Goal: Task Accomplishment & Management: Manage account settings

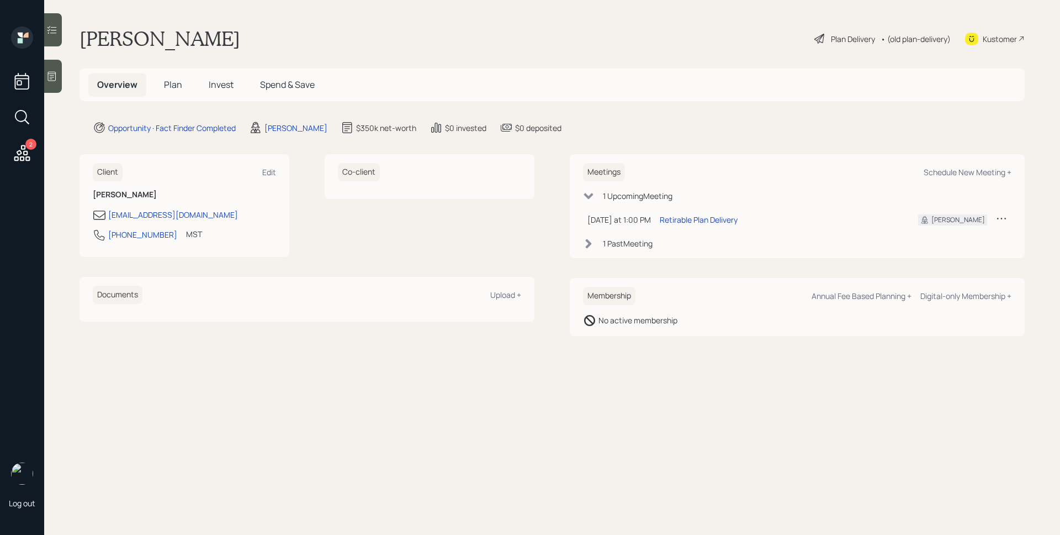
click at [50, 71] on icon at bounding box center [51, 76] width 11 height 11
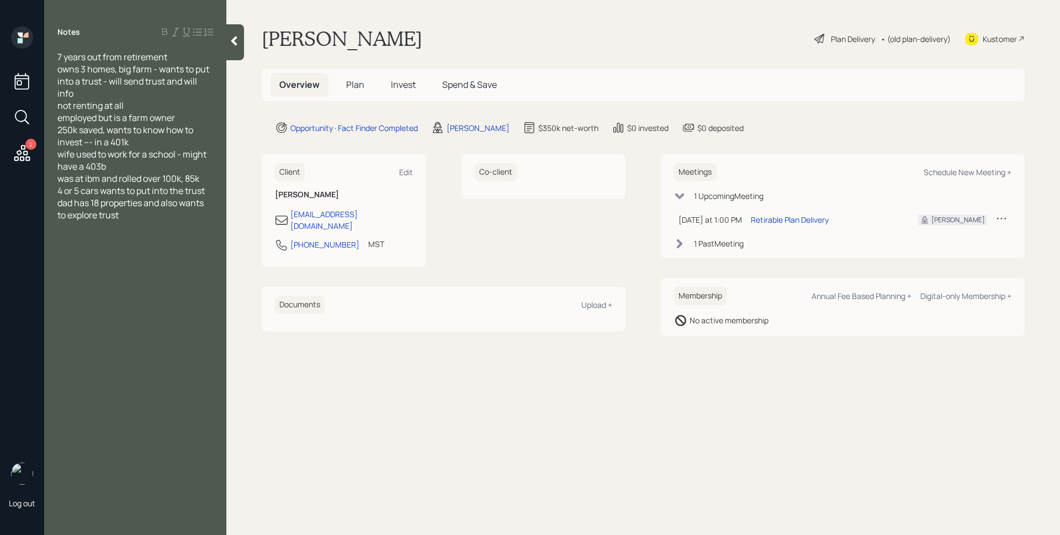
click at [467, 425] on main "[PERSON_NAME] Plan Delivery • (old plan-delivery) Kustomer Overview Plan Invest…" at bounding box center [643, 267] width 834 height 535
click at [651, 405] on main "[PERSON_NAME] Plan Delivery • (old plan-delivery) Kustomer Overview Plan Invest…" at bounding box center [643, 267] width 834 height 535
click at [699, 82] on div "Overview Plan Invest Spend & Save" at bounding box center [643, 84] width 763 height 33
click at [846, 125] on div "Opportunity · Fact Finder Completed [PERSON_NAME] $350k net-worth $0 invested $…" at bounding box center [650, 127] width 750 height 13
click at [353, 81] on span "Plan" at bounding box center [355, 84] width 18 height 12
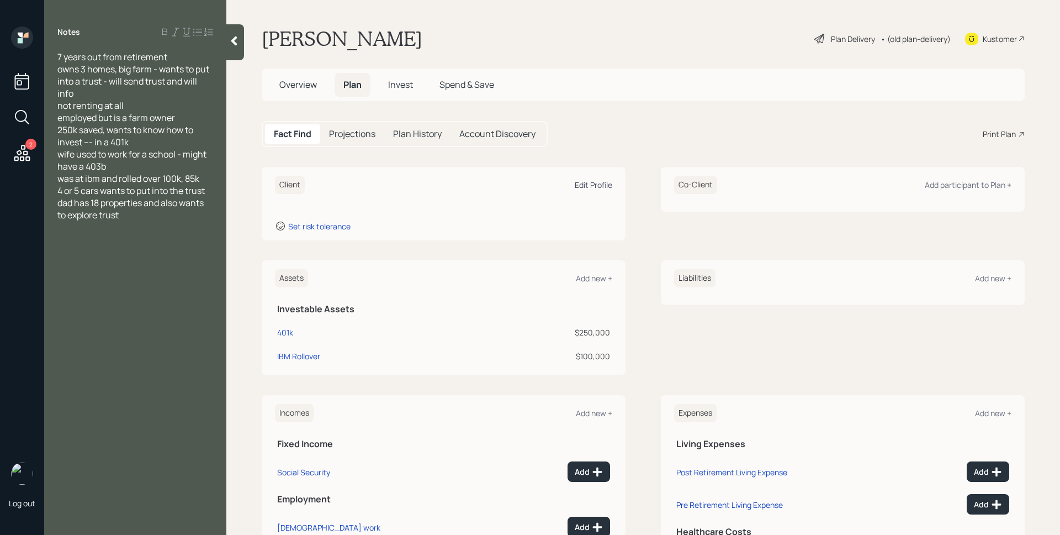
click at [590, 182] on div "Edit Profile" at bounding box center [594, 184] width 38 height 10
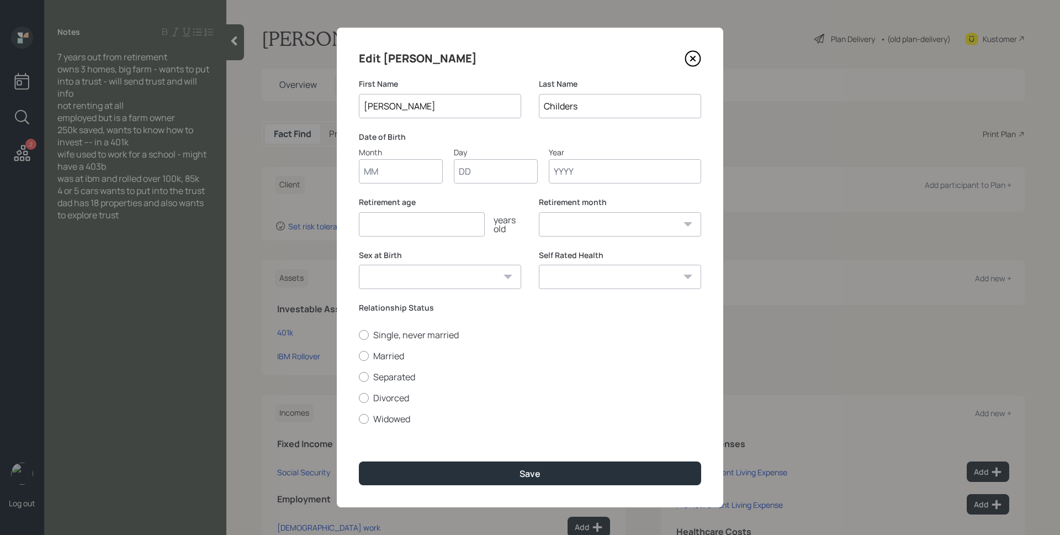
click at [413, 176] on input "Month" at bounding box center [401, 171] width 84 height 24
type input "04"
type input "10"
type input "1968"
select select "4"
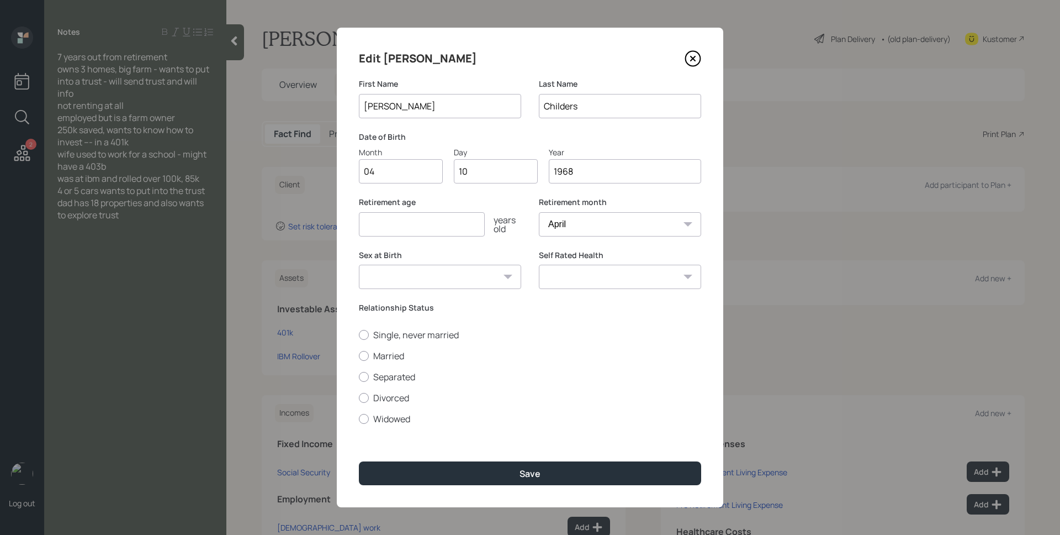
type input "1968"
click at [425, 222] on input "number" at bounding box center [422, 224] width 126 height 24
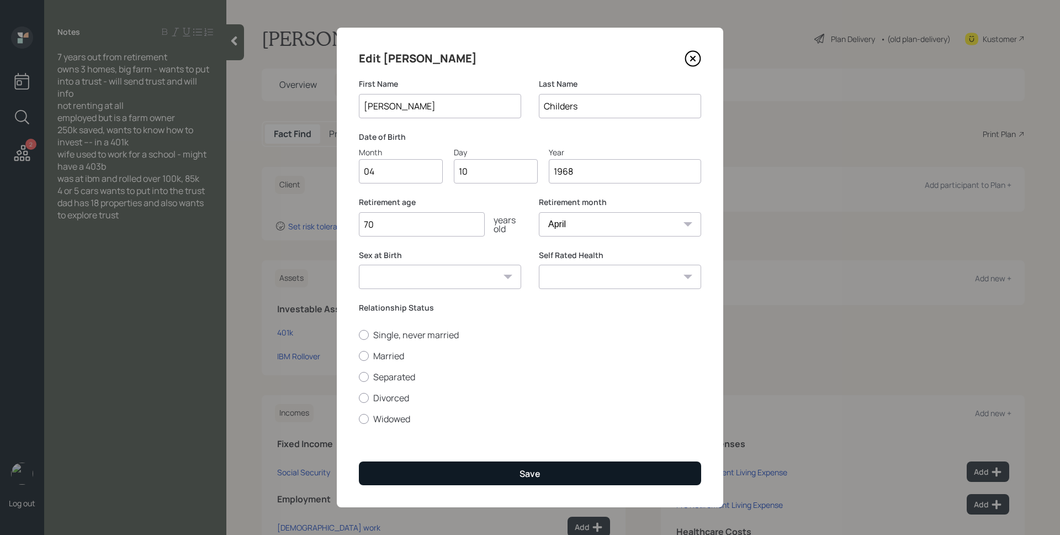
type input "70"
drag, startPoint x: 532, startPoint y: 471, endPoint x: 536, endPoint y: 461, distance: 10.7
click at [532, 470] on div "Save" at bounding box center [530, 473] width 21 height 12
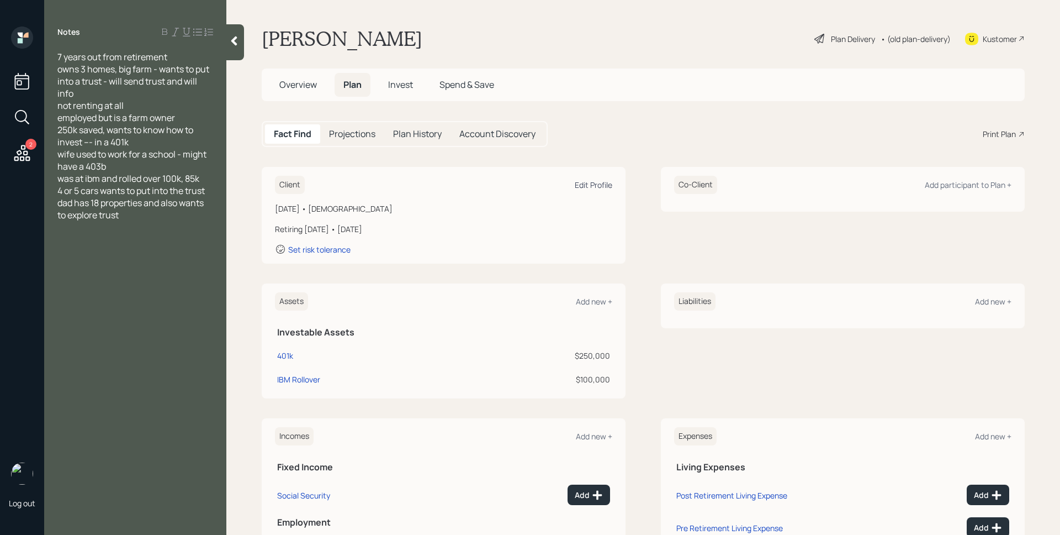
click at [594, 184] on div "Edit Profile" at bounding box center [594, 184] width 38 height 10
select select "4"
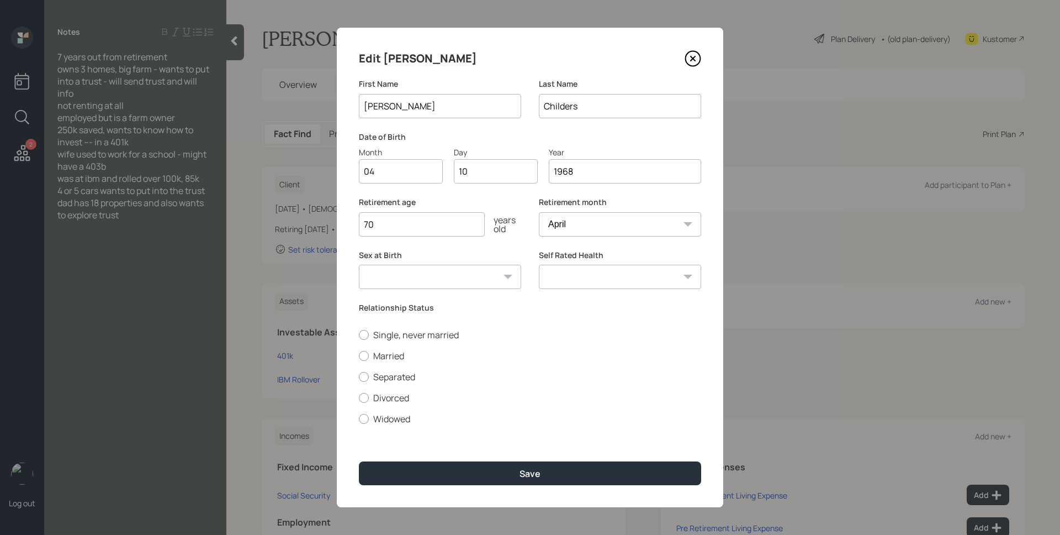
click at [408, 224] on input "70" at bounding box center [422, 224] width 126 height 24
type input "7"
drag, startPoint x: 439, startPoint y: 230, endPoint x: 363, endPoint y: 224, distance: 76.0
click at [363, 224] on input "65" at bounding box center [422, 224] width 126 height 24
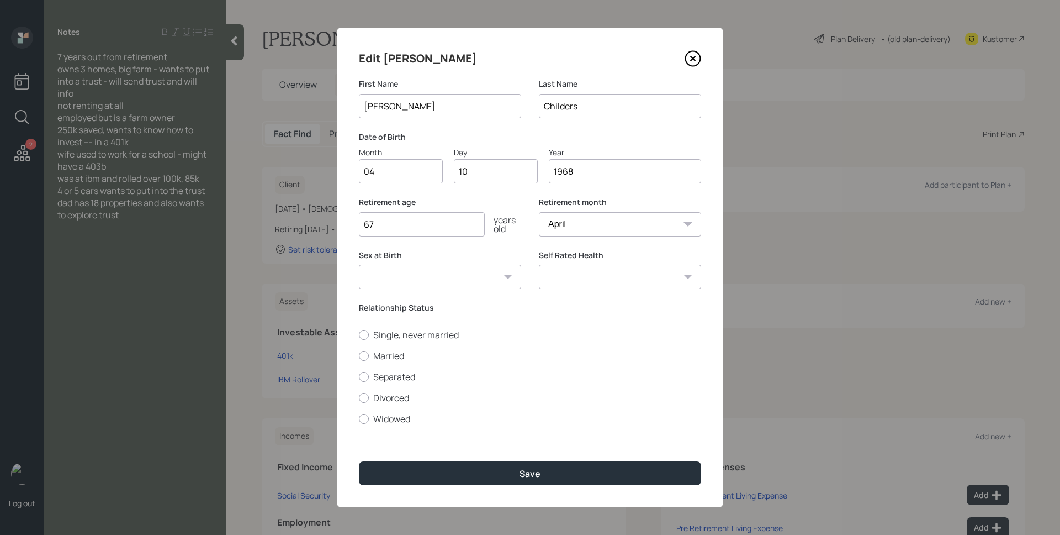
type input "67"
click at [447, 201] on label "Retirement age" at bounding box center [440, 202] width 162 height 11
drag, startPoint x: 403, startPoint y: 221, endPoint x: 375, endPoint y: 217, distance: 27.9
click at [373, 217] on input "67" at bounding box center [422, 224] width 126 height 24
click at [415, 218] on input "67" at bounding box center [422, 224] width 126 height 24
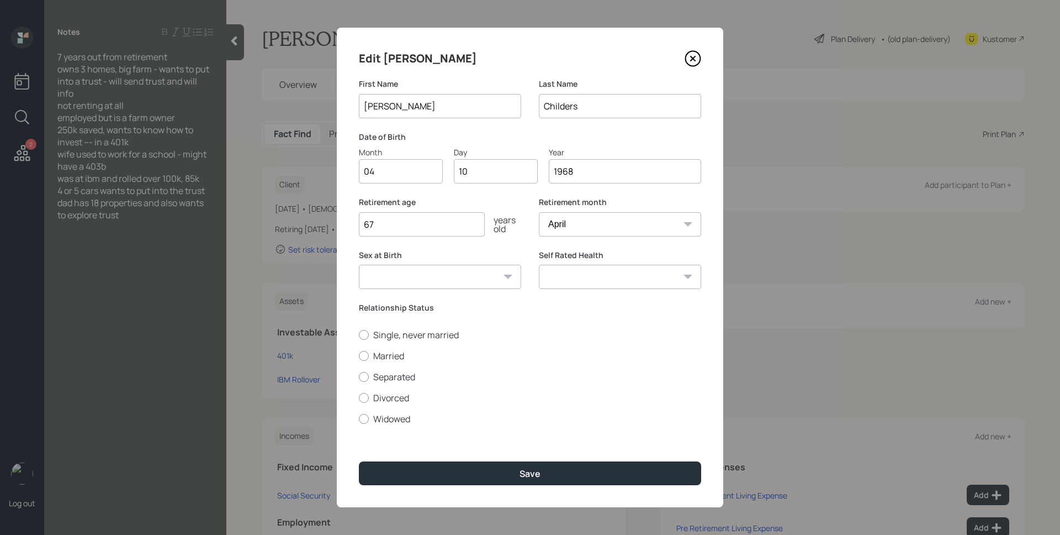
click at [451, 209] on div "Retirement age [DEMOGRAPHIC_DATA] years old" at bounding box center [440, 217] width 162 height 40
click at [517, 250] on label "Sex at Birth" at bounding box center [440, 255] width 162 height 11
click at [390, 361] on label "Married" at bounding box center [530, 356] width 342 height 12
click at [359, 356] on input "Married" at bounding box center [358, 355] width 1 height 1
radio input "true"
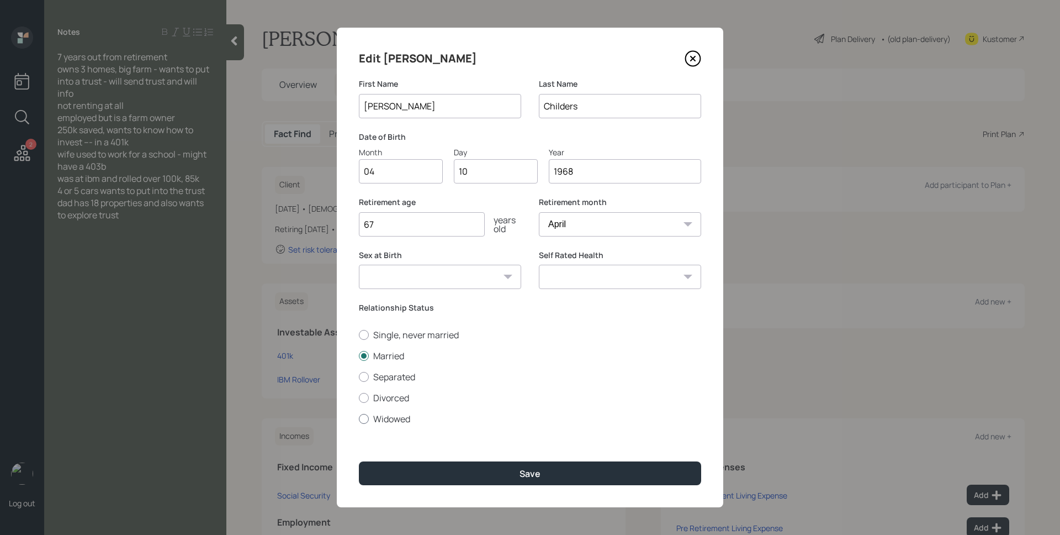
drag, startPoint x: 388, startPoint y: 358, endPoint x: 437, endPoint y: 413, distance: 73.1
click at [388, 358] on label "Married" at bounding box center [530, 356] width 342 height 12
click at [359, 356] on input "Married" at bounding box center [358, 355] width 1 height 1
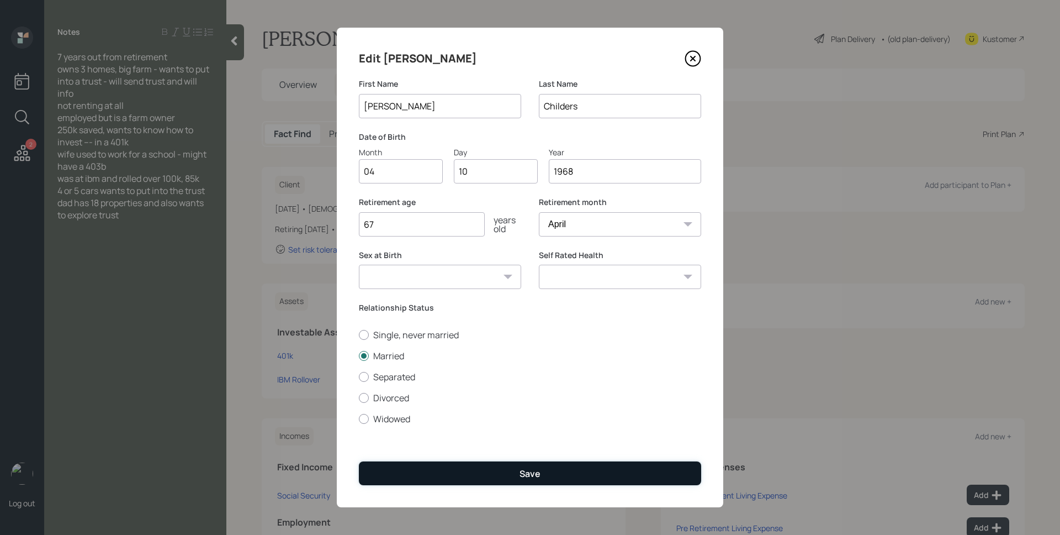
click at [542, 466] on button "Save" at bounding box center [530, 473] width 342 height 24
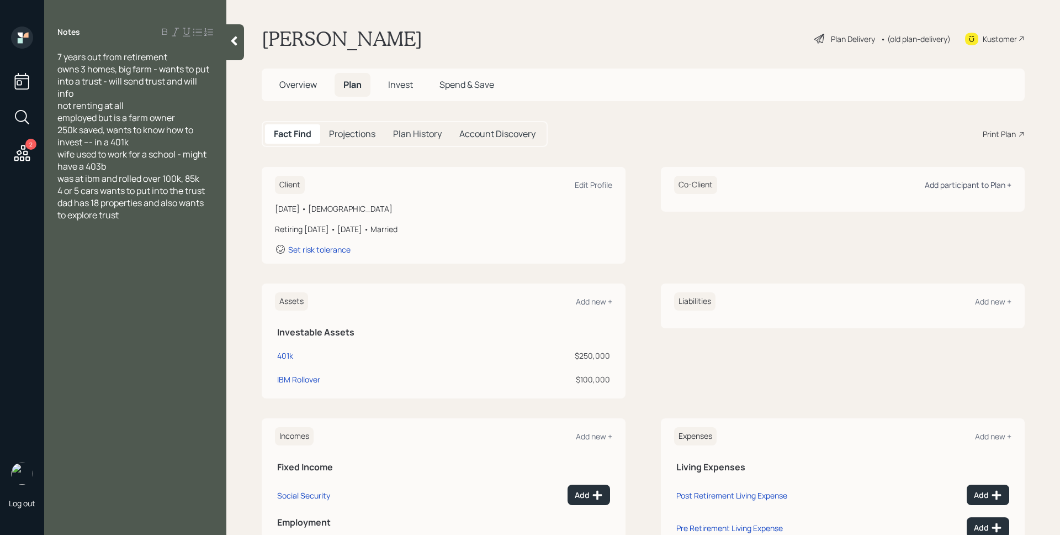
click at [958, 185] on div "Add participant to Plan +" at bounding box center [968, 184] width 87 height 10
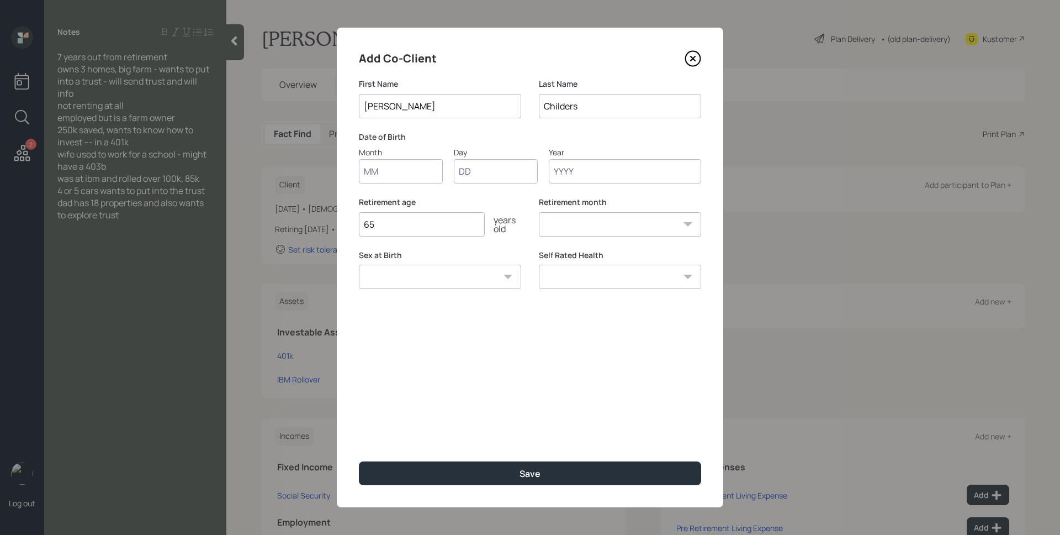
type input "[PERSON_NAME]"
click at [586, 135] on label "Date of Birth" at bounding box center [530, 136] width 342 height 11
click at [383, 165] on input "Month" at bounding box center [401, 171] width 84 height 24
type input "12"
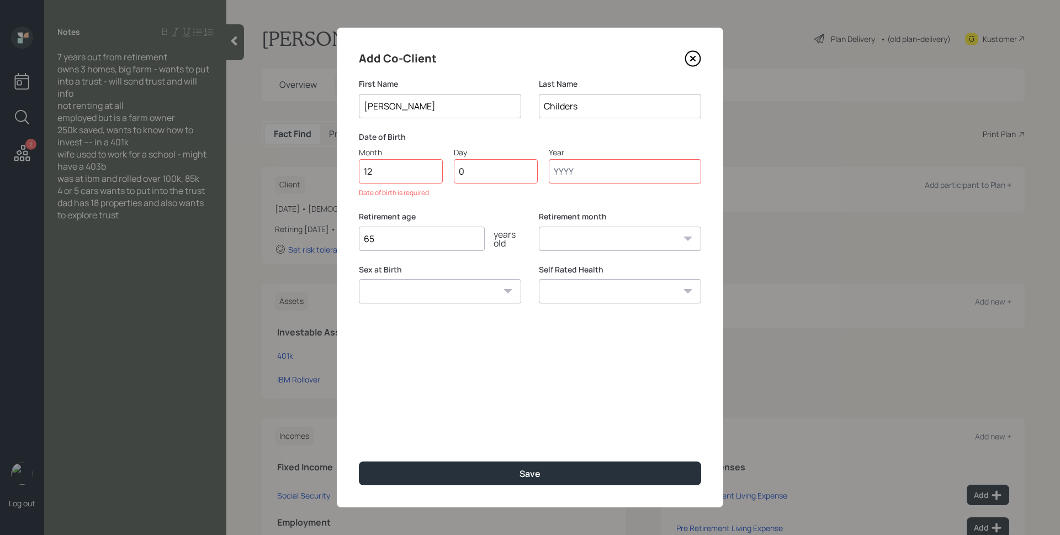
type input "01"
type input "1966"
select select "12"
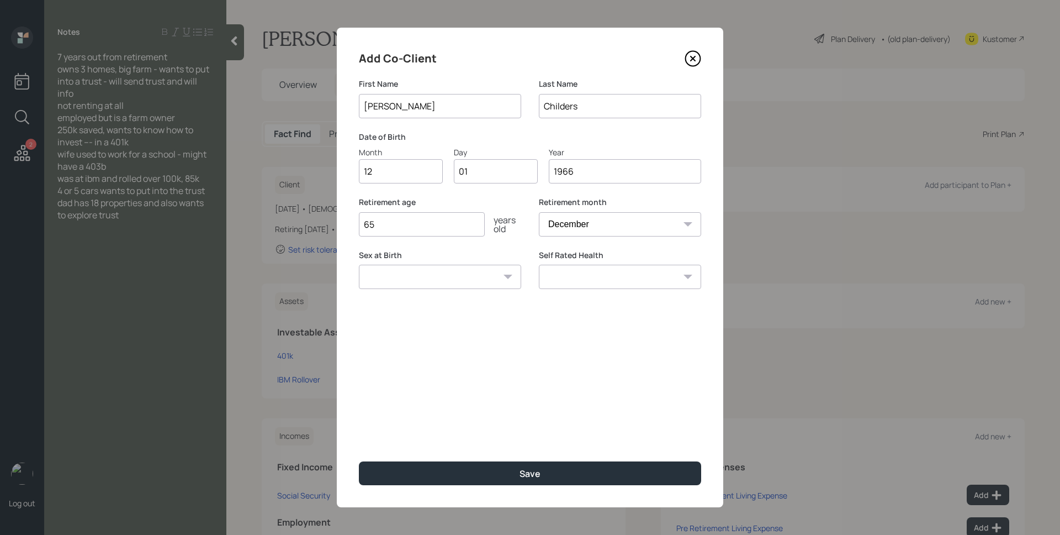
type input "1966"
click at [516, 198] on label "Retirement age" at bounding box center [440, 202] width 162 height 11
click at [451, 221] on input "65" at bounding box center [422, 224] width 126 height 24
click at [450, 222] on input "65" at bounding box center [422, 224] width 126 height 24
click at [452, 222] on input "65" at bounding box center [422, 224] width 126 height 24
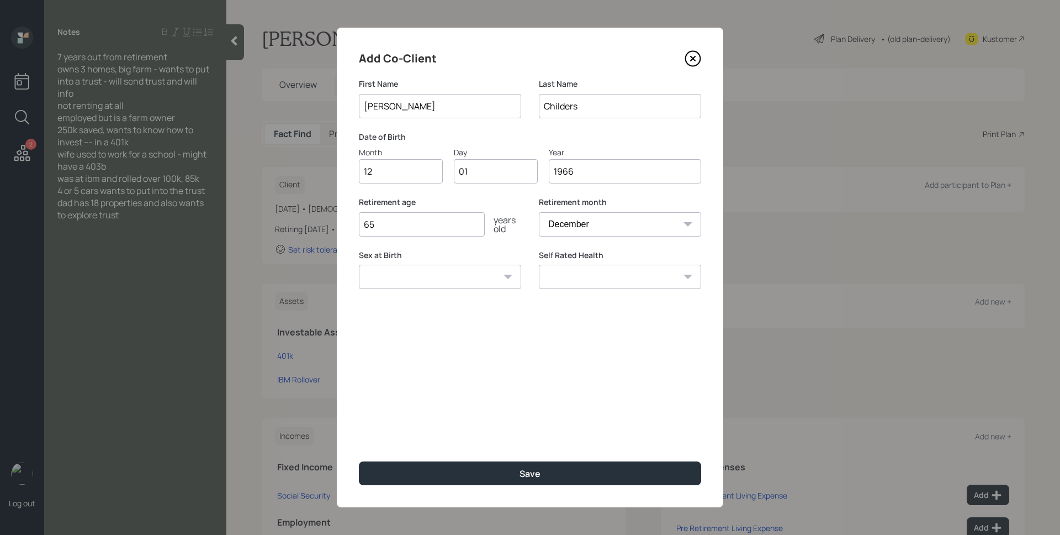
click at [450, 222] on input "65" at bounding box center [422, 224] width 126 height 24
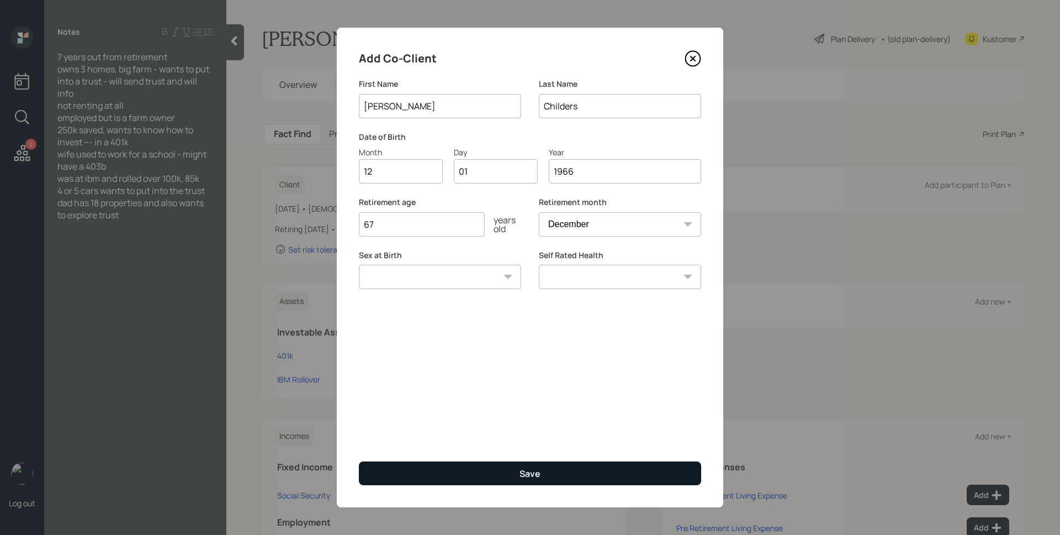
type input "67"
click at [544, 468] on button "Save" at bounding box center [530, 473] width 342 height 24
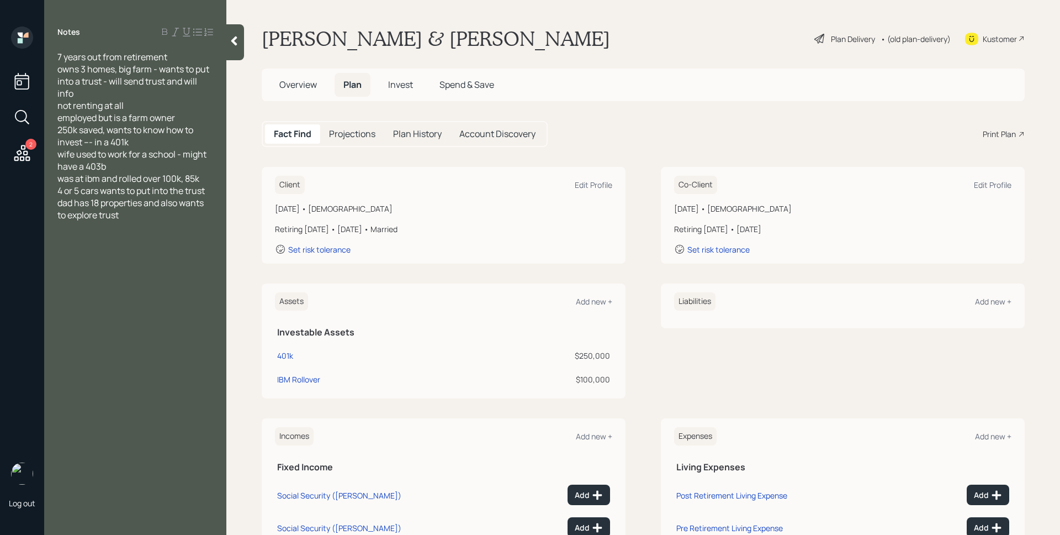
click at [831, 40] on div "Plan Delivery" at bounding box center [853, 39] width 44 height 12
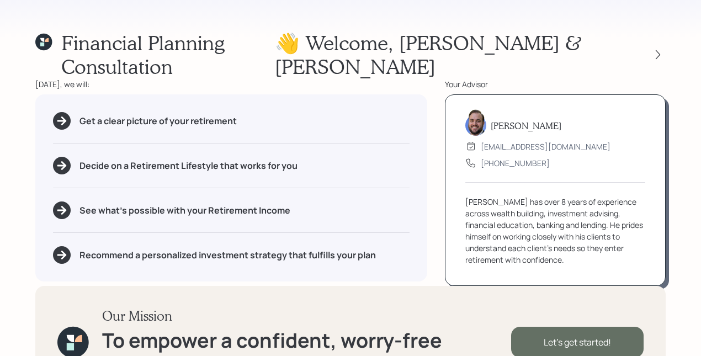
click at [572, 327] on div "Let's get started!" at bounding box center [577, 342] width 133 height 31
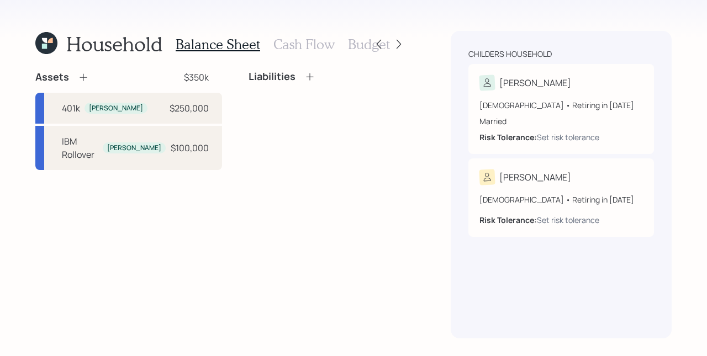
click at [224, 113] on div "Assets $350k 401k [PERSON_NAME] $250,000 IBM Rollover [PERSON_NAME] $100,000 Li…" at bounding box center [220, 120] width 371 height 99
click at [232, 112] on div "Assets $350k 401k [PERSON_NAME] $250,000 IBM Rollover [PERSON_NAME] $100,000 Li…" at bounding box center [220, 120] width 371 height 99
click at [224, 95] on div "Assets $350k 401k [PERSON_NAME] $250,000 IBM Rollover [PERSON_NAME] $100,000 Li…" at bounding box center [220, 120] width 371 height 99
click at [81, 75] on icon at bounding box center [83, 77] width 11 height 11
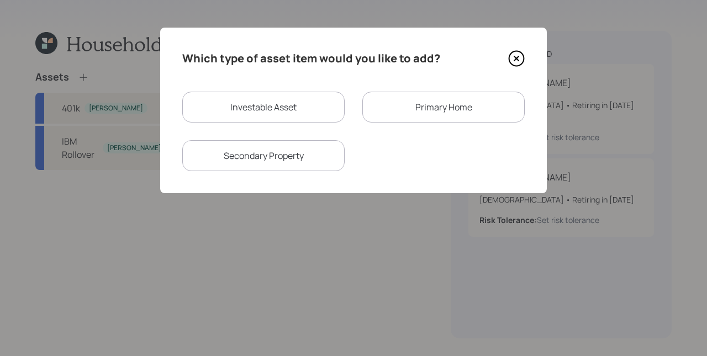
click at [259, 101] on div "Investable Asset" at bounding box center [263, 107] width 162 height 31
select select "taxable"
select select "balanced"
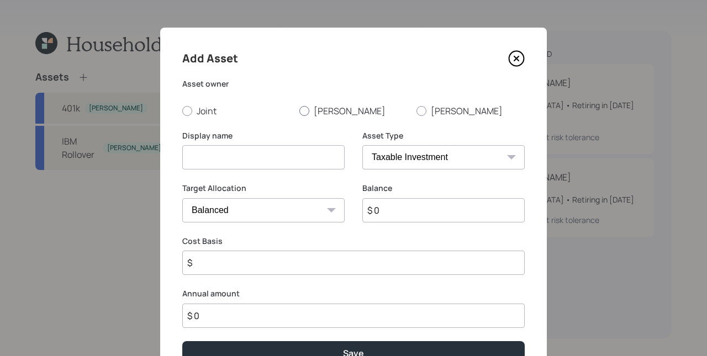
click at [347, 113] on label "[PERSON_NAME]" at bounding box center [353, 111] width 108 height 12
click at [299, 111] on input "[PERSON_NAME]" at bounding box center [299, 110] width 1 height 1
radio input "true"
click at [254, 157] on input at bounding box center [263, 157] width 162 height 24
type input "Current 401k at [GEOGRAPHIC_DATA]"
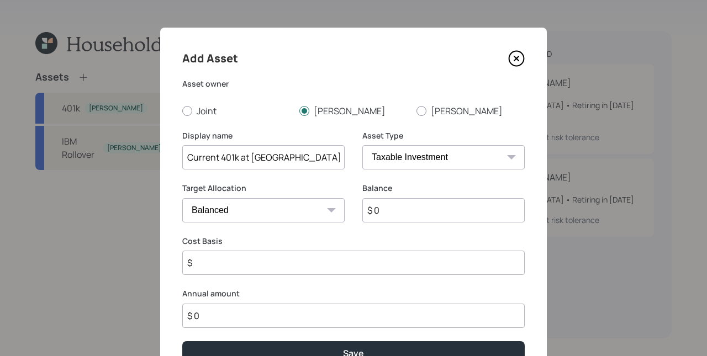
click at [450, 169] on select "SEP [PERSON_NAME] IRA 401(k) [PERSON_NAME] 401(k) 403(b) [PERSON_NAME] 403(b) 4…" at bounding box center [443, 157] width 162 height 24
select select "company_sponsored"
click at [362, 145] on select "SEP [PERSON_NAME] IRA 401(k) [PERSON_NAME] 401(k) 403(b) [PERSON_NAME] 403(b) 4…" at bounding box center [443, 157] width 162 height 24
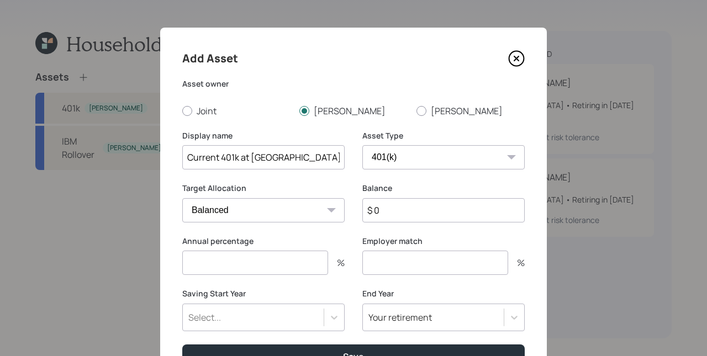
click at [418, 204] on input "$ 0" at bounding box center [443, 210] width 162 height 24
type input "$ 30,000"
click at [350, 240] on div "Annual percentage % Employer match %" at bounding box center [353, 262] width 342 height 53
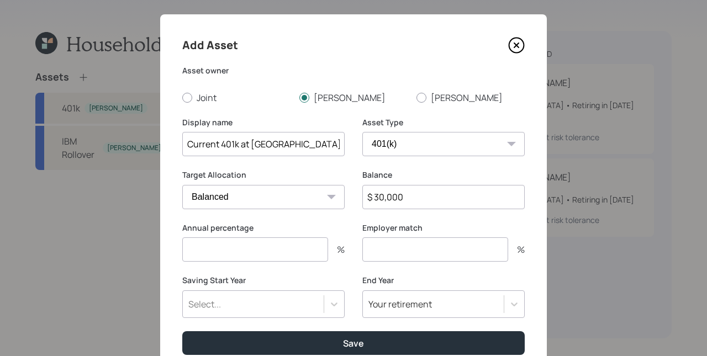
scroll to position [14, 0]
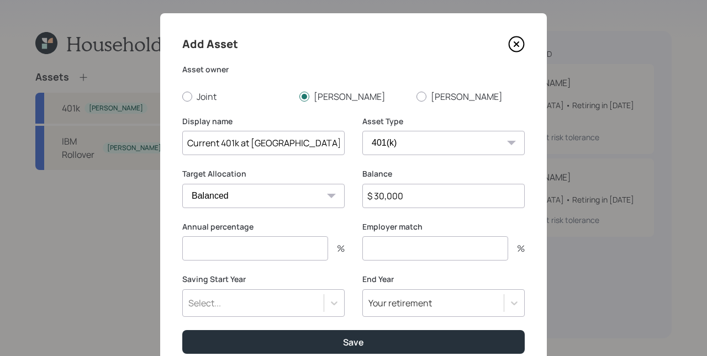
click at [238, 248] on input "number" at bounding box center [255, 248] width 146 height 24
type input "6"
type input "3"
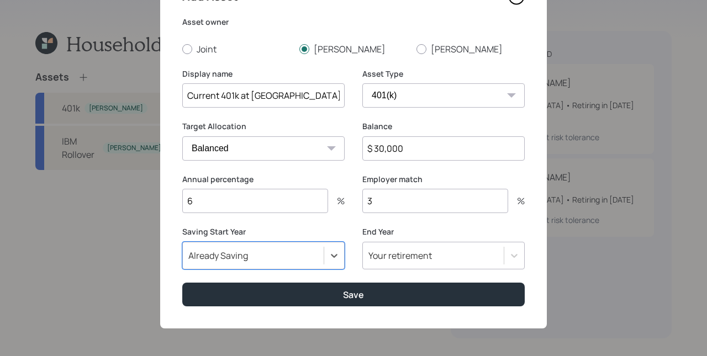
scroll to position [62, 0]
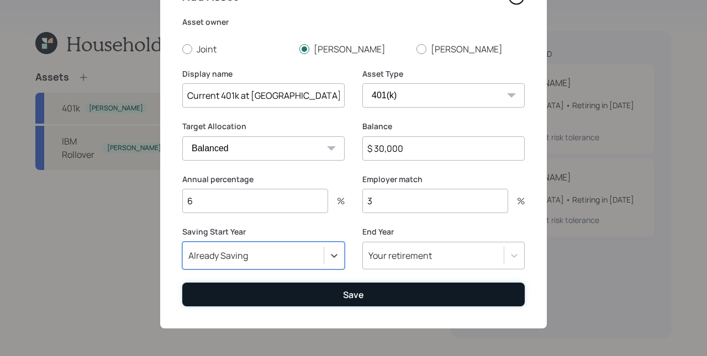
click at [356, 302] on button "Save" at bounding box center [353, 295] width 342 height 24
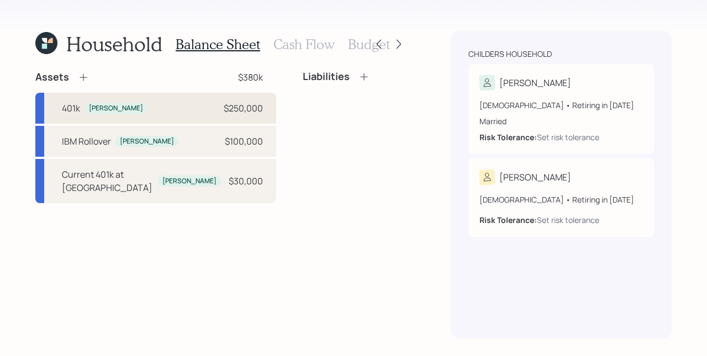
click at [149, 107] on div "401k [PERSON_NAME] $250,000" at bounding box center [155, 108] width 241 height 31
select select "company_sponsored"
select select "balanced"
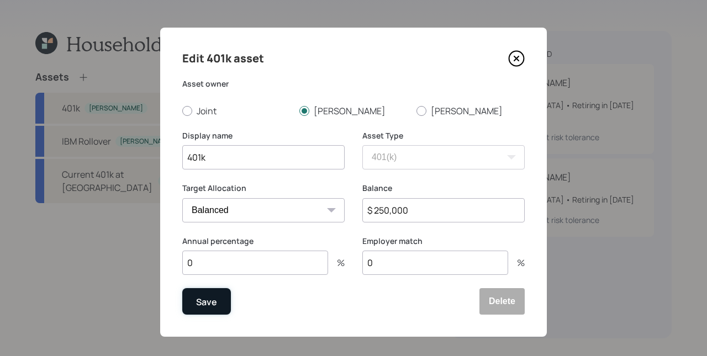
click at [217, 298] on button "Save" at bounding box center [206, 301] width 49 height 27
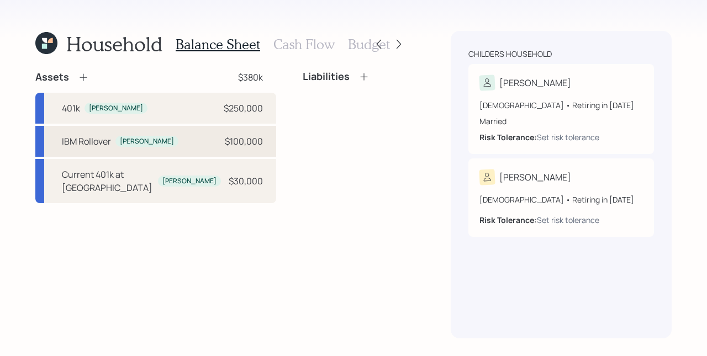
click at [134, 138] on div "IBM Rollover [PERSON_NAME]" at bounding box center [120, 141] width 117 height 13
select select "ira"
select select "balanced"
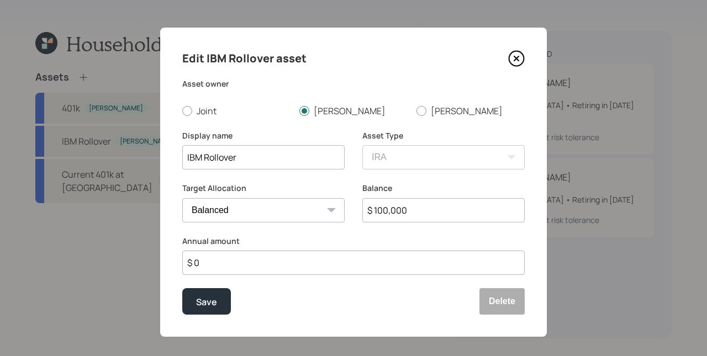
click at [262, 162] on input "IBM Rollover" at bounding box center [263, 157] width 162 height 24
type input "IBM Rollover Deferred Annuity"
click at [216, 309] on button "Save" at bounding box center [206, 301] width 49 height 27
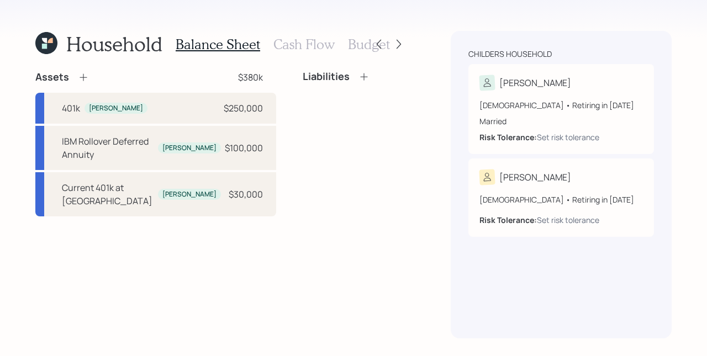
click at [81, 81] on icon at bounding box center [83, 77] width 11 height 11
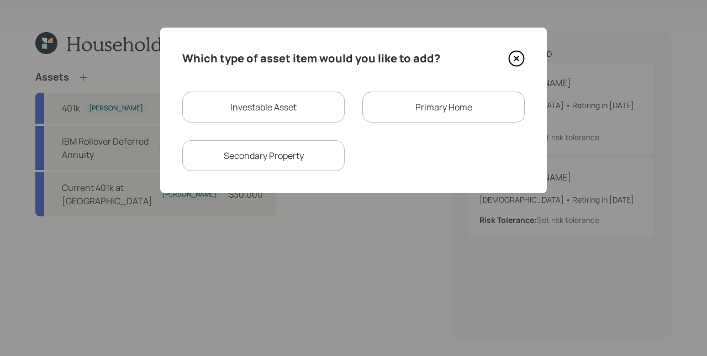
click at [295, 107] on div "Investable Asset" at bounding box center [263, 107] width 162 height 31
select select "taxable"
select select "balanced"
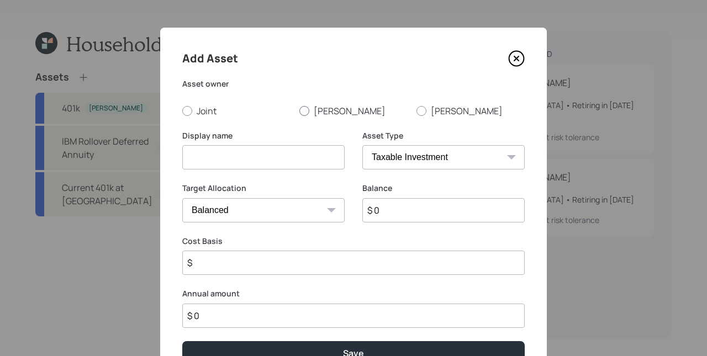
click at [319, 115] on label "[PERSON_NAME]" at bounding box center [353, 111] width 108 height 12
click at [299, 111] on input "[PERSON_NAME]" at bounding box center [299, 110] width 1 height 1
radio input "true"
click at [218, 156] on input at bounding box center [263, 157] width 162 height 24
click at [350, 133] on div "Display name Asset Type SEP [PERSON_NAME] IRA 401(k) [PERSON_NAME] 401(k) 403(b…" at bounding box center [353, 156] width 342 height 53
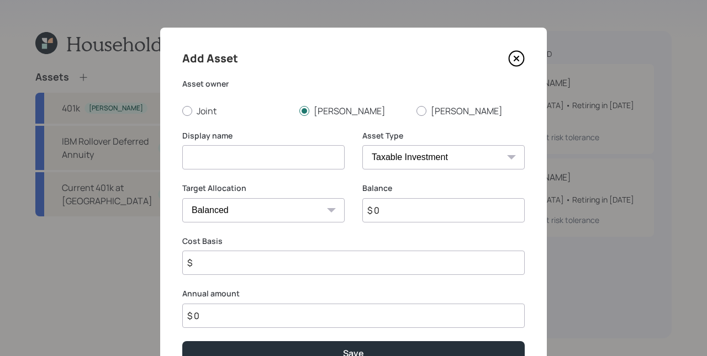
click at [265, 149] on input at bounding box center [263, 157] width 162 height 24
click at [451, 161] on select "SEP [PERSON_NAME] IRA 401(k) [PERSON_NAME] 401(k) 403(b) [PERSON_NAME] 403(b) 4…" at bounding box center [443, 157] width 162 height 24
select select "ira"
click at [362, 145] on select "SEP [PERSON_NAME] IRA 401(k) [PERSON_NAME] 401(k) 403(b) [PERSON_NAME] 403(b) 4…" at bounding box center [443, 157] width 162 height 24
type input "$"
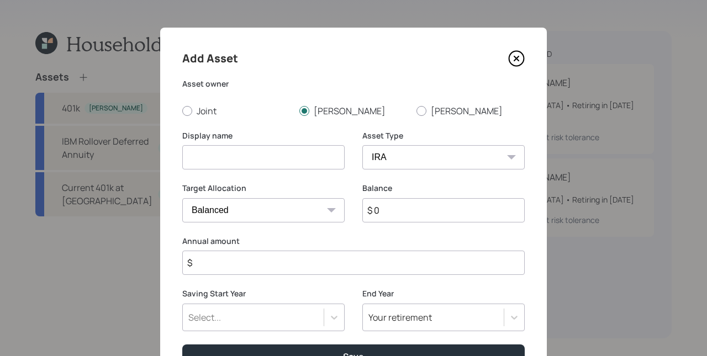
click at [249, 151] on input at bounding box center [263, 157] width 162 height 24
type input "Sumatoma 401k"
click at [400, 212] on input "$ 0" at bounding box center [443, 210] width 162 height 24
type input "$ 32,000"
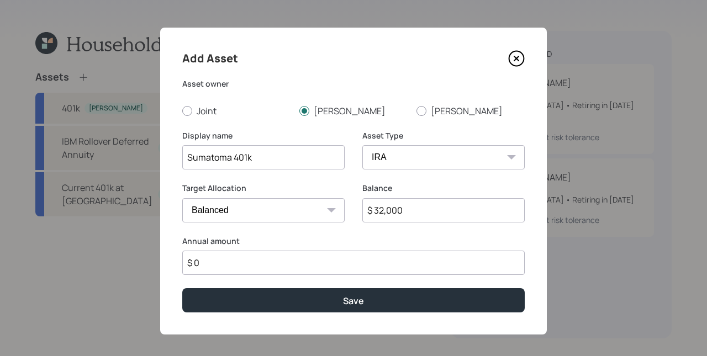
type input "$ 0"
click at [182, 288] on button "Save" at bounding box center [353, 300] width 342 height 24
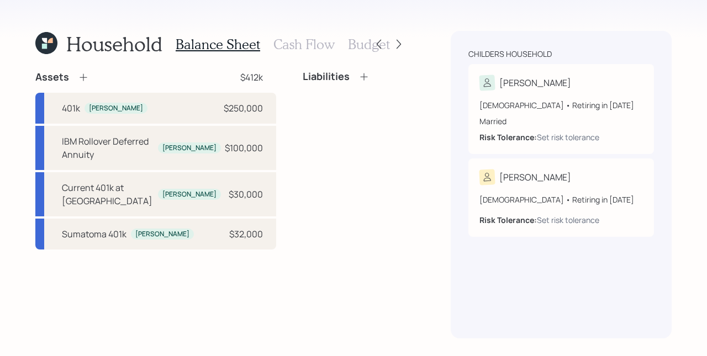
click at [88, 80] on div "Assets $412k" at bounding box center [155, 77] width 241 height 13
click at [82, 77] on icon at bounding box center [83, 77] width 7 height 7
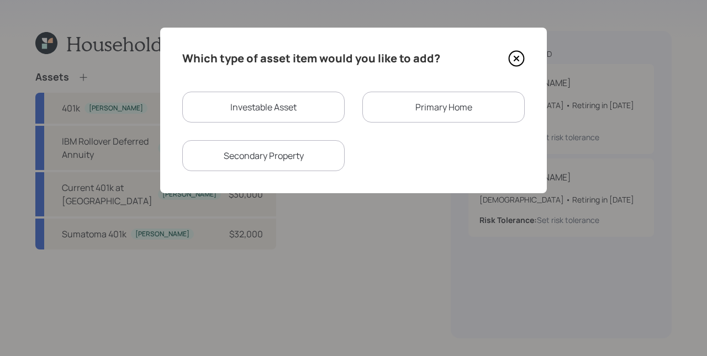
click at [277, 104] on div "Investable Asset" at bounding box center [263, 107] width 162 height 31
select select "taxable"
select select "balanced"
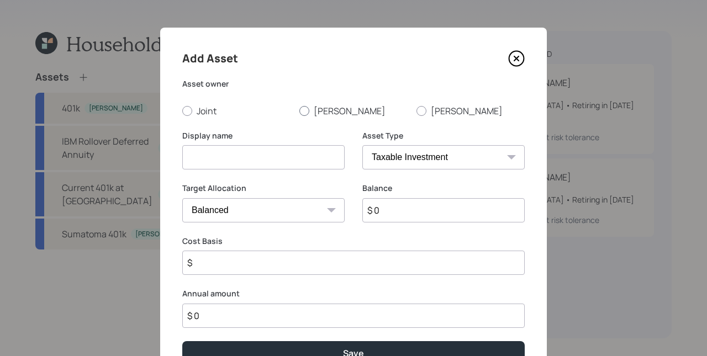
drag, startPoint x: 325, startPoint y: 113, endPoint x: 274, endPoint y: 143, distance: 58.9
click at [325, 113] on label "[PERSON_NAME]" at bounding box center [353, 111] width 108 height 12
click at [299, 111] on input "[PERSON_NAME]" at bounding box center [299, 110] width 1 height 1
radio input "true"
click at [262, 154] on input at bounding box center [263, 157] width 162 height 24
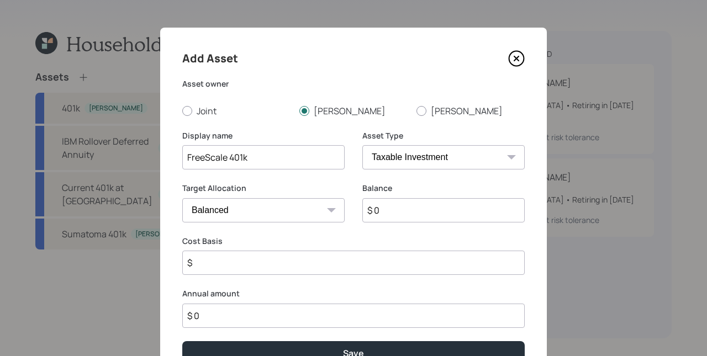
type input "FreeScale 401k"
click at [415, 165] on select "SEP [PERSON_NAME] IRA 401(k) [PERSON_NAME] 401(k) 403(b) [PERSON_NAME] 403(b) 4…" at bounding box center [443, 157] width 162 height 24
click at [362, 145] on select "SEP [PERSON_NAME] IRA 401(k) [PERSON_NAME] 401(k) 403(b) [PERSON_NAME] 403(b) 4…" at bounding box center [443, 157] width 162 height 24
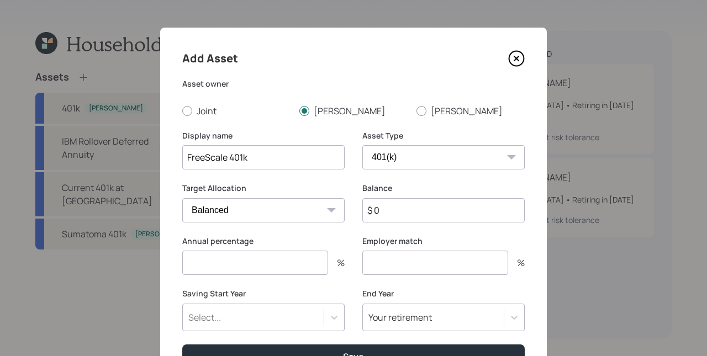
click at [408, 212] on input "$ 0" at bounding box center [443, 210] width 162 height 24
click at [381, 159] on select "SEP [PERSON_NAME] IRA 401(k) [PERSON_NAME] 401(k) 403(b) [PERSON_NAME] 403(b) 4…" at bounding box center [443, 157] width 162 height 24
select select "ira"
click at [362, 145] on select "SEP [PERSON_NAME] IRA 401(k) [PERSON_NAME] 401(k) 403(b) [PERSON_NAME] 403(b) 4…" at bounding box center [443, 157] width 162 height 24
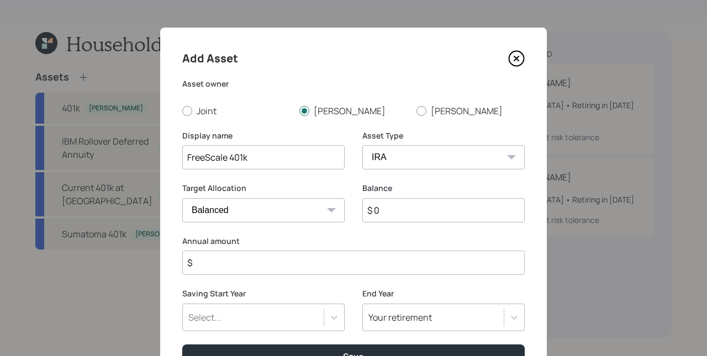
click at [402, 210] on input "$ 0" at bounding box center [443, 210] width 162 height 24
type input "$ 50,000"
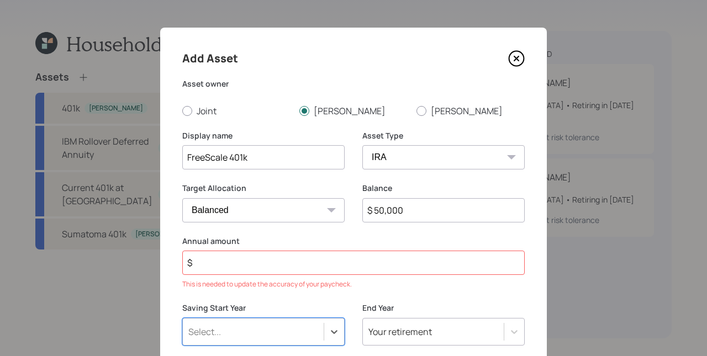
click at [362, 266] on input "$" at bounding box center [353, 263] width 342 height 24
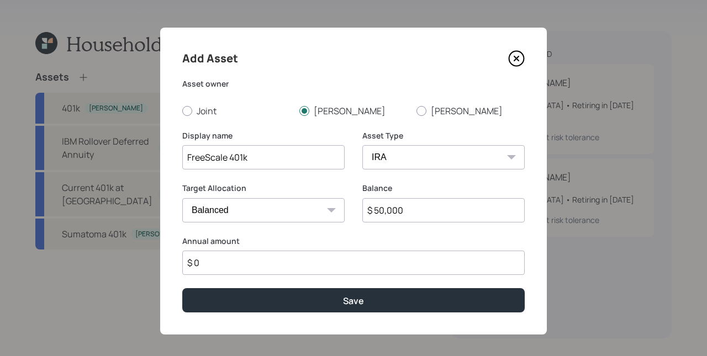
type input "$ 0"
click at [182, 288] on button "Save" at bounding box center [353, 300] width 342 height 24
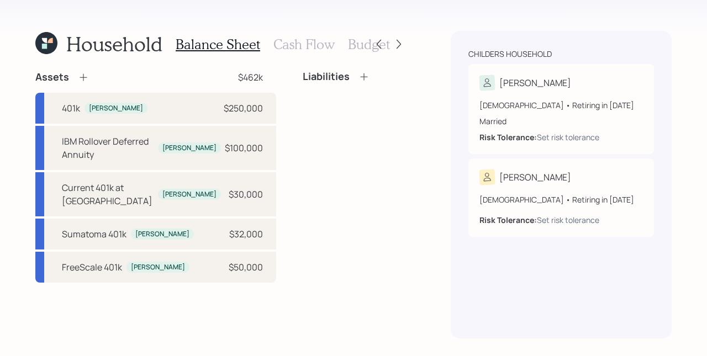
click at [81, 72] on icon at bounding box center [83, 77] width 11 height 11
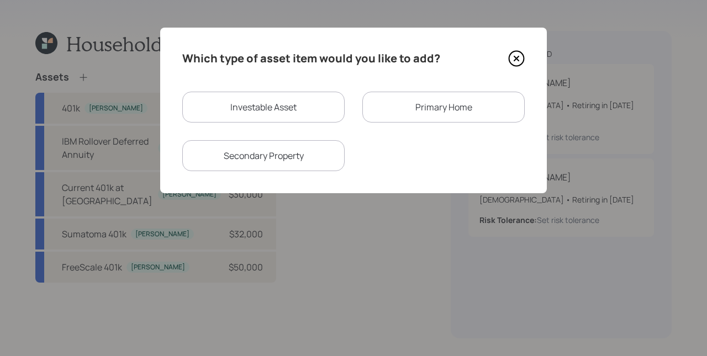
click at [278, 107] on div "Investable Asset" at bounding box center [263, 107] width 162 height 31
select select "taxable"
select select "balanced"
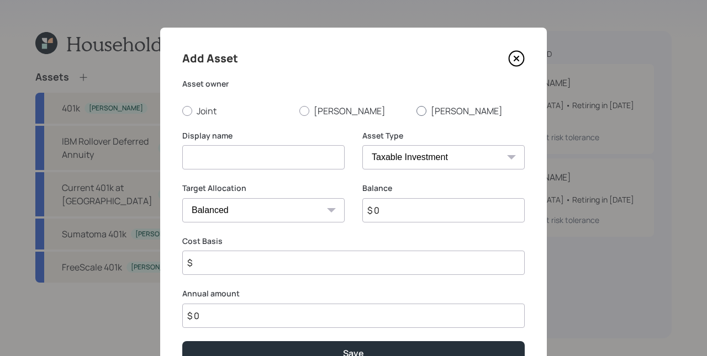
click at [424, 114] on label "[PERSON_NAME]" at bounding box center [470, 111] width 108 height 12
click at [416, 111] on input "[PERSON_NAME]" at bounding box center [416, 110] width 1 height 1
radio input "true"
click at [270, 149] on input at bounding box center [263, 157] width 162 height 24
type input "[PERSON_NAME]'s 403b"
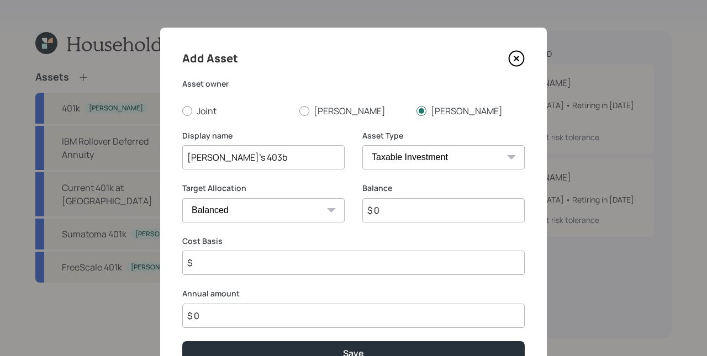
click at [421, 155] on select "SEP [PERSON_NAME] IRA 401(k) [PERSON_NAME] 401(k) 403(b) [PERSON_NAME] 403(b) 4…" at bounding box center [443, 157] width 162 height 24
select select "ira"
click at [362, 145] on select "SEP [PERSON_NAME] IRA 401(k) [PERSON_NAME] 401(k) 403(b) [PERSON_NAME] 403(b) 4…" at bounding box center [443, 157] width 162 height 24
type input "$"
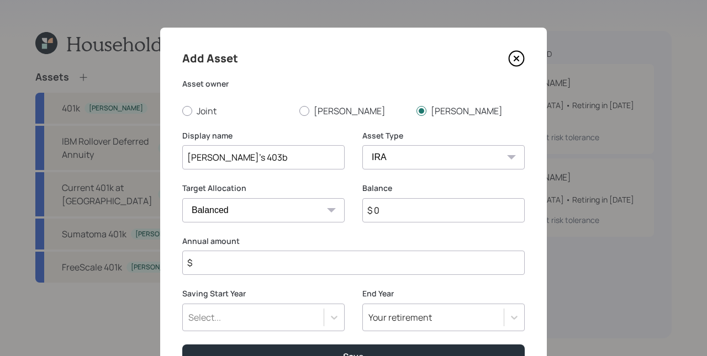
click at [415, 213] on input "$ 0" at bounding box center [443, 210] width 162 height 24
click at [419, 150] on select "SEP [PERSON_NAME] IRA 401(k) [PERSON_NAME] 401(k) 403(b) [PERSON_NAME] 403(b) 4…" at bounding box center [443, 157] width 162 height 24
select select "public_school_sponsored"
click at [362, 145] on select "SEP [PERSON_NAME] IRA 401(k) [PERSON_NAME] 401(k) 403(b) [PERSON_NAME] 403(b) 4…" at bounding box center [443, 157] width 162 height 24
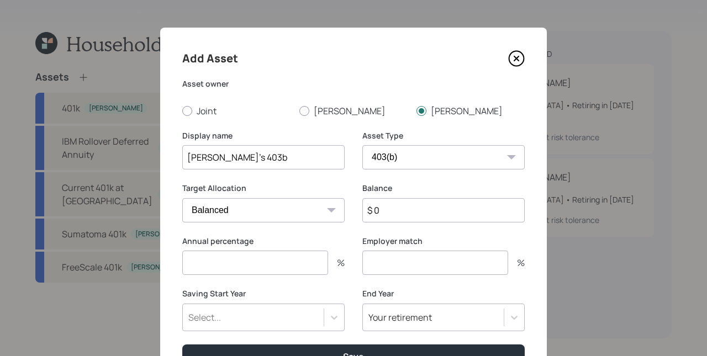
click at [417, 212] on input "$ 0" at bounding box center [443, 210] width 162 height 24
click at [509, 54] on icon at bounding box center [516, 58] width 15 height 15
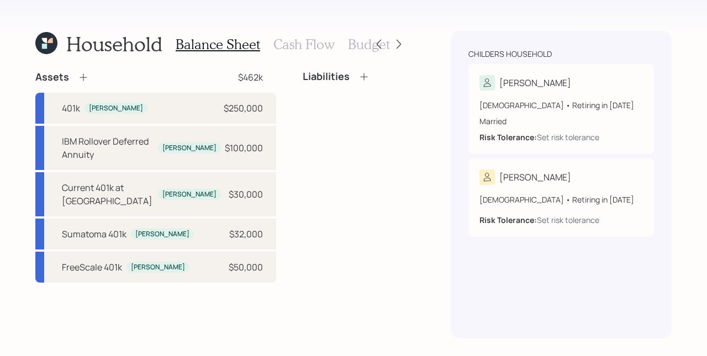
click at [339, 155] on div "Liabilities" at bounding box center [355, 177] width 104 height 212
click at [84, 77] on icon at bounding box center [83, 77] width 7 height 7
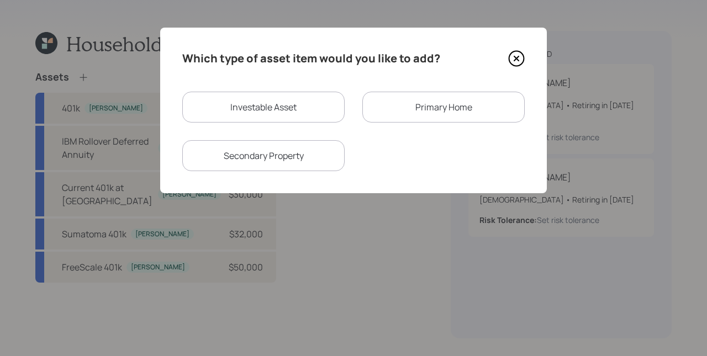
click at [447, 106] on div "Primary Home" at bounding box center [443, 107] width 162 height 31
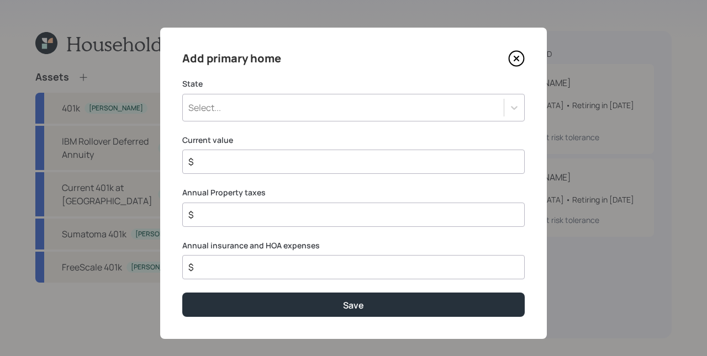
click at [254, 104] on div "Select..." at bounding box center [343, 107] width 321 height 19
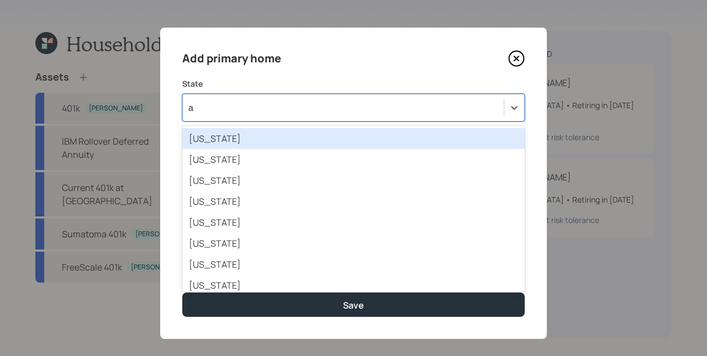
type input "ar"
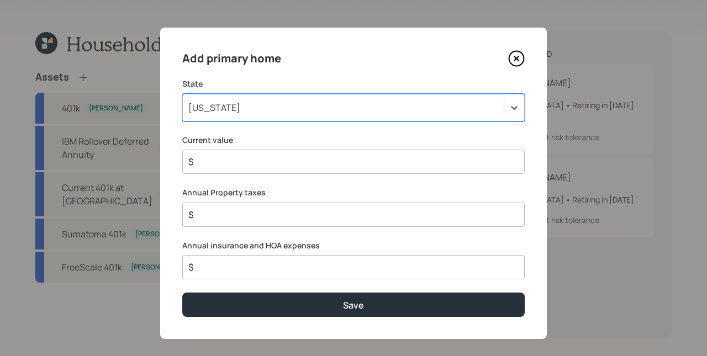
click at [300, 167] on input "$" at bounding box center [349, 161] width 324 height 13
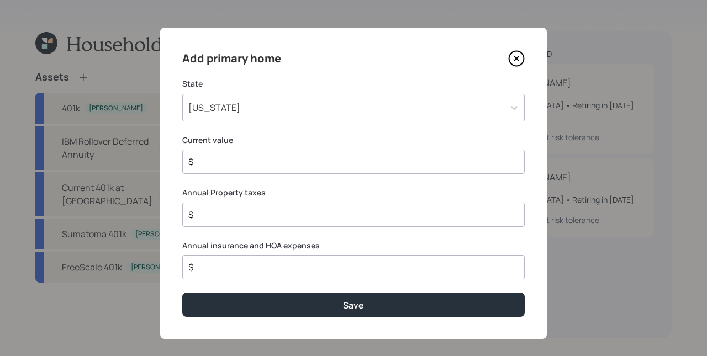
click at [299, 167] on input "$" at bounding box center [349, 161] width 324 height 13
type input "$ 280,000"
click at [281, 217] on input "$" at bounding box center [349, 214] width 324 height 13
click at [288, 264] on input "$" at bounding box center [349, 267] width 324 height 13
type input "$ 700"
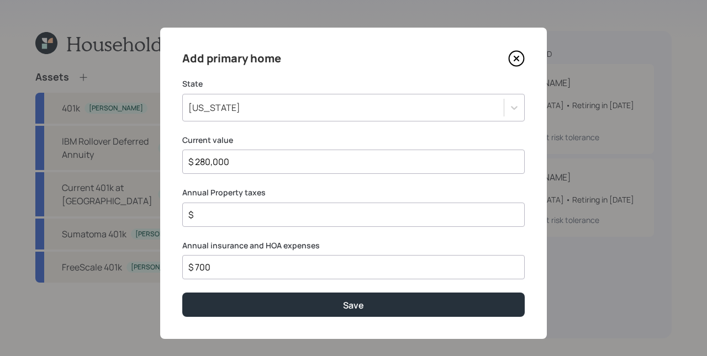
click at [258, 195] on label "Annual Property taxes" at bounding box center [353, 192] width 342 height 11
click at [263, 213] on input "$" at bounding box center [349, 214] width 324 height 13
type input "$ 1,100"
click at [182, 293] on button "Save" at bounding box center [353, 305] width 342 height 24
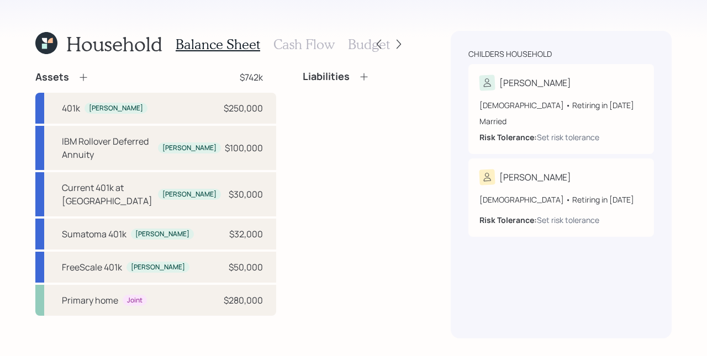
click at [87, 78] on icon at bounding box center [83, 77] width 11 height 11
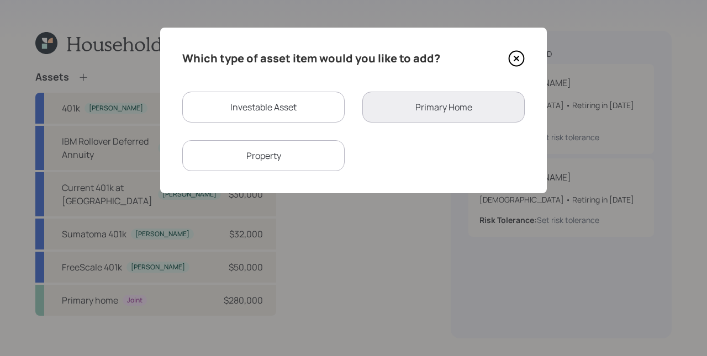
click at [257, 160] on div "Property" at bounding box center [263, 155] width 162 height 31
select select "rental_property"
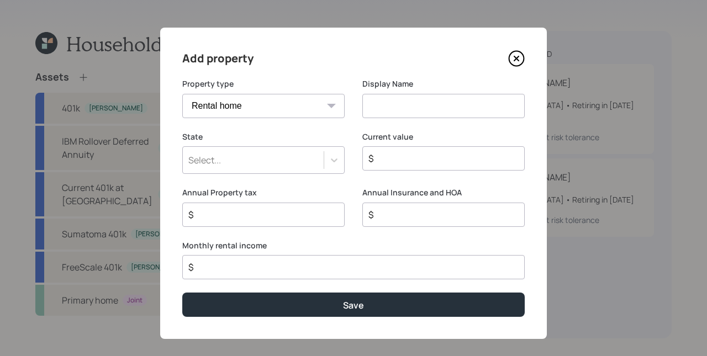
click at [239, 112] on select "Vacation home Rental home" at bounding box center [263, 106] width 162 height 24
click at [513, 60] on icon at bounding box center [516, 58] width 17 height 17
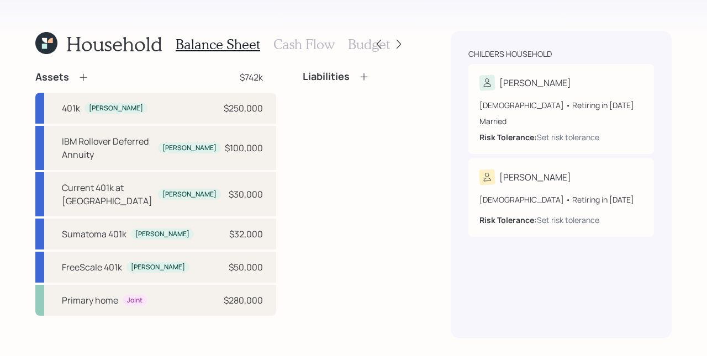
click at [78, 75] on icon at bounding box center [83, 77] width 11 height 11
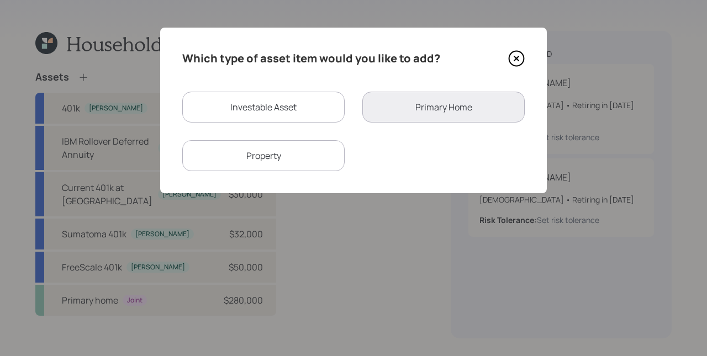
click at [306, 160] on div "Property" at bounding box center [263, 155] width 162 height 31
select select "rental_property"
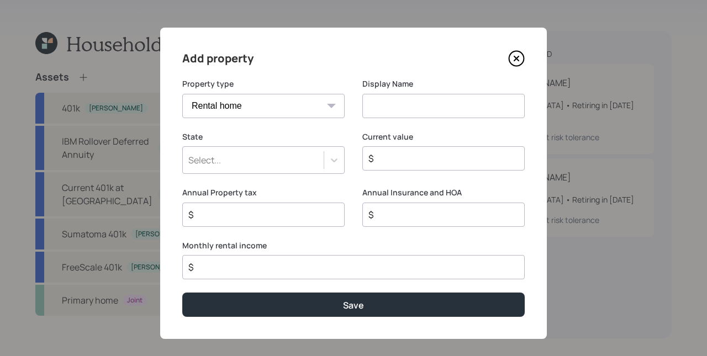
click at [388, 107] on input at bounding box center [443, 106] width 162 height 24
click at [393, 159] on input "$" at bounding box center [439, 158] width 144 height 13
type input "$ 200,000"
click at [260, 162] on div "Select..." at bounding box center [253, 160] width 141 height 19
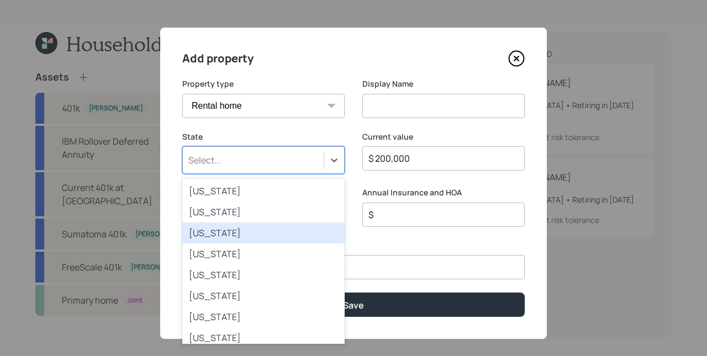
click at [225, 231] on div "[US_STATE]" at bounding box center [263, 233] width 162 height 21
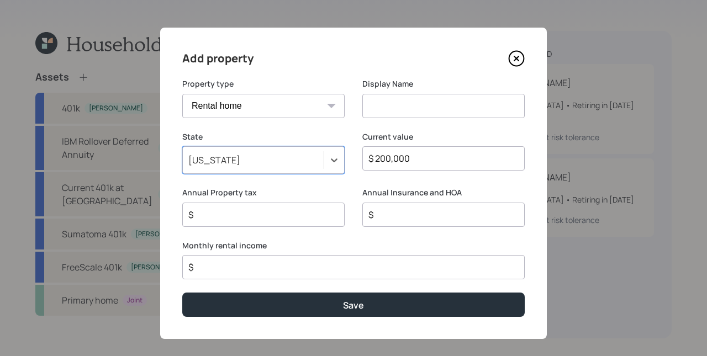
click at [342, 183] on div "State option [US_STATE], selected. Select is focused ,type to refine list, pres…" at bounding box center [353, 159] width 342 height 56
click at [221, 218] on input "$" at bounding box center [259, 214] width 144 height 13
type input "$ 500"
click at [399, 106] on input at bounding box center [443, 106] width 162 height 24
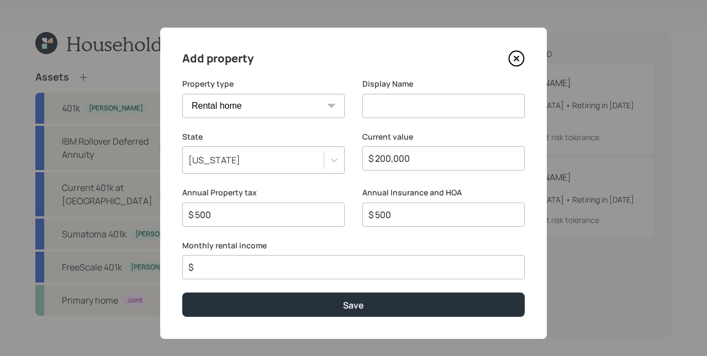
click at [280, 272] on input "$" at bounding box center [349, 267] width 324 height 13
type input "$ 1,100"
click at [411, 110] on input at bounding box center [443, 106] width 162 height 24
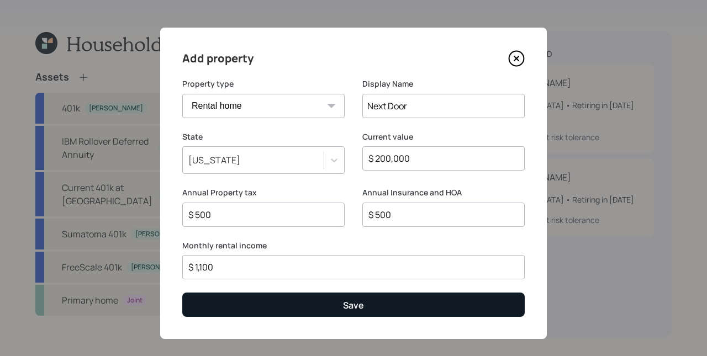
type input "Next Door"
click at [418, 309] on button "Save" at bounding box center [353, 305] width 342 height 24
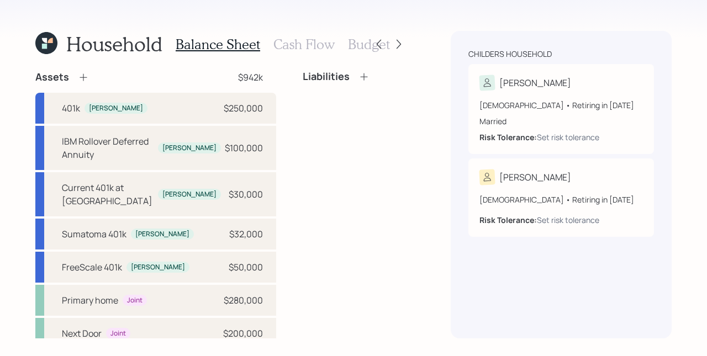
click at [80, 78] on icon at bounding box center [83, 77] width 11 height 11
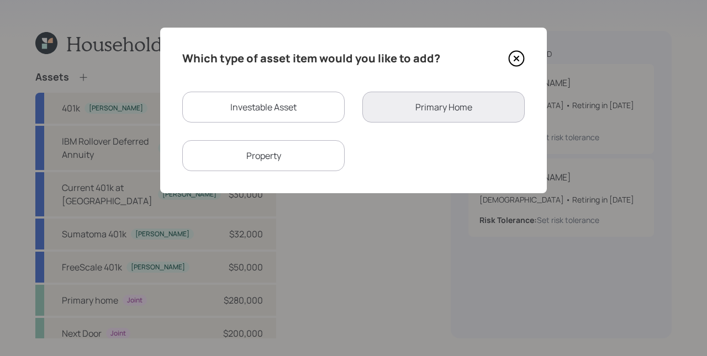
click at [288, 159] on div "Property" at bounding box center [263, 155] width 162 height 31
select select "rental_property"
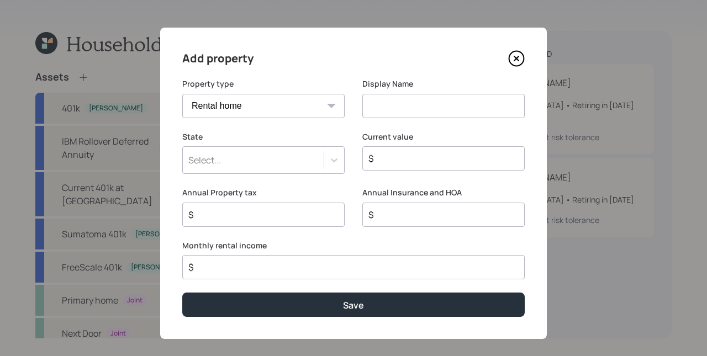
click at [431, 112] on input at bounding box center [443, 106] width 162 height 24
type input "Farm"
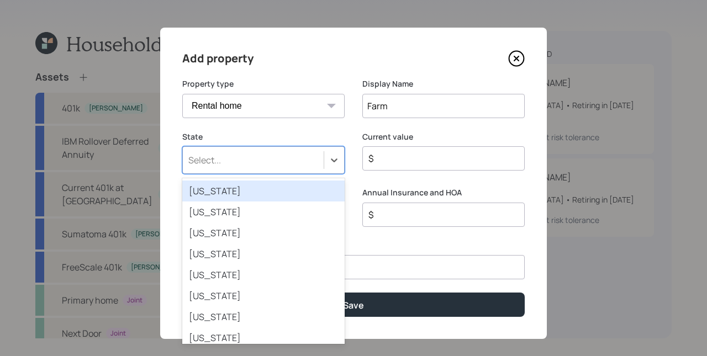
click at [302, 149] on div "Select..." at bounding box center [263, 160] width 162 height 28
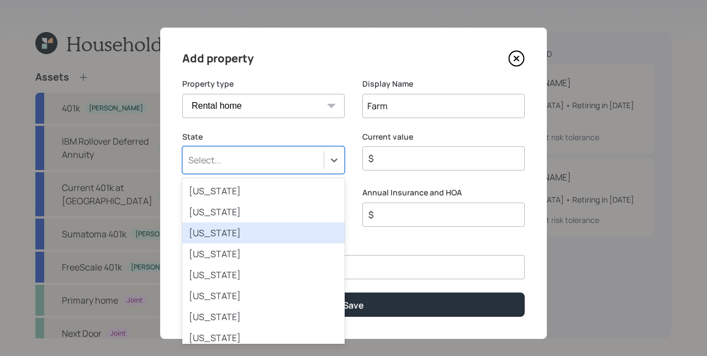
click at [272, 231] on div "[US_STATE]" at bounding box center [263, 233] width 162 height 21
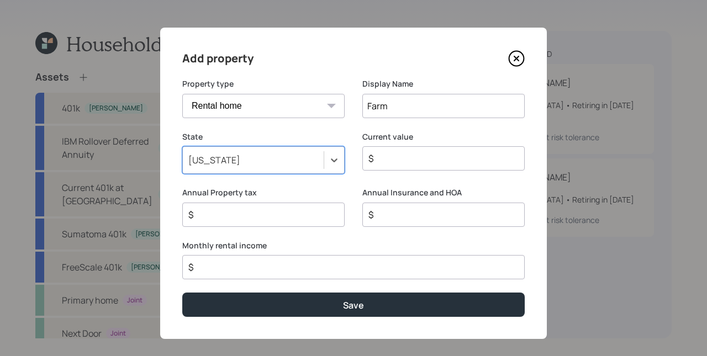
click at [353, 179] on div "State option [US_STATE], selected. Select is focused ,type to refine list, pres…" at bounding box center [353, 159] width 342 height 56
click at [279, 157] on div "[US_STATE]" at bounding box center [253, 160] width 141 height 19
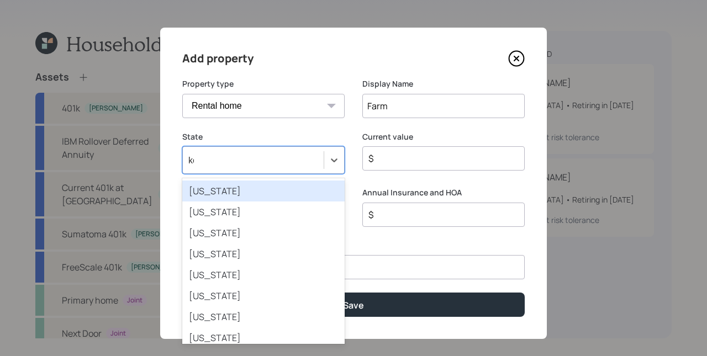
type input "[PERSON_NAME]"
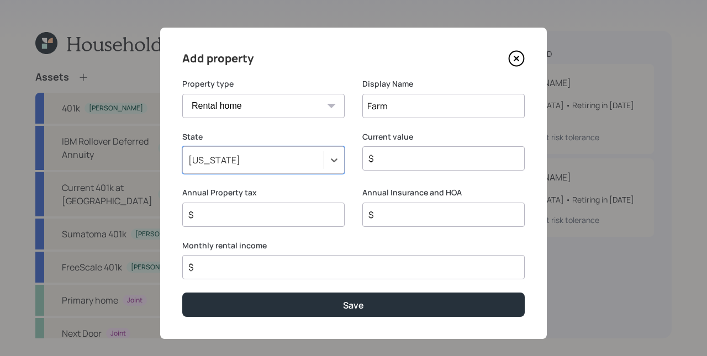
click at [398, 132] on label "Current value" at bounding box center [443, 136] width 162 height 11
click at [412, 160] on input "$" at bounding box center [439, 158] width 144 height 13
type input "$ 500,000"
click at [348, 186] on div "State [US_STATE] Current value $ 500,000" at bounding box center [353, 159] width 342 height 56
click at [236, 230] on div "Annual Property tax $" at bounding box center [263, 213] width 162 height 53
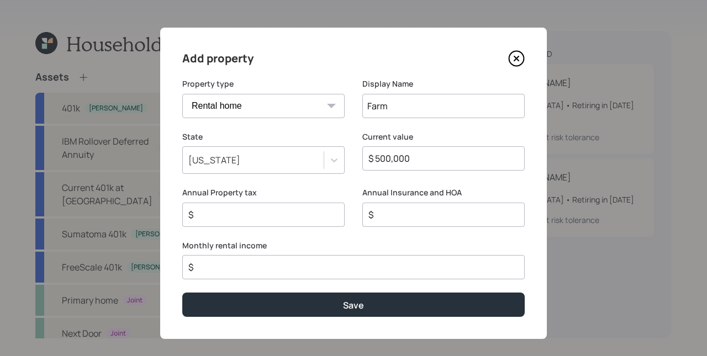
click at [241, 220] on input "$" at bounding box center [259, 214] width 144 height 13
type input "$ 1,200"
click at [385, 218] on input "$" at bounding box center [439, 214] width 144 height 13
type input "$ 650"
click at [339, 240] on label "Monthly rental income" at bounding box center [353, 245] width 342 height 11
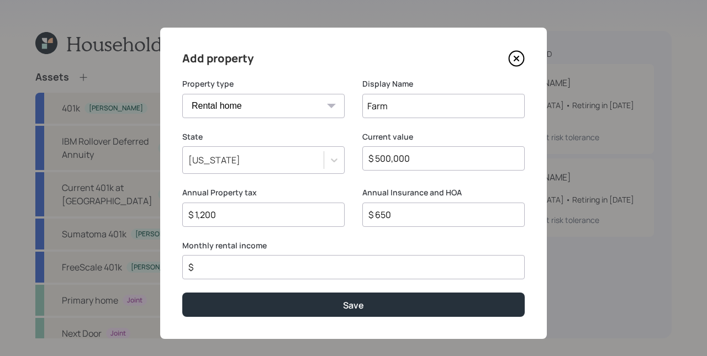
click at [341, 265] on input "$" at bounding box center [349, 267] width 324 height 13
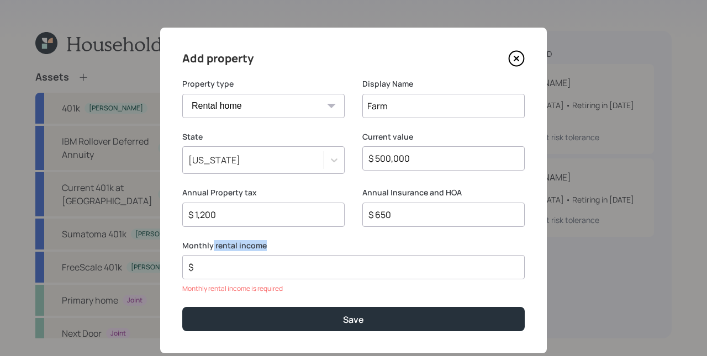
drag, startPoint x: 208, startPoint y: 245, endPoint x: 262, endPoint y: 242, distance: 54.7
click at [262, 242] on label "Monthly rental income" at bounding box center [353, 245] width 342 height 11
click at [274, 250] on label "Monthly rental income" at bounding box center [353, 245] width 342 height 11
click at [318, 246] on label "Monthly rental income" at bounding box center [353, 245] width 342 height 11
click at [310, 268] on input "$" at bounding box center [349, 267] width 324 height 13
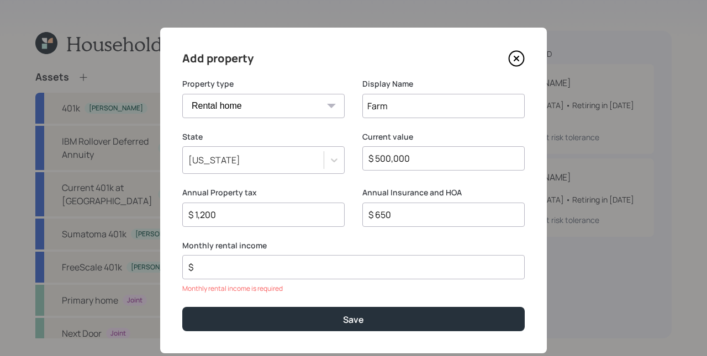
click at [313, 266] on input "$" at bounding box center [349, 267] width 324 height 13
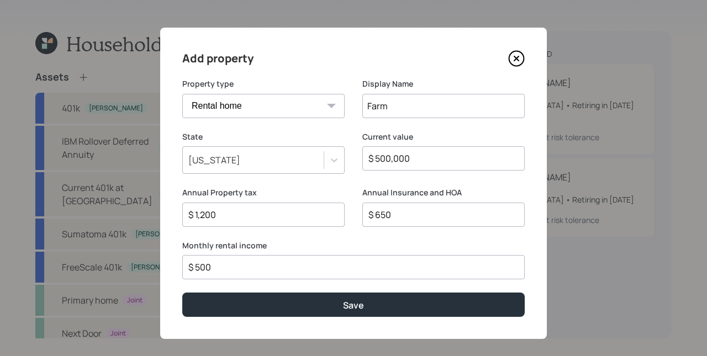
type input "$ 500"
click at [182, 293] on button "Save" at bounding box center [353, 305] width 342 height 24
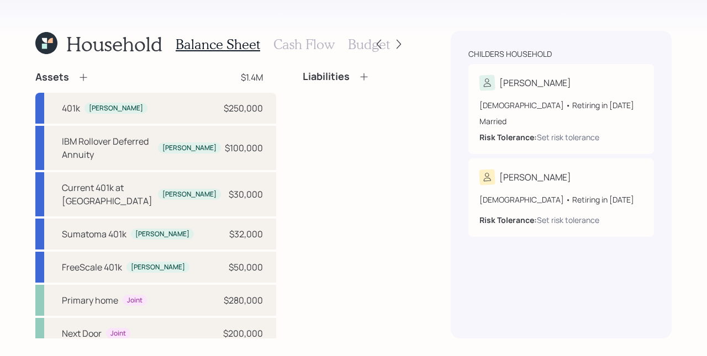
click at [314, 45] on h3 "Cash Flow" at bounding box center [303, 44] width 61 height 16
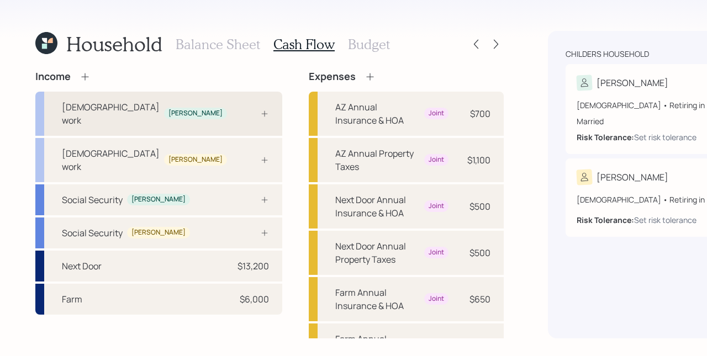
click at [236, 111] on div at bounding box center [252, 113] width 33 height 9
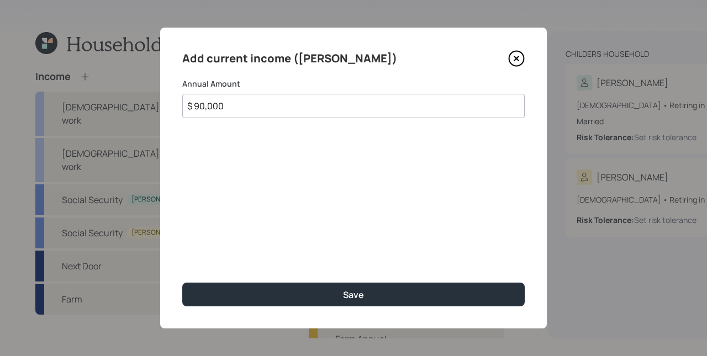
type input "$ 90,000"
click at [182, 283] on button "Save" at bounding box center [353, 295] width 342 height 24
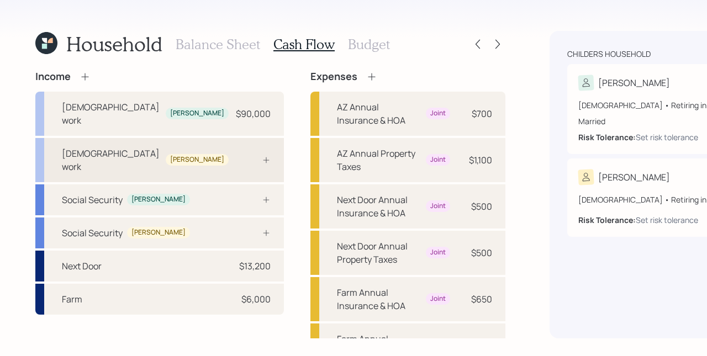
click at [151, 157] on div "[DEMOGRAPHIC_DATA] work [PERSON_NAME]" at bounding box center [159, 160] width 249 height 44
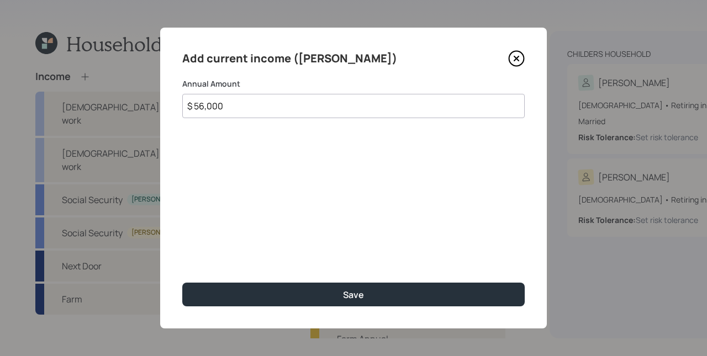
type input "$ 56,000"
click at [182, 283] on button "Save" at bounding box center [353, 295] width 342 height 24
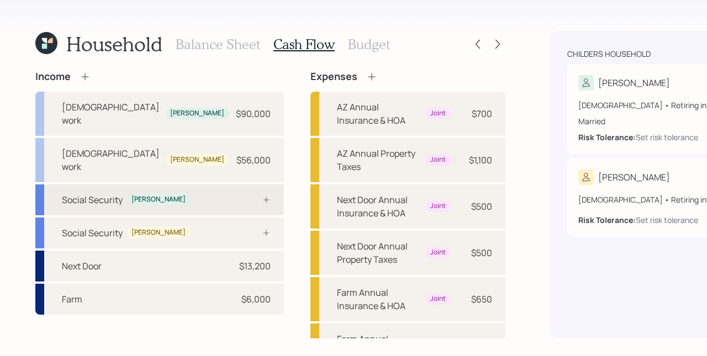
click at [237, 204] on div at bounding box center [253, 200] width 33 height 9
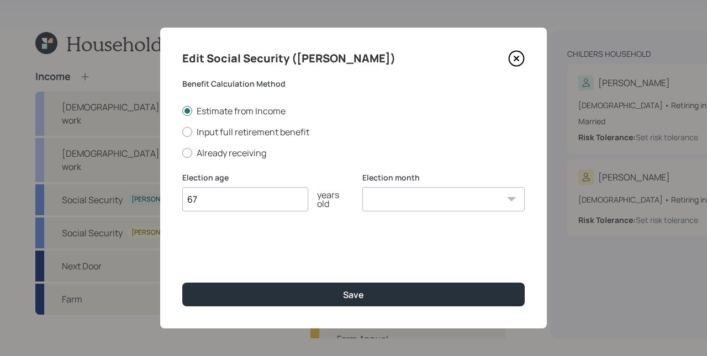
type input "67"
click at [406, 186] on div "Election month January February March April May June July August September Octo…" at bounding box center [443, 192] width 162 height 40
click at [405, 198] on select "January February March April May June July August September October November De…" at bounding box center [443, 199] width 162 height 24
select select "4"
click at [362, 187] on select "January February March April May June July August September October November De…" at bounding box center [443, 199] width 162 height 24
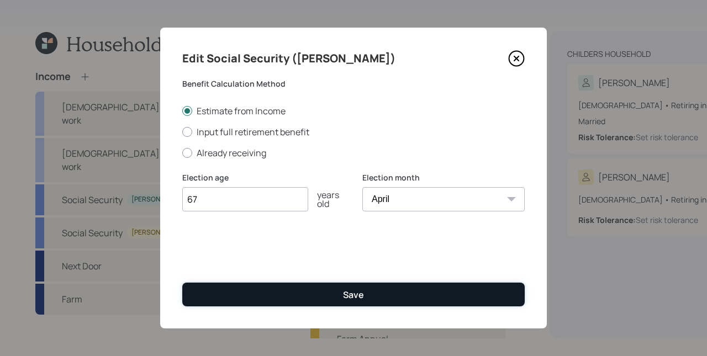
click at [373, 303] on button "Save" at bounding box center [353, 295] width 342 height 24
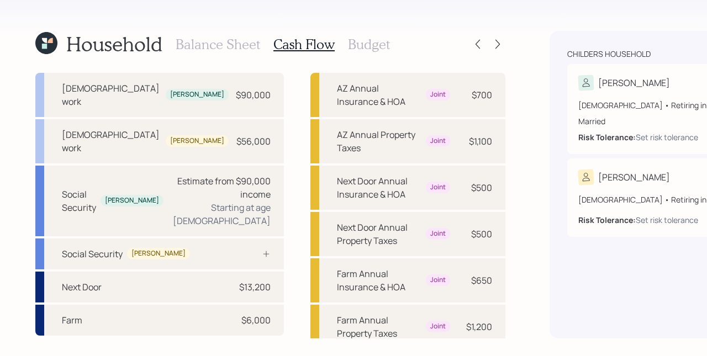
scroll to position [136, 0]
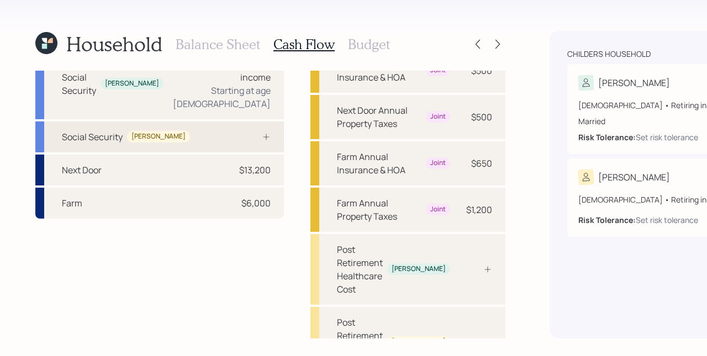
click at [237, 141] on div at bounding box center [253, 137] width 33 height 9
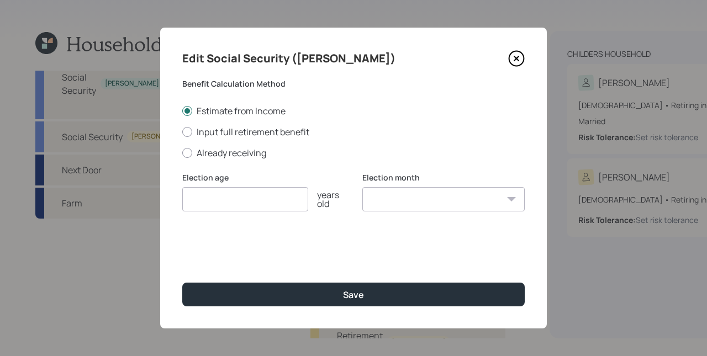
click at [248, 206] on input "number" at bounding box center [245, 199] width 126 height 24
type input "67"
click at [397, 195] on select "January February March April May June July August September October November De…" at bounding box center [443, 199] width 162 height 24
select select "12"
click at [362, 187] on select "January February March April May June July August September October November De…" at bounding box center [443, 199] width 162 height 24
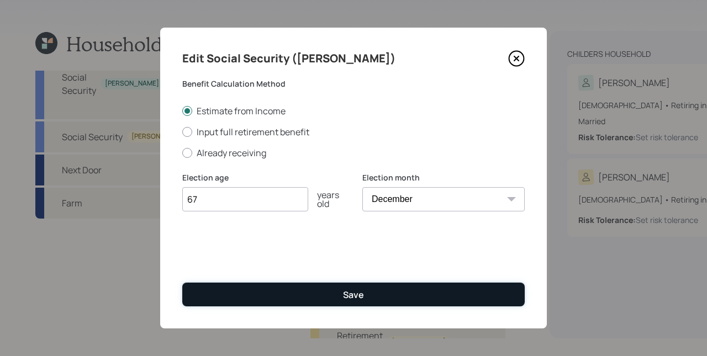
click at [342, 294] on button "Save" at bounding box center [353, 295] width 342 height 24
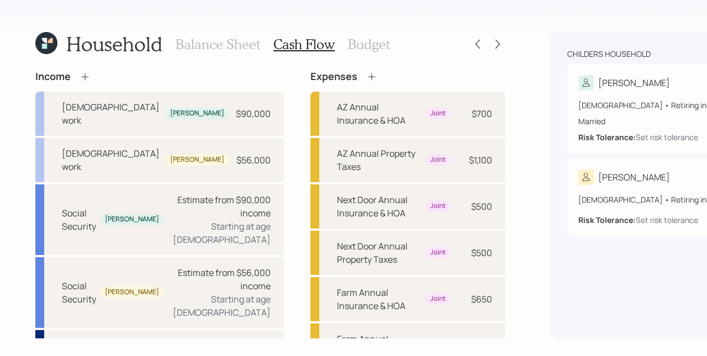
click at [87, 77] on icon at bounding box center [85, 76] width 11 height 11
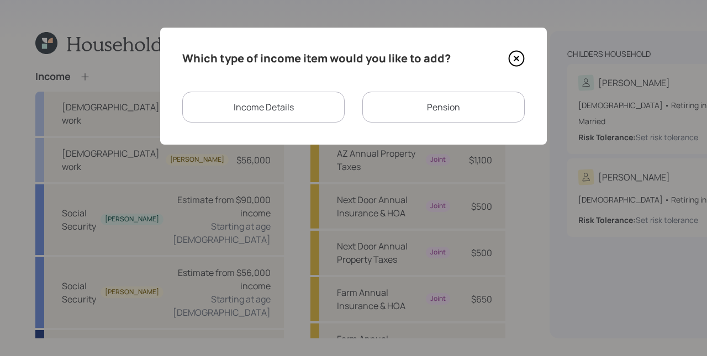
click at [296, 107] on div "Income Details" at bounding box center [263, 107] width 162 height 31
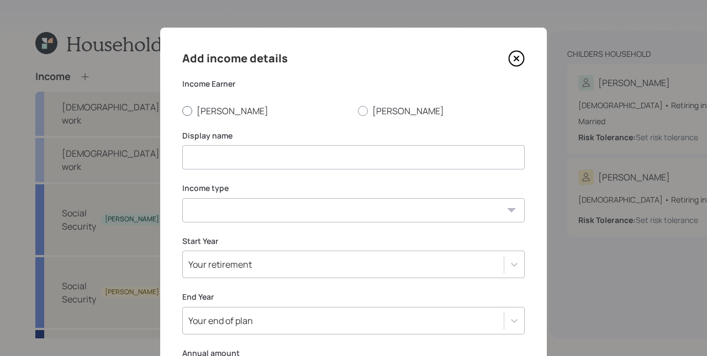
click at [193, 106] on label "[PERSON_NAME]" at bounding box center [265, 111] width 167 height 12
click at [182, 110] on input "[PERSON_NAME]" at bounding box center [182, 110] width 1 height 1
radio input "true"
click at [240, 165] on input at bounding box center [353, 157] width 342 height 24
type input "Land-Lease"
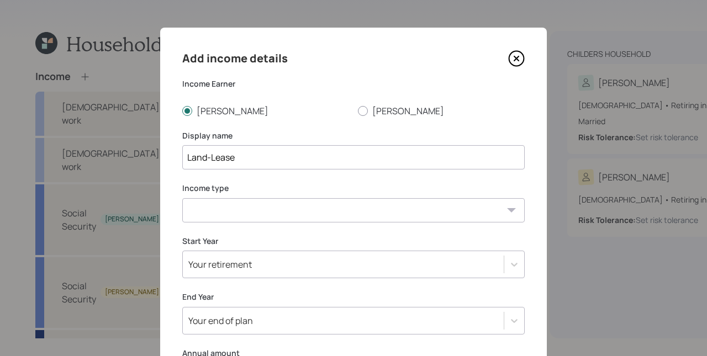
click at [239, 210] on select "[DEMOGRAPHIC_DATA] work [DEMOGRAPHIC_DATA] work Self employment Other" at bounding box center [353, 210] width 342 height 24
select select "other"
click at [182, 198] on select "[DEMOGRAPHIC_DATA] work [DEMOGRAPHIC_DATA] work Self employment Other" at bounding box center [353, 210] width 342 height 24
click at [247, 258] on select "Tax-free Earned Self Employment Alimony Royalties Pension / Annuity Interest Di…" at bounding box center [353, 263] width 342 height 24
select select "earned"
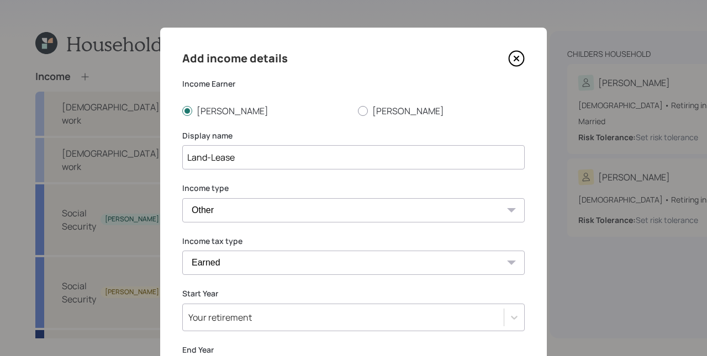
click at [182, 251] on select "Tax-free Earned Self Employment Alimony Royalties Pension / Annuity Interest Di…" at bounding box center [353, 263] width 342 height 24
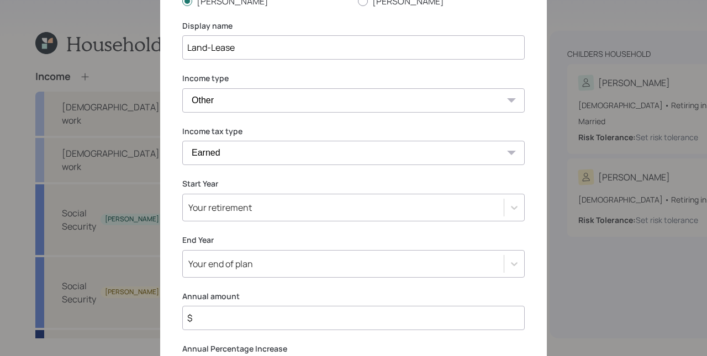
scroll to position [208, 0]
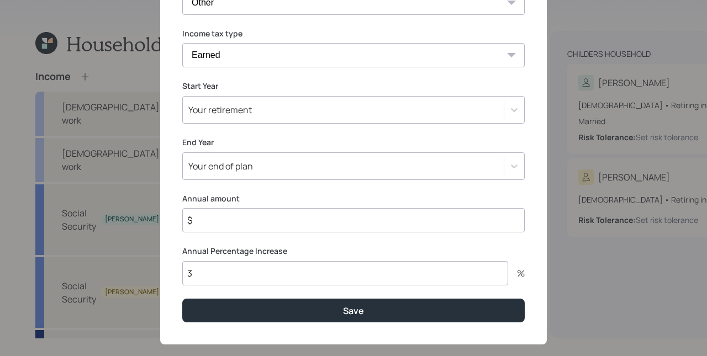
click at [233, 108] on div "Your retirement" at bounding box center [220, 110] width 64 height 12
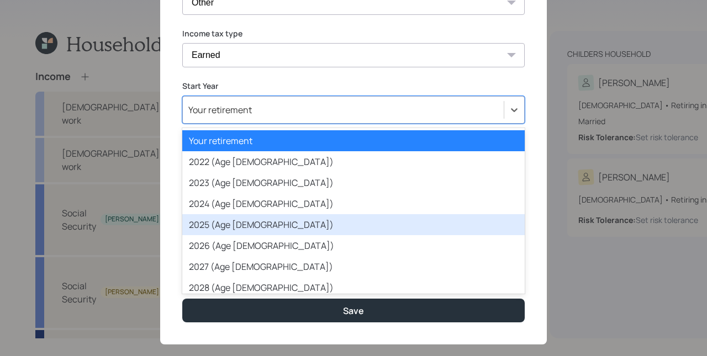
click at [251, 230] on div "2025 (Age [DEMOGRAPHIC_DATA])" at bounding box center [353, 224] width 342 height 21
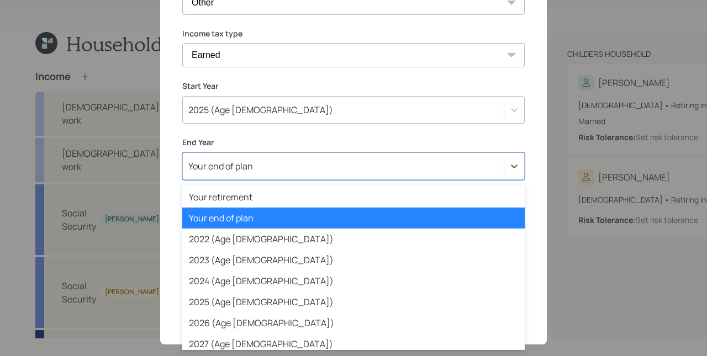
click at [250, 163] on div "Your end of plan" at bounding box center [343, 166] width 321 height 19
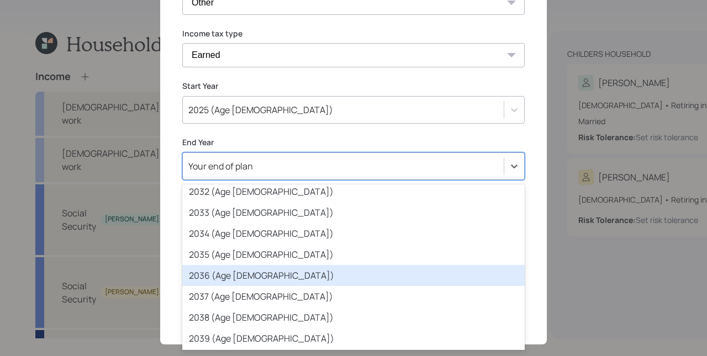
scroll to position [273, 0]
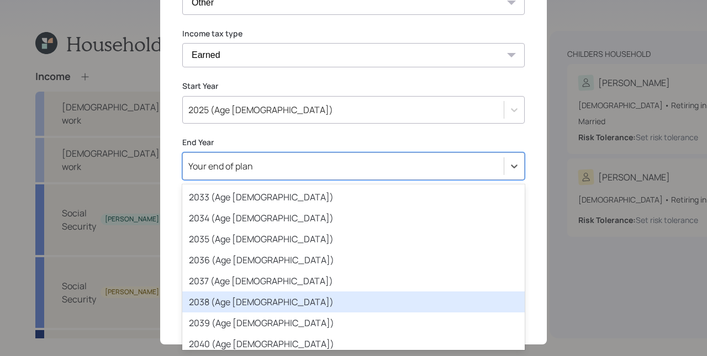
click at [250, 304] on div "2038 (Age [DEMOGRAPHIC_DATA])" at bounding box center [353, 302] width 342 height 21
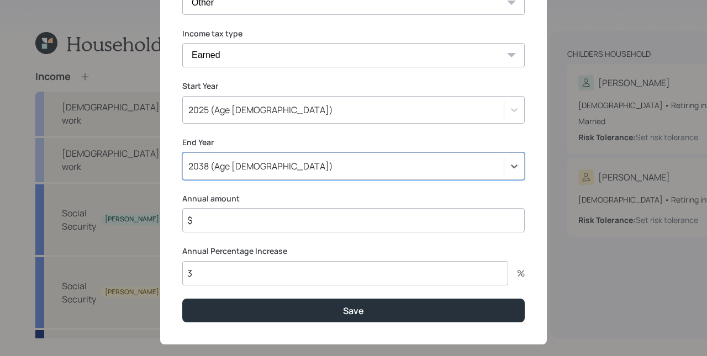
click at [281, 224] on input "$" at bounding box center [353, 220] width 342 height 24
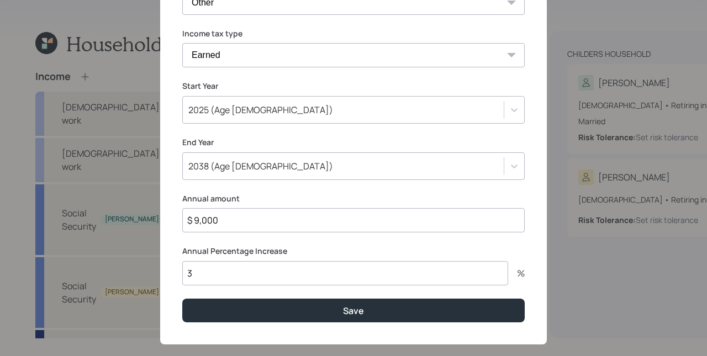
type input "$ 9,000"
click at [245, 274] on input "3" at bounding box center [345, 273] width 326 height 24
type input "0"
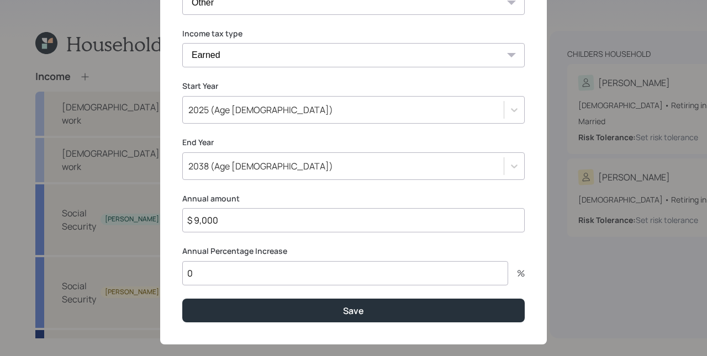
click at [182, 299] on button "Save" at bounding box center [353, 311] width 342 height 24
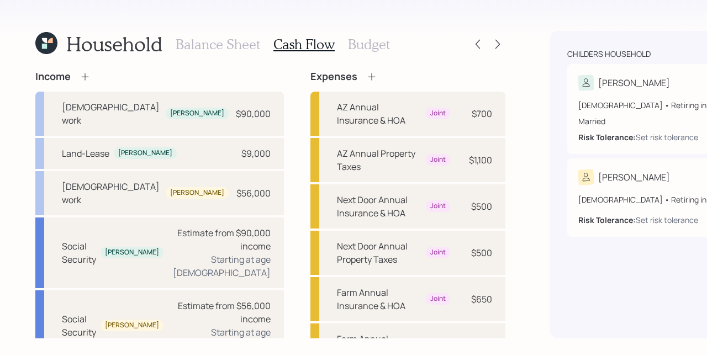
click at [88, 76] on icon at bounding box center [84, 76] width 7 height 7
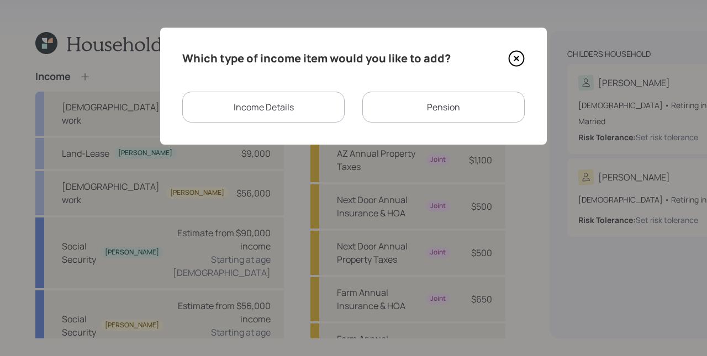
click at [514, 57] on icon at bounding box center [516, 58] width 17 height 17
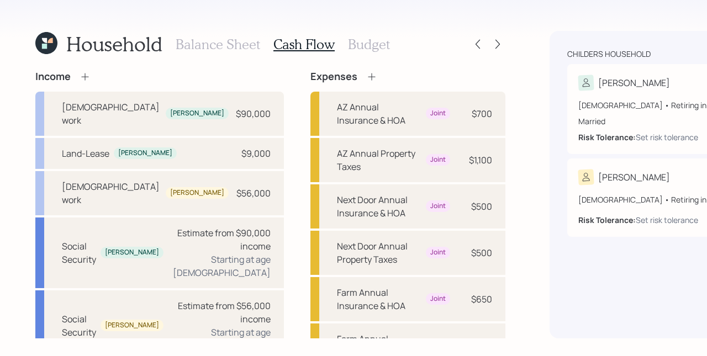
click at [236, 42] on h3 "Balance Sheet" at bounding box center [218, 44] width 84 height 16
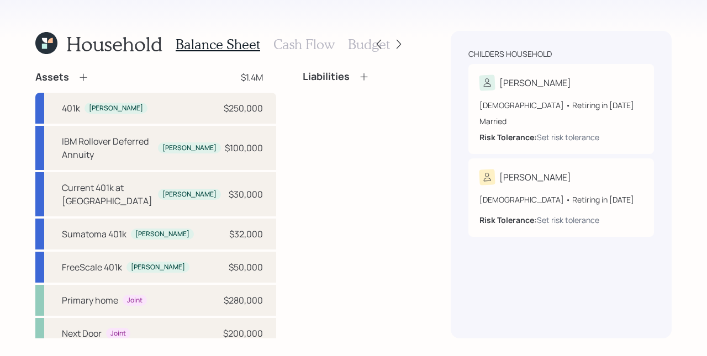
click at [303, 47] on h3 "Cash Flow" at bounding box center [303, 44] width 61 height 16
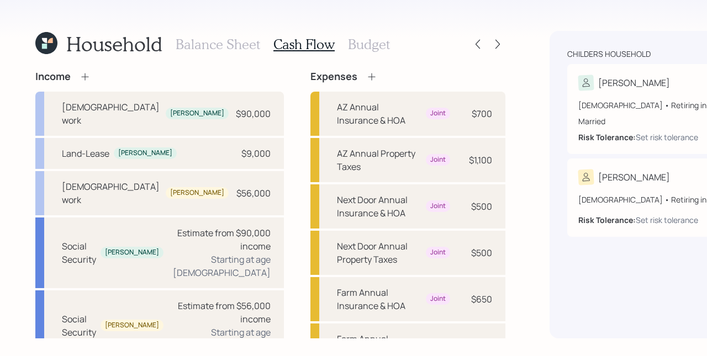
click at [83, 72] on icon at bounding box center [85, 76] width 11 height 11
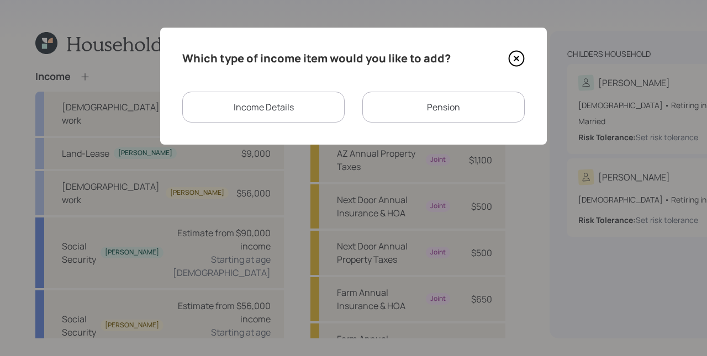
click at [291, 93] on div "Income Details" at bounding box center [263, 107] width 162 height 31
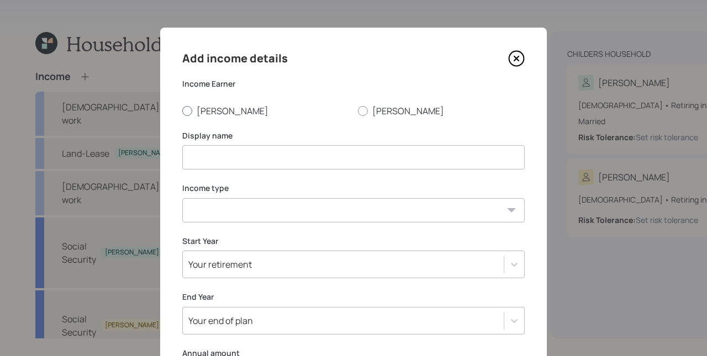
click at [207, 109] on label "[PERSON_NAME]" at bounding box center [265, 111] width 167 height 12
click at [182, 110] on input "[PERSON_NAME]" at bounding box center [182, 110] width 1 height 1
radio input "true"
click at [515, 53] on icon at bounding box center [516, 58] width 17 height 17
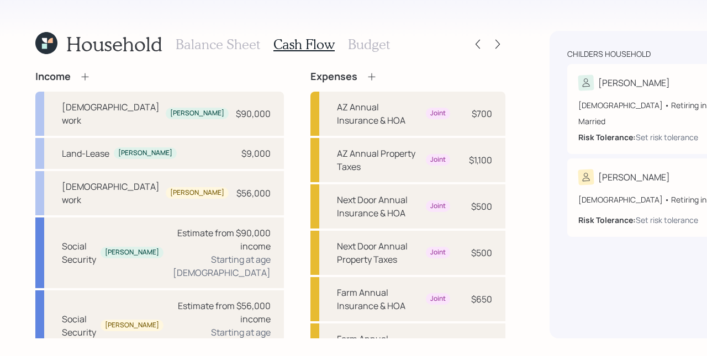
click at [88, 75] on icon at bounding box center [85, 76] width 11 height 11
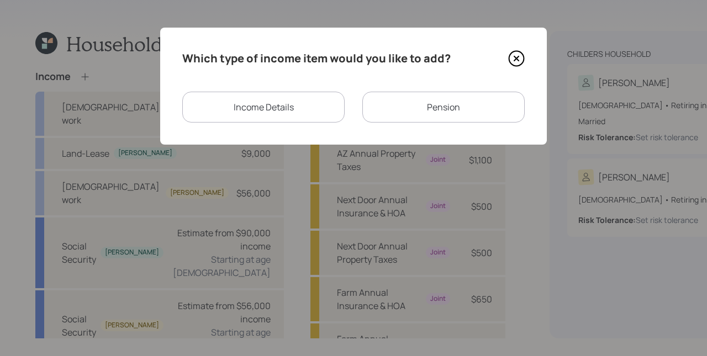
click at [414, 107] on div "Pension" at bounding box center [443, 107] width 162 height 31
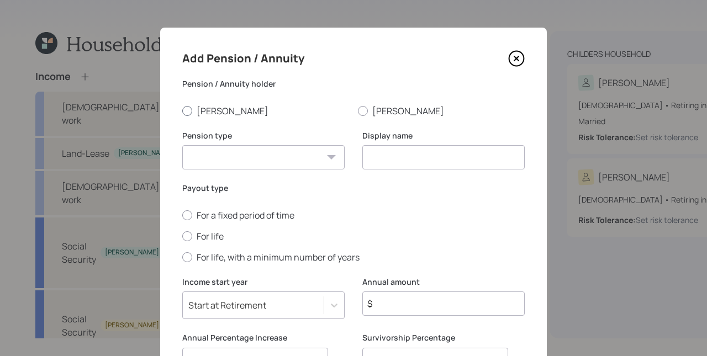
click at [184, 108] on div at bounding box center [187, 111] width 10 height 10
click at [182, 110] on input "[PERSON_NAME]" at bounding box center [182, 110] width 1 height 1
radio input "true"
click at [255, 152] on select "Pension Annuity" at bounding box center [263, 157] width 162 height 24
select select "annuity"
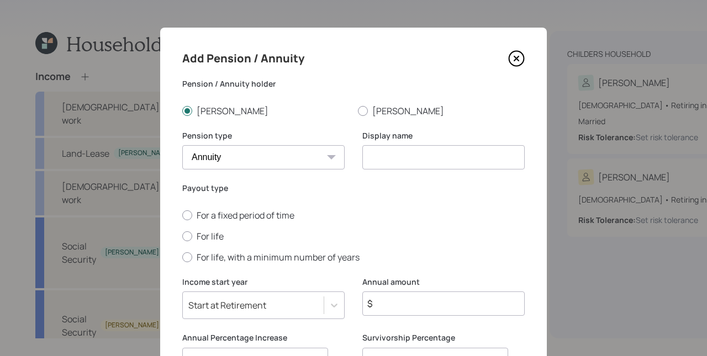
click at [182, 145] on select "Pension Annuity" at bounding box center [263, 157] width 162 height 24
click at [424, 161] on input at bounding box center [443, 157] width 162 height 24
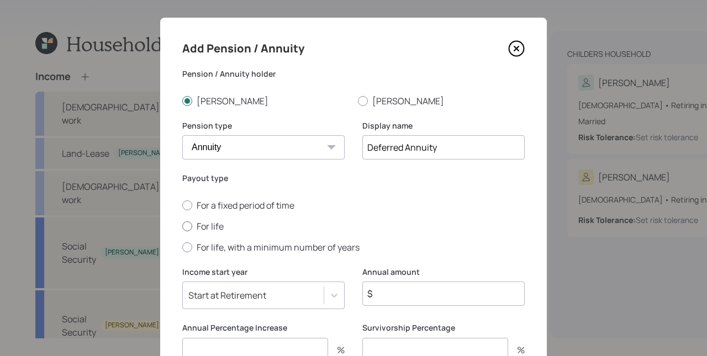
scroll to position [63, 0]
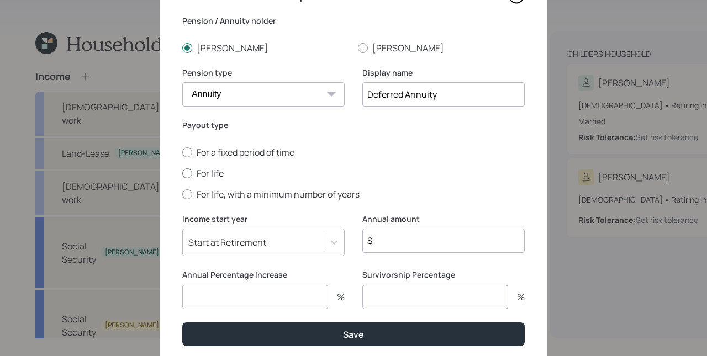
type input "Deferred Annuity"
click at [202, 173] on label "For life" at bounding box center [353, 173] width 342 height 12
click at [182, 173] on input "For life" at bounding box center [182, 173] width 1 height 1
radio input "true"
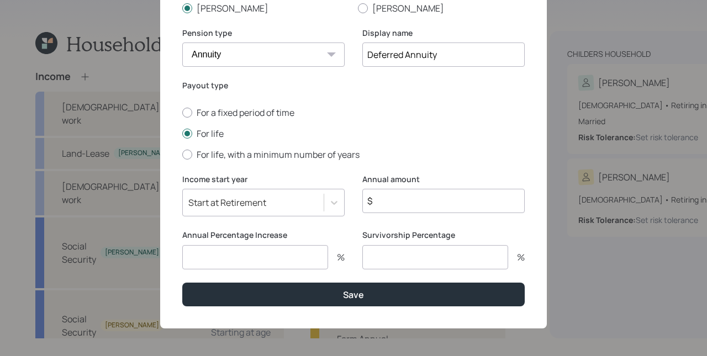
click at [264, 216] on div "Start at Retirement" at bounding box center [263, 203] width 162 height 28
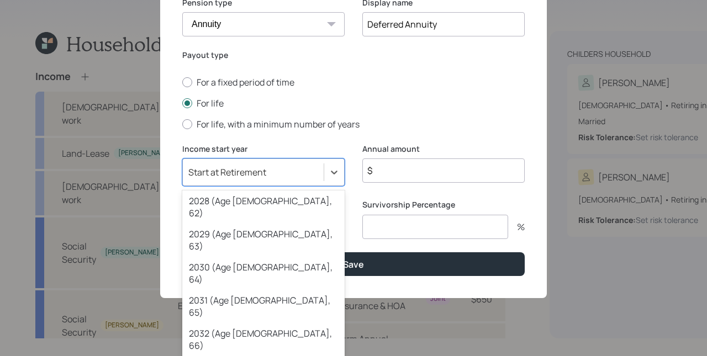
scroll to position [225, 0]
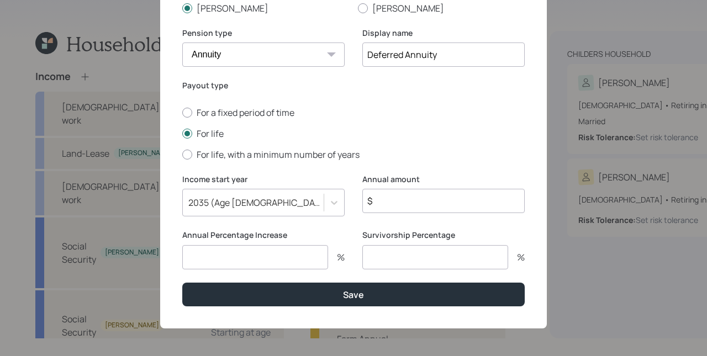
click at [440, 205] on input "$" at bounding box center [443, 201] width 162 height 24
type input "$ 10,800"
click at [265, 251] on input "number" at bounding box center [255, 257] width 146 height 24
type input "0"
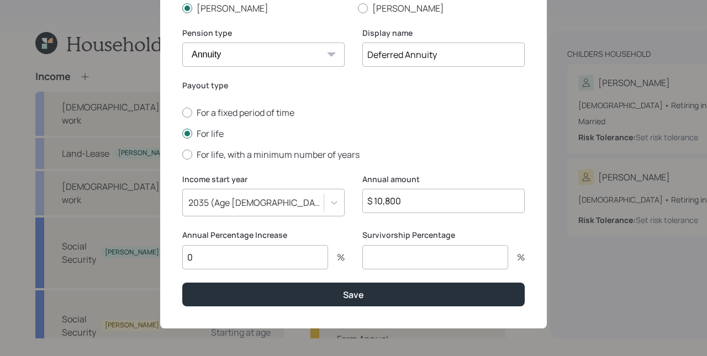
click at [377, 233] on label "Survivorship Percentage" at bounding box center [443, 235] width 162 height 11
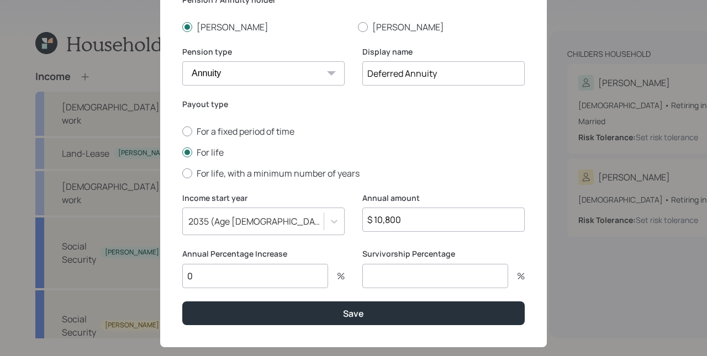
scroll to position [62, 0]
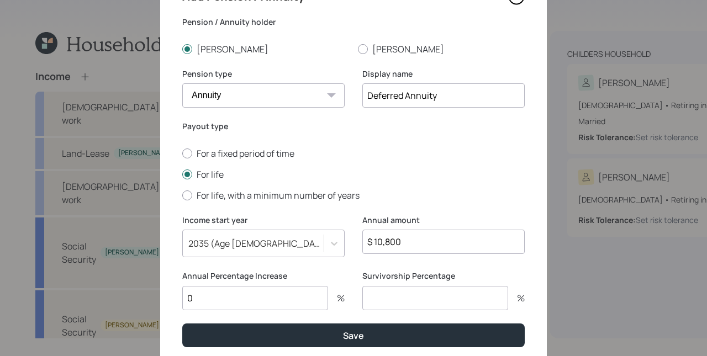
click at [415, 298] on input "number" at bounding box center [435, 298] width 146 height 24
type input "4"
type input "100"
click at [427, 191] on label "For life, with a minimum number of years" at bounding box center [353, 195] width 342 height 12
click at [182, 195] on input "For life, with a minimum number of years" at bounding box center [182, 195] width 1 height 1
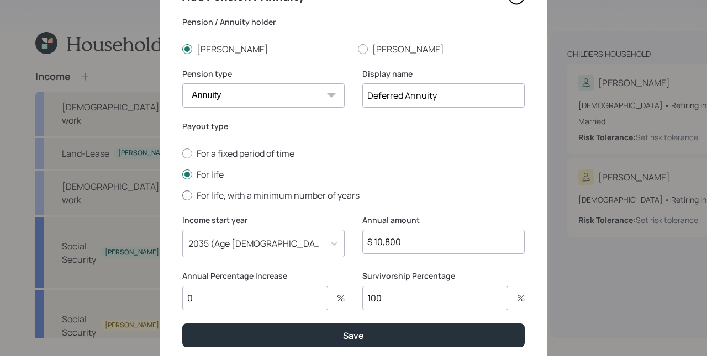
radio input "true"
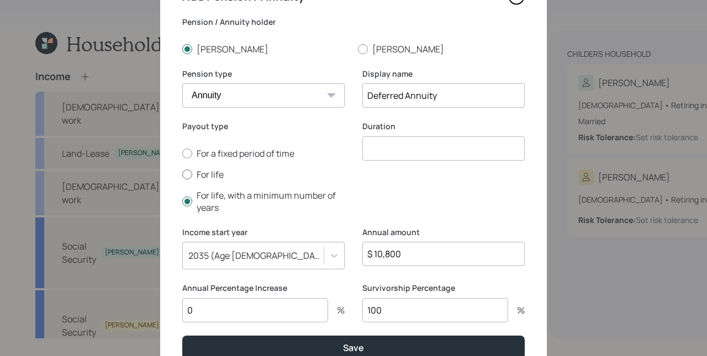
click at [216, 171] on label "For life" at bounding box center [263, 174] width 162 height 12
click at [182, 174] on input "For life" at bounding box center [182, 174] width 1 height 1
radio input "true"
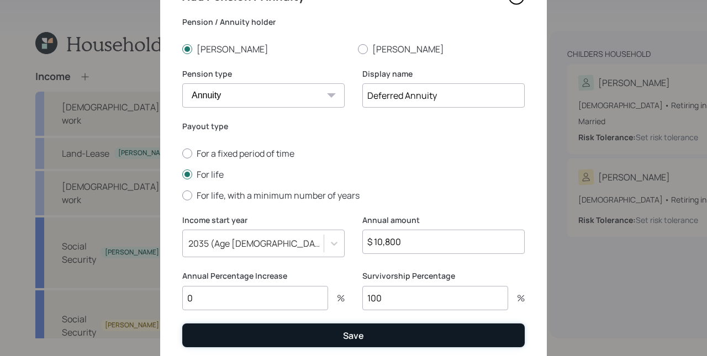
click at [412, 332] on button "Save" at bounding box center [353, 336] width 342 height 24
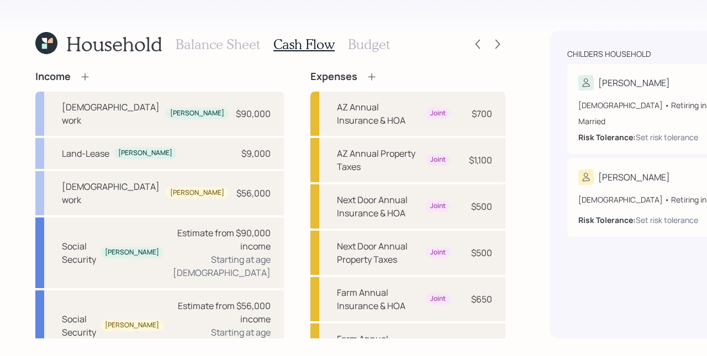
click at [87, 76] on icon at bounding box center [85, 76] width 11 height 11
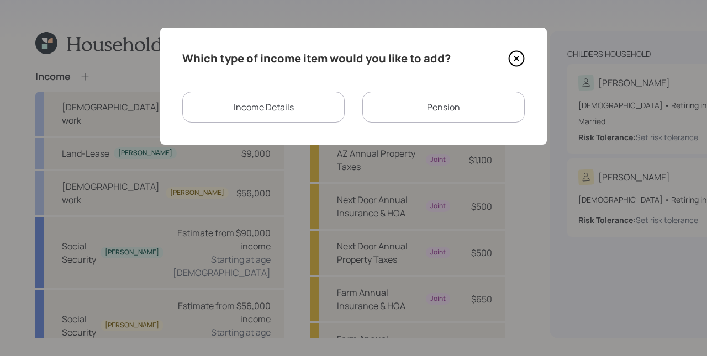
click at [446, 108] on div "Pension" at bounding box center [443, 107] width 162 height 31
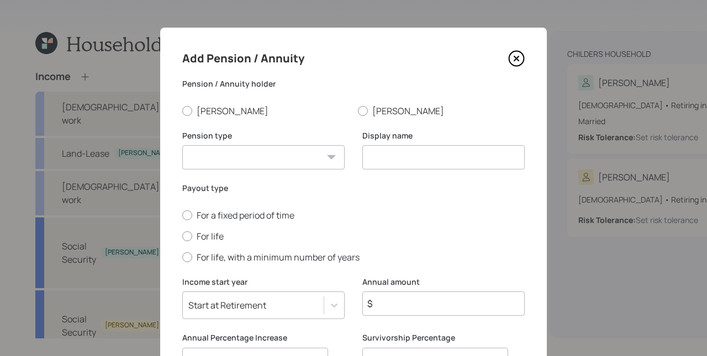
click at [218, 118] on div "Add Pension / Annuity Pension / Annuity holder [PERSON_NAME] type Pension Annui…" at bounding box center [353, 230] width 387 height 404
click at [217, 113] on label "[PERSON_NAME]" at bounding box center [265, 111] width 167 height 12
click at [182, 111] on input "[PERSON_NAME]" at bounding box center [182, 110] width 1 height 1
radio input "true"
click at [437, 159] on input at bounding box center [443, 157] width 162 height 24
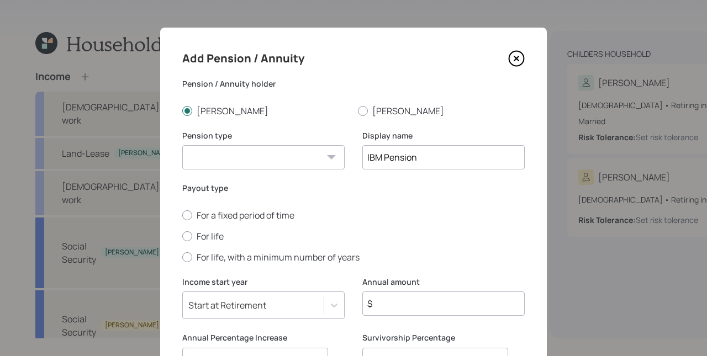
type input "IBM Pension"
click at [255, 153] on select "Pension Annuity" at bounding box center [263, 157] width 162 height 24
select select "pension"
click at [182, 145] on select "Pension Annuity" at bounding box center [263, 157] width 162 height 24
click at [210, 233] on label "For life" at bounding box center [353, 236] width 342 height 12
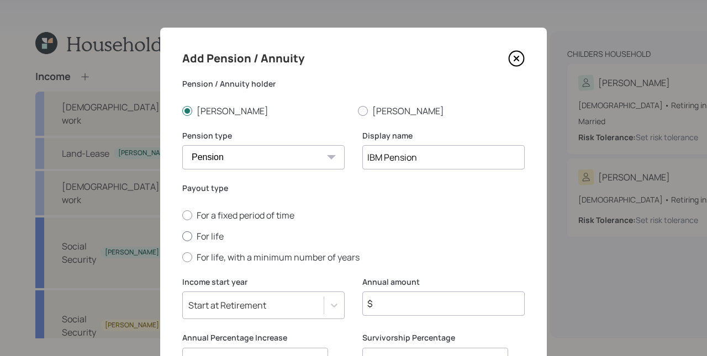
click at [182, 236] on input "For life" at bounding box center [182, 236] width 1 height 1
radio input "true"
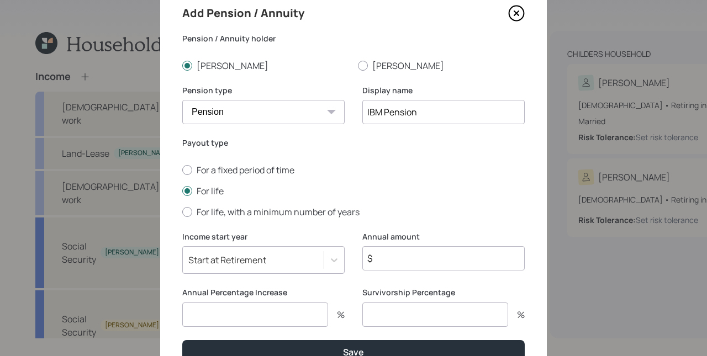
scroll to position [65, 0]
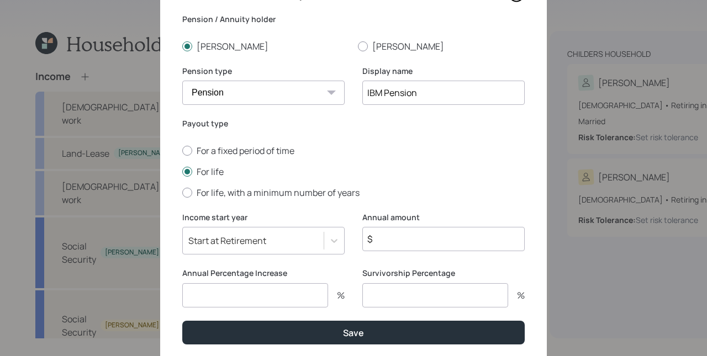
click at [446, 245] on input "$" at bounding box center [443, 239] width 162 height 24
type input "$ 2,820"
click at [273, 295] on input "number" at bounding box center [255, 295] width 146 height 24
type input "0"
click at [426, 295] on input "number" at bounding box center [435, 295] width 146 height 24
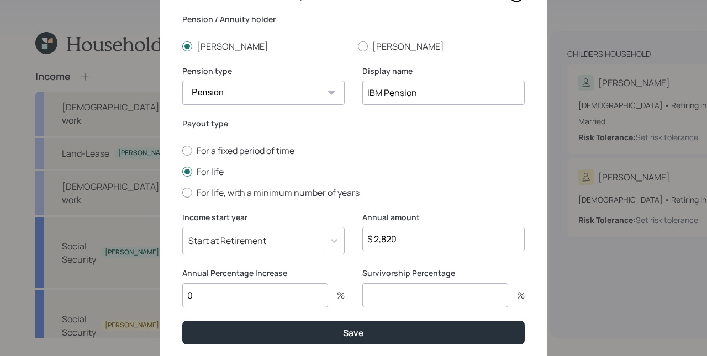
click at [214, 299] on input "0" at bounding box center [255, 295] width 146 height 24
type input "3"
click at [341, 277] on label "Annual Percentage Increase" at bounding box center [263, 273] width 162 height 11
click at [404, 298] on input "number" at bounding box center [435, 295] width 146 height 24
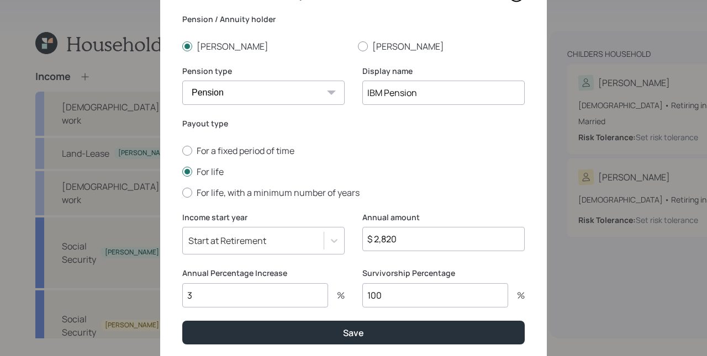
type input "100"
click at [380, 269] on label "Survivorship Percentage" at bounding box center [443, 273] width 162 height 11
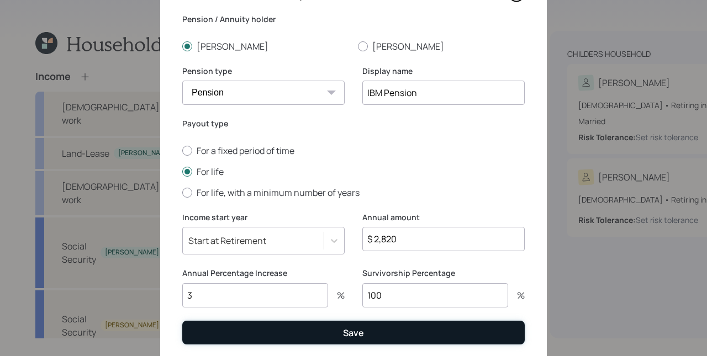
click at [387, 338] on button "Save" at bounding box center [353, 333] width 342 height 24
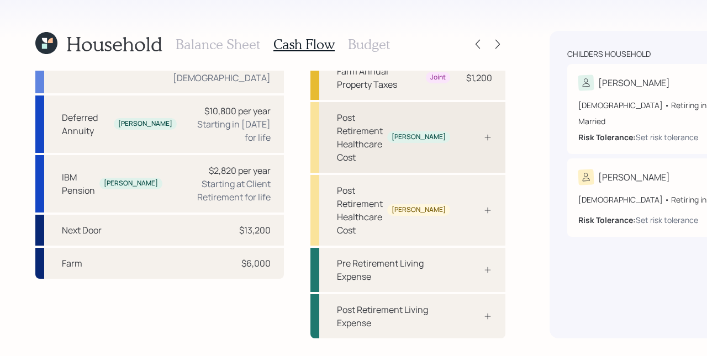
scroll to position [311, 0]
click at [337, 164] on div "Post Retirement Healthcare Cost [PERSON_NAME]" at bounding box center [393, 137] width 113 height 53
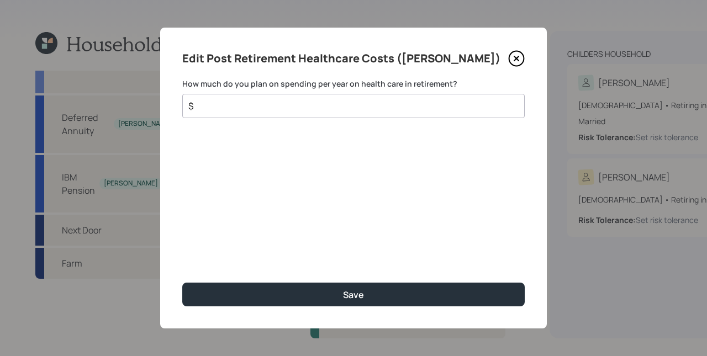
click at [284, 115] on div "$" at bounding box center [353, 106] width 342 height 24
click at [286, 111] on input "$" at bounding box center [349, 105] width 324 height 13
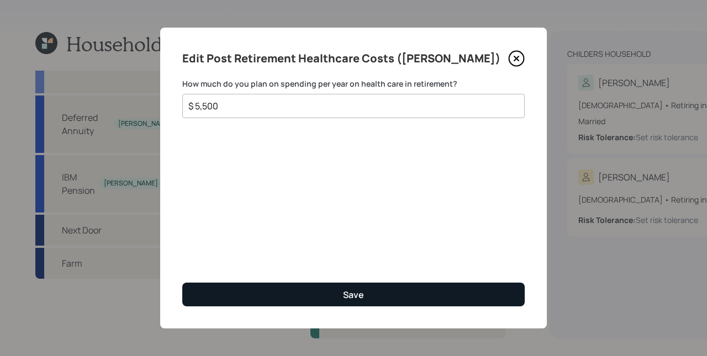
type input "$ 5,500"
click at [329, 293] on button "Save" at bounding box center [353, 295] width 342 height 24
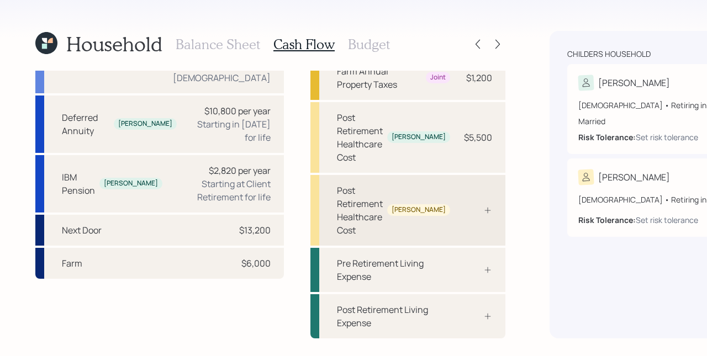
click at [362, 246] on div "Post Retirement Healthcare Cost [PERSON_NAME]" at bounding box center [407, 210] width 195 height 71
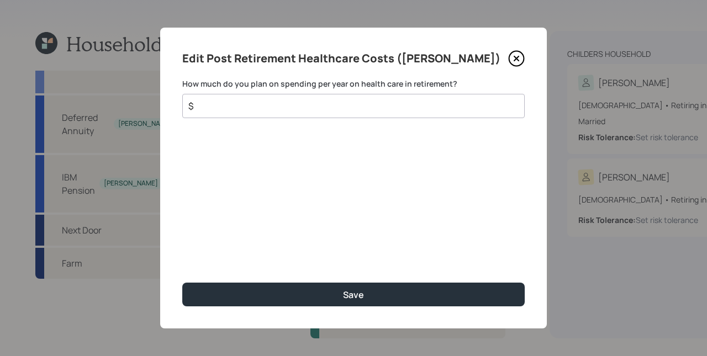
click at [357, 117] on div "$" at bounding box center [353, 106] width 342 height 24
click at [364, 107] on input "$" at bounding box center [349, 105] width 324 height 13
type input "$ 5,500"
click at [182, 283] on button "Save" at bounding box center [353, 295] width 342 height 24
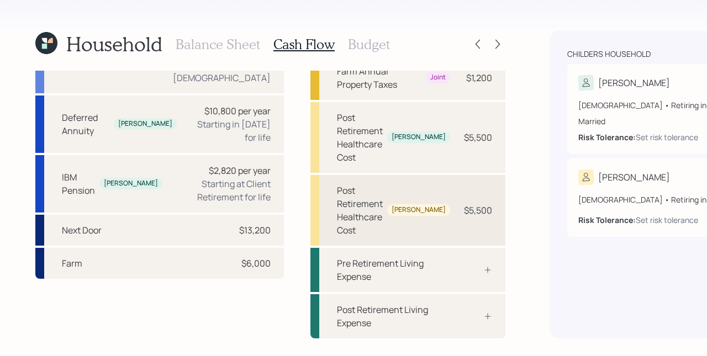
scroll to position [373, 0]
click at [347, 269] on div "Pre Retirement Living Expense" at bounding box center [407, 270] width 195 height 44
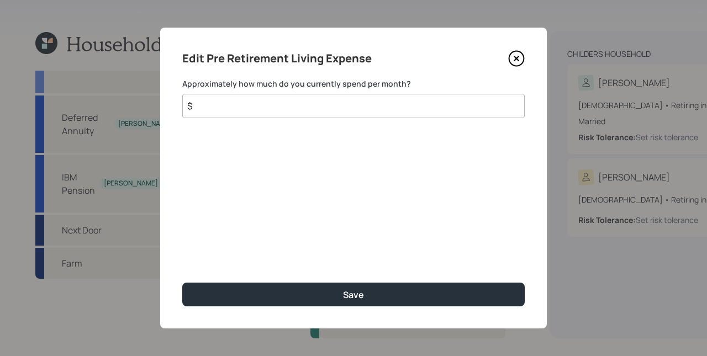
click at [285, 107] on input "$" at bounding box center [353, 106] width 342 height 24
type input "$ 4,000"
click at [182, 283] on button "Save" at bounding box center [353, 295] width 342 height 24
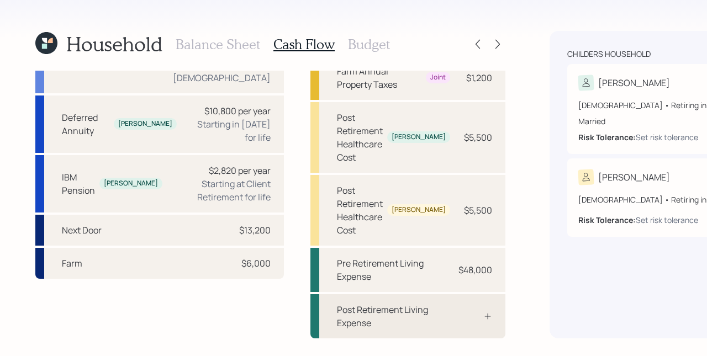
click at [369, 311] on div "Post Retirement Living Expense" at bounding box center [407, 316] width 195 height 44
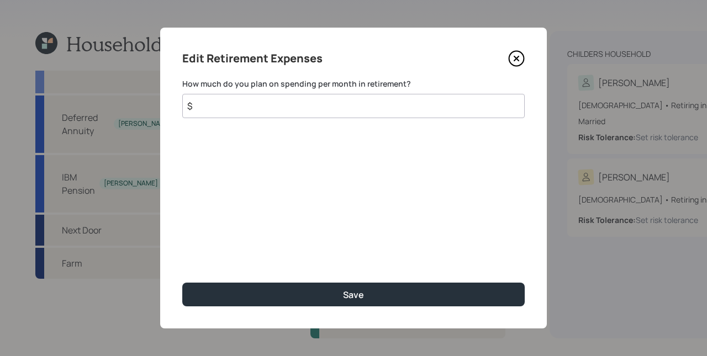
click at [289, 107] on input "$" at bounding box center [353, 106] width 342 height 24
type input "$ 4,000"
click at [182, 283] on button "Save" at bounding box center [353, 295] width 342 height 24
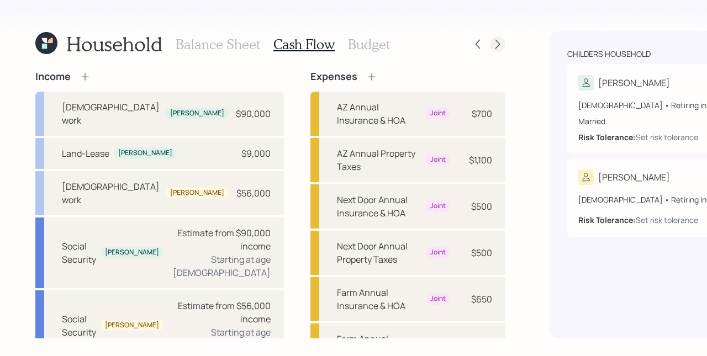
click at [492, 48] on icon at bounding box center [497, 44] width 11 height 11
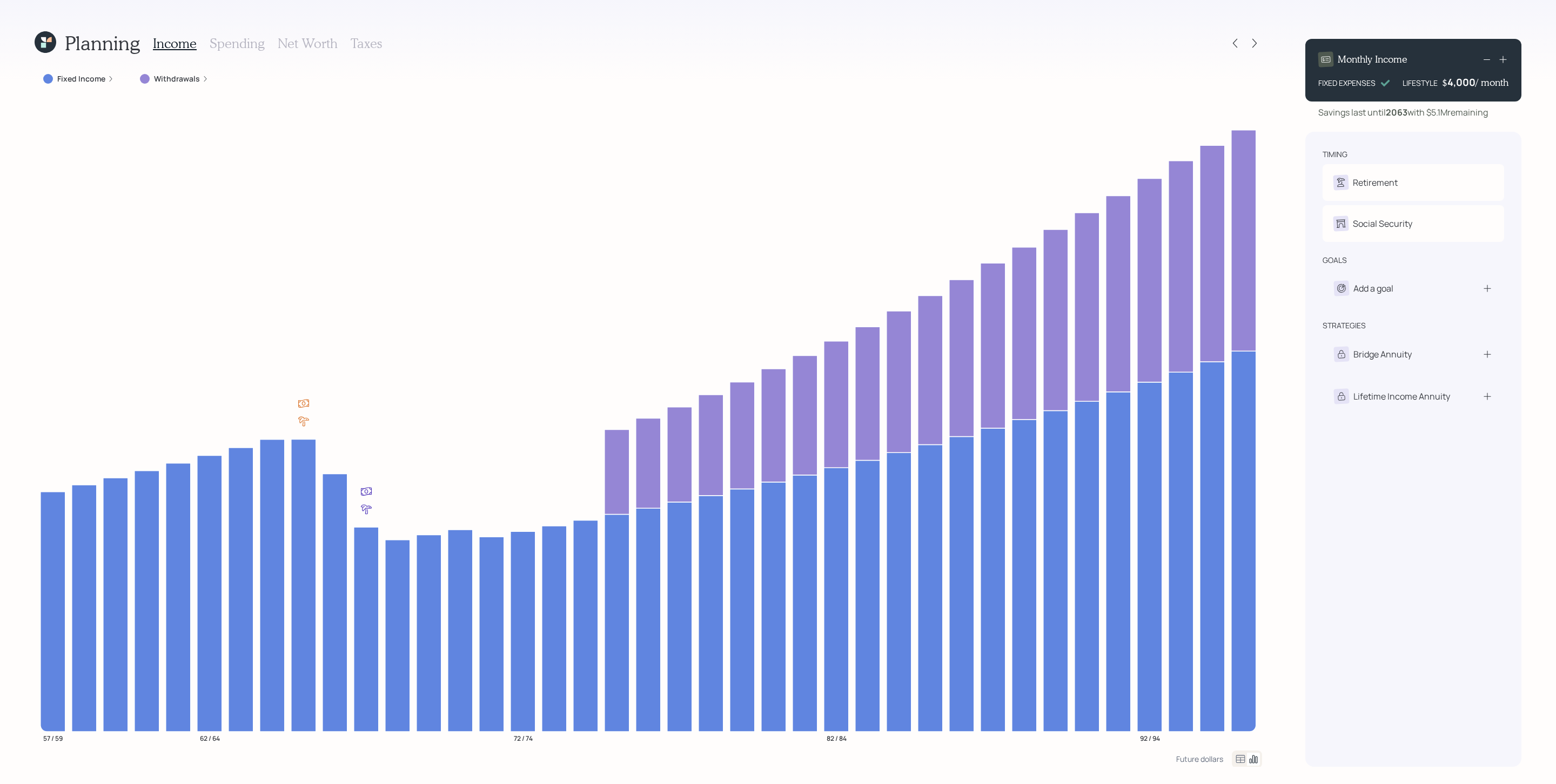
click at [106, 81] on div "Fixed Income" at bounding box center [78, 78] width 70 height 11
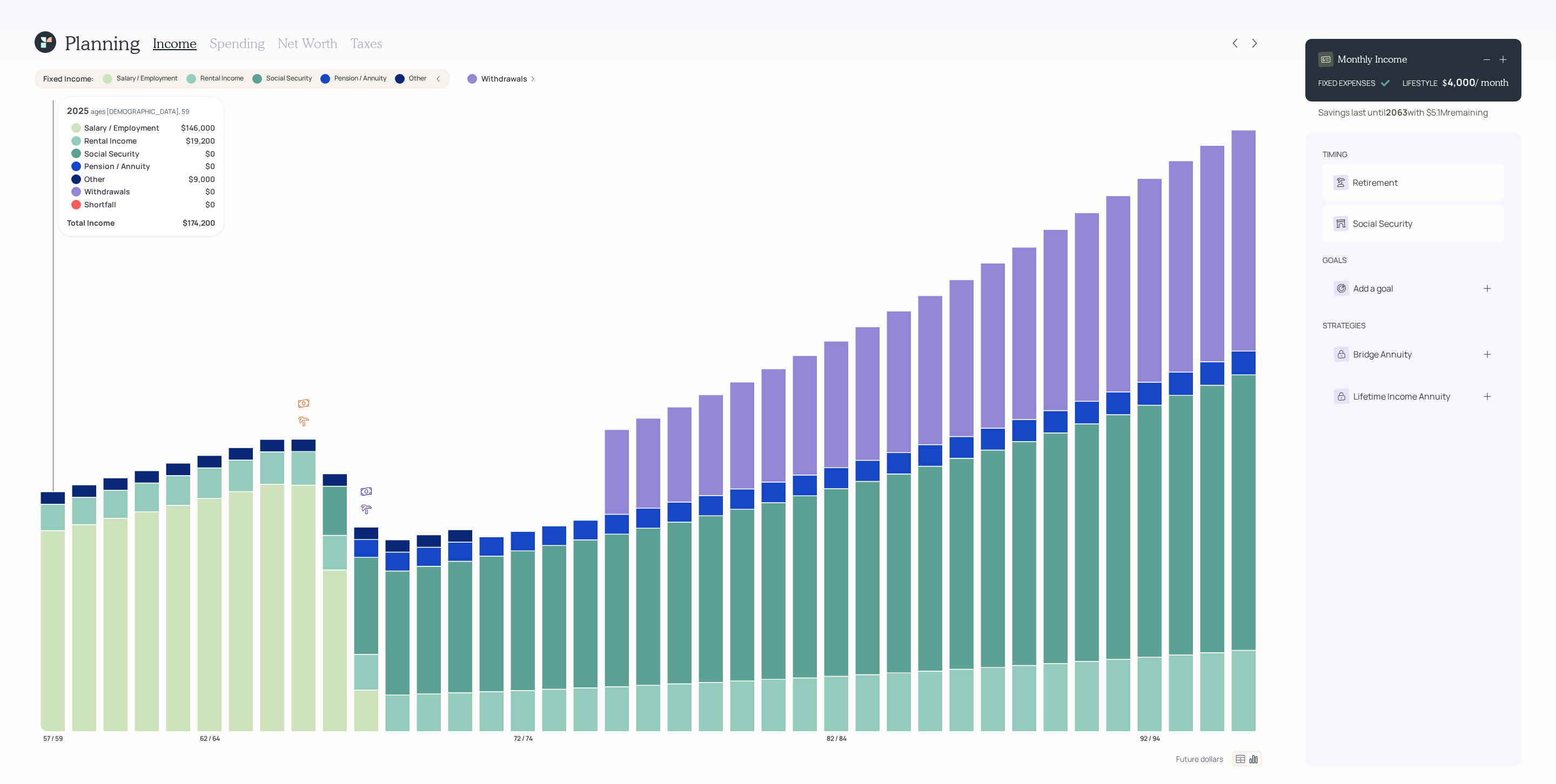
click at [46, 522] on icon at bounding box center [52, 630] width 24 height 200
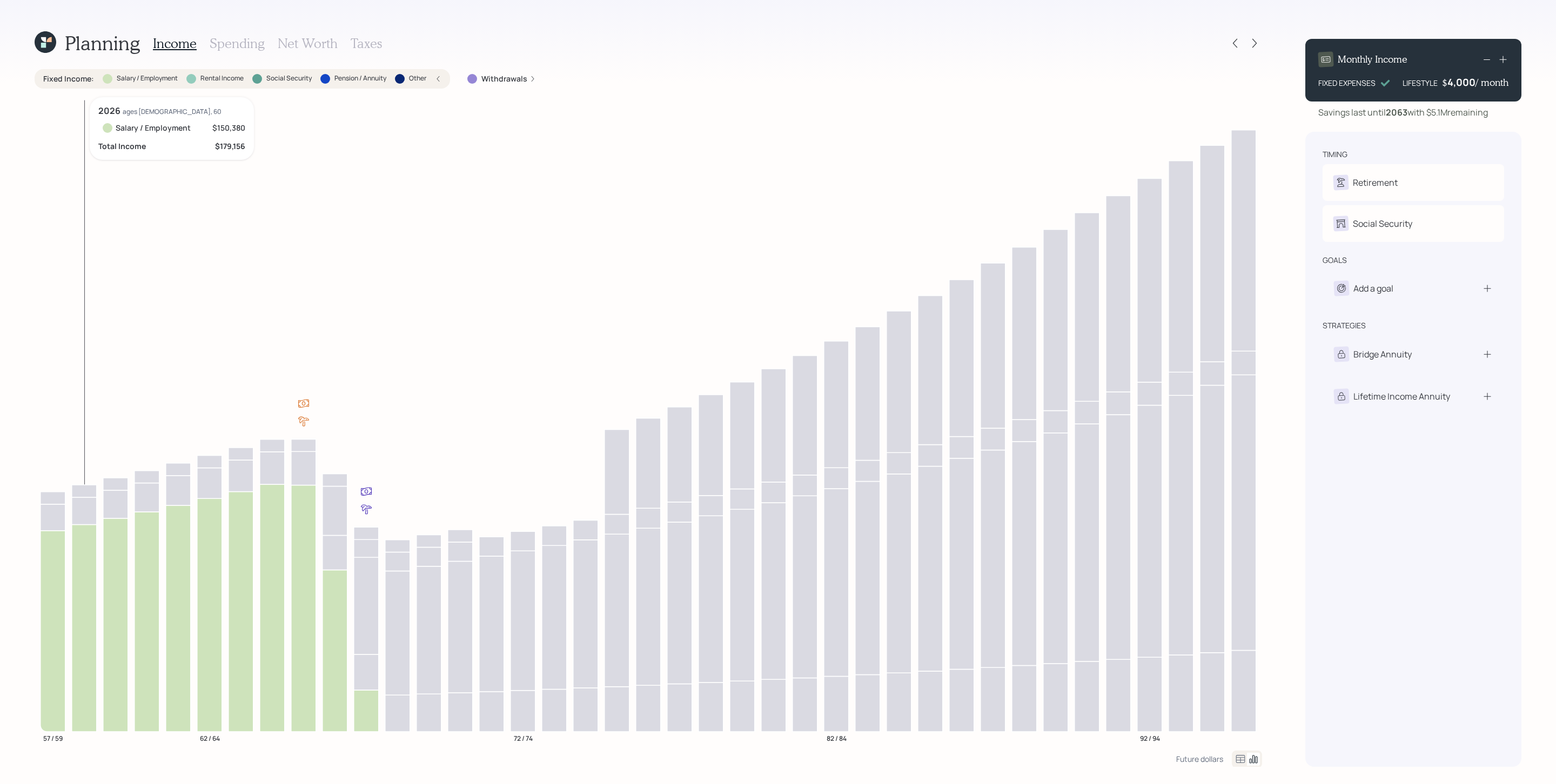
drag, startPoint x: 69, startPoint y: 606, endPoint x: 67, endPoint y: 560, distance: 46.0
click at [69, 522] on icon "57 / 59 62 / 64 72 / 74 82 / 84 92 / 94" at bounding box center [647, 423] width 1227 height 653
click at [58, 522] on icon at bounding box center [52, 630] width 24 height 200
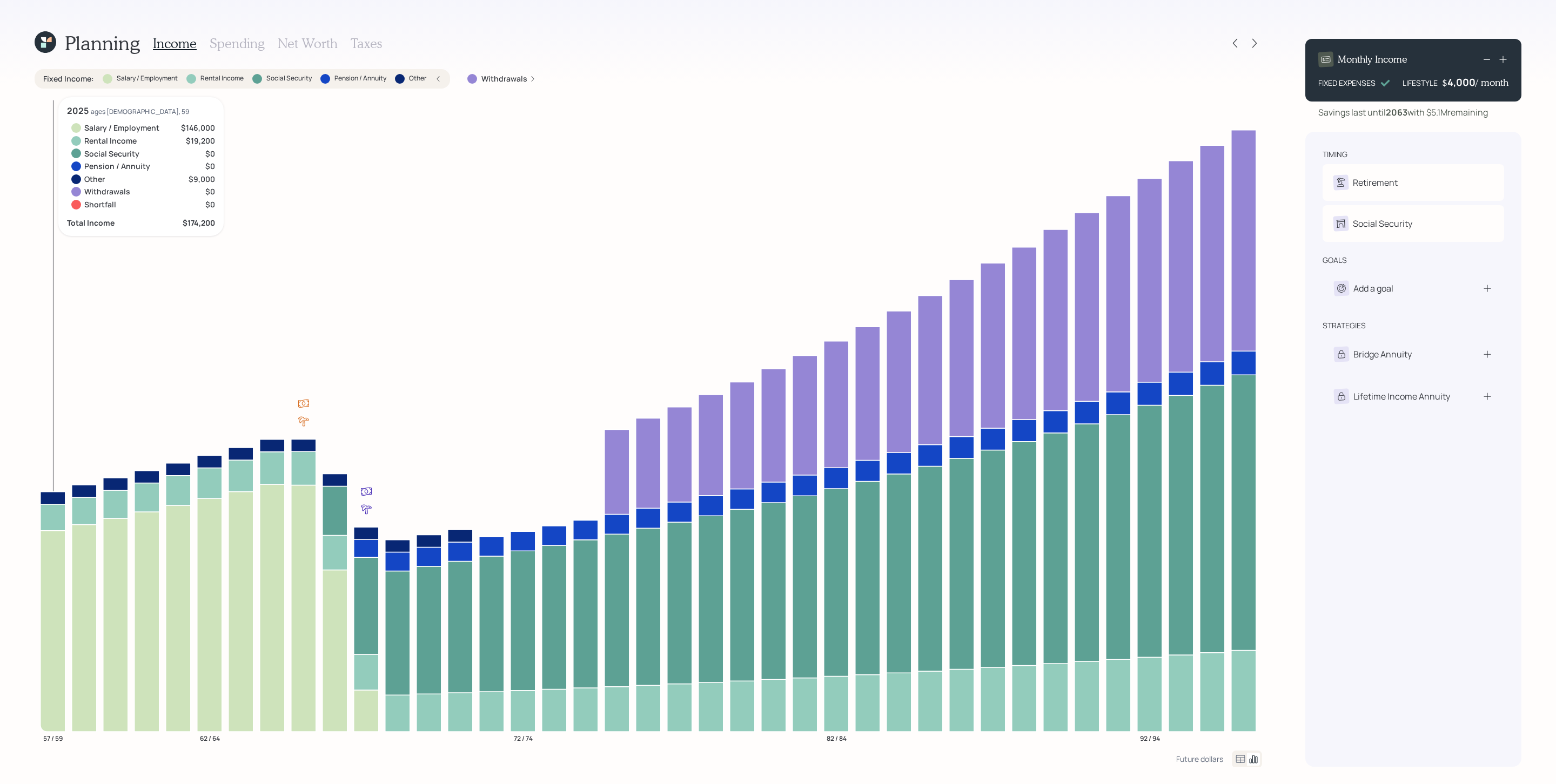
click at [58, 517] on icon at bounding box center [52, 516] width 24 height 26
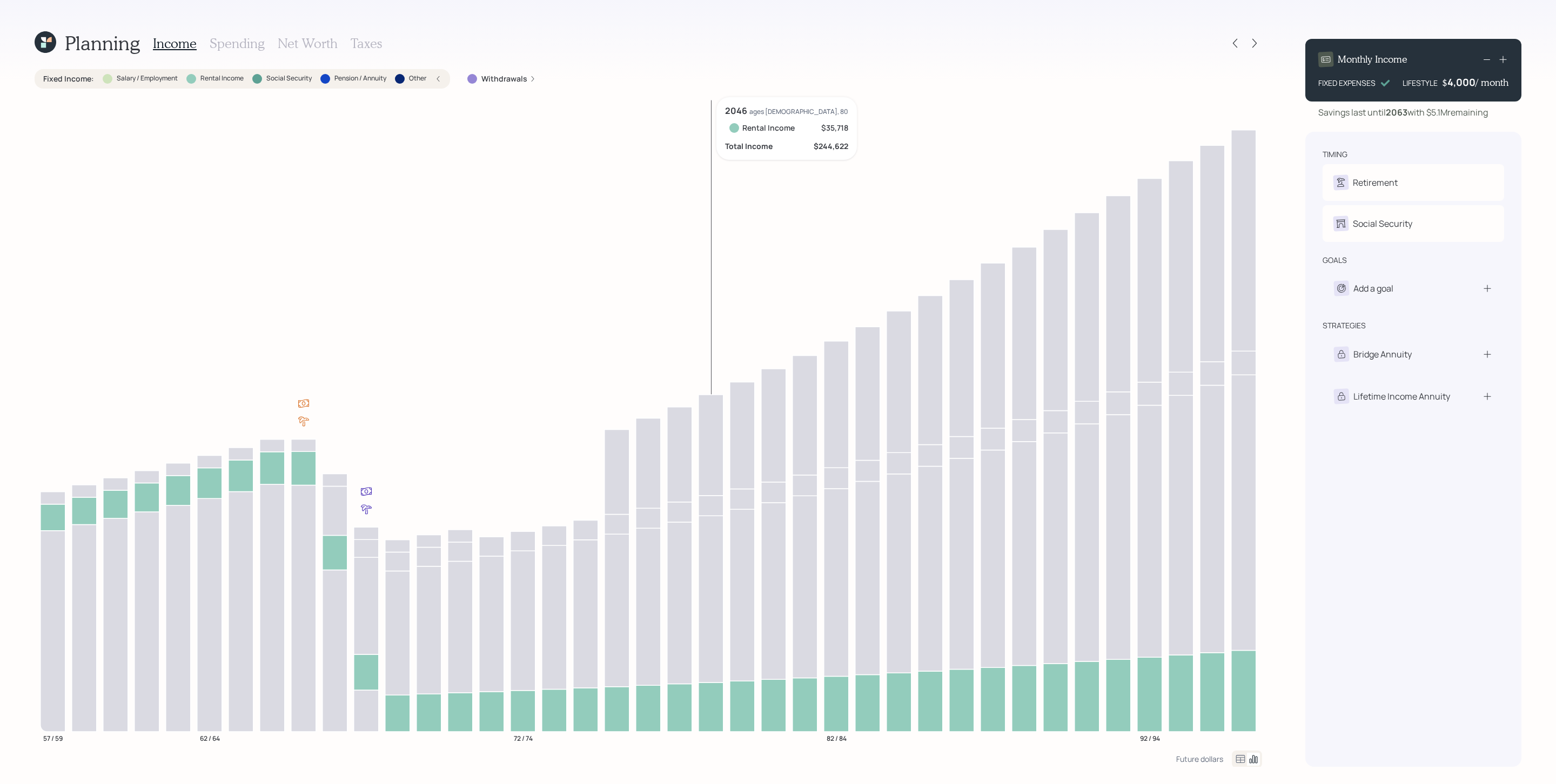
click at [697, 522] on icon "57 / 59 62 / 64 72 / 74 82 / 84 92 / 94" at bounding box center [647, 423] width 1227 height 653
click at [402, 522] on icon at bounding box center [397, 714] width 24 height 37
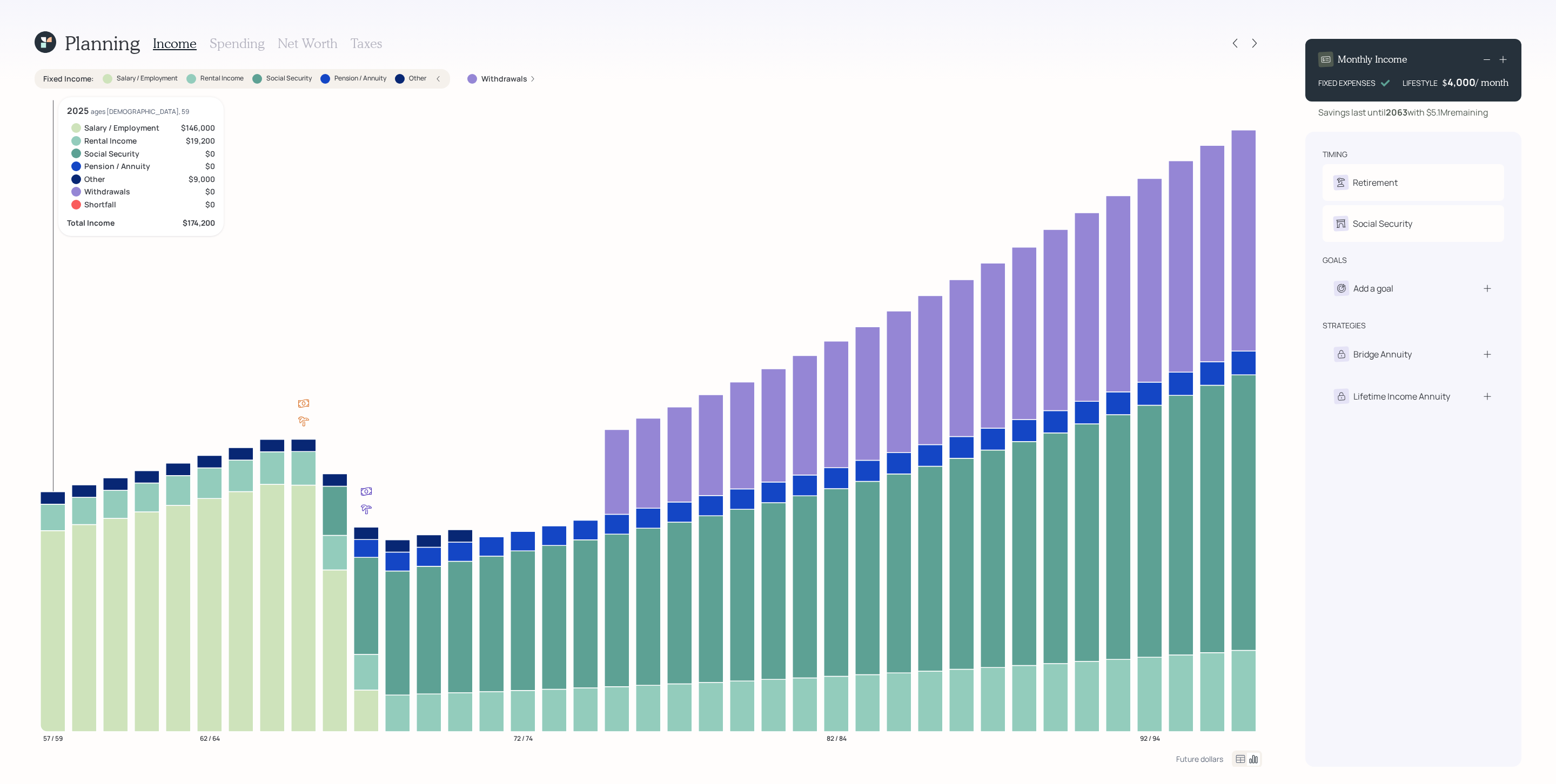
click at [55, 495] on icon at bounding box center [52, 498] width 24 height 13
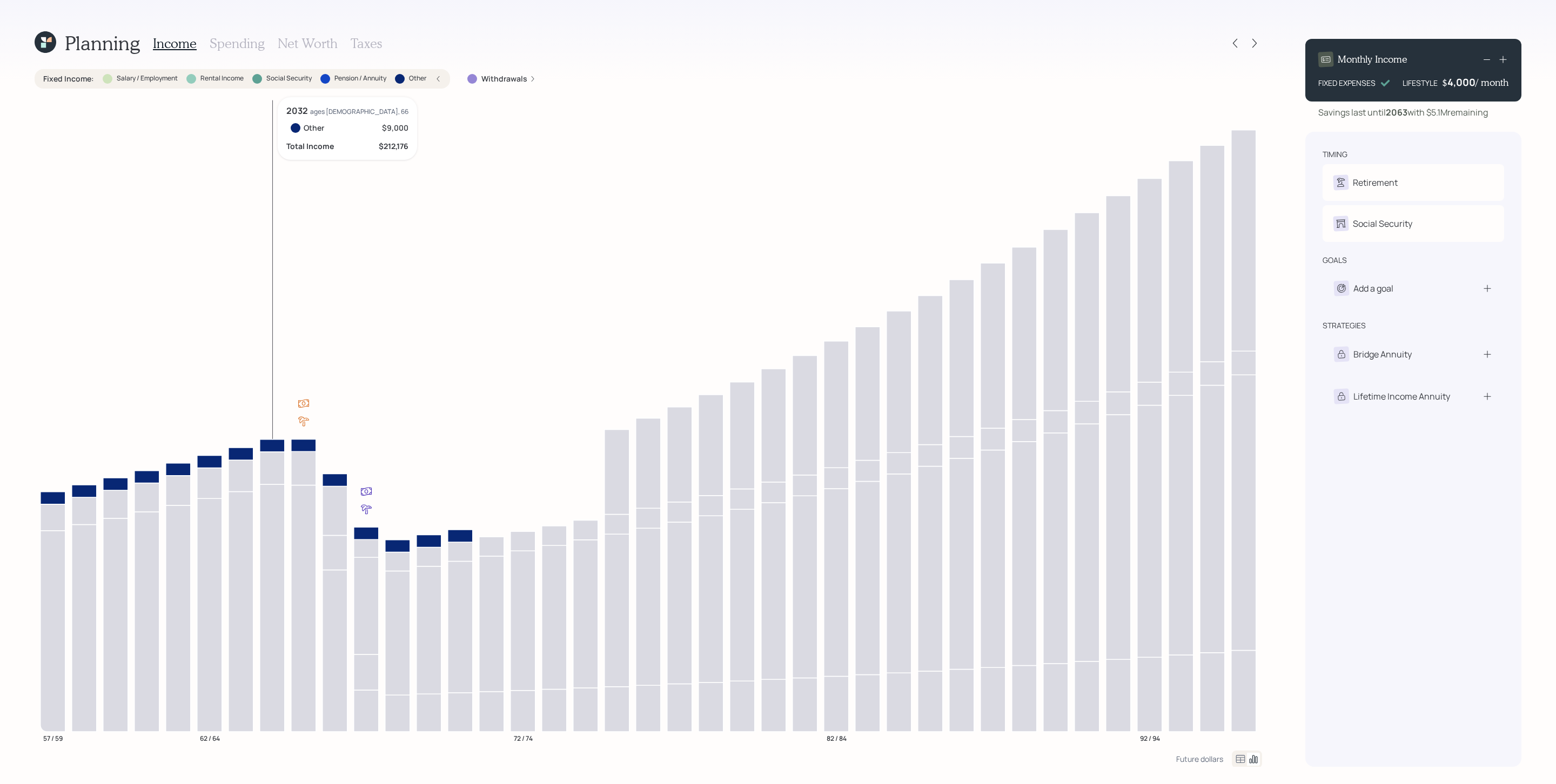
click at [268, 447] on icon at bounding box center [272, 445] width 24 height 13
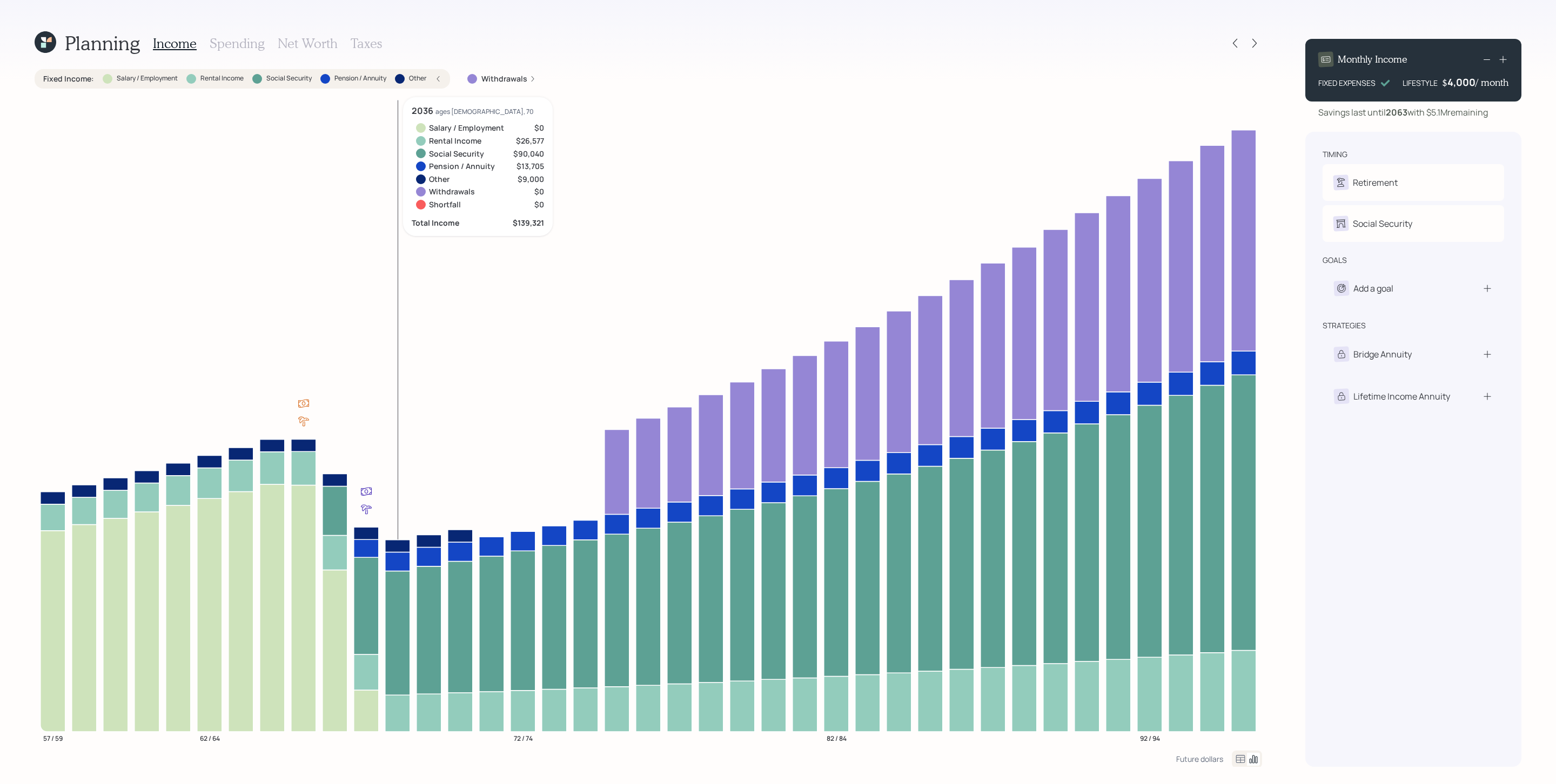
click at [396, 522] on icon at bounding box center [397, 560] width 24 height 19
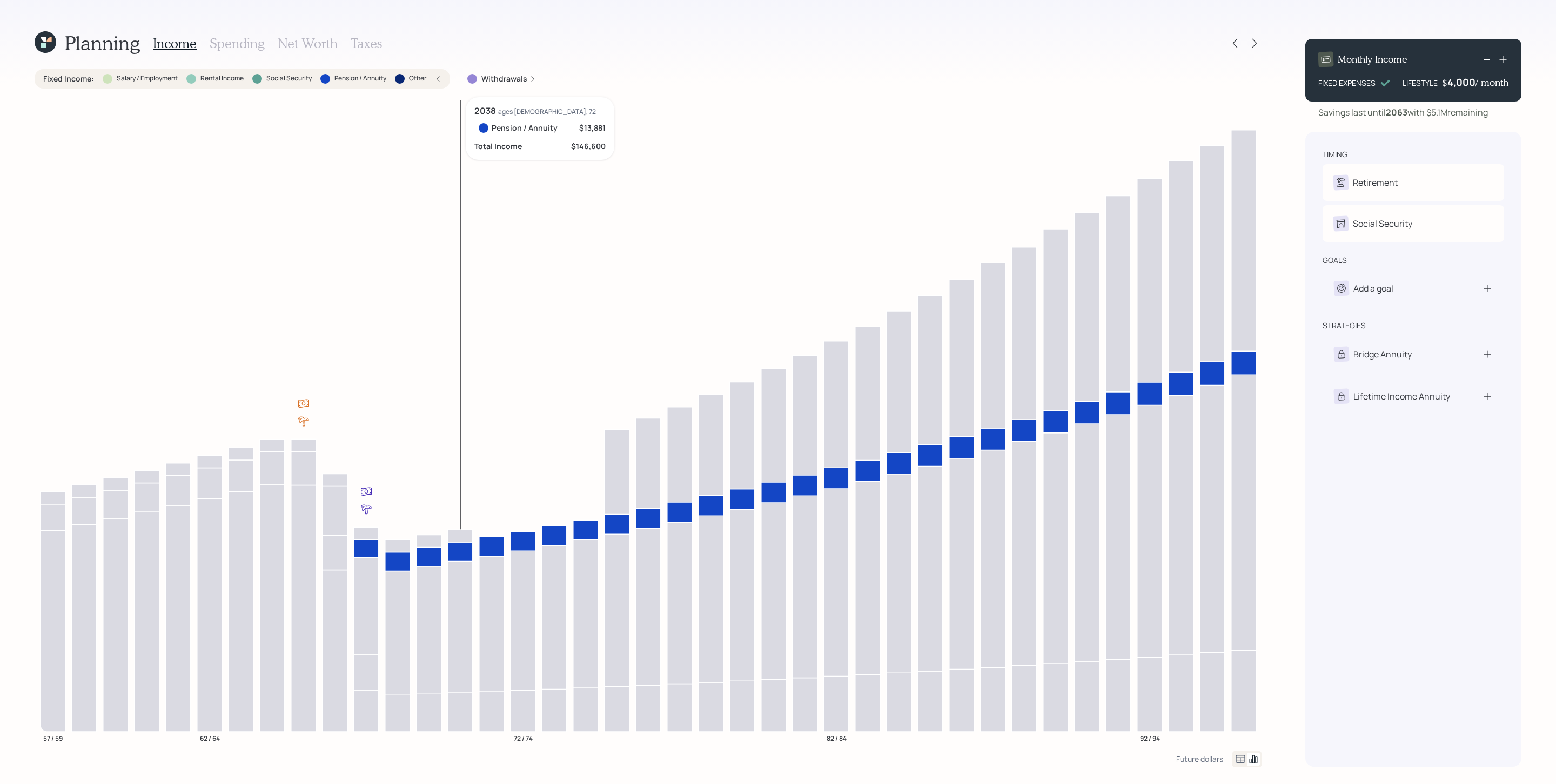
click at [465, 522] on icon at bounding box center [460, 550] width 24 height 19
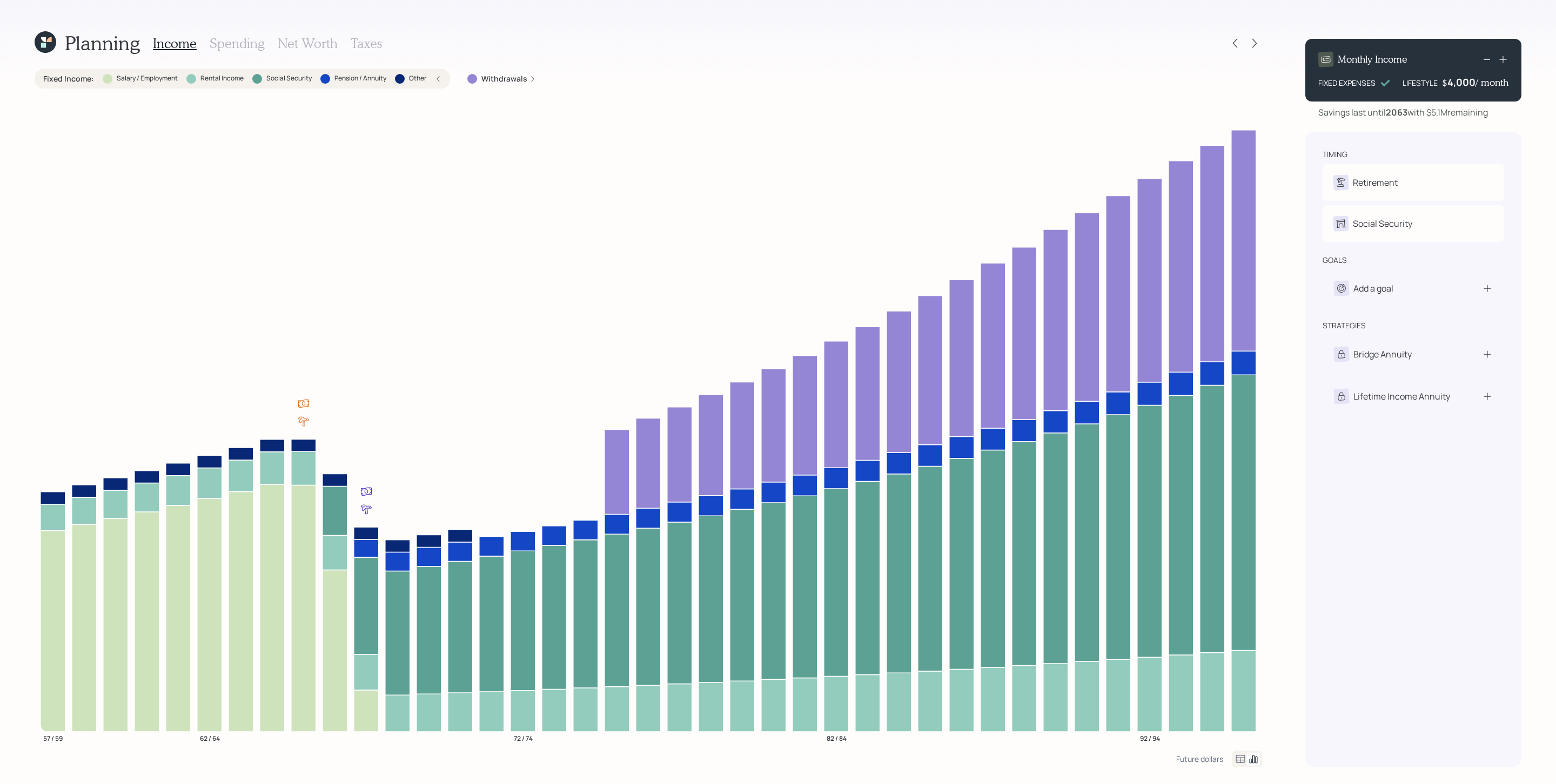
click at [438, 78] on icon at bounding box center [438, 79] width 3 height 6
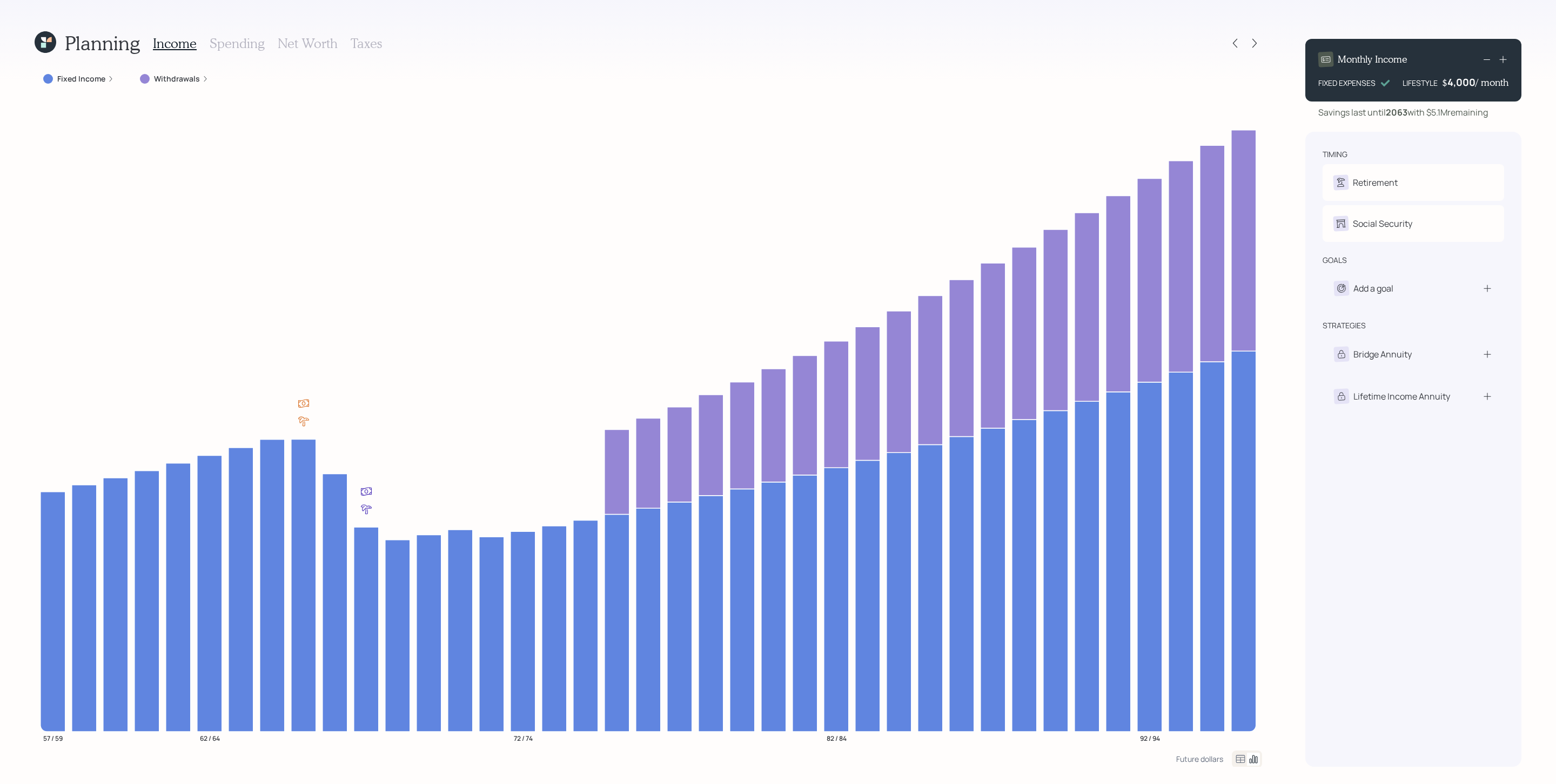
click at [191, 80] on label "Withdrawals" at bounding box center [176, 78] width 46 height 11
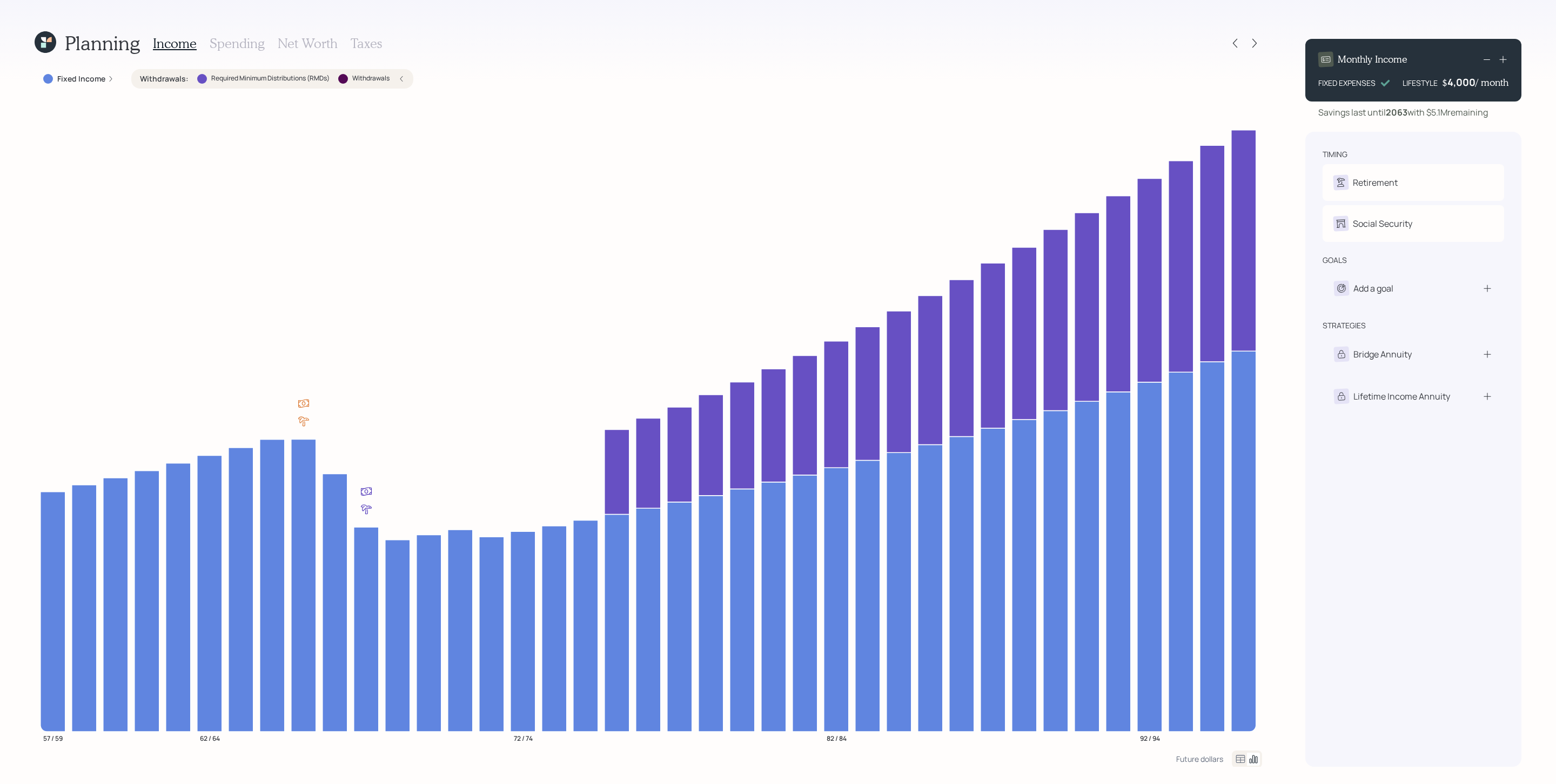
click at [241, 38] on h3 "Spending" at bounding box center [237, 43] width 55 height 16
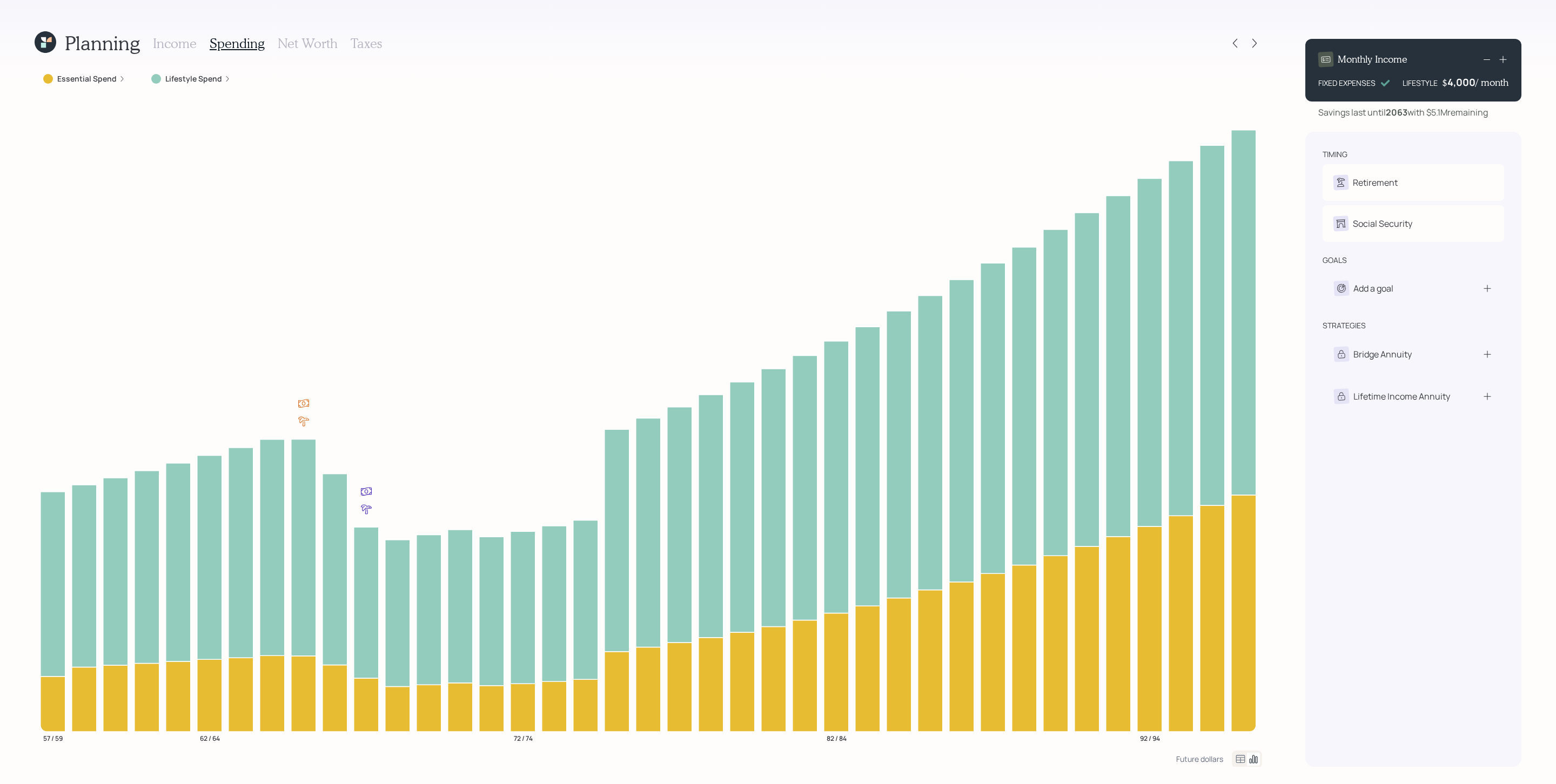
click at [207, 78] on label "Lifestyle Spend" at bounding box center [194, 78] width 57 height 11
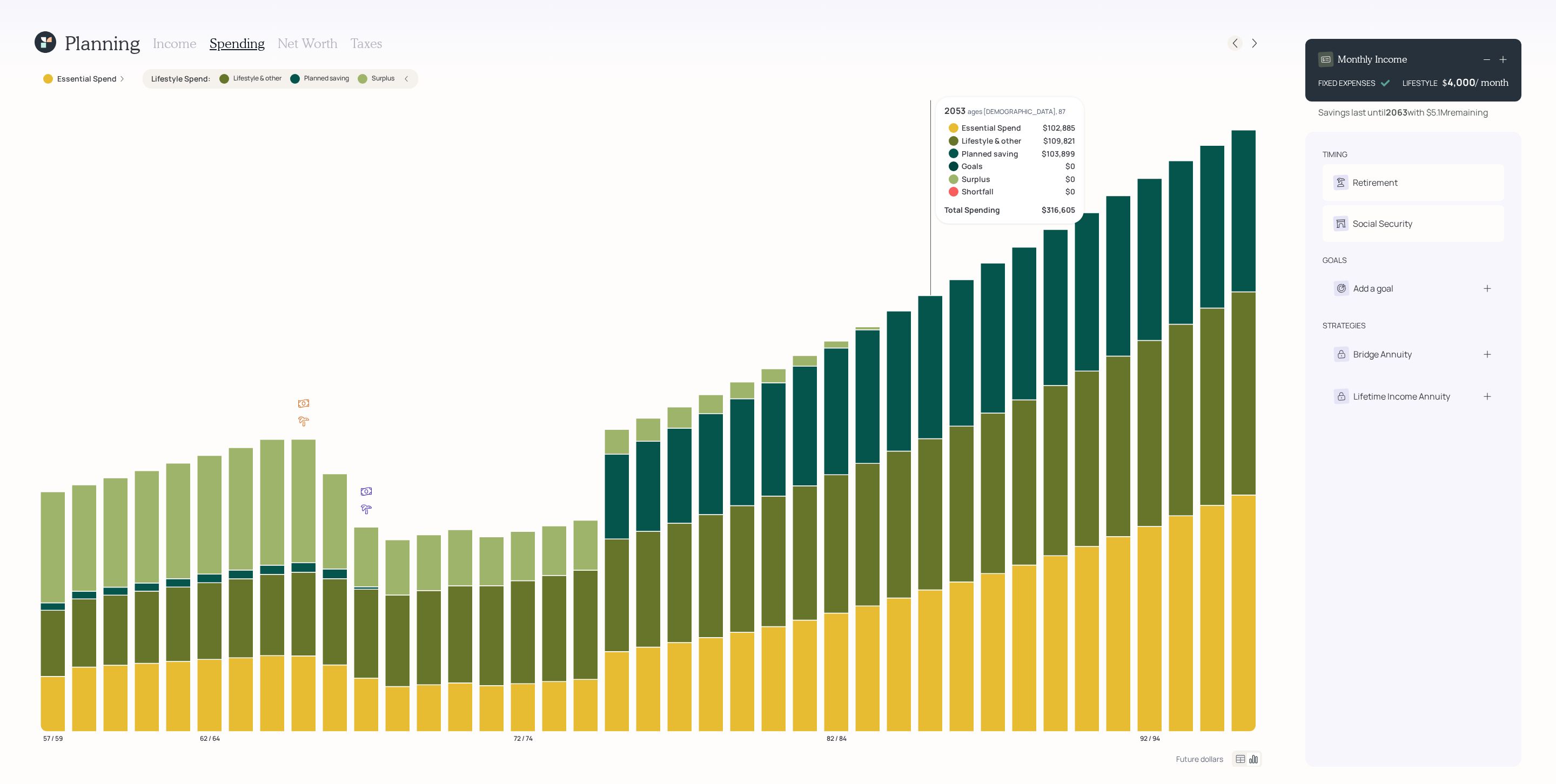
click at [1037, 44] on icon at bounding box center [1234, 43] width 4 height 9
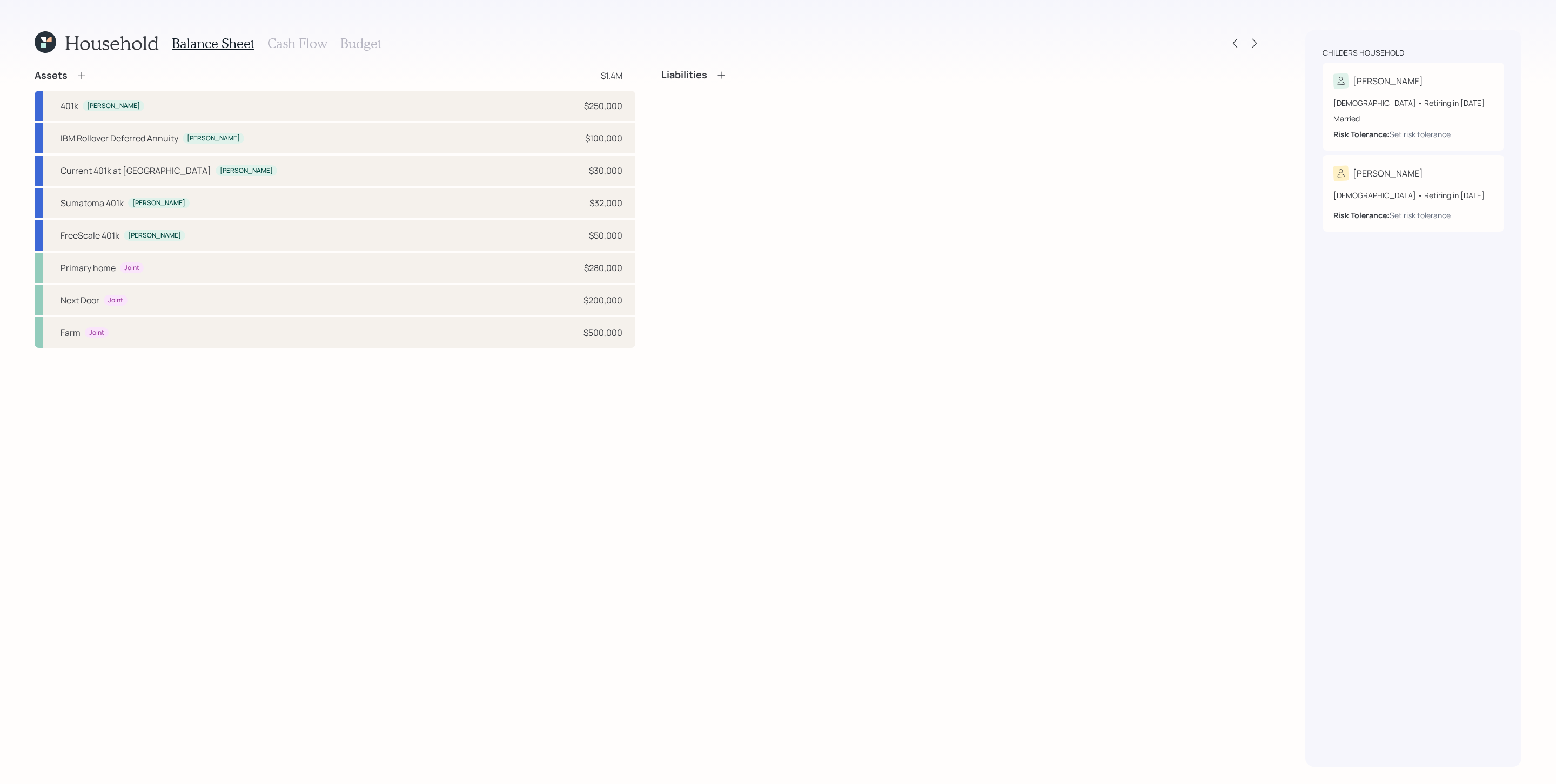
click at [76, 70] on icon at bounding box center [81, 75] width 11 height 11
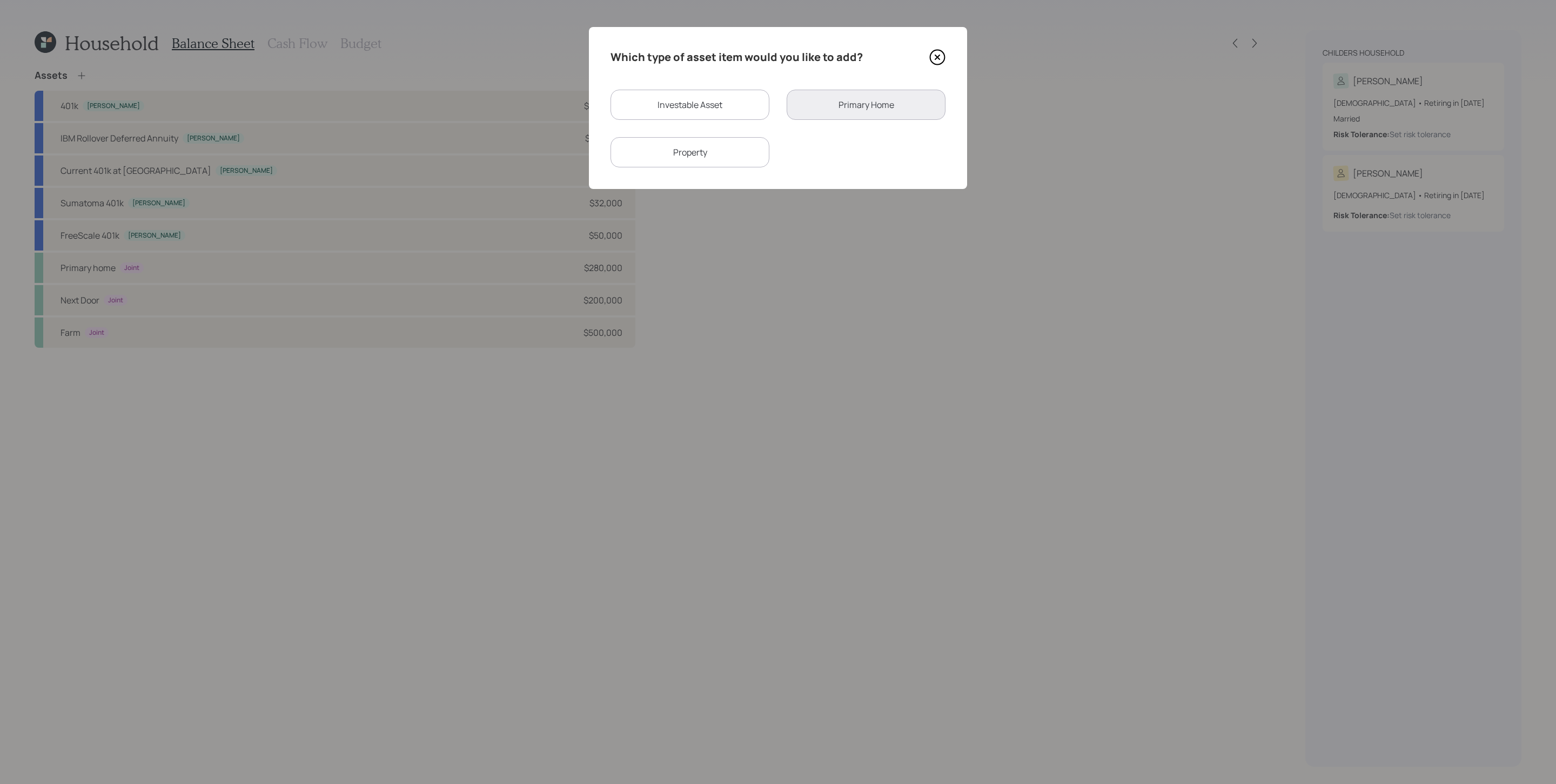
click at [675, 103] on div "Investable Asset" at bounding box center [689, 105] width 158 height 30
select select "taxable"
select select "balanced"
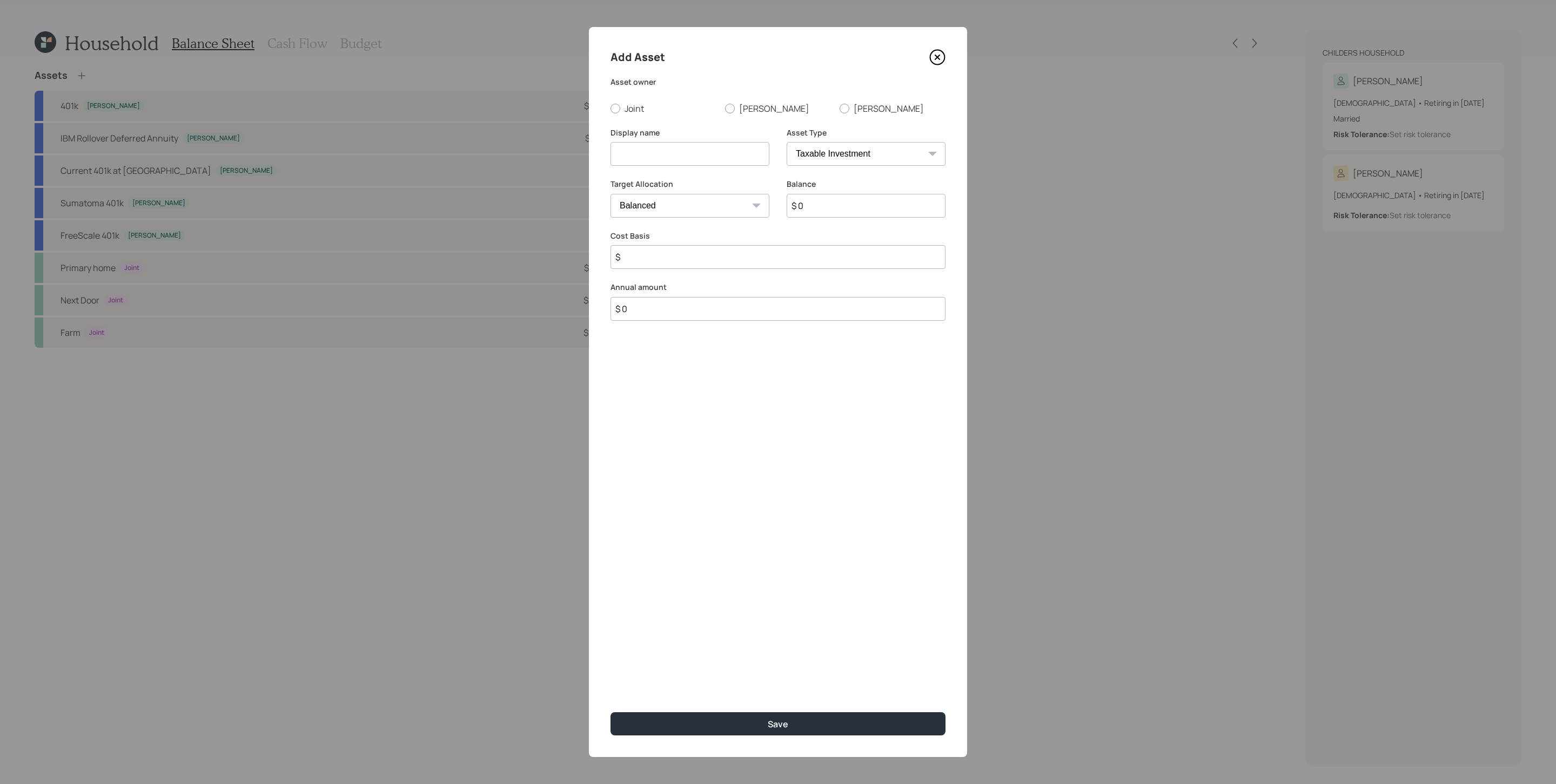
click at [622, 99] on div "Asset owner Joint [PERSON_NAME]" at bounding box center [778, 95] width 334 height 38
click at [626, 106] on label "Joint" at bounding box center [663, 109] width 106 height 12
click at [610, 108] on input "Joint" at bounding box center [610, 108] width 1 height 1
radio input "true"
click at [681, 174] on div "Display name" at bounding box center [689, 152] width 158 height 52
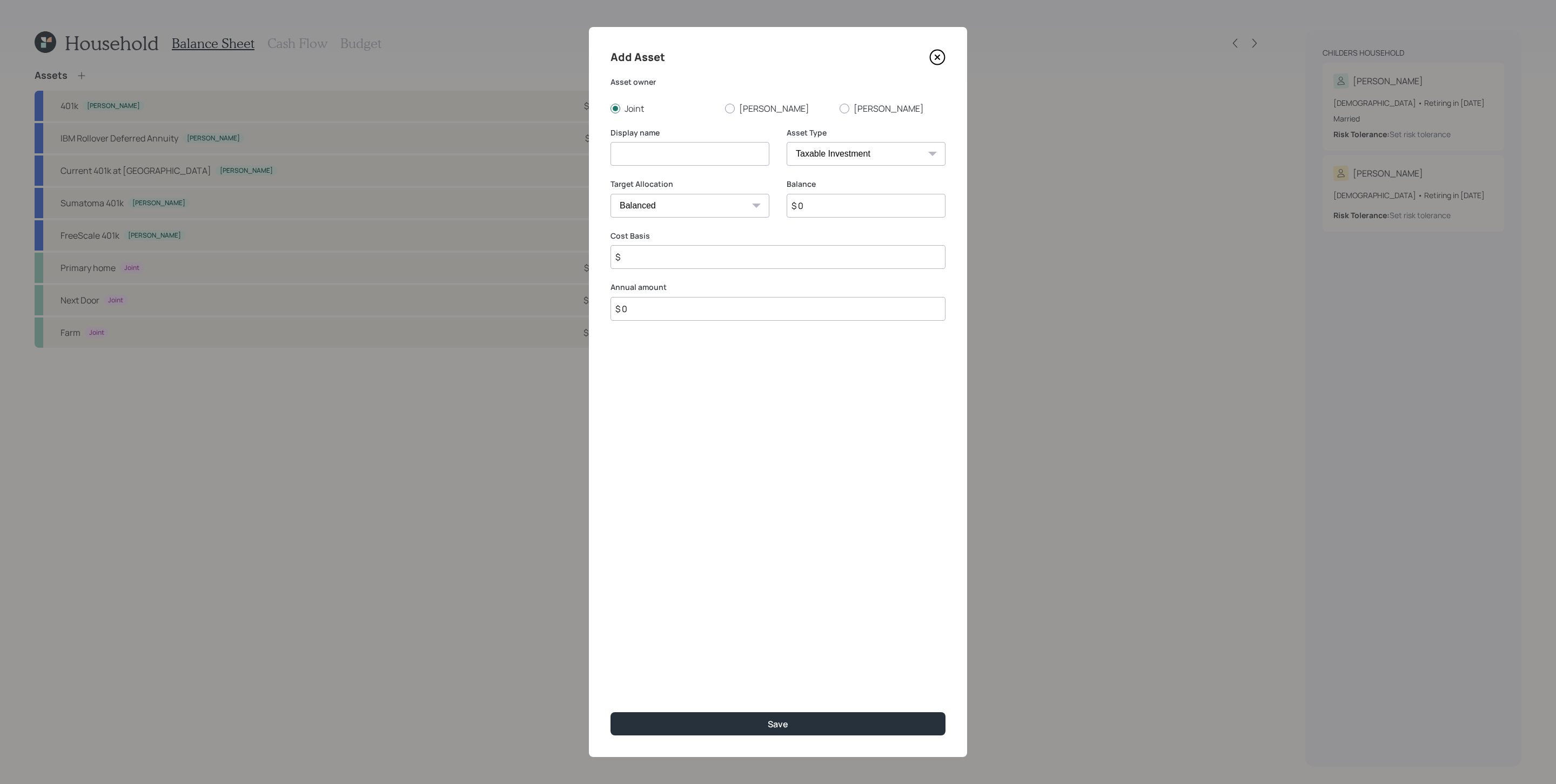
click at [668, 154] on input at bounding box center [689, 153] width 158 height 23
type input "Savings"
click at [822, 146] on select "SEP [PERSON_NAME] IRA 401(k) [PERSON_NAME] 401(k) 403(b) [PERSON_NAME] 403(b) 4…" at bounding box center [866, 153] width 158 height 23
select select "cash"
click at [786, 142] on select "SEP [PERSON_NAME] IRA 401(k) [PERSON_NAME] 401(k) 403(b) [PERSON_NAME] 403(b) 4…" at bounding box center [866, 153] width 158 height 23
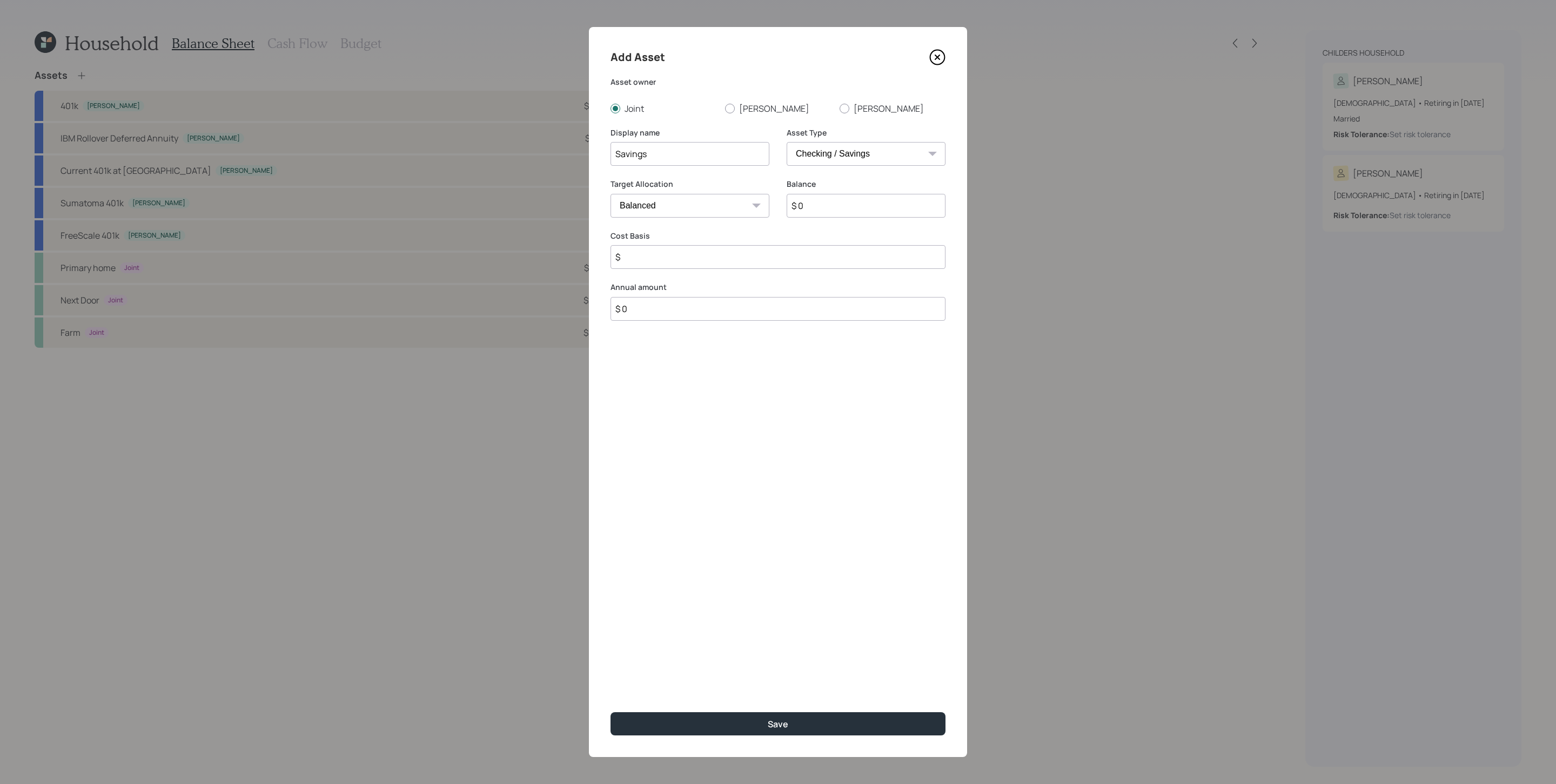
type input "$"
click at [700, 206] on input "$ 0" at bounding box center [778, 205] width 334 height 23
type input "$ 1"
type input "$ 10"
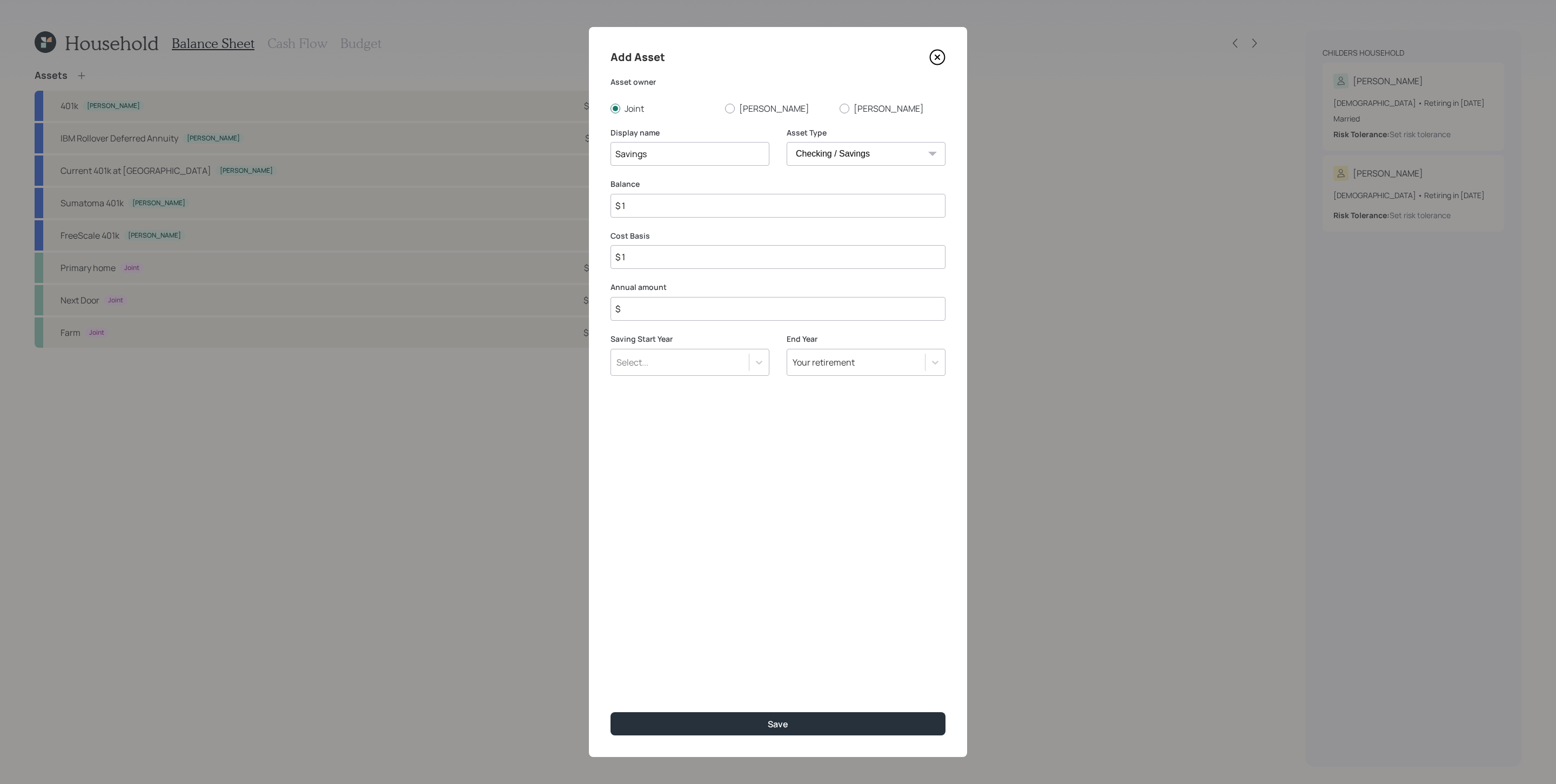
type input "$ 10"
type input "$ 100"
type input "$ 1,000"
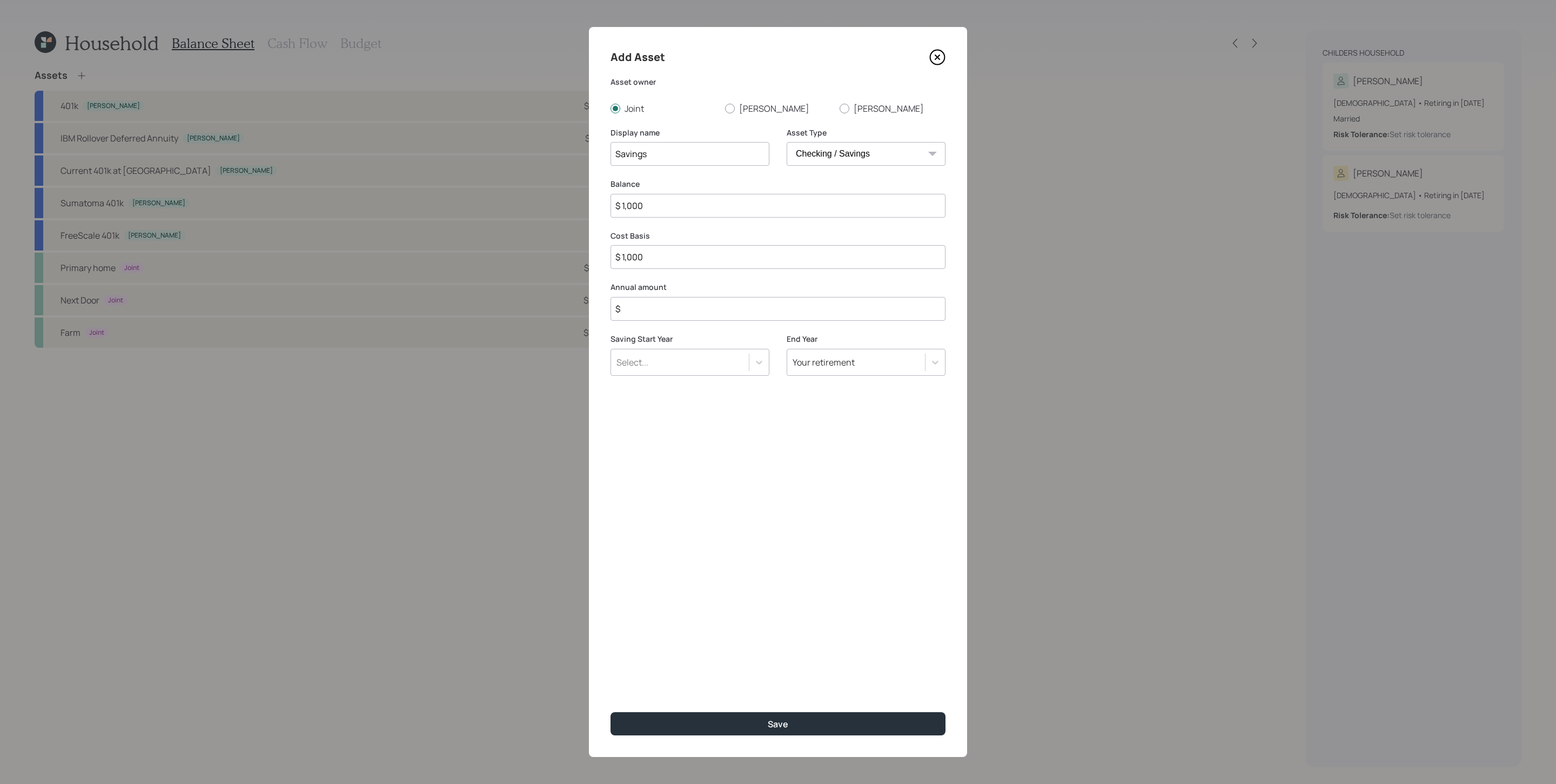
type input "$ 10,000"
type input "$ 40,000"
click at [694, 369] on div "Select..." at bounding box center [680, 362] width 138 height 19
click at [689, 396] on div "Already Saving" at bounding box center [689, 392] width 158 height 21
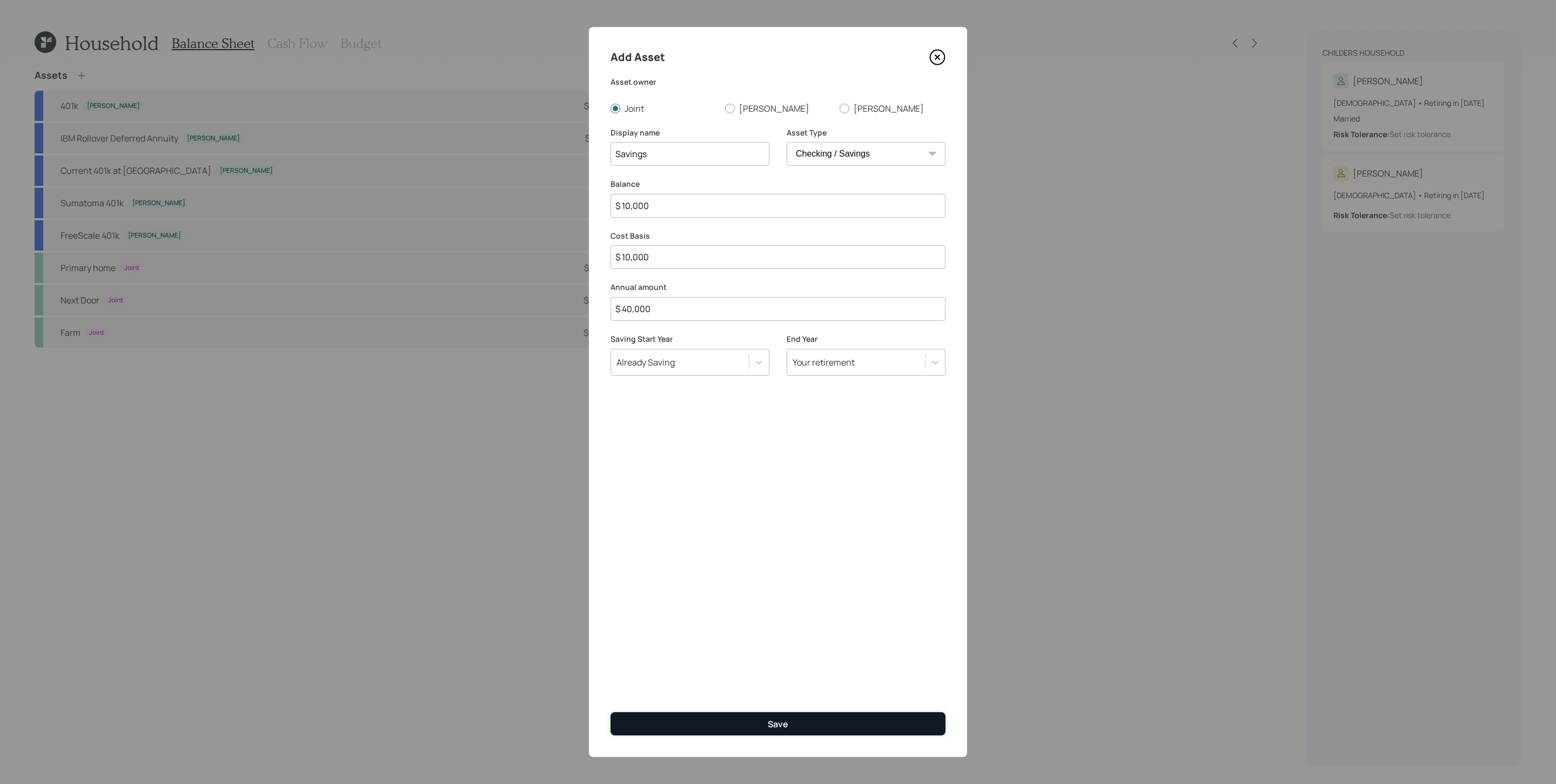
click at [809, 522] on button "Save" at bounding box center [778, 723] width 334 height 23
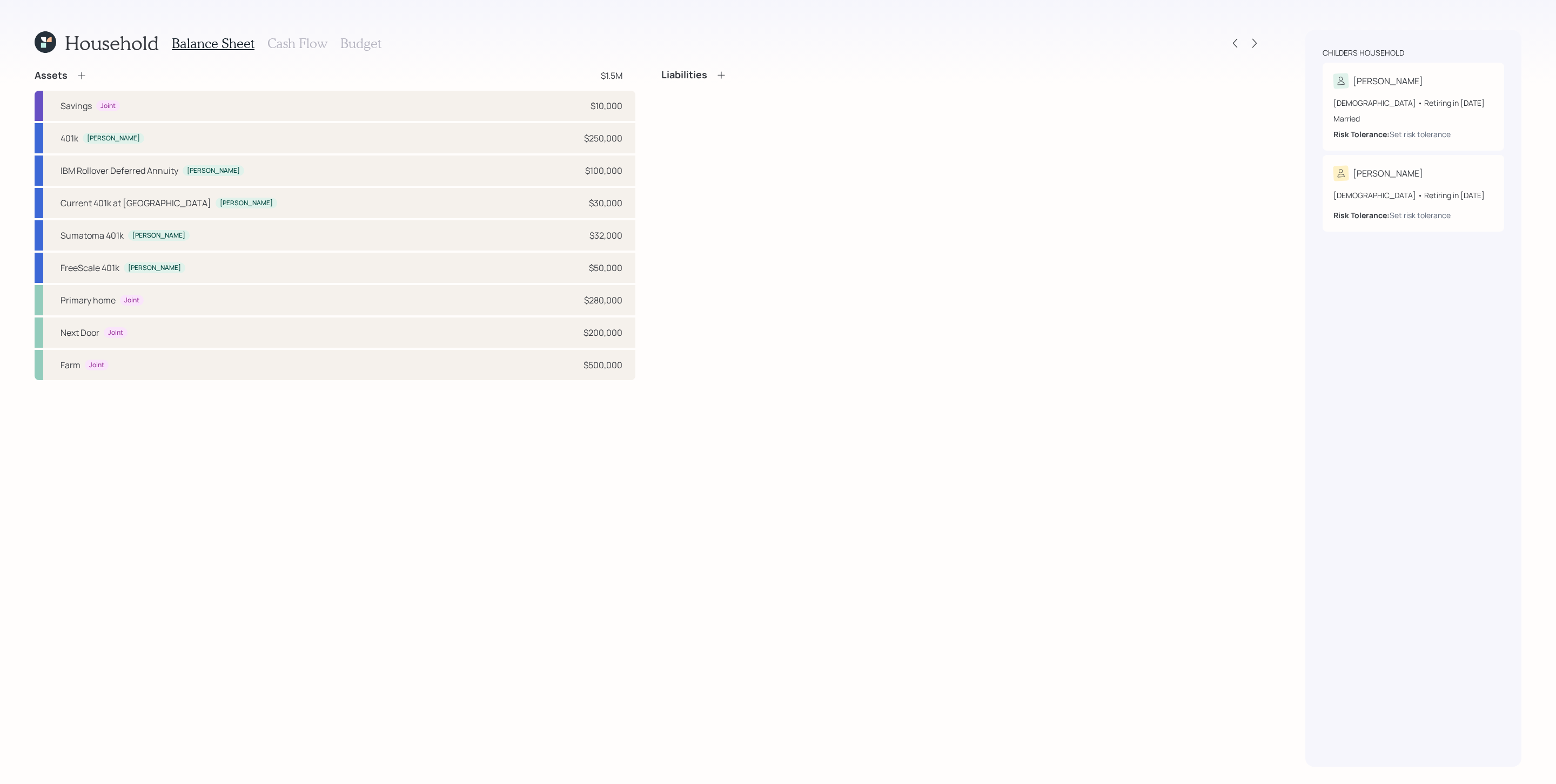
click at [1037, 51] on div "Household Balance Sheet Cash Flow Budget" at bounding box center [647, 43] width 1227 height 26
click at [1037, 43] on icon at bounding box center [1254, 43] width 4 height 9
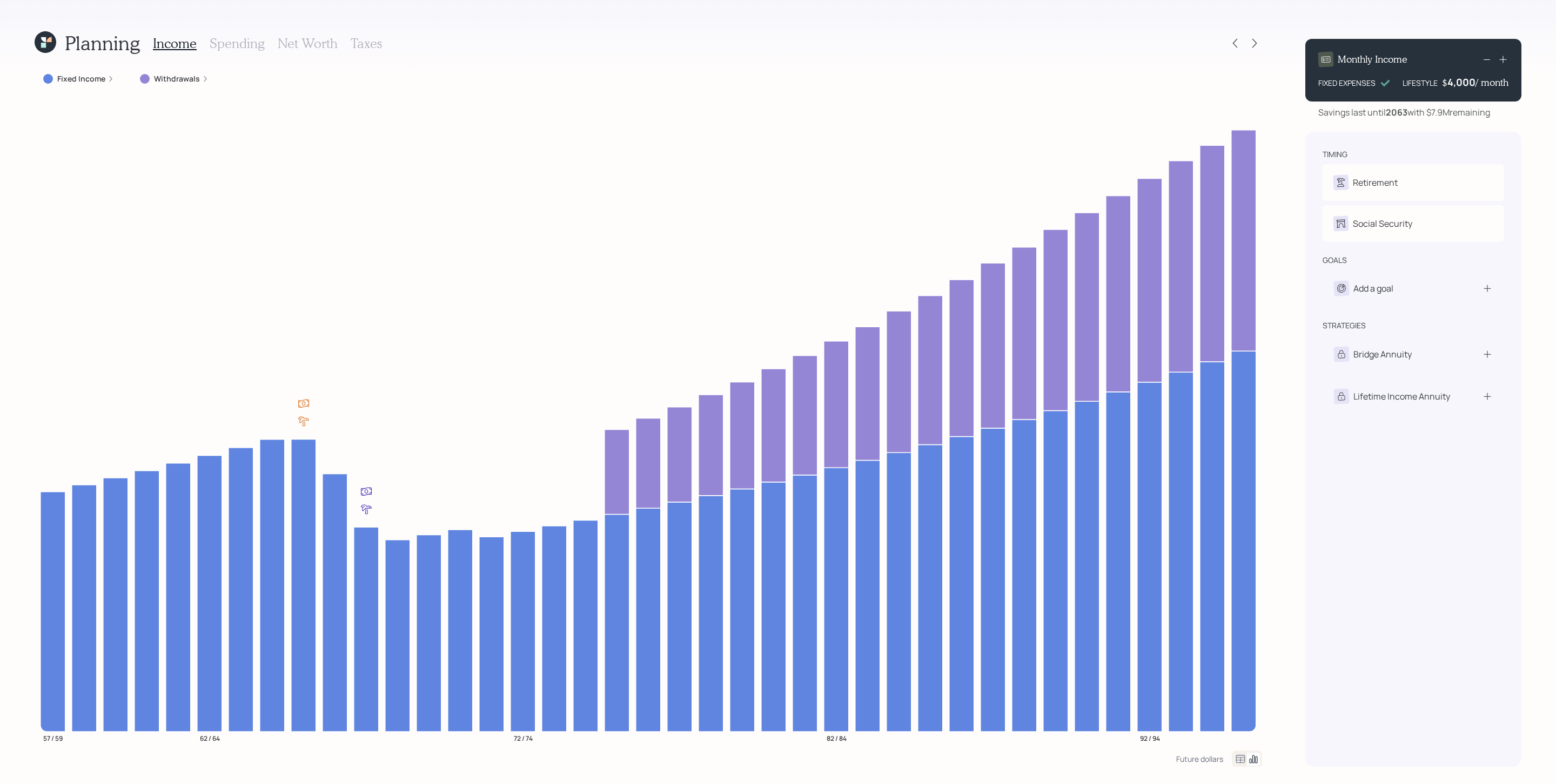
click at [246, 43] on h3 "Spending" at bounding box center [237, 43] width 55 height 16
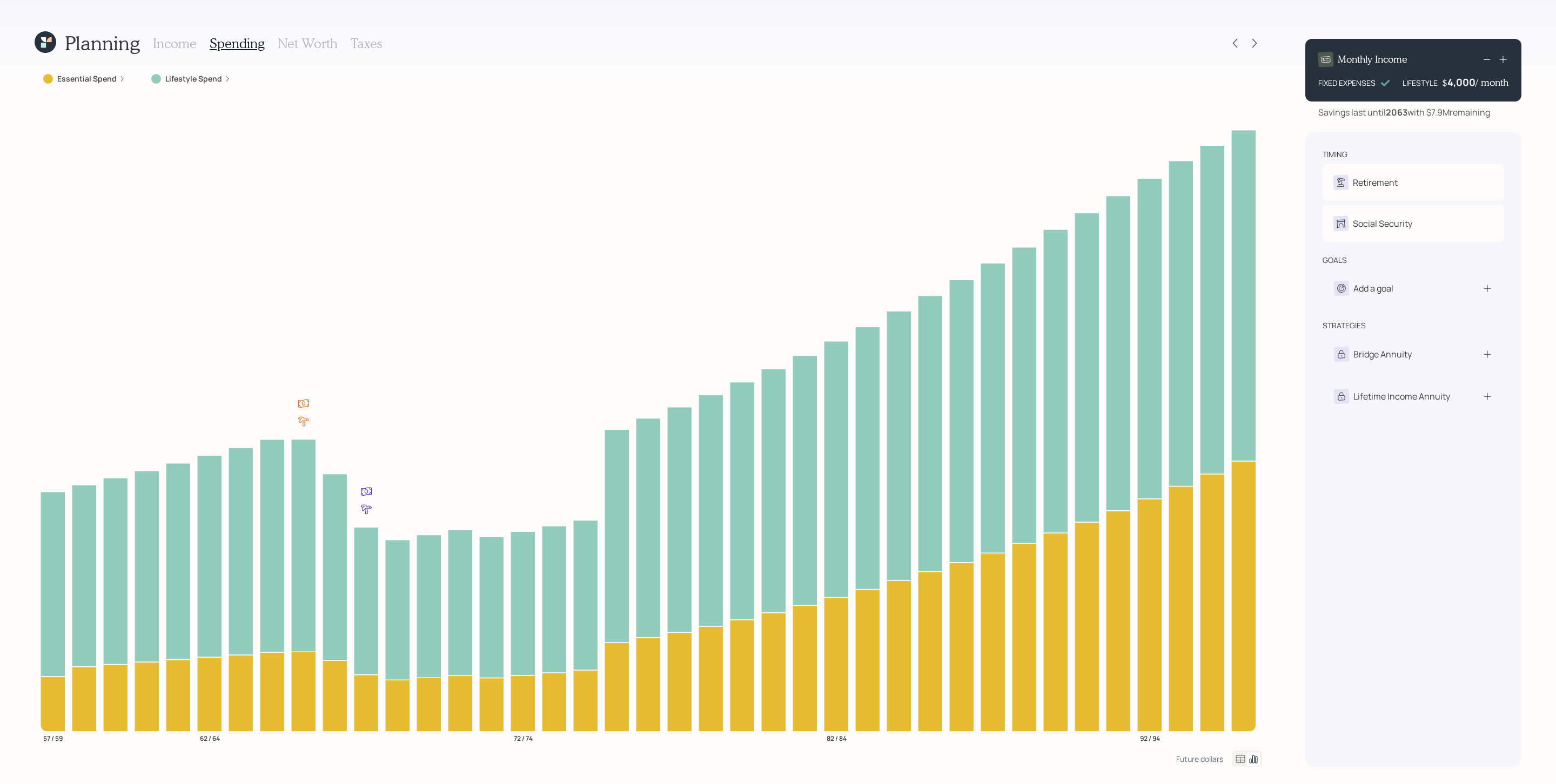
click at [194, 77] on label "Lifestyle Spend" at bounding box center [194, 78] width 57 height 11
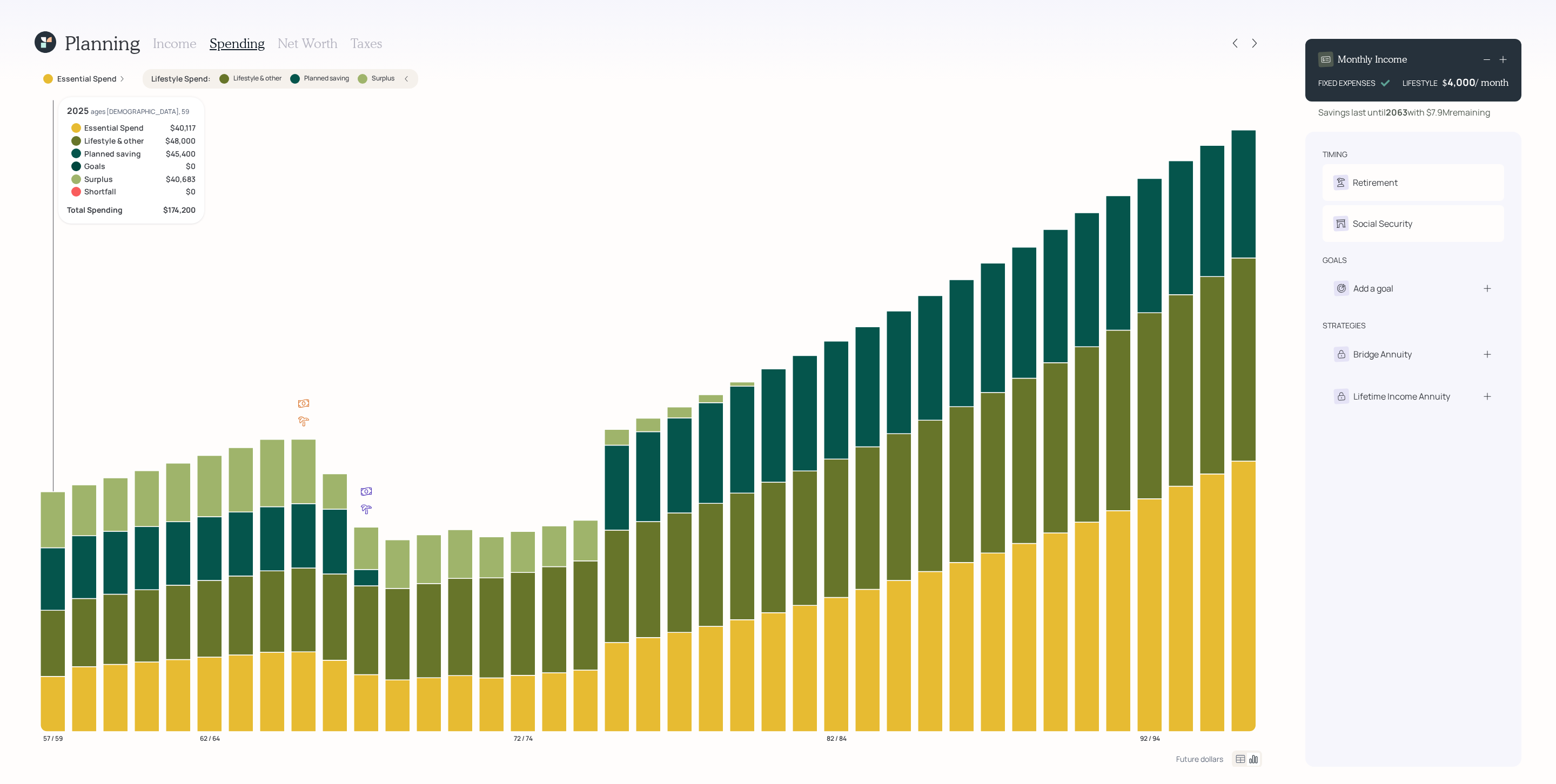
click at [52, 522] on icon at bounding box center [52, 579] width 24 height 63
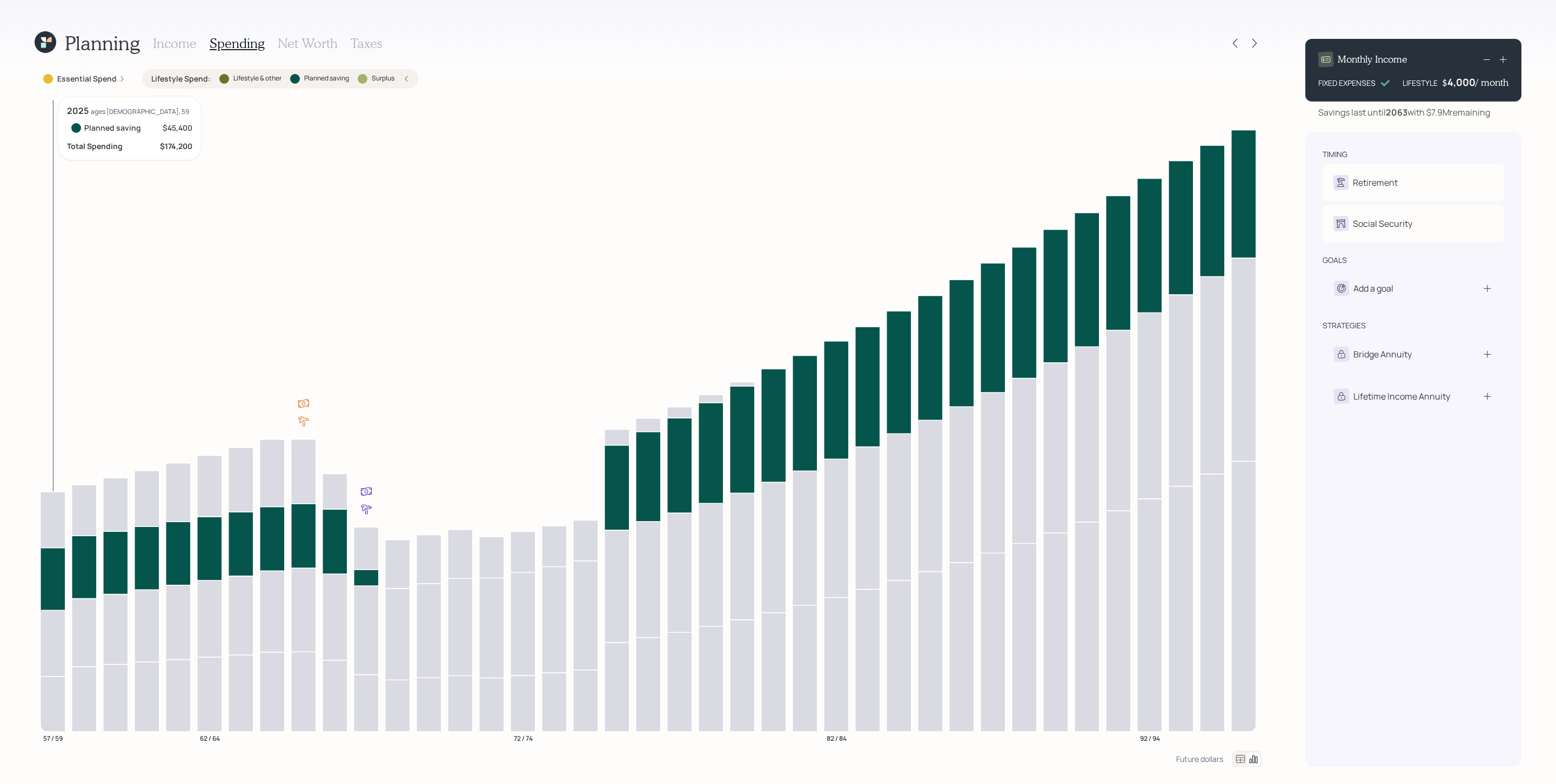
drag, startPoint x: 54, startPoint y: 561, endPoint x: 59, endPoint y: 558, distance: 5.8
click at [54, 522] on icon at bounding box center [52, 579] width 24 height 63
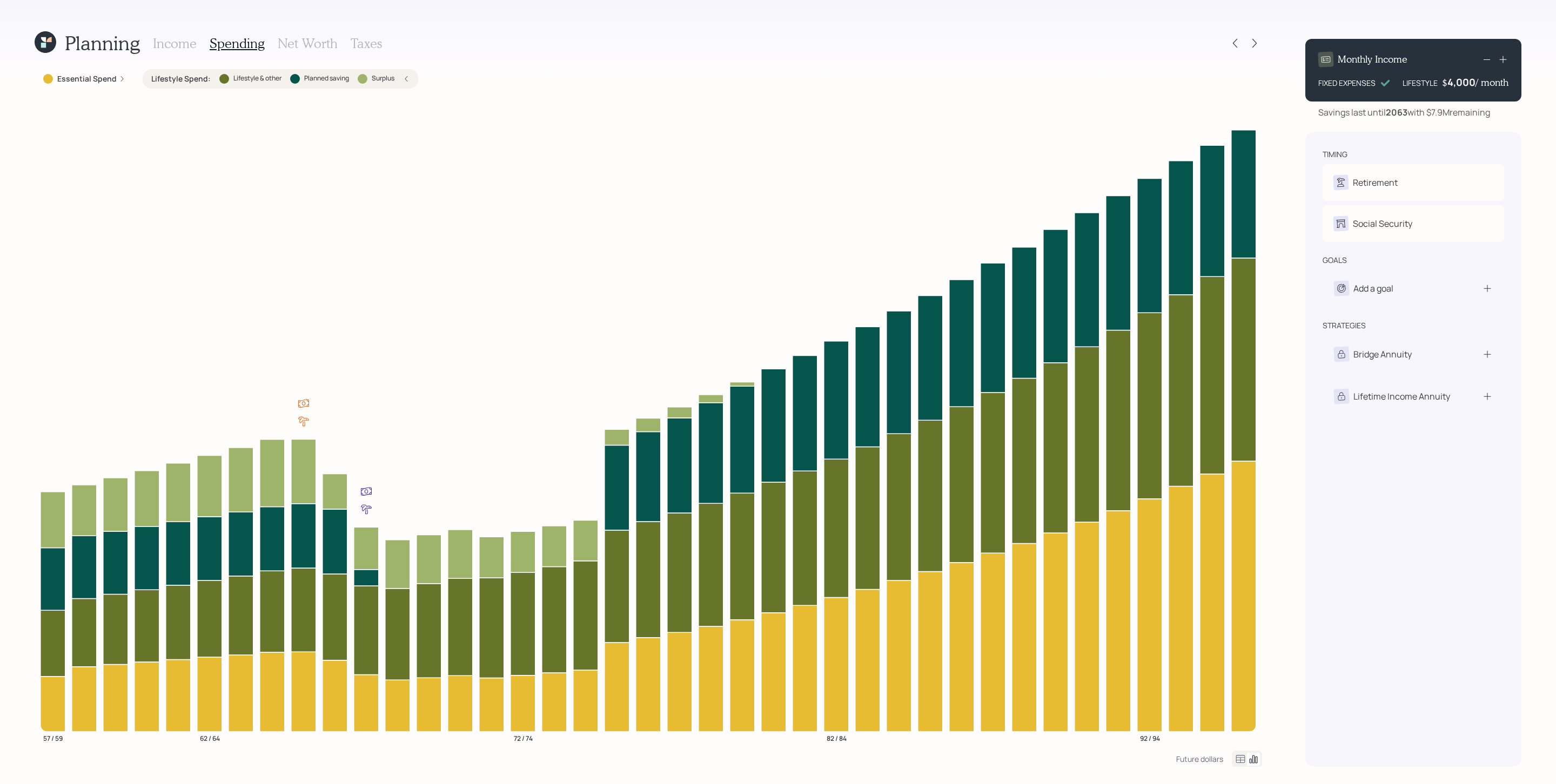
click at [179, 39] on h3 "Income" at bounding box center [174, 43] width 44 height 16
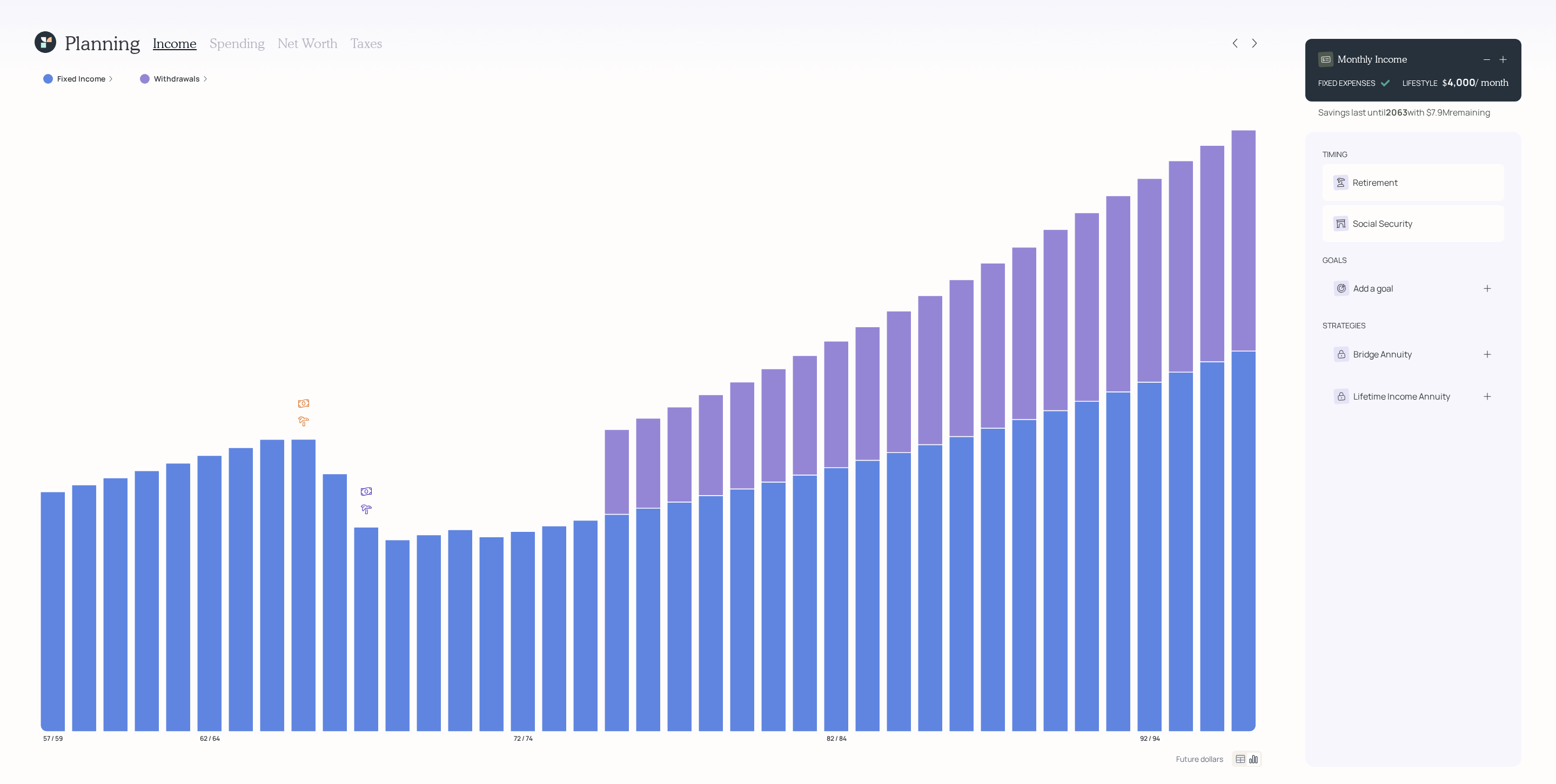
click at [1037, 33] on div "Planning Income Spending Net Worth Taxes" at bounding box center [647, 43] width 1227 height 26
click at [1037, 47] on icon at bounding box center [1234, 43] width 4 height 9
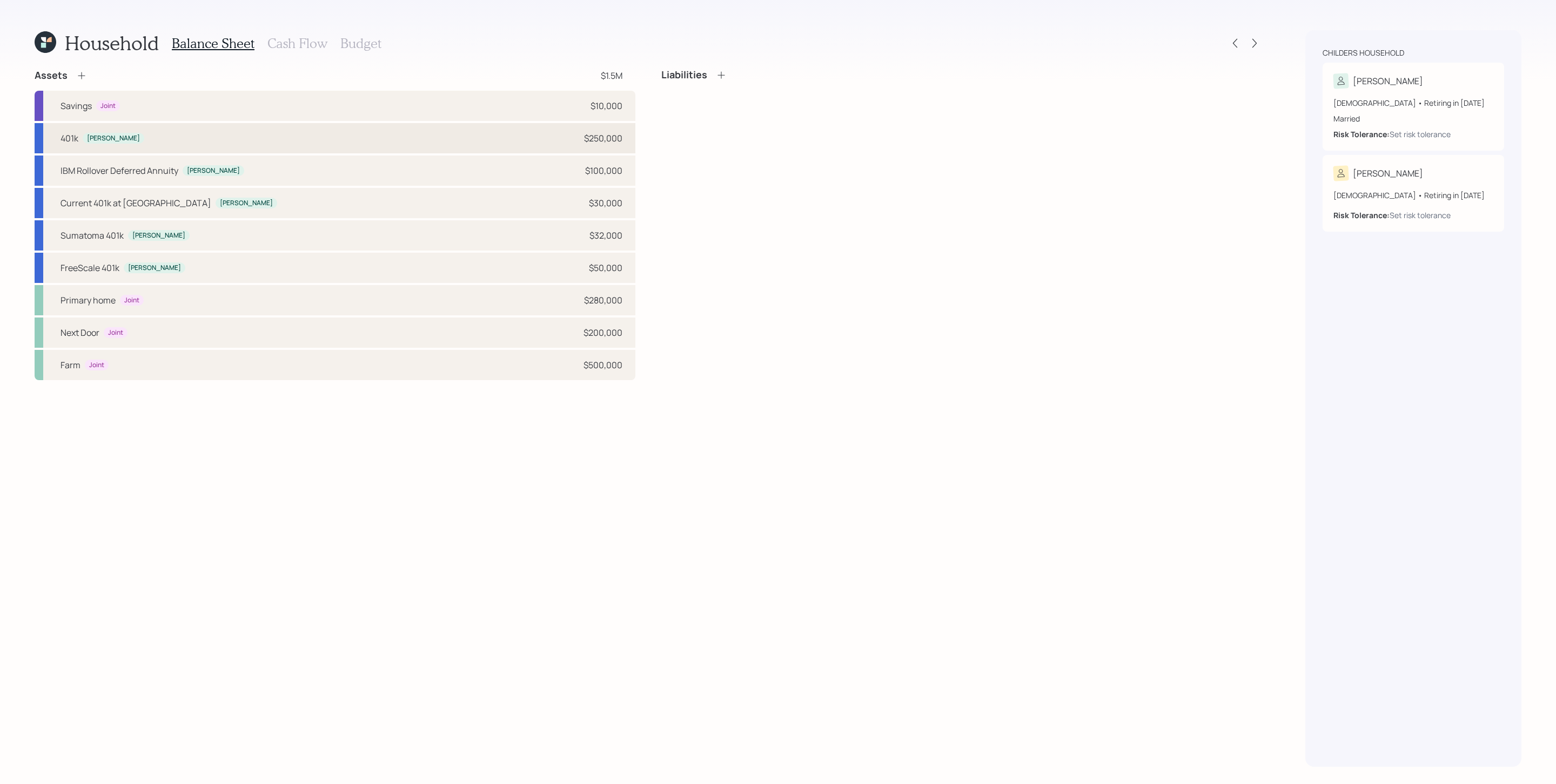
click at [200, 142] on div "401k [PERSON_NAME] $250,000" at bounding box center [334, 138] width 600 height 30
select select "company_sponsored"
select select "balanced"
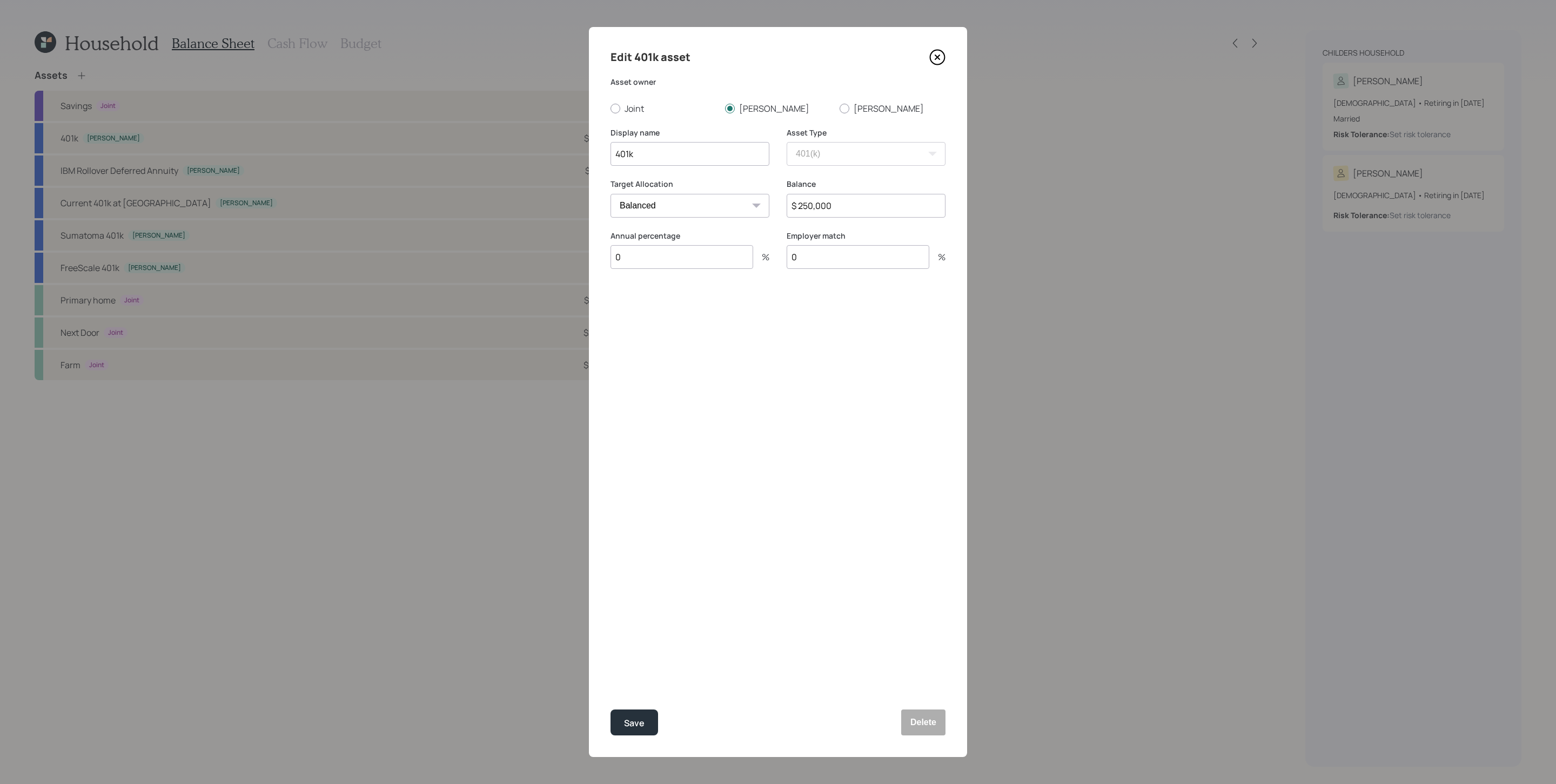
drag, startPoint x: 943, startPoint y: 61, endPoint x: 882, endPoint y: 77, distance: 63.1
click at [943, 61] on icon at bounding box center [937, 57] width 15 height 15
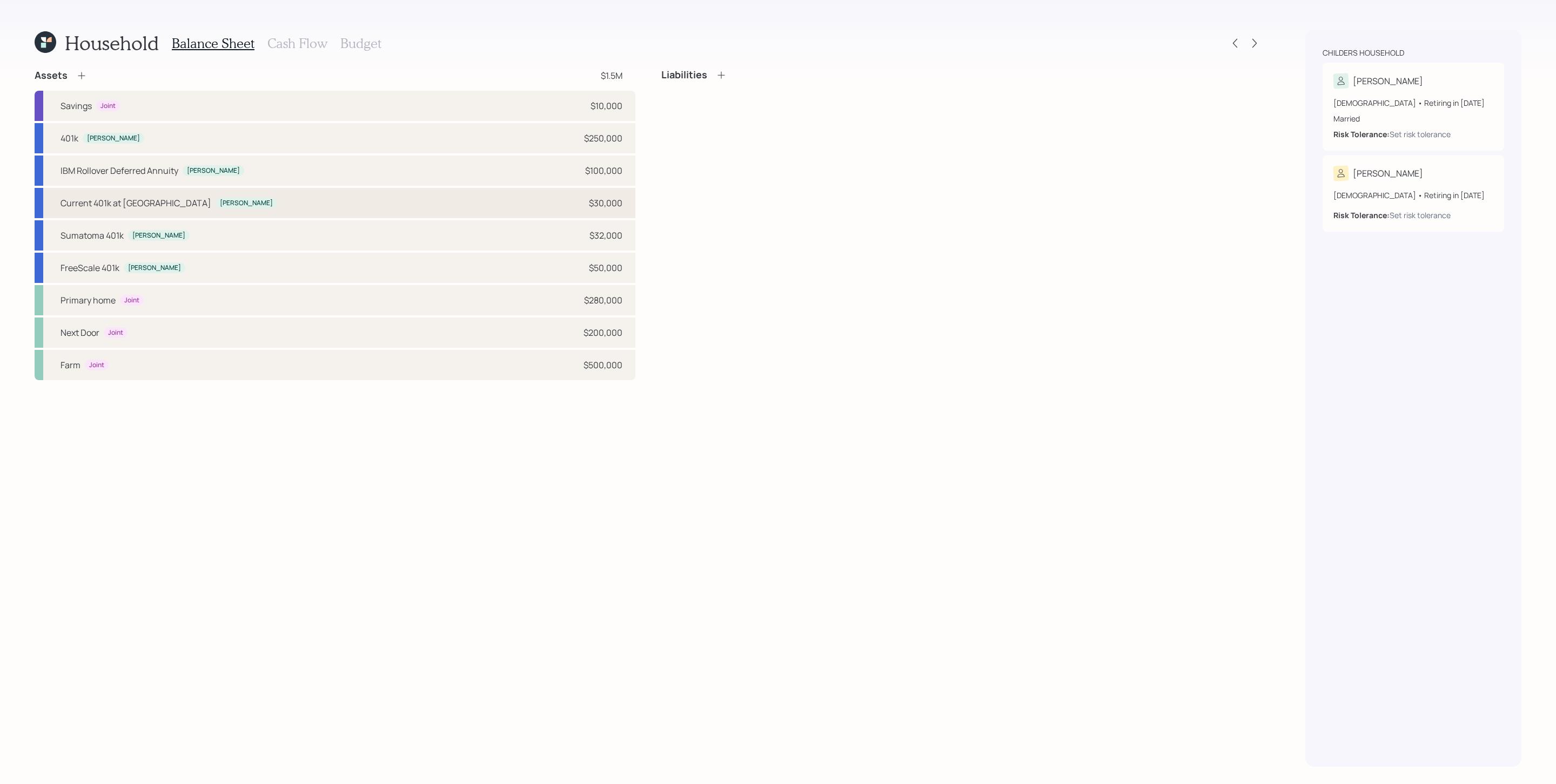
click at [204, 209] on div "Current 401k at [PERSON_NAME] $30,000" at bounding box center [334, 202] width 600 height 30
select select "company_sponsored"
select select "balanced"
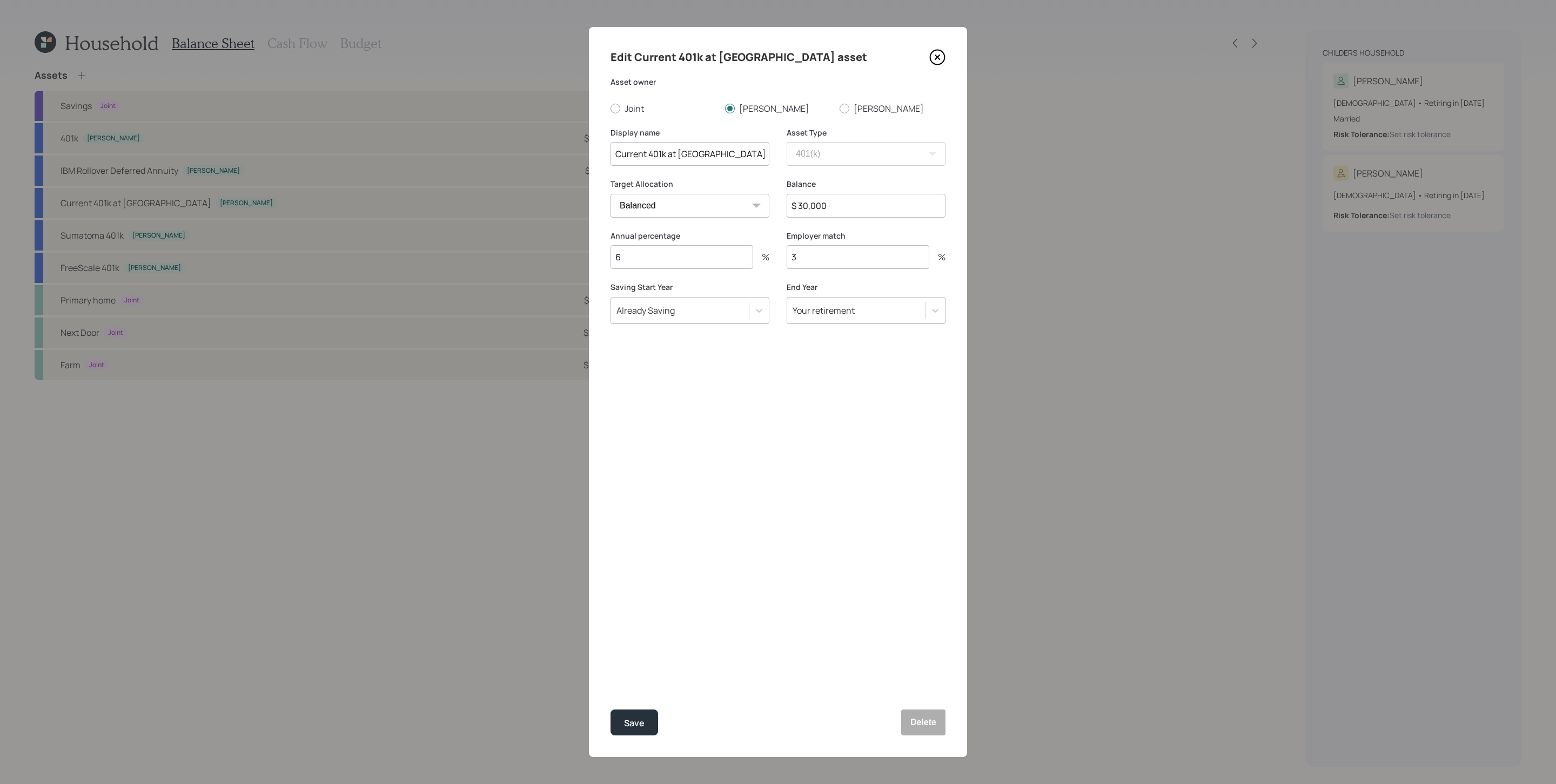
click at [934, 56] on icon at bounding box center [937, 57] width 17 height 17
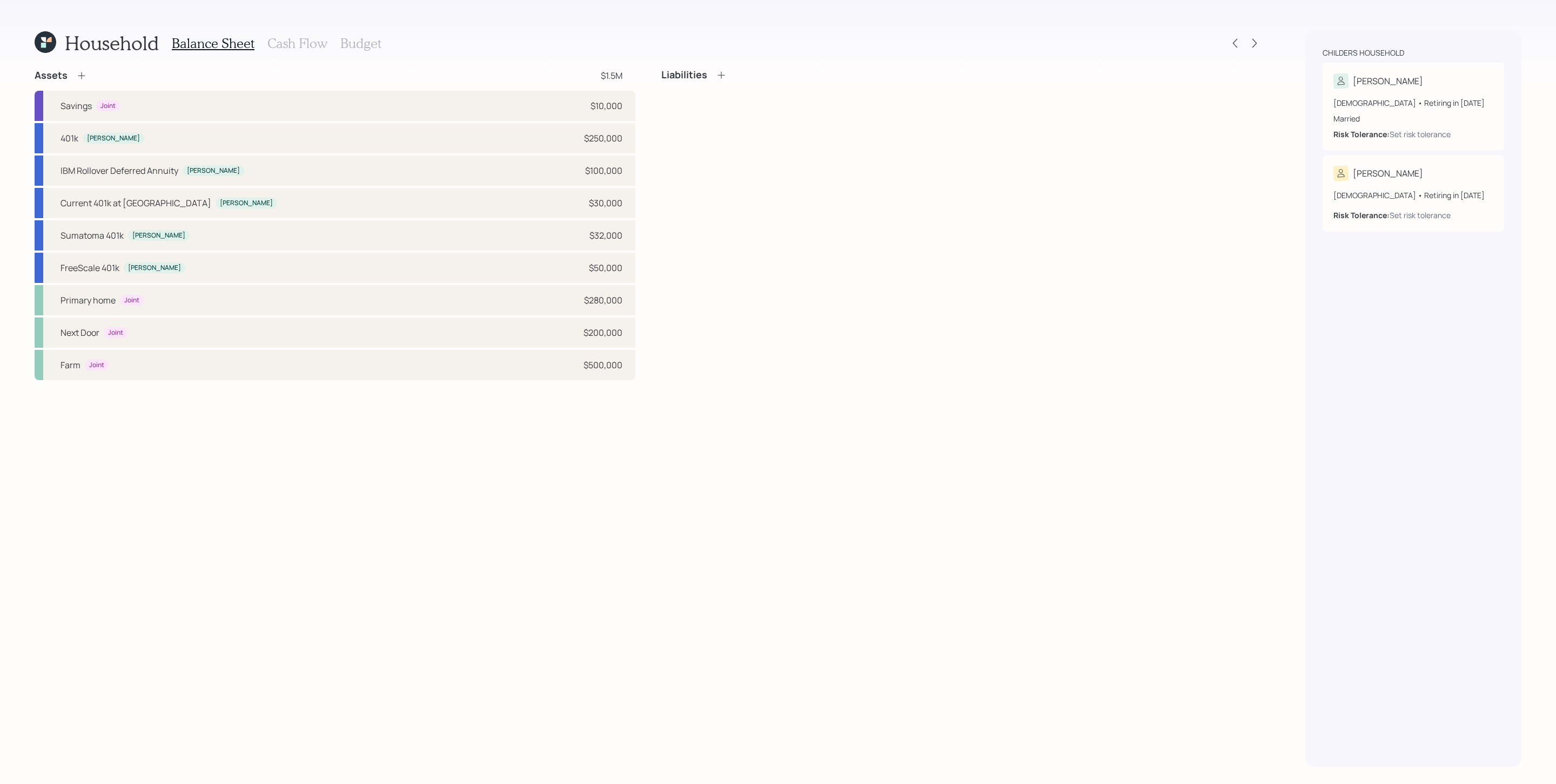
click at [1037, 51] on div "Household Balance Sheet Cash Flow Budget" at bounding box center [647, 43] width 1227 height 26
click at [1037, 44] on icon at bounding box center [1254, 43] width 11 height 11
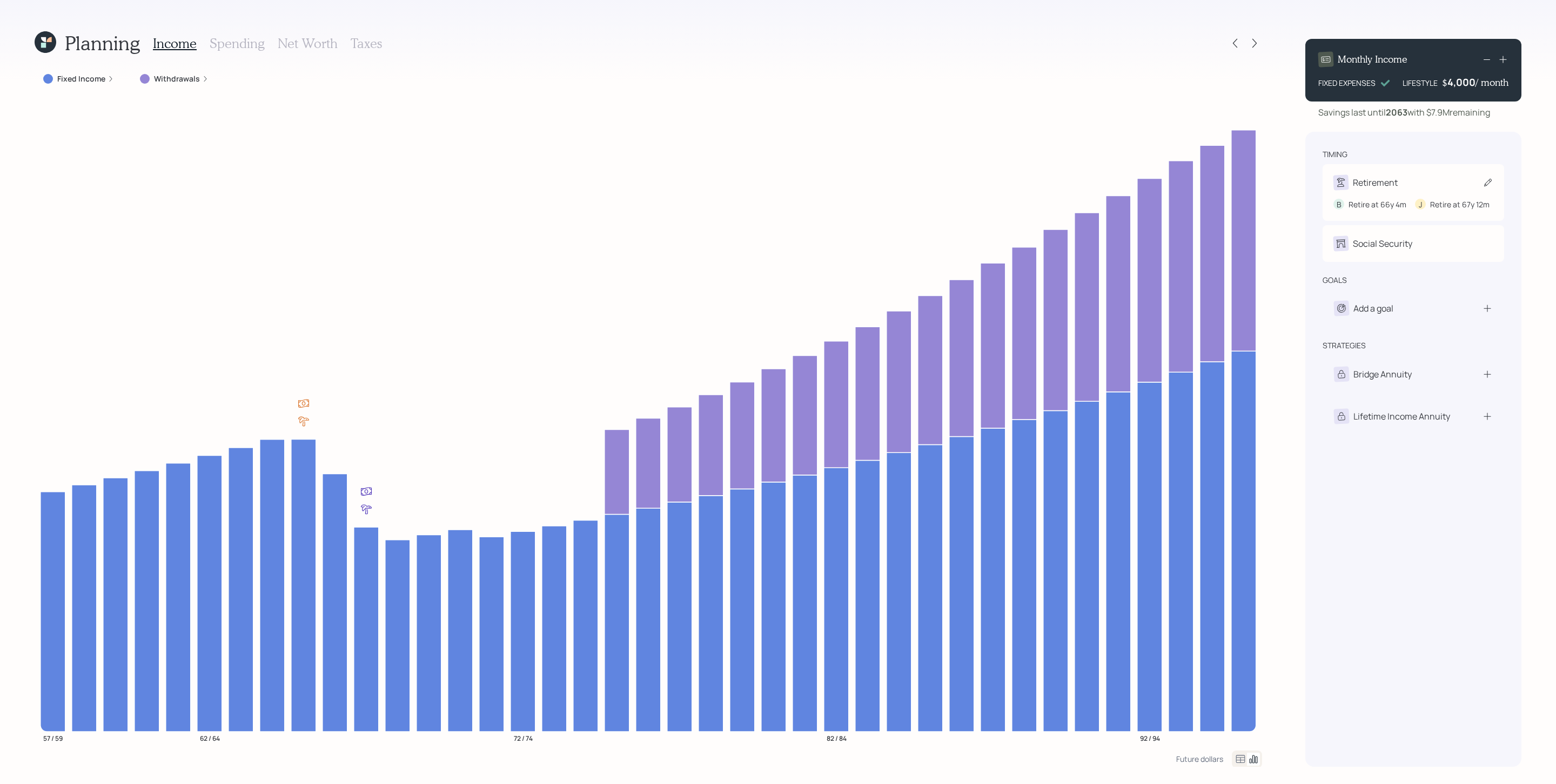
click at [1037, 181] on div "Retirement" at bounding box center [1412, 182] width 159 height 15
select select "4"
select select "12"
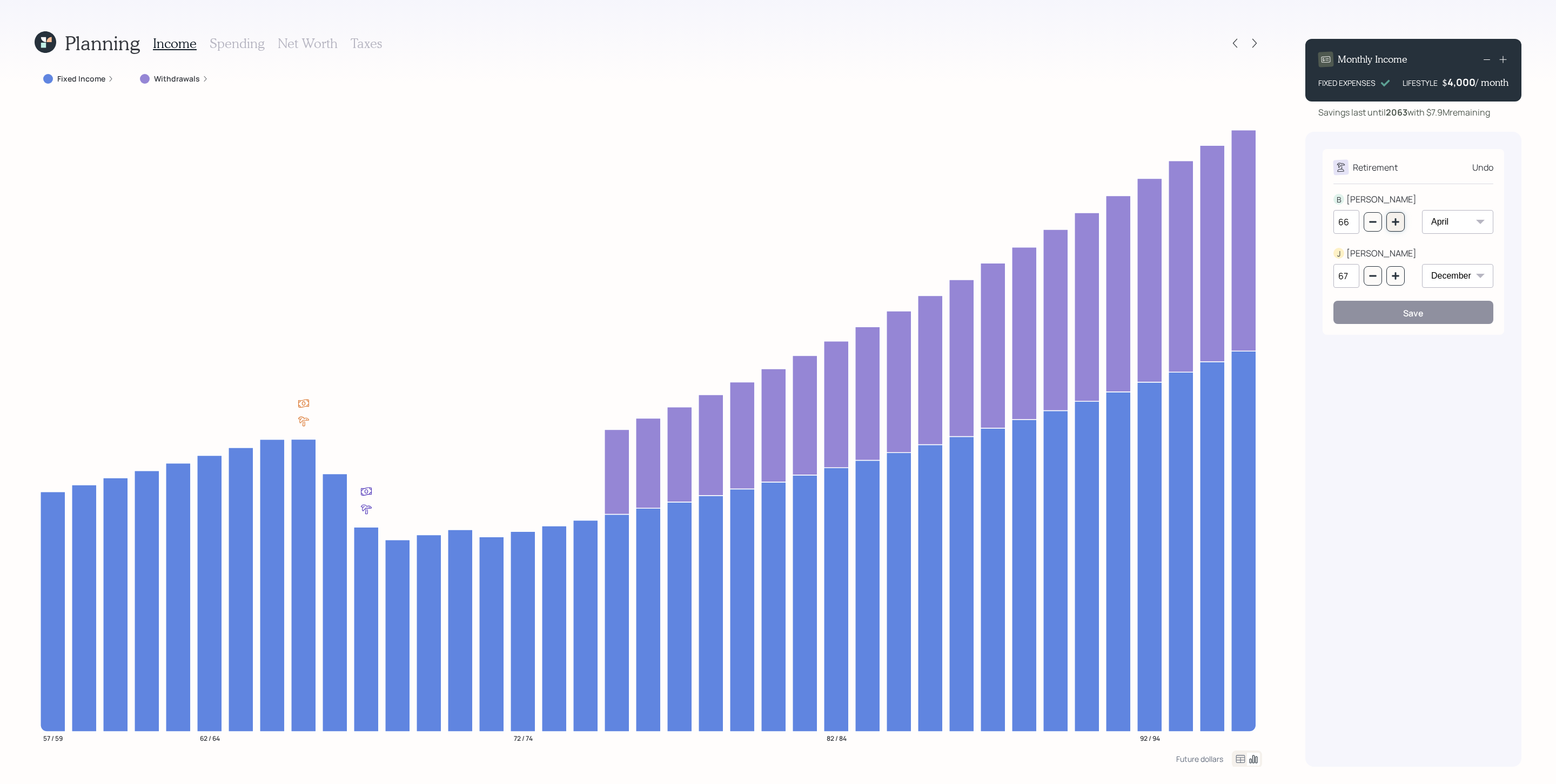
click at [1037, 220] on icon "button" at bounding box center [1395, 222] width 9 height 9
type input "70"
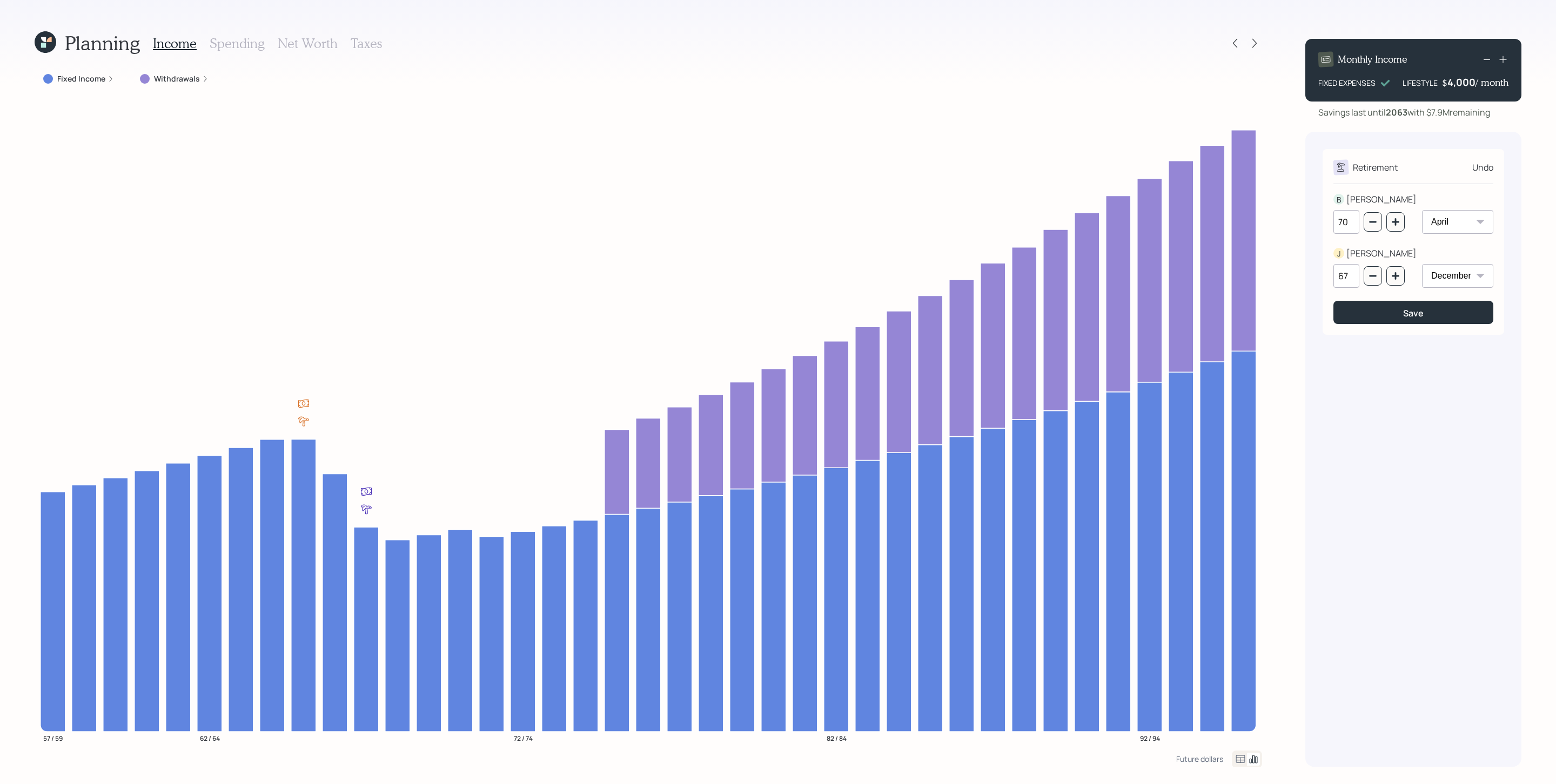
click at [1037, 287] on div "67" at bounding box center [1368, 276] width 71 height 23
click at [1037, 278] on icon "button" at bounding box center [1395, 276] width 9 height 9
click at [1037, 278] on icon "button" at bounding box center [1395, 275] width 7 height 7
type input "70"
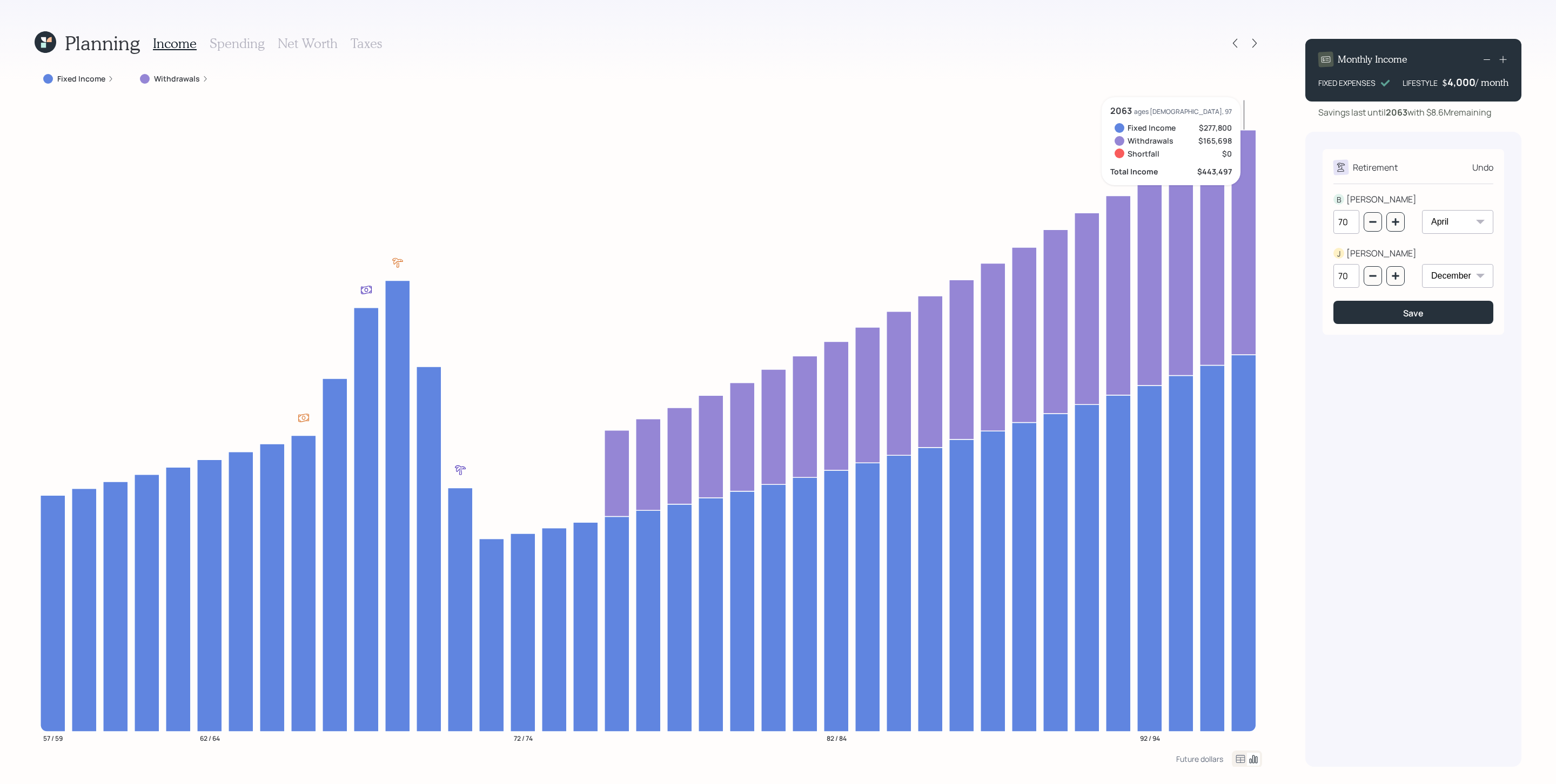
click at [1037, 164] on div "Undo" at bounding box center [1483, 167] width 22 height 13
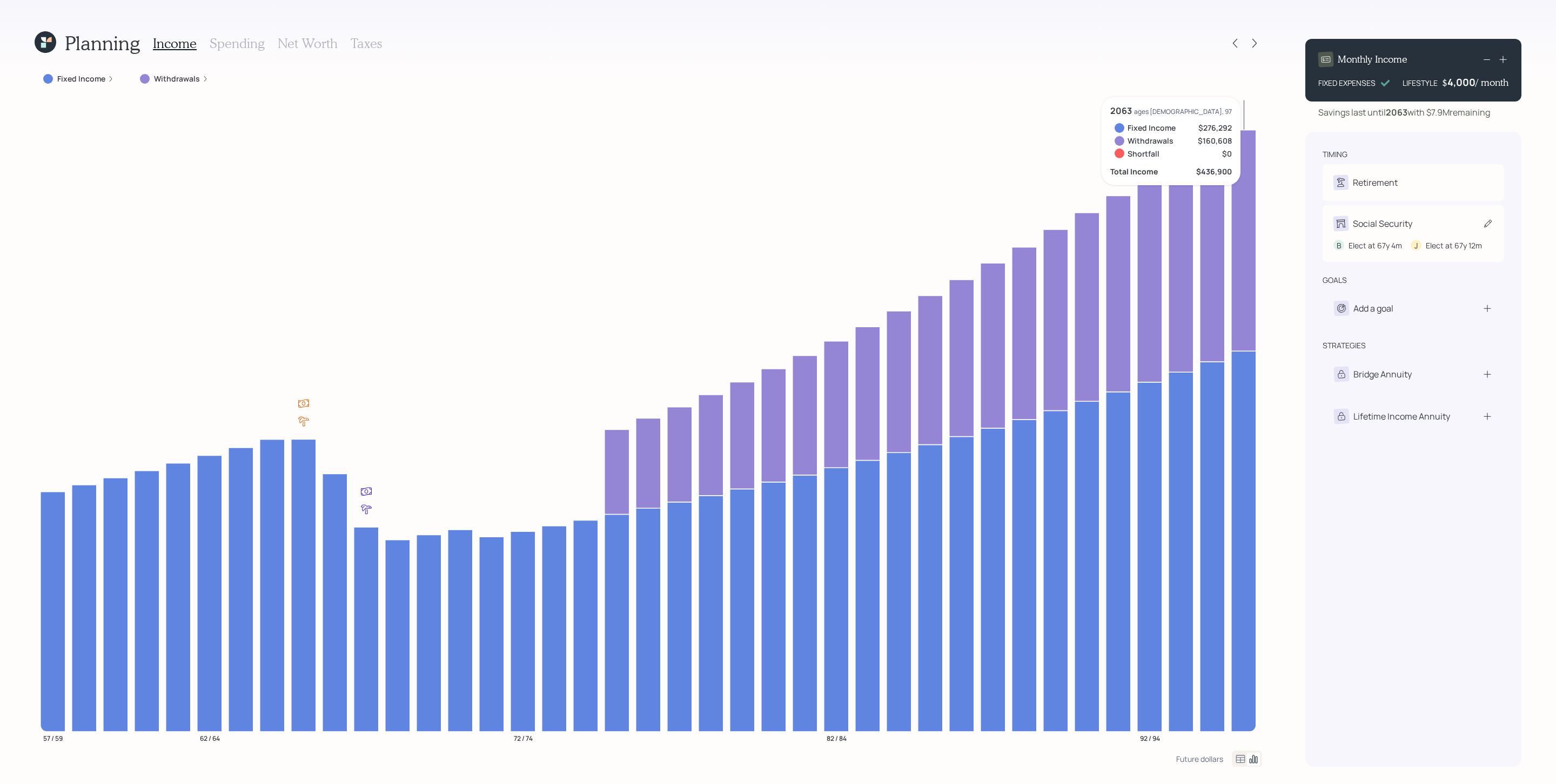
click at [1037, 224] on div "Social Security" at bounding box center [1382, 223] width 60 height 13
select select "4"
select select "12"
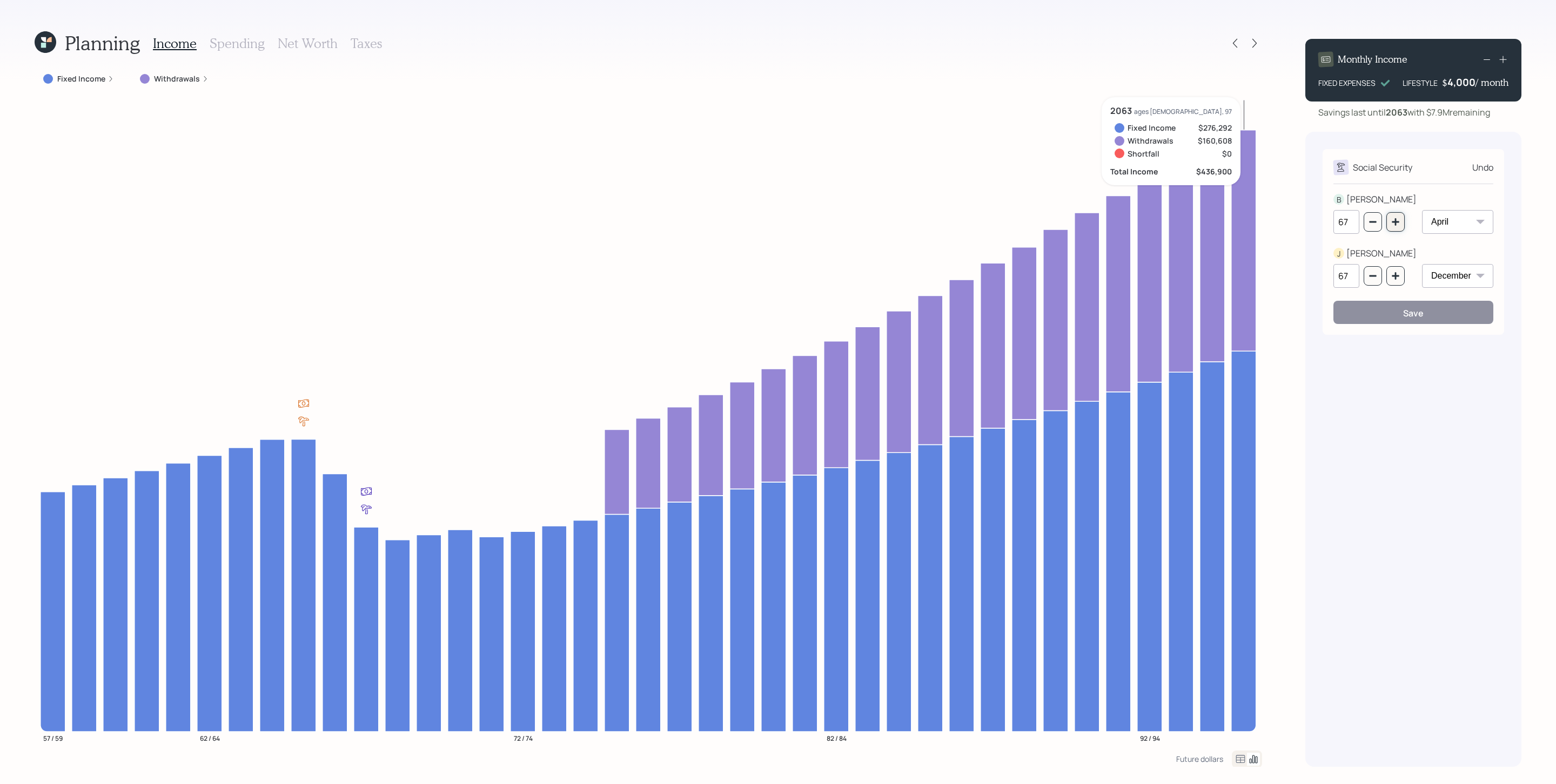
click at [1037, 221] on button "button" at bounding box center [1395, 222] width 19 height 20
type input "70"
click at [1037, 273] on icon "button" at bounding box center [1395, 276] width 9 height 9
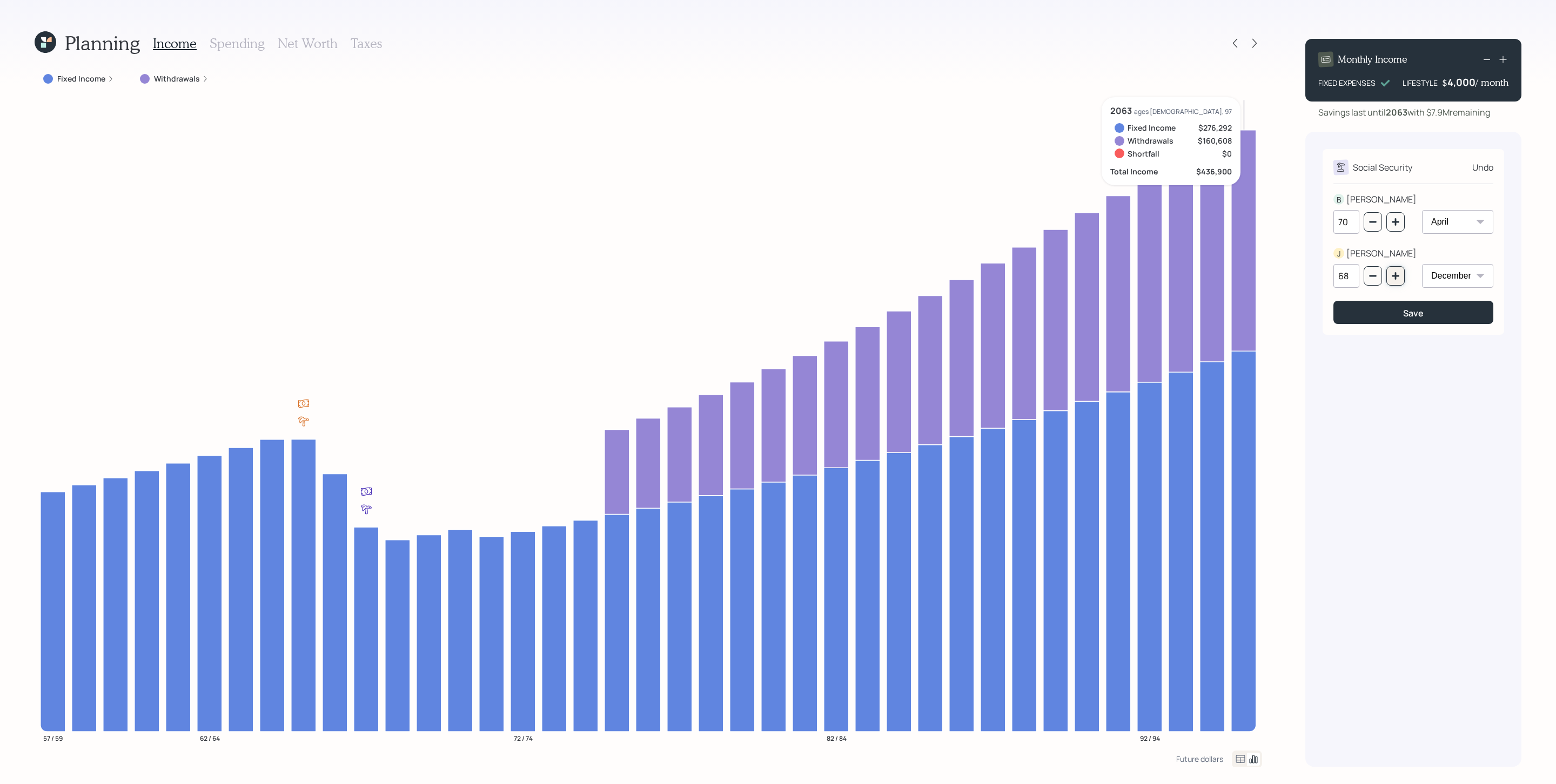
click at [1037, 273] on icon "button" at bounding box center [1395, 276] width 9 height 9
type input "70"
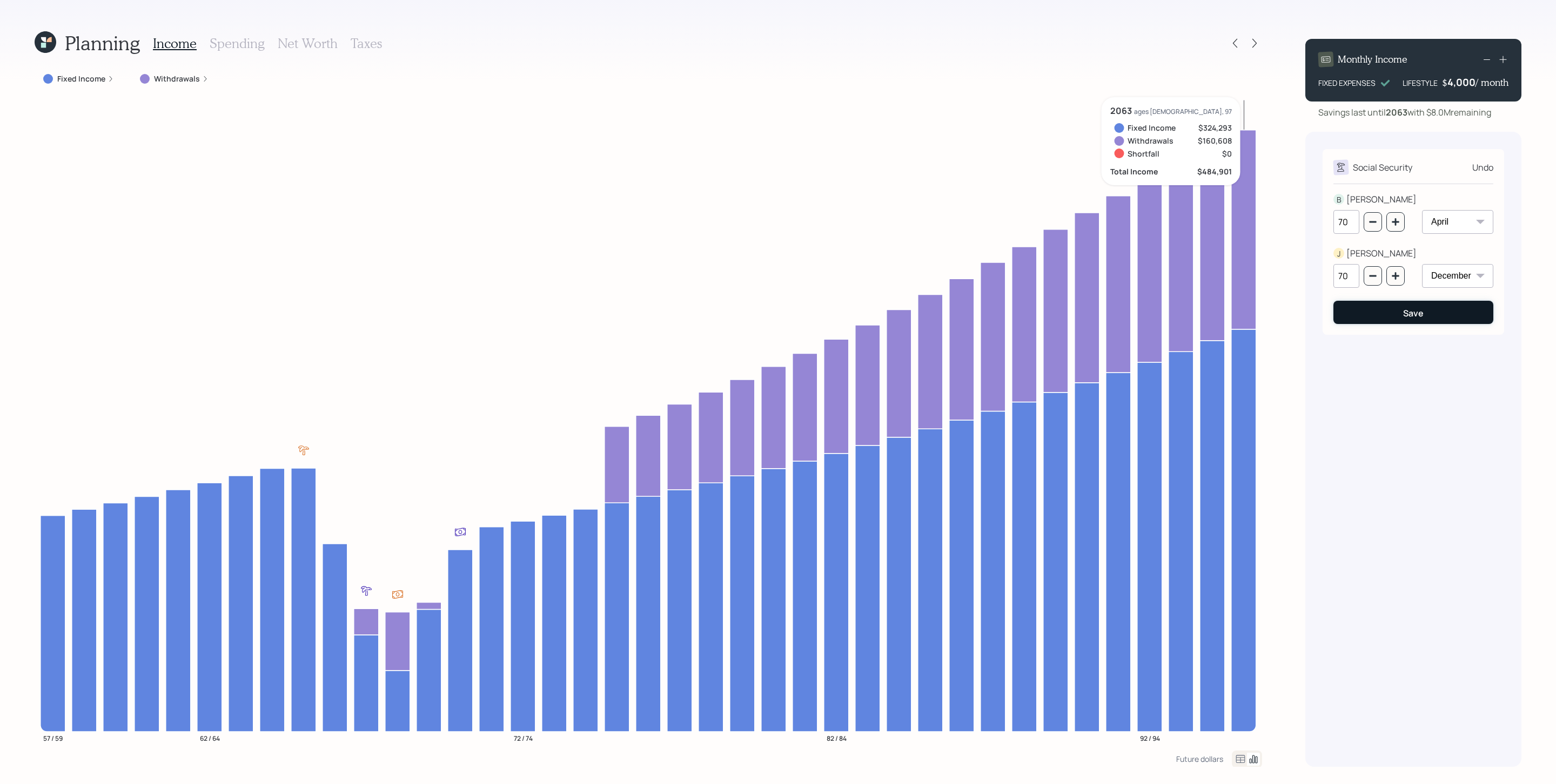
click at [1037, 314] on button "Save" at bounding box center [1412, 313] width 159 height 23
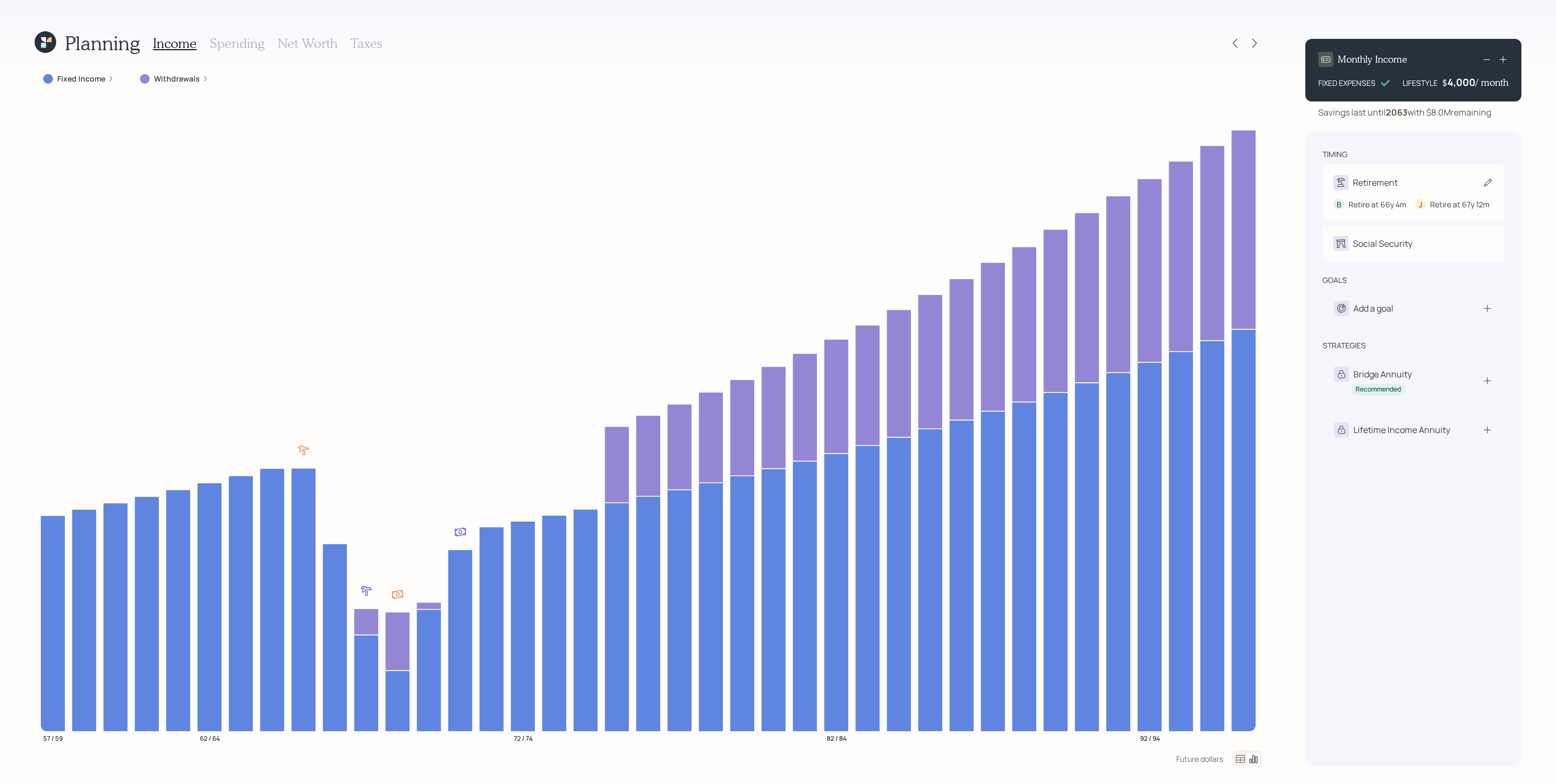
click at [1037, 180] on div "Retirement" at bounding box center [1412, 182] width 159 height 15
select select "4"
select select "12"
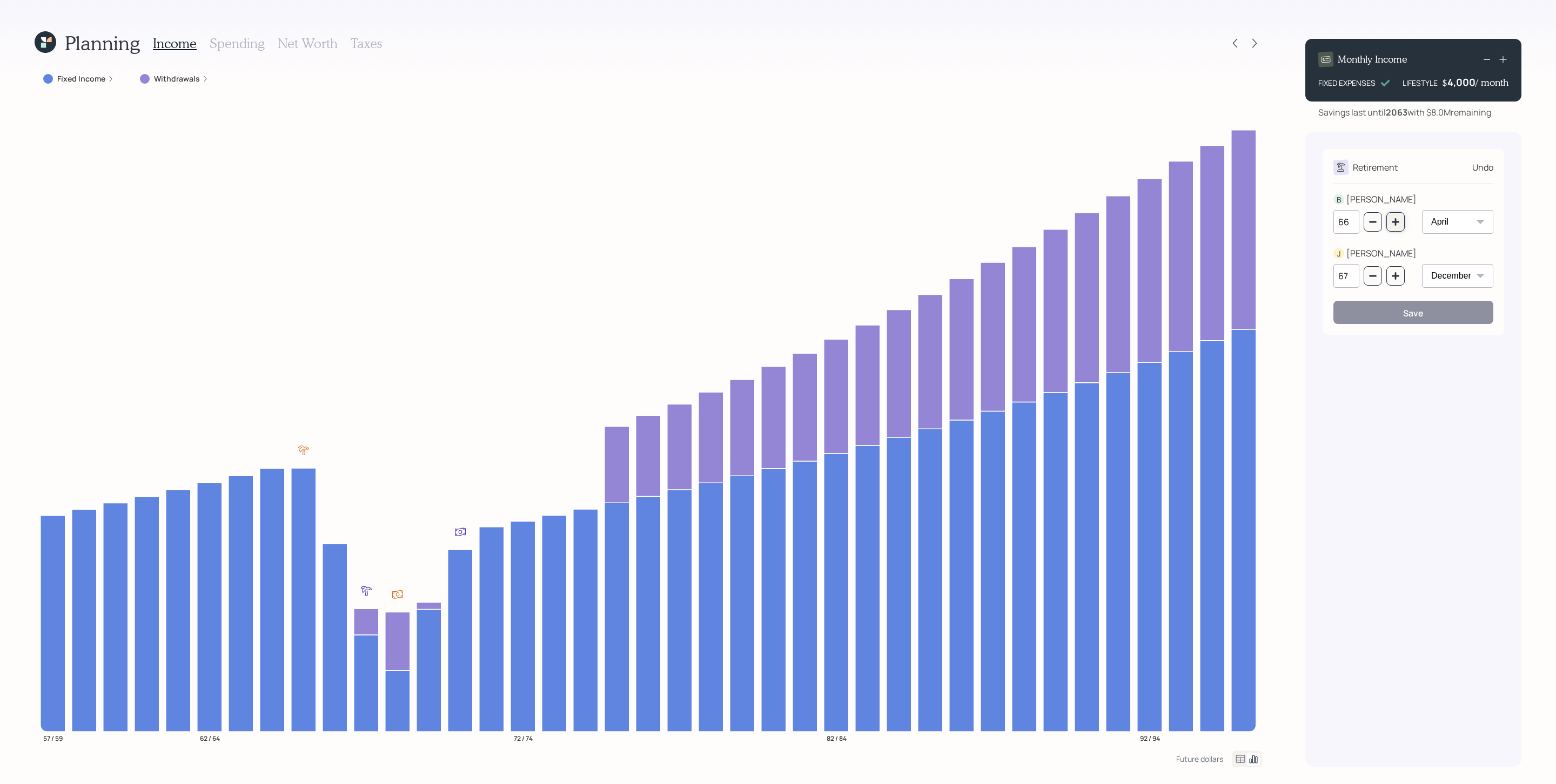
click at [1037, 221] on icon "button" at bounding box center [1395, 222] width 9 height 9
click at [1037, 219] on icon "button" at bounding box center [1372, 222] width 9 height 9
type input "64"
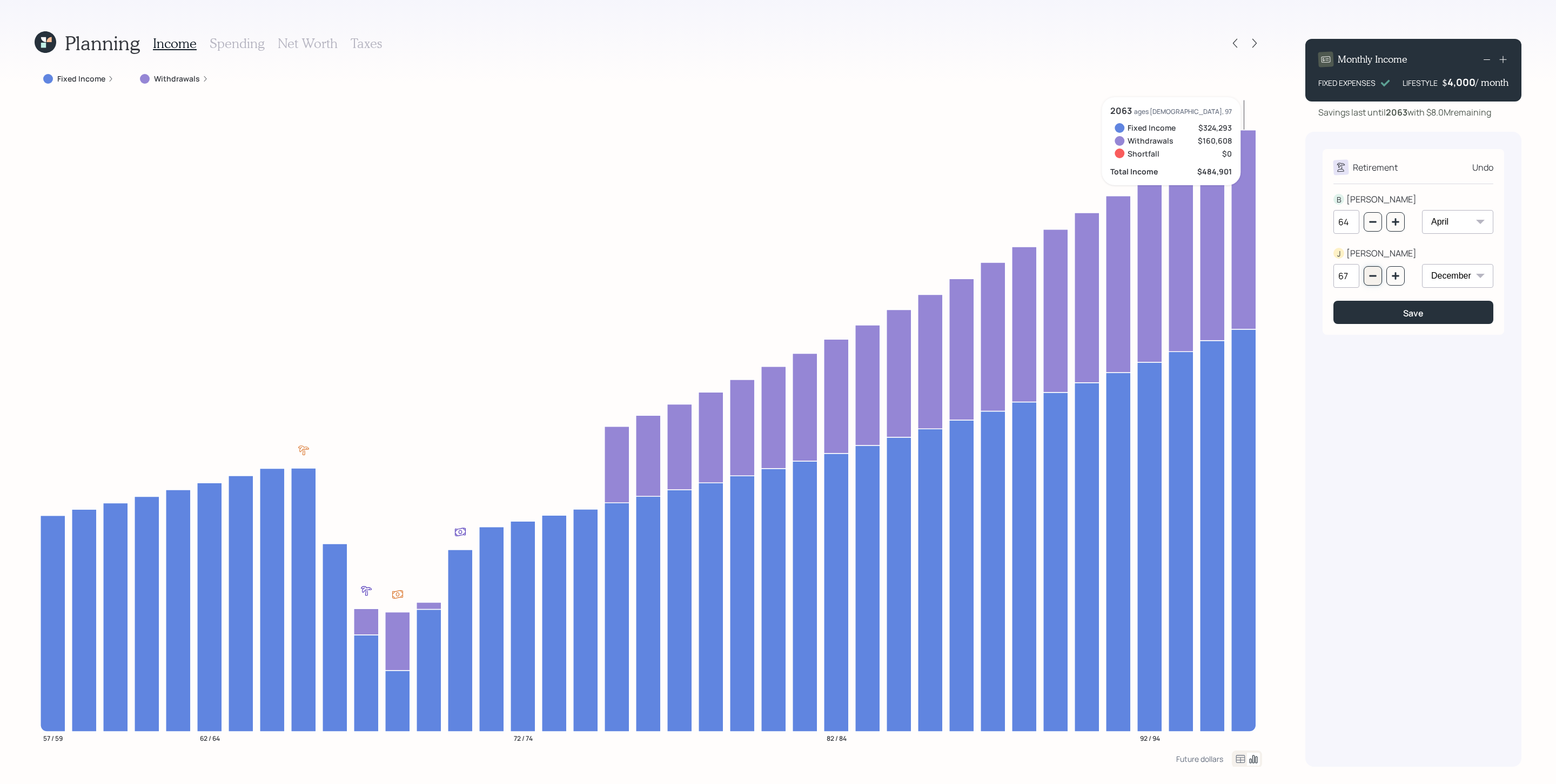
click at [1037, 273] on icon "button" at bounding box center [1372, 276] width 9 height 9
type input "64"
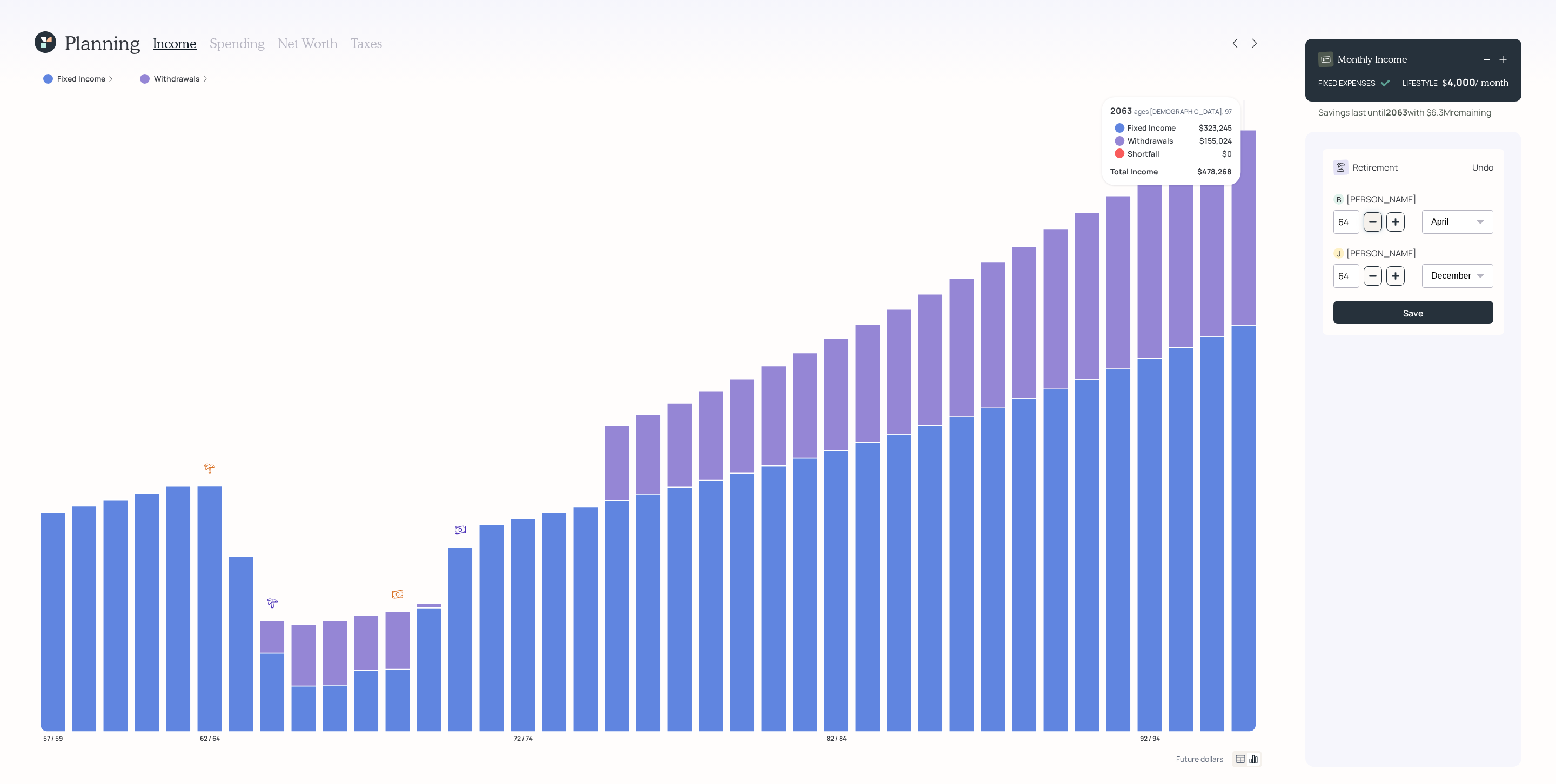
click at [1037, 220] on icon "button" at bounding box center [1372, 222] width 9 height 9
type input "62"
click at [1037, 270] on button "button" at bounding box center [1372, 276] width 19 height 20
drag, startPoint x: 1373, startPoint y: 270, endPoint x: 1387, endPoint y: 291, distance: 25.2
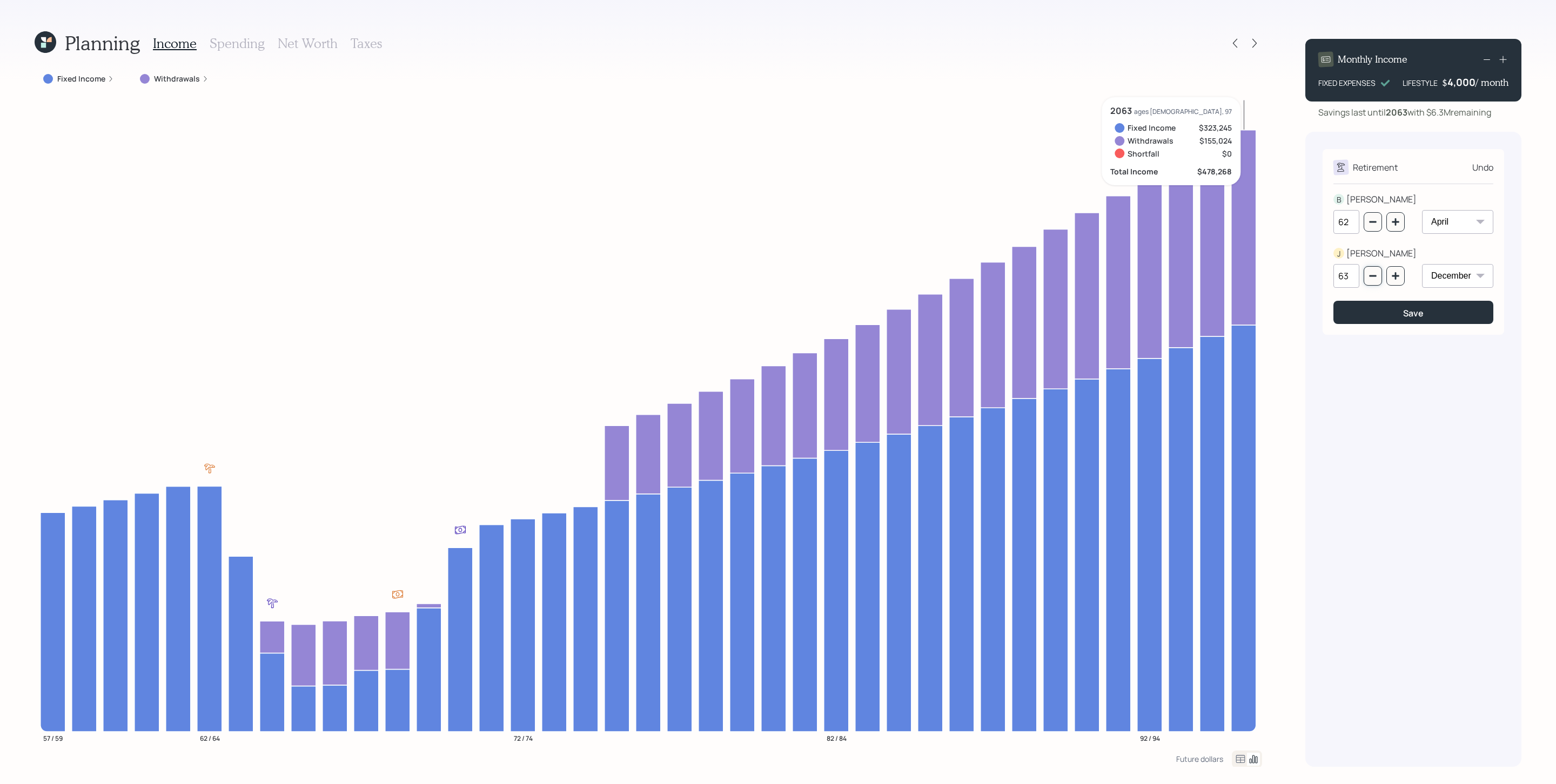
click at [1037, 270] on button "button" at bounding box center [1372, 276] width 19 height 20
type input "62"
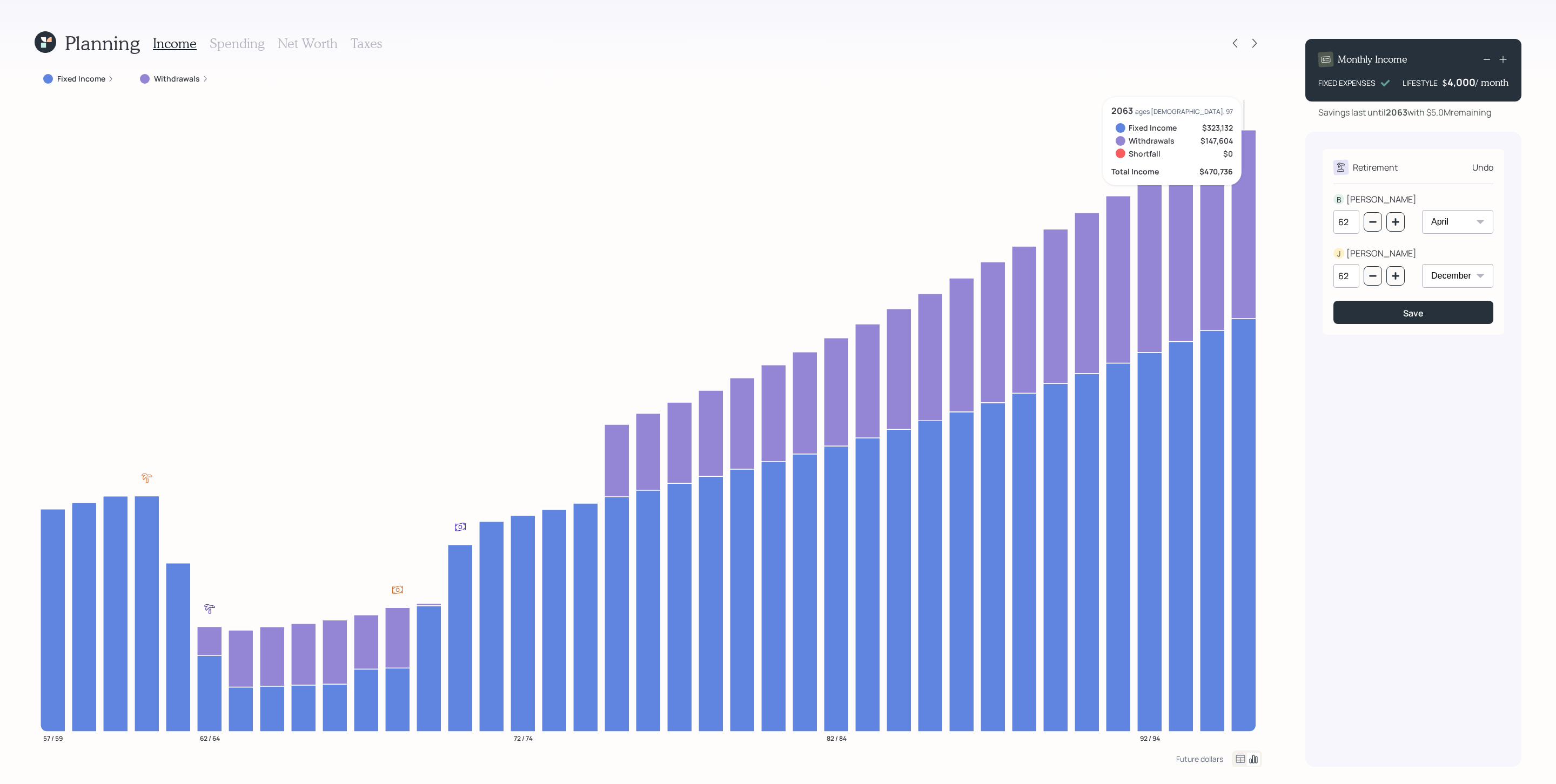
click at [1037, 87] on div "4,000" at bounding box center [1461, 81] width 28 height 13
click at [1037, 63] on icon at bounding box center [1502, 59] width 11 height 11
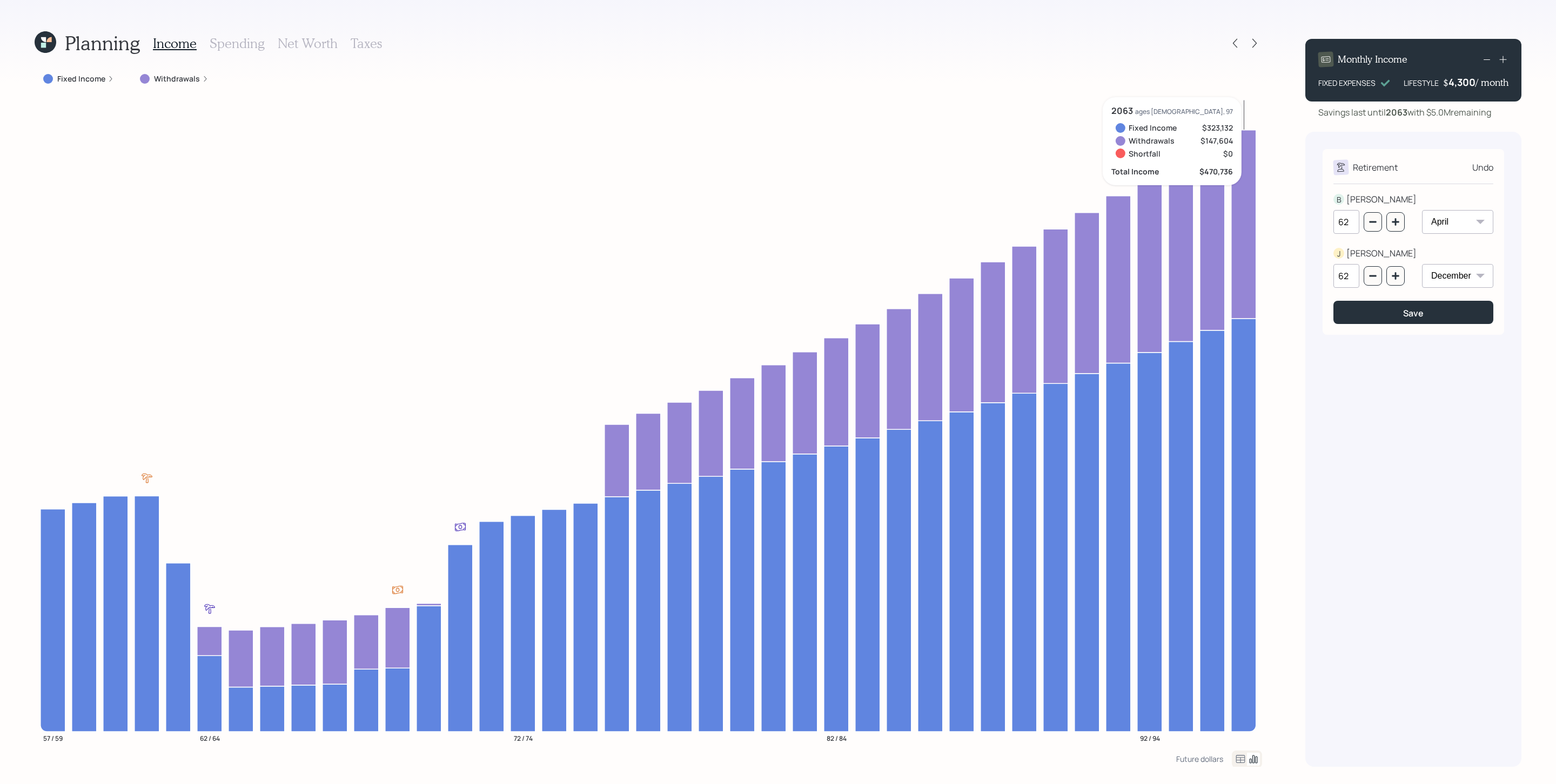
click at [1037, 63] on icon at bounding box center [1502, 59] width 11 height 11
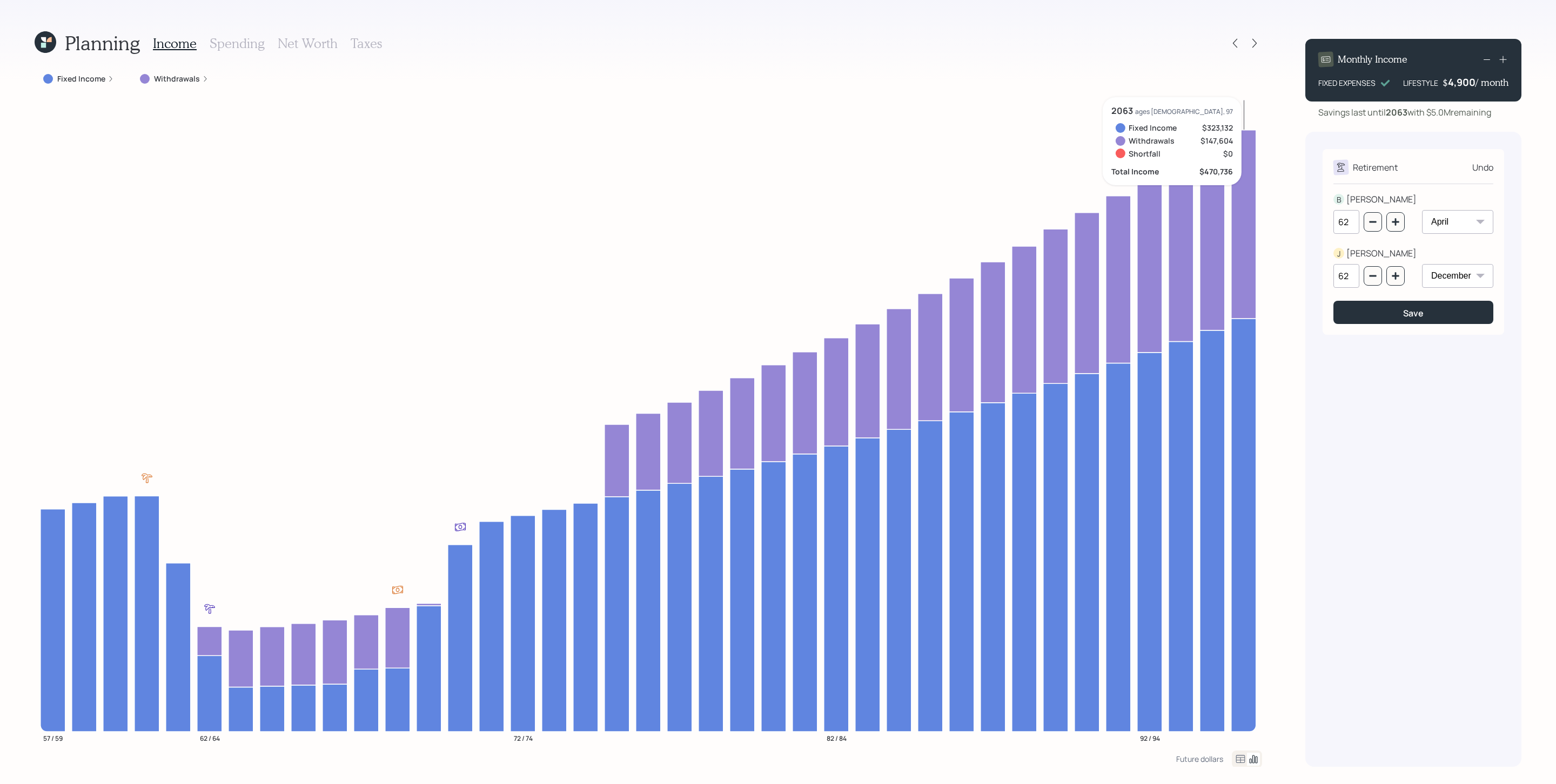
click at [1037, 63] on icon at bounding box center [1502, 59] width 11 height 11
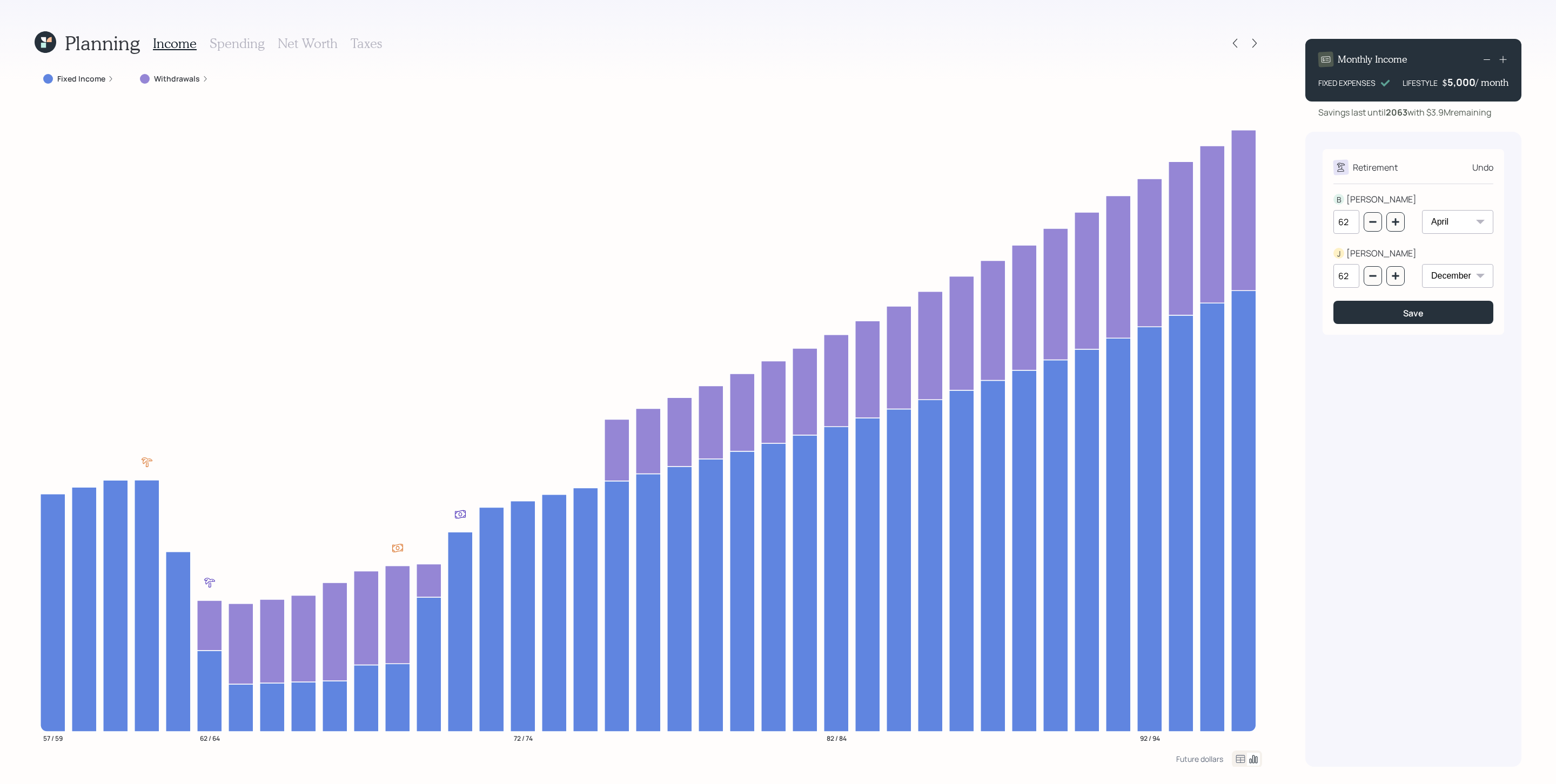
click at [1037, 60] on icon at bounding box center [1502, 59] width 7 height 7
click at [1037, 60] on icon at bounding box center [1502, 59] width 11 height 11
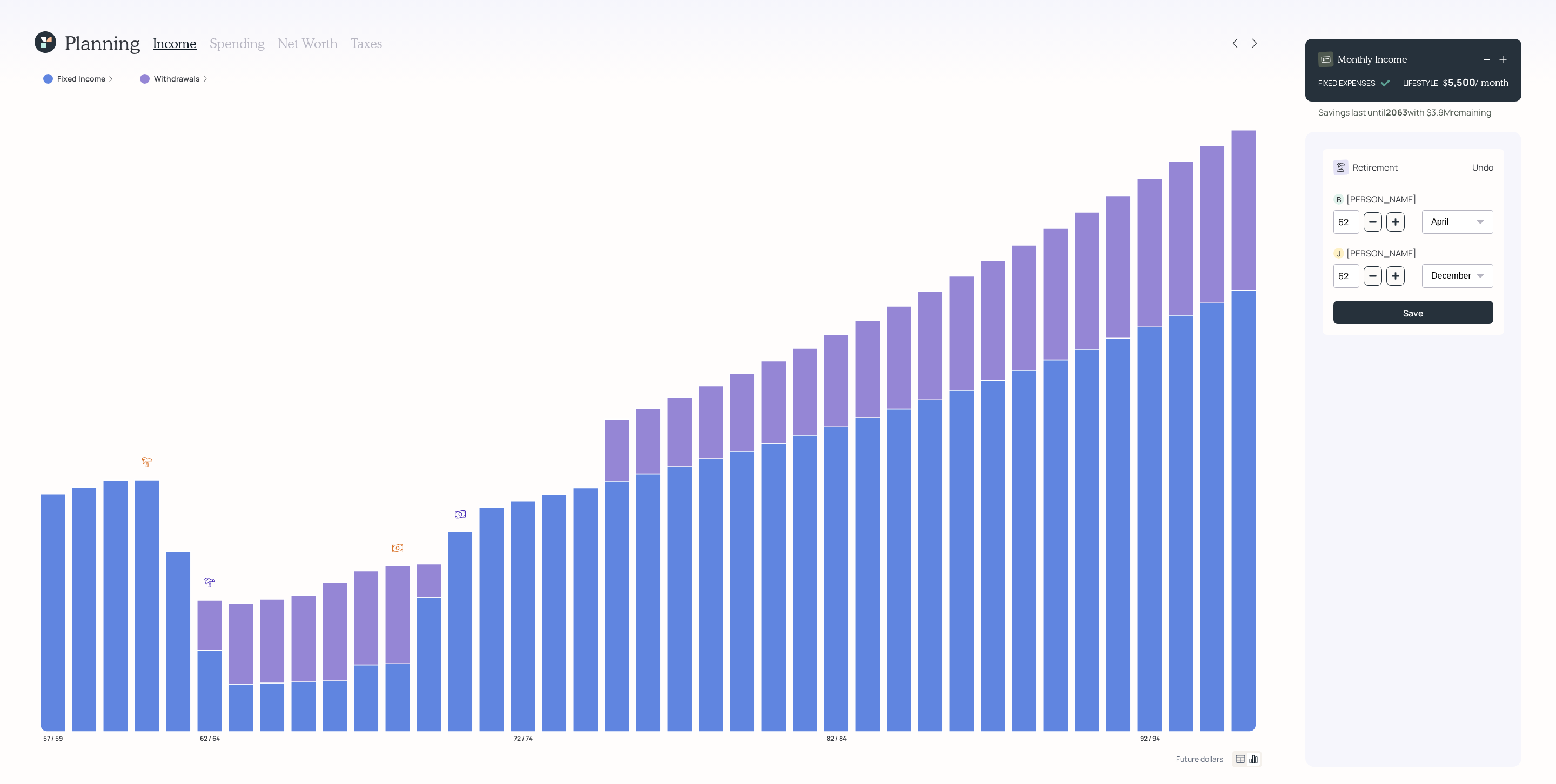
click at [1037, 61] on icon at bounding box center [1502, 59] width 11 height 11
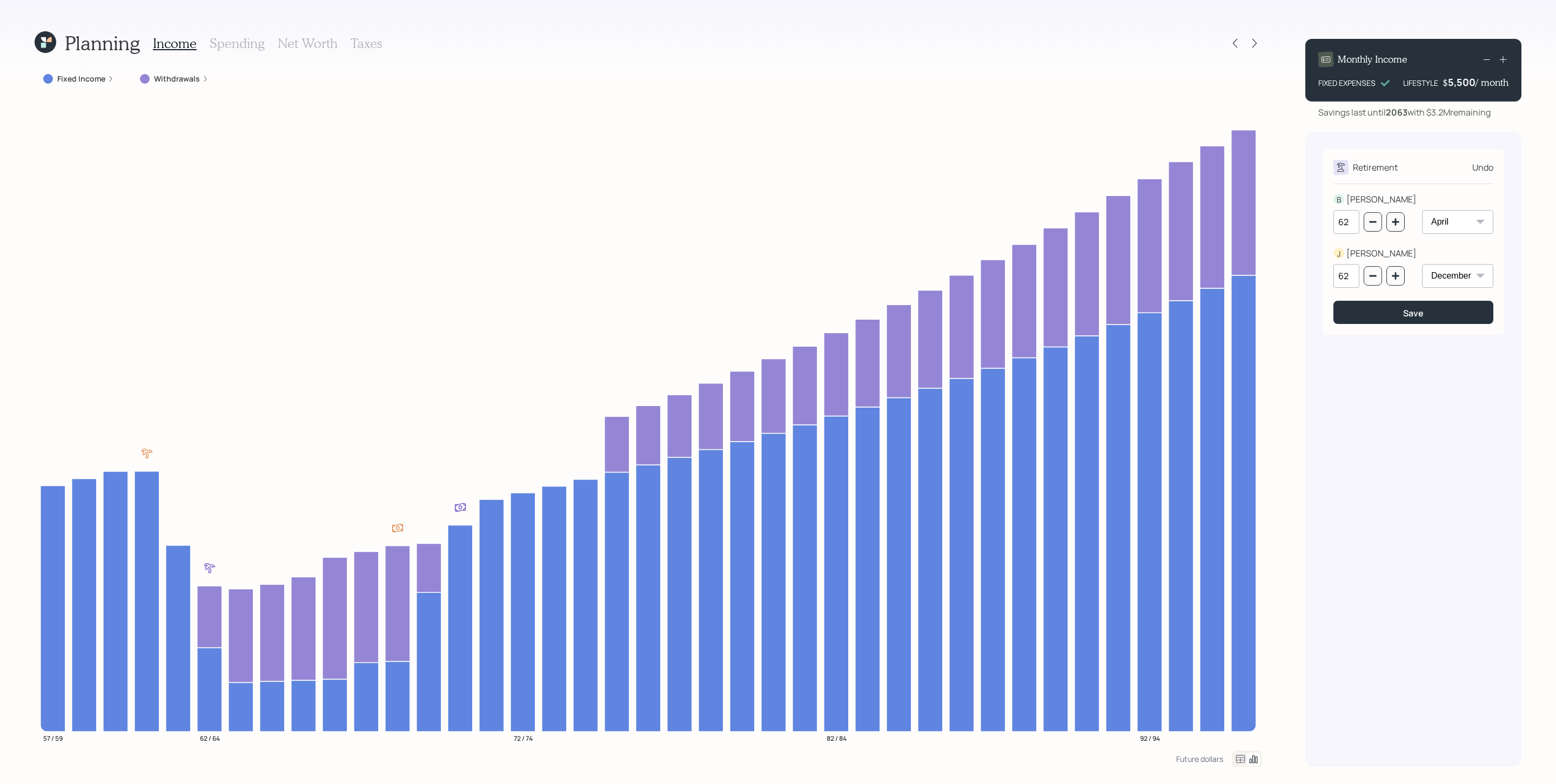
click at [1037, 61] on icon at bounding box center [1502, 59] width 11 height 11
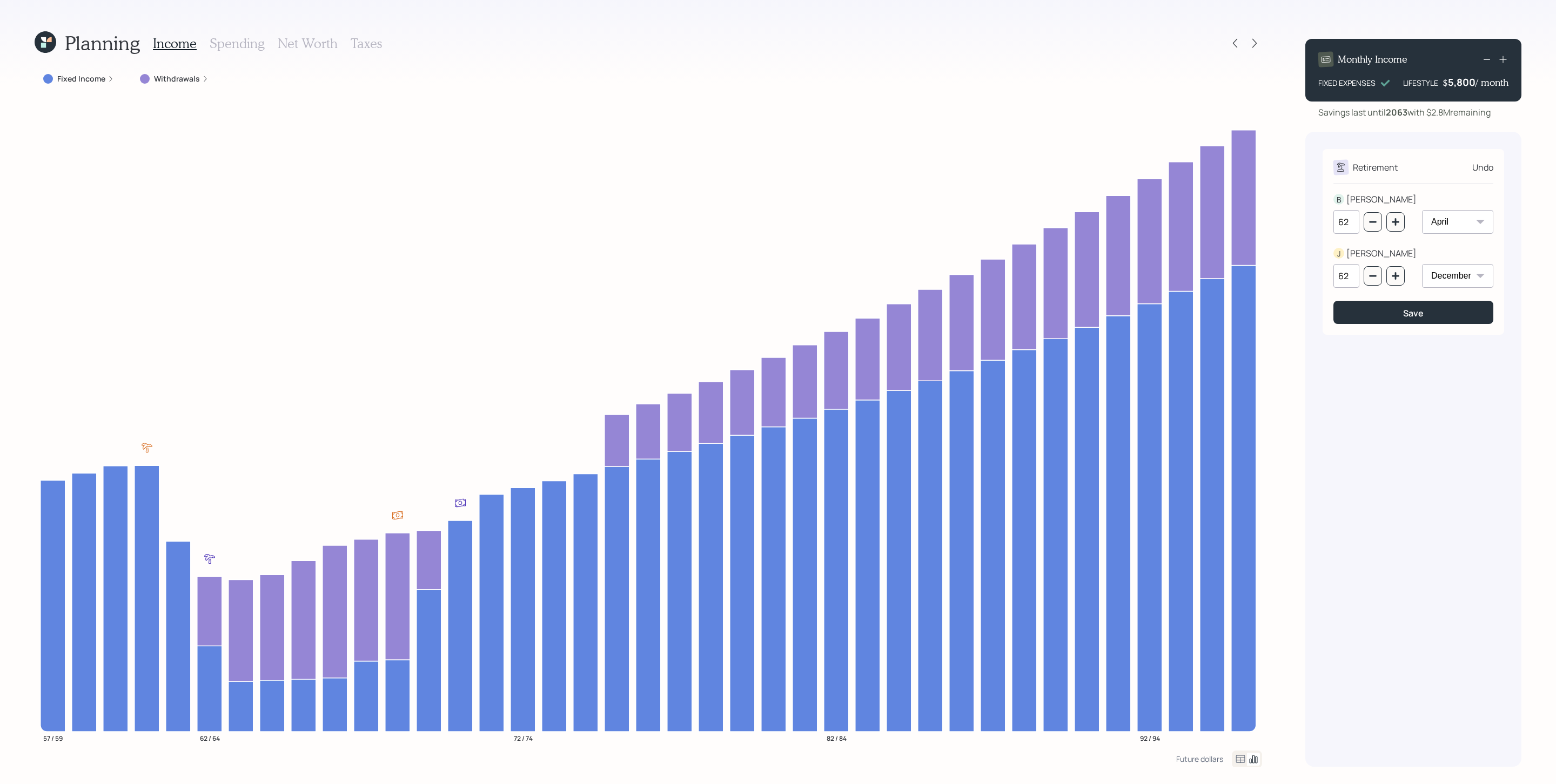
click at [1037, 61] on icon at bounding box center [1502, 59] width 11 height 11
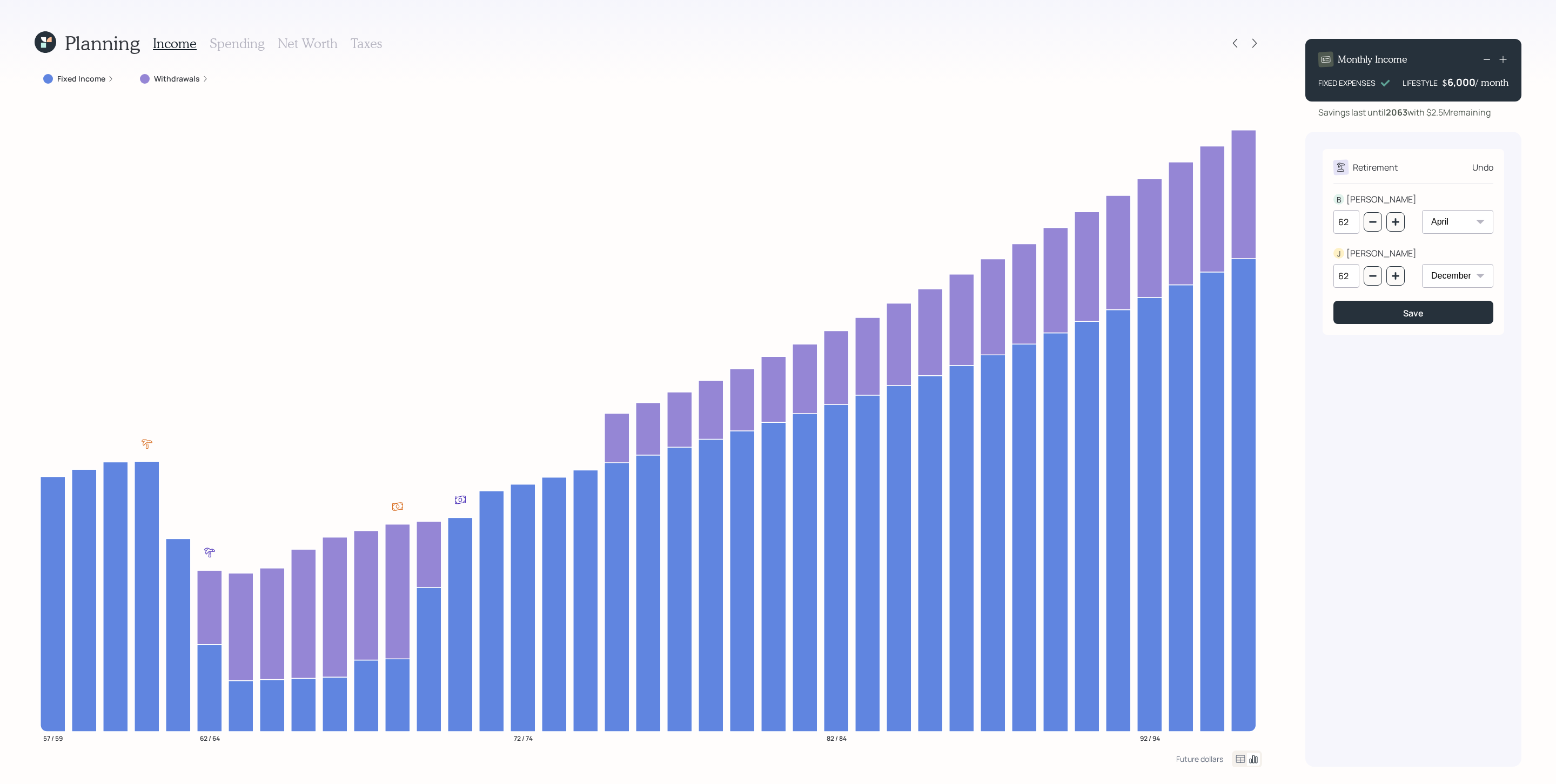
click at [1037, 56] on icon at bounding box center [1502, 59] width 11 height 11
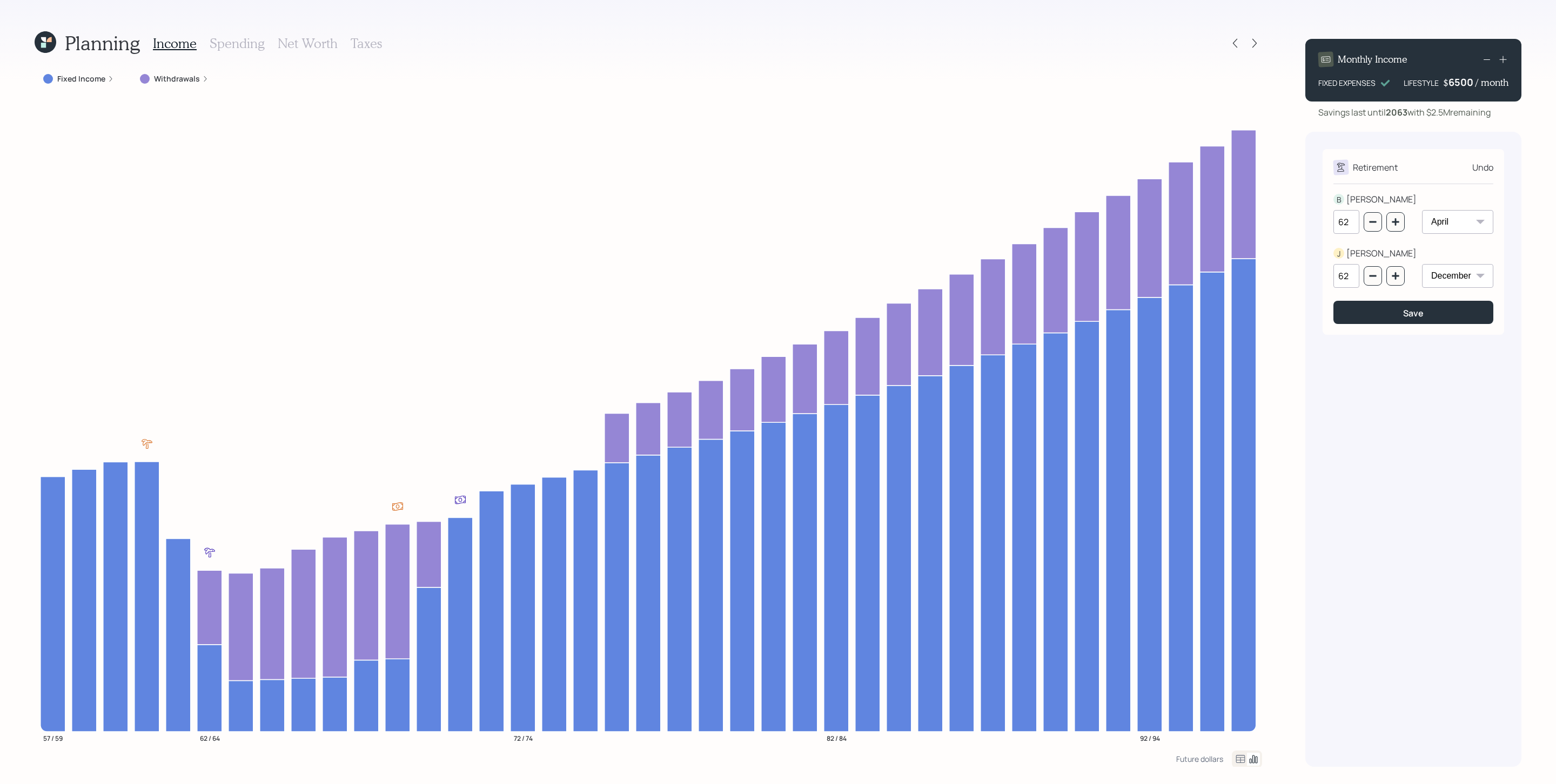
click at [1037, 81] on div "6500" at bounding box center [1462, 81] width 27 height 13
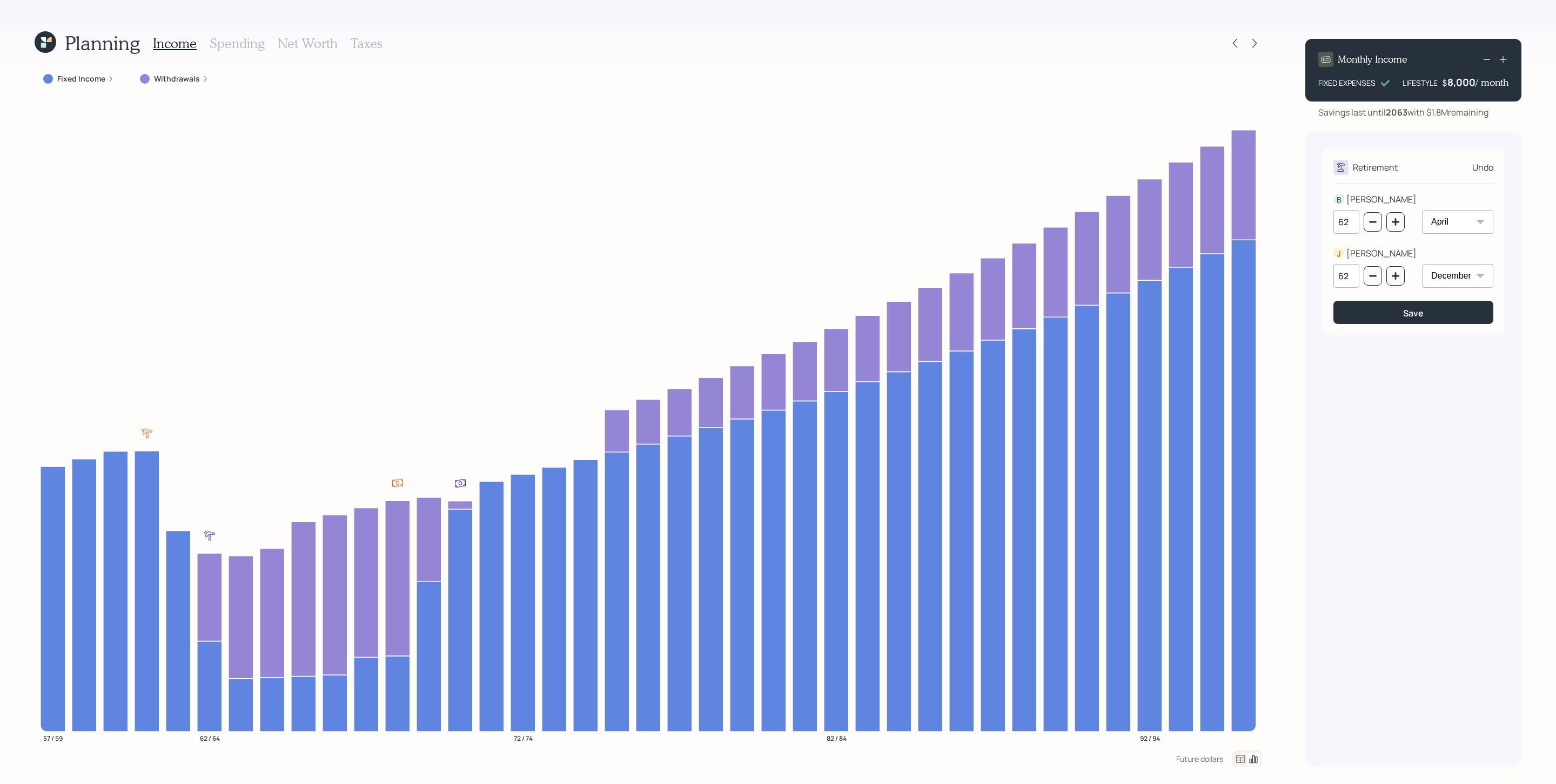
click at [1037, 115] on div "Savings last until [DATE] with $1.8M remaining" at bounding box center [1403, 111] width 170 height 13
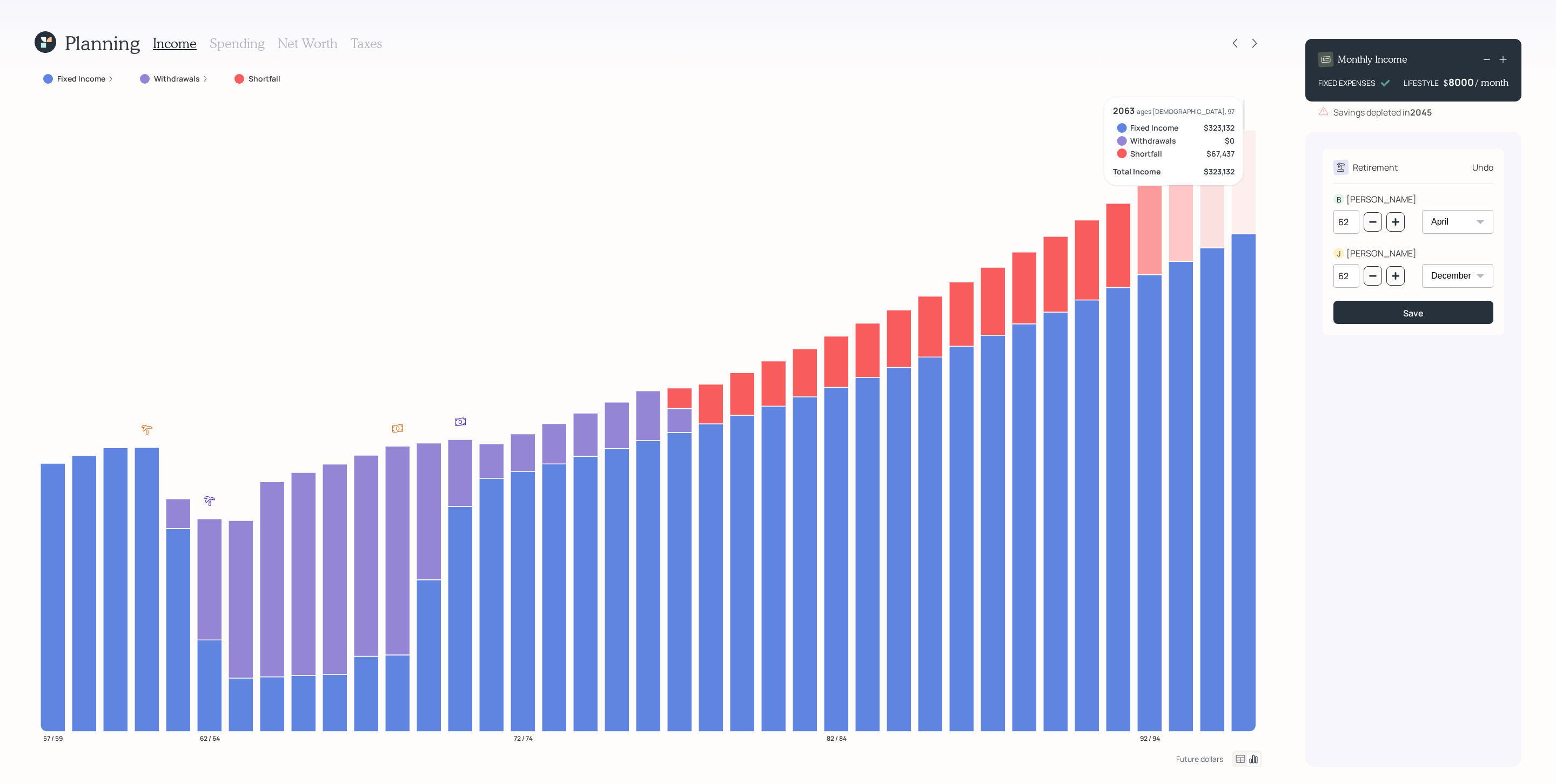
click at [1037, 81] on div "8000" at bounding box center [1462, 81] width 27 height 13
click at [1037, 117] on div "Planning Income Spending Net Worth Taxes Fixed Income Withdrawals Shortfall 57 …" at bounding box center [778, 392] width 1556 height 784
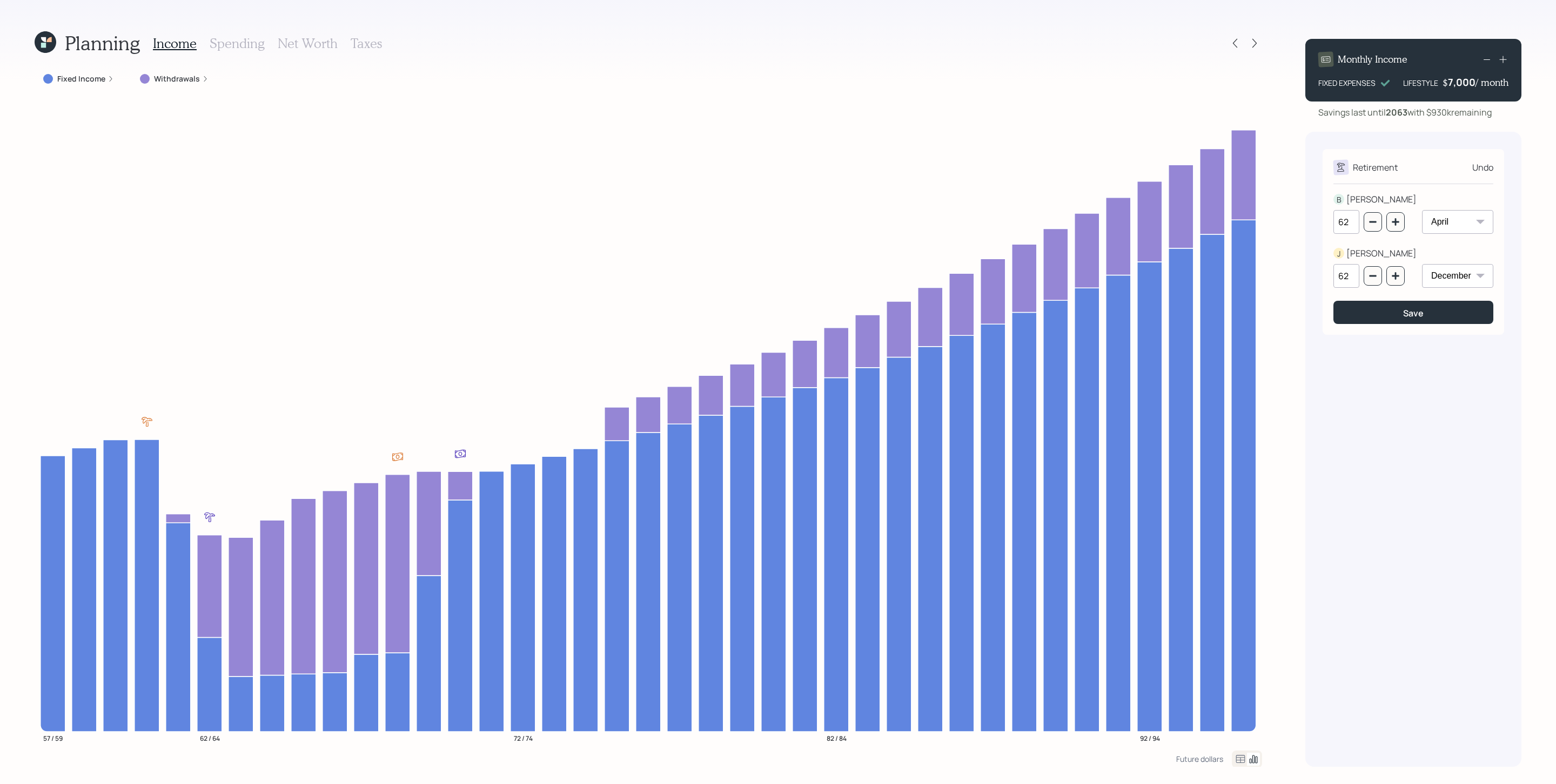
click at [1037, 81] on div "7,000" at bounding box center [1461, 81] width 27 height 13
click at [1037, 81] on div "7000" at bounding box center [1462, 81] width 27 height 13
click at [1037, 142] on div "Retirement Undo [PERSON_NAME] 62 January February March April May June July Aug…" at bounding box center [1412, 449] width 216 height 634
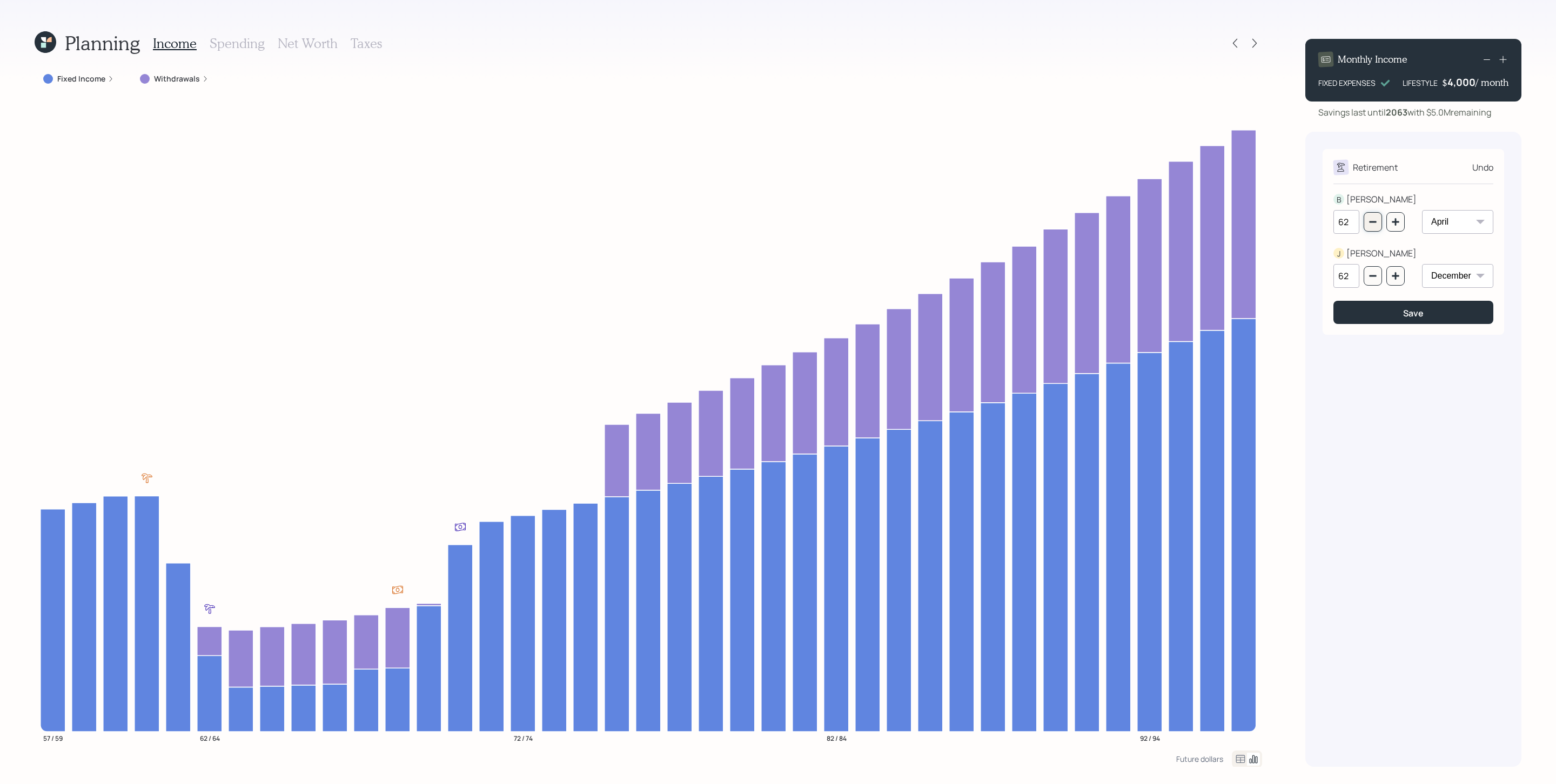
click at [1037, 221] on icon "button" at bounding box center [1372, 222] width 9 height 9
type input "58"
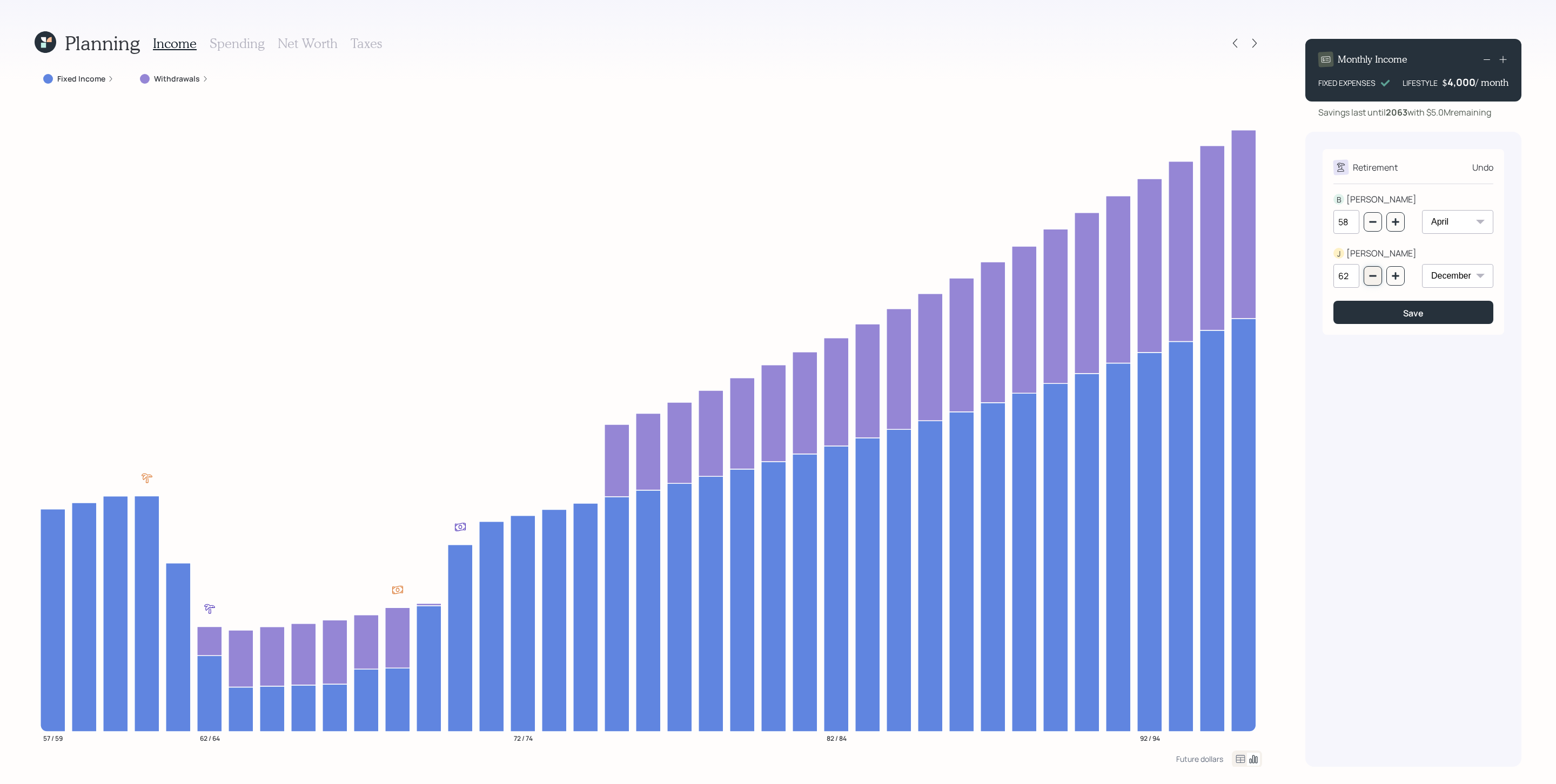
click at [1037, 276] on icon "button" at bounding box center [1372, 276] width 9 height 9
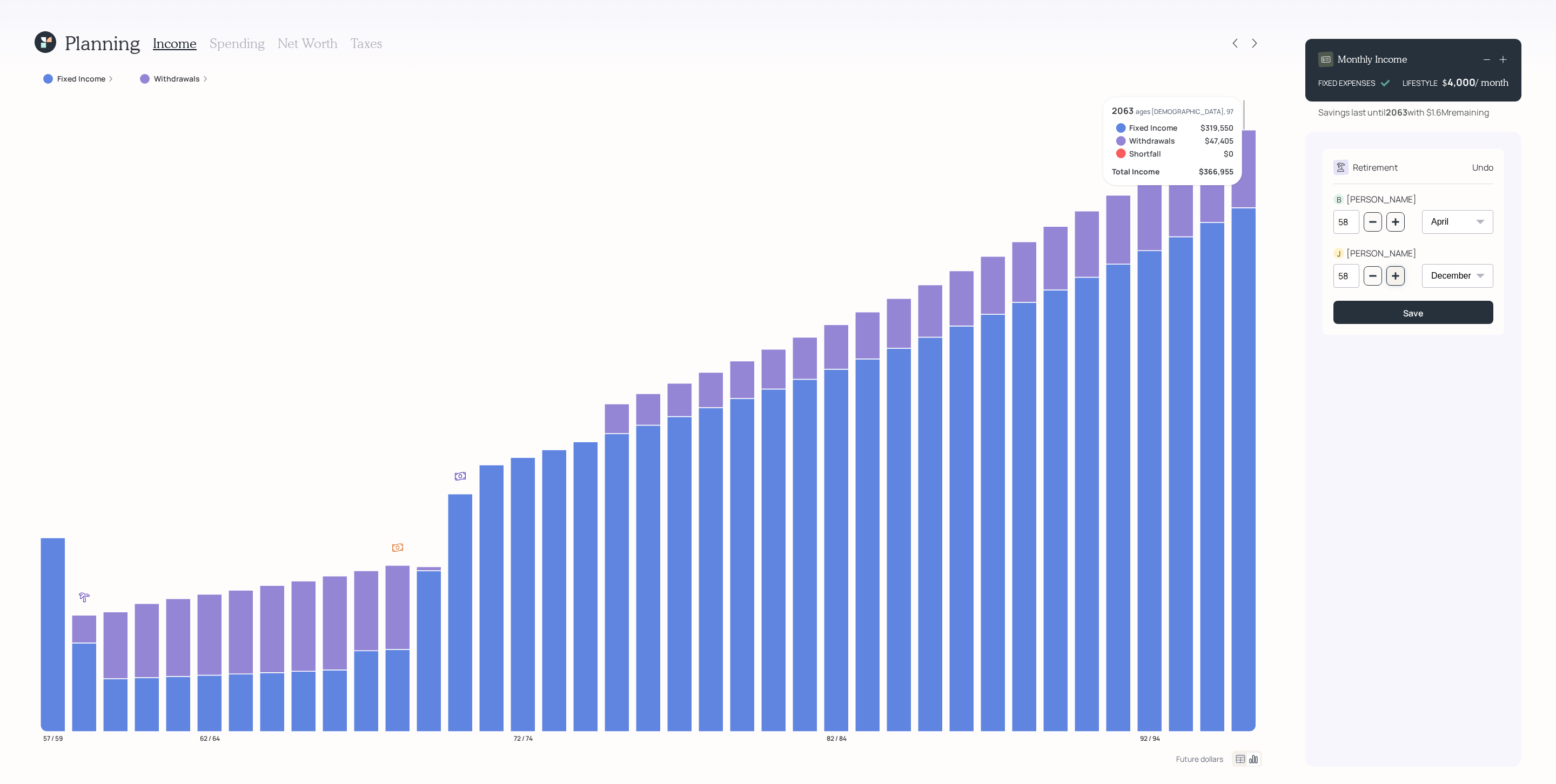
click at [1037, 275] on icon "button" at bounding box center [1395, 276] width 9 height 9
type input "60"
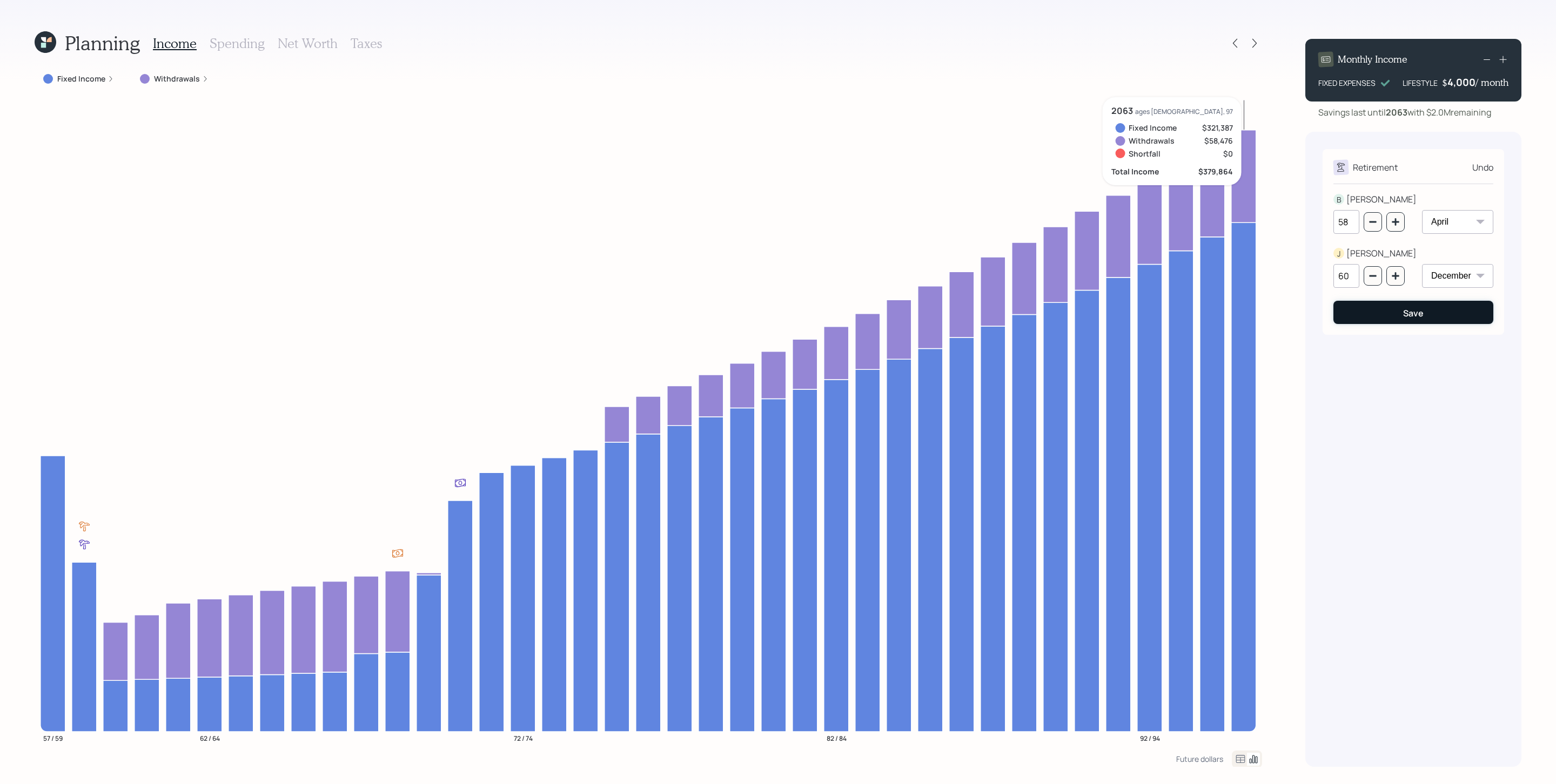
click at [1037, 313] on div "Save" at bounding box center [1412, 313] width 21 height 12
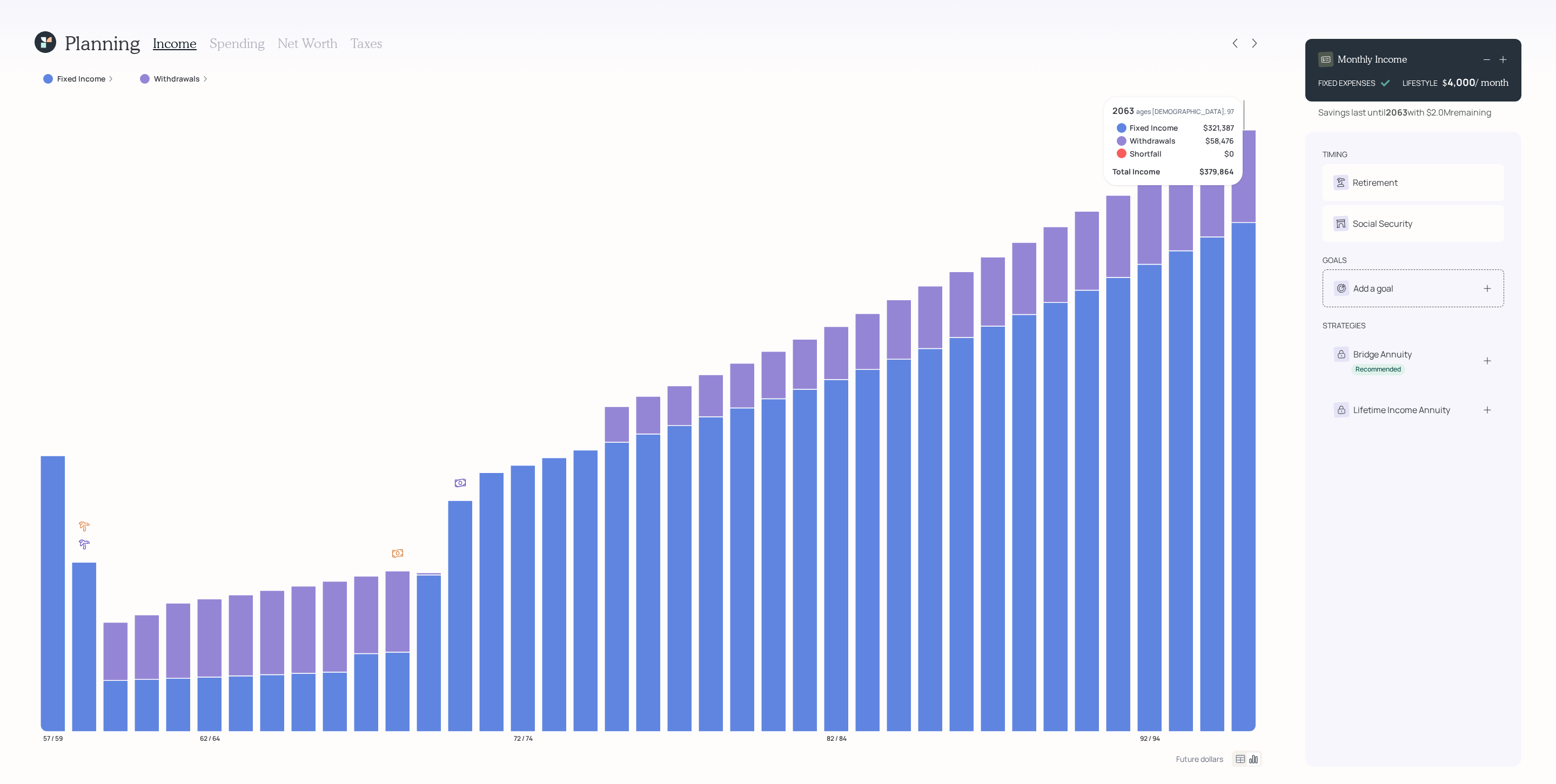
click at [1037, 297] on div "Add a goal" at bounding box center [1413, 288] width 182 height 38
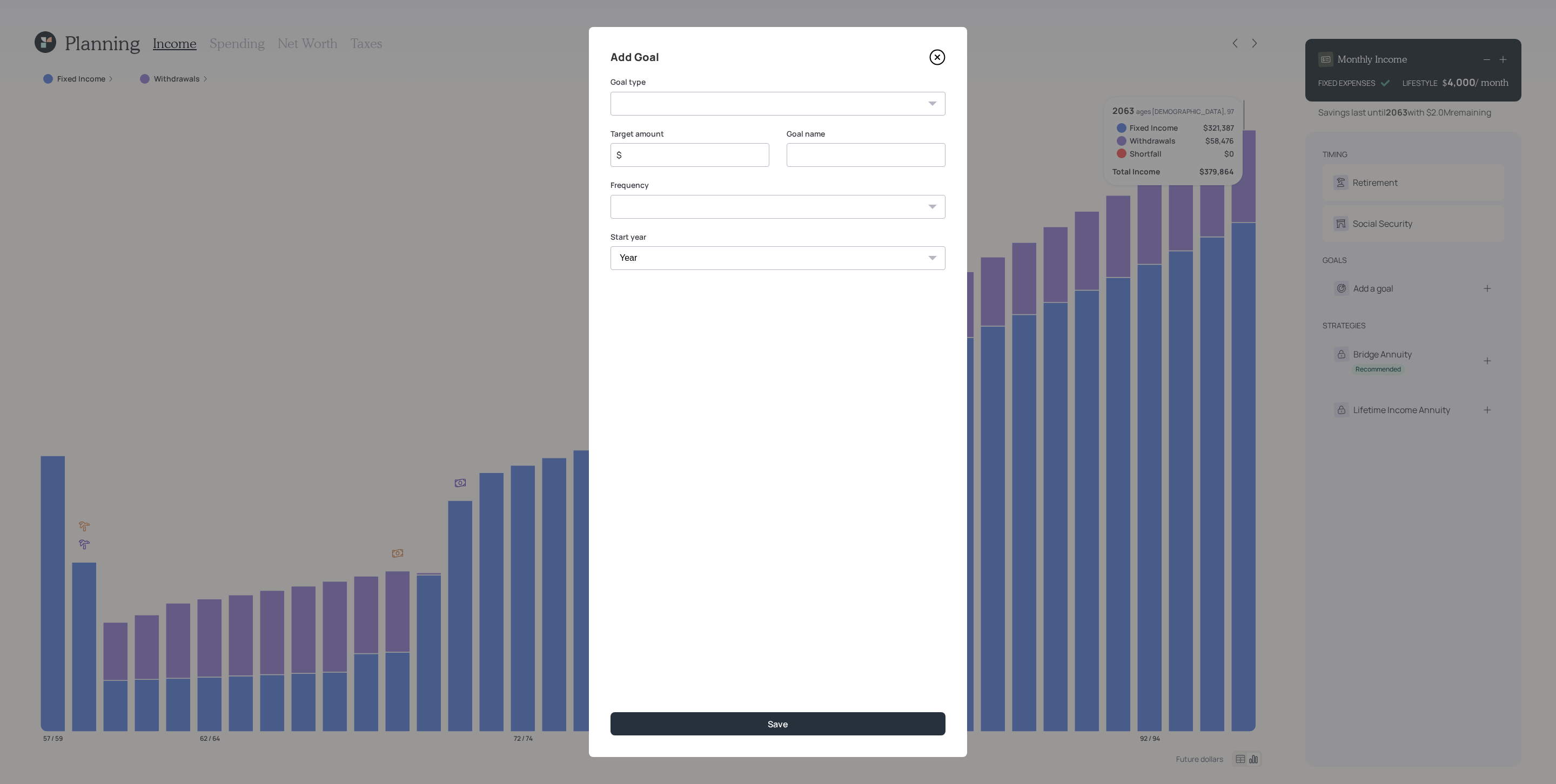
click at [786, 101] on select "Create an emergency fund Donate to charity Purchase a home Make a purchase Supp…" at bounding box center [778, 104] width 334 height 23
click at [931, 55] on icon at bounding box center [937, 57] width 17 height 17
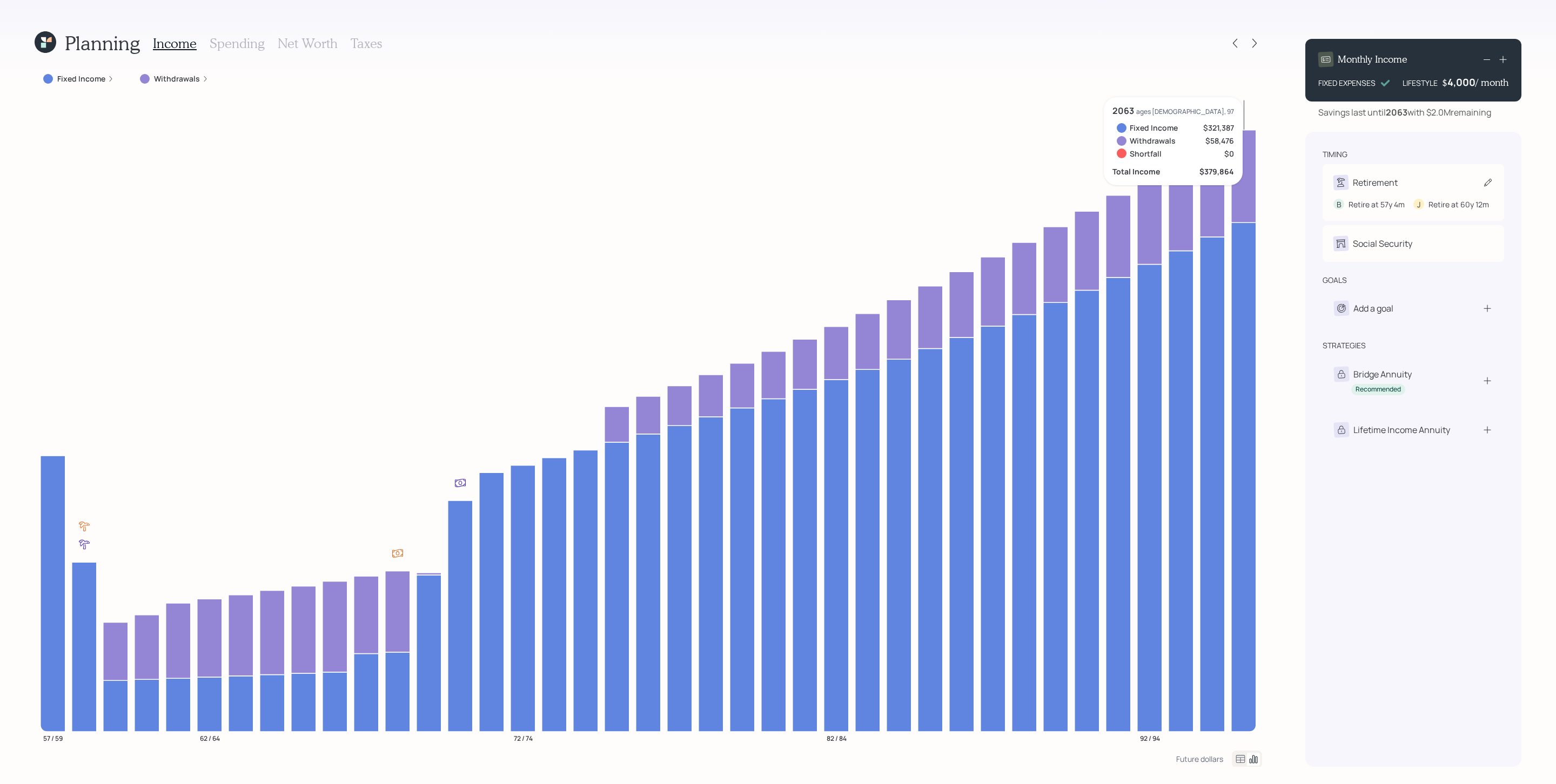
click at [1037, 185] on div "Retirement" at bounding box center [1412, 182] width 159 height 15
select select "4"
select select "12"
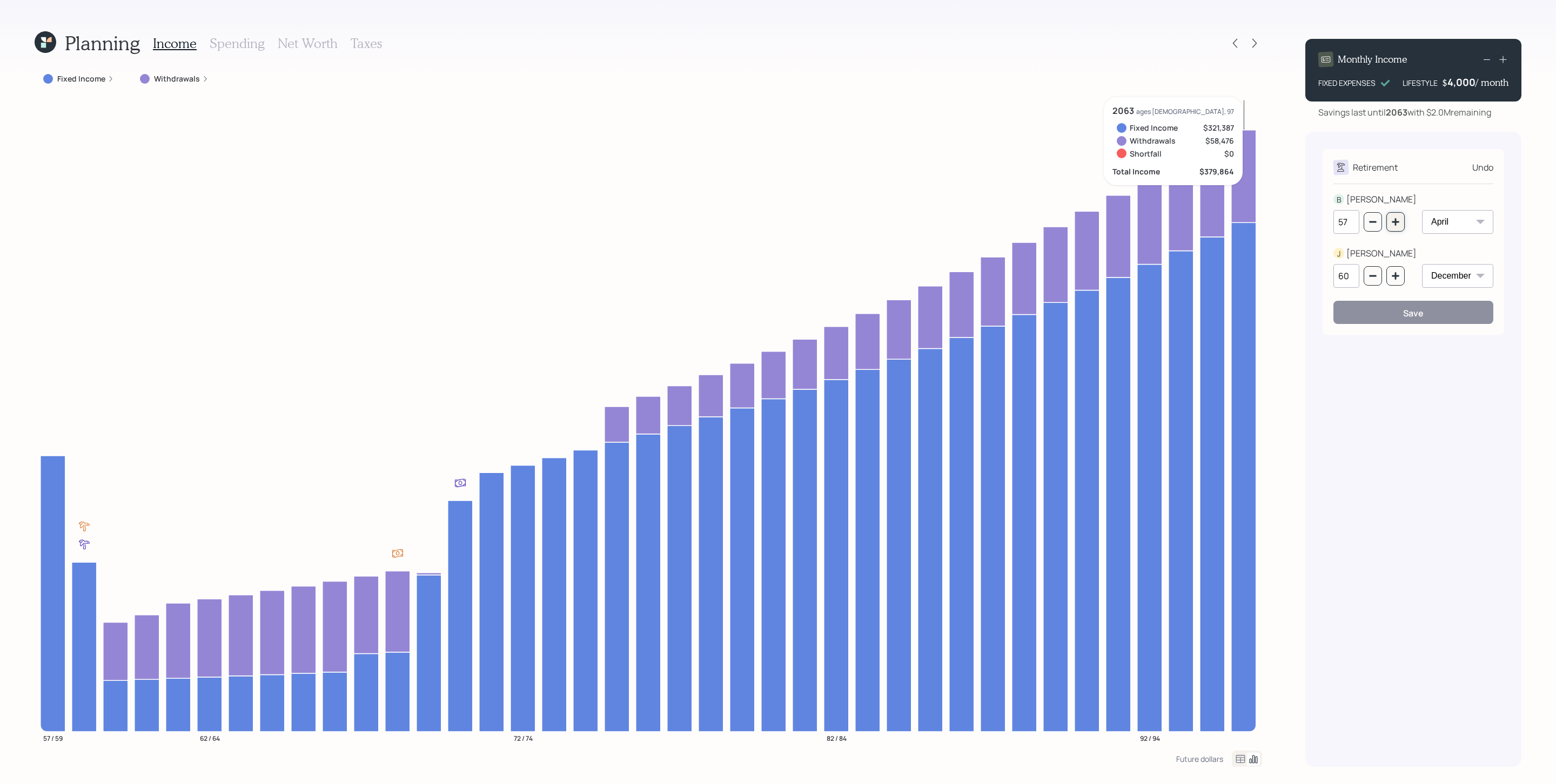
click at [1037, 221] on icon "button" at bounding box center [1395, 222] width 9 height 9
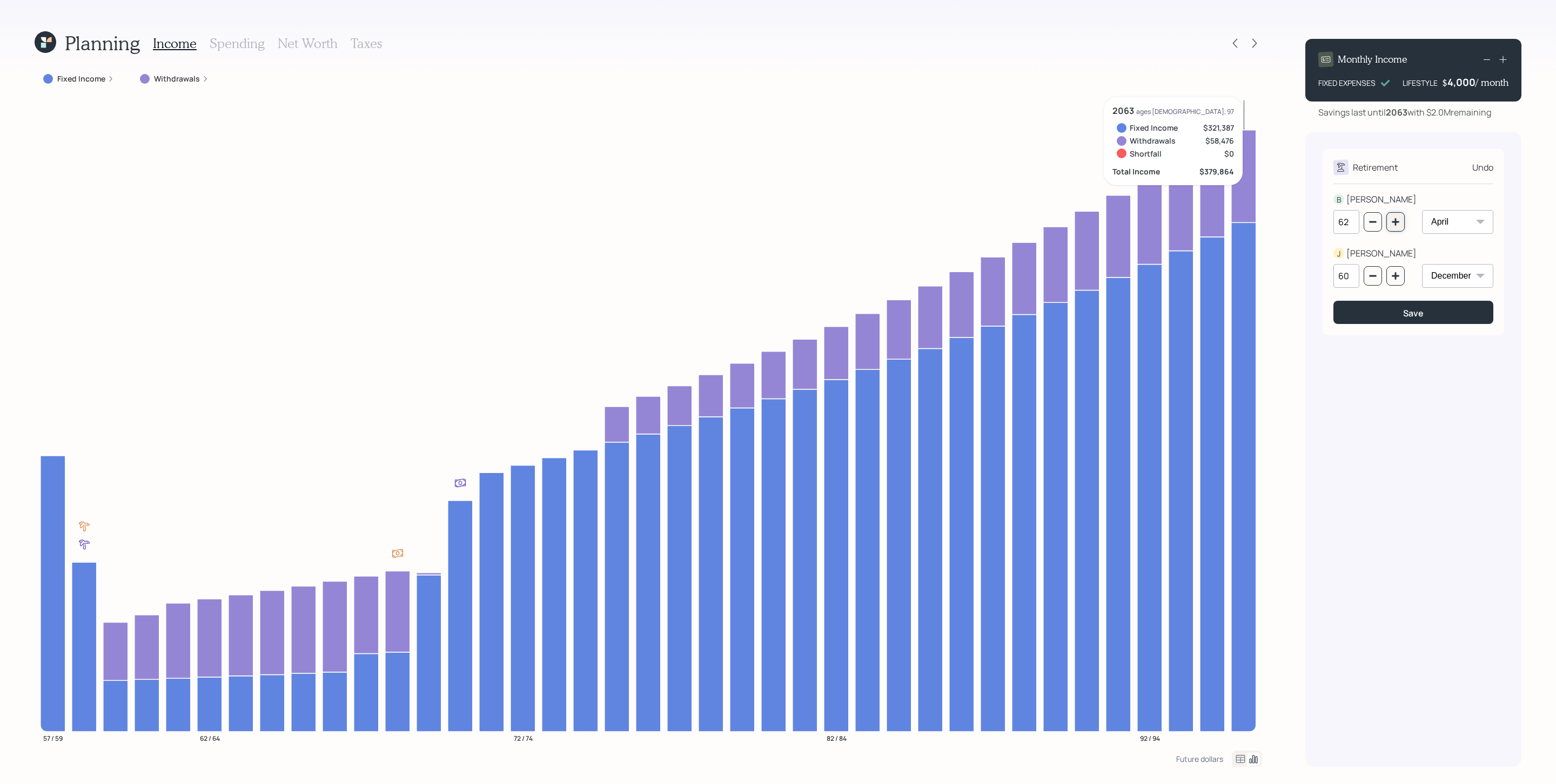
click at [1037, 221] on icon "button" at bounding box center [1395, 222] width 9 height 9
click at [1037, 220] on icon "button" at bounding box center [1395, 222] width 9 height 9
type input "65"
click at [1037, 279] on icon "button" at bounding box center [1395, 276] width 9 height 9
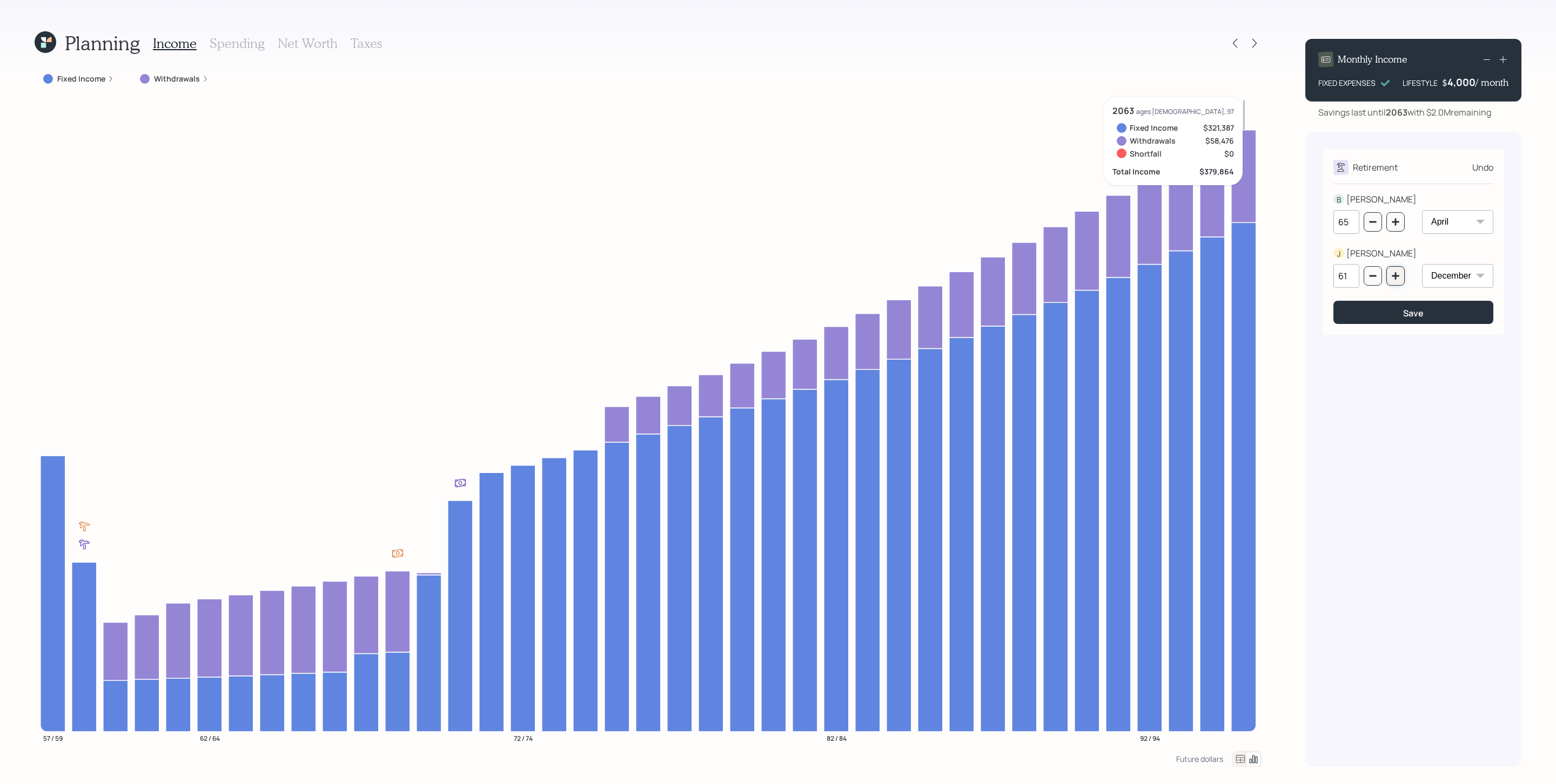
click at [1037, 279] on icon "button" at bounding box center [1395, 276] width 9 height 9
click at [1037, 278] on icon "button" at bounding box center [1395, 276] width 9 height 9
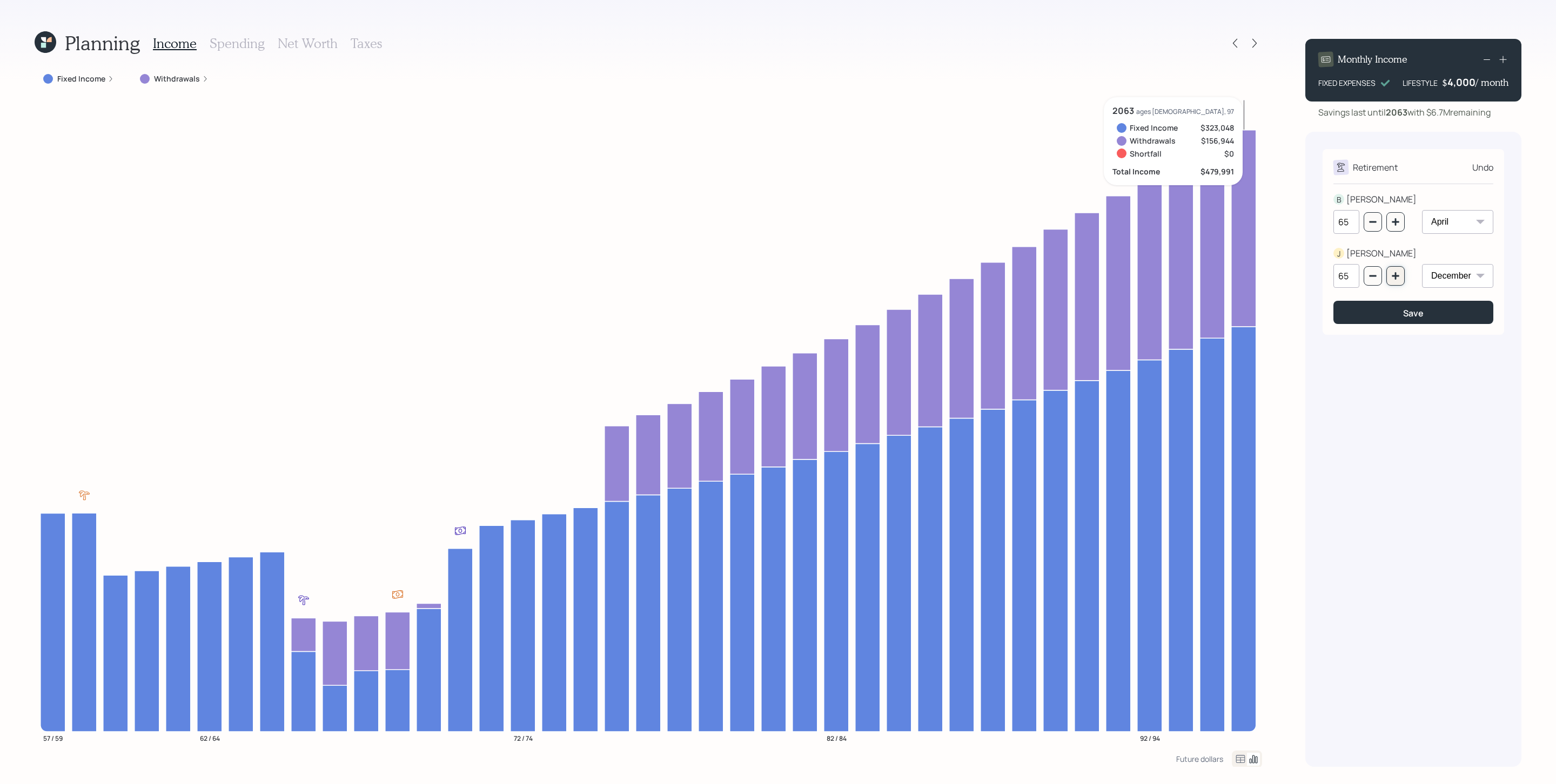
click at [1037, 278] on icon "button" at bounding box center [1395, 276] width 9 height 9
click at [1037, 278] on icon "button" at bounding box center [1372, 276] width 9 height 9
type input "65"
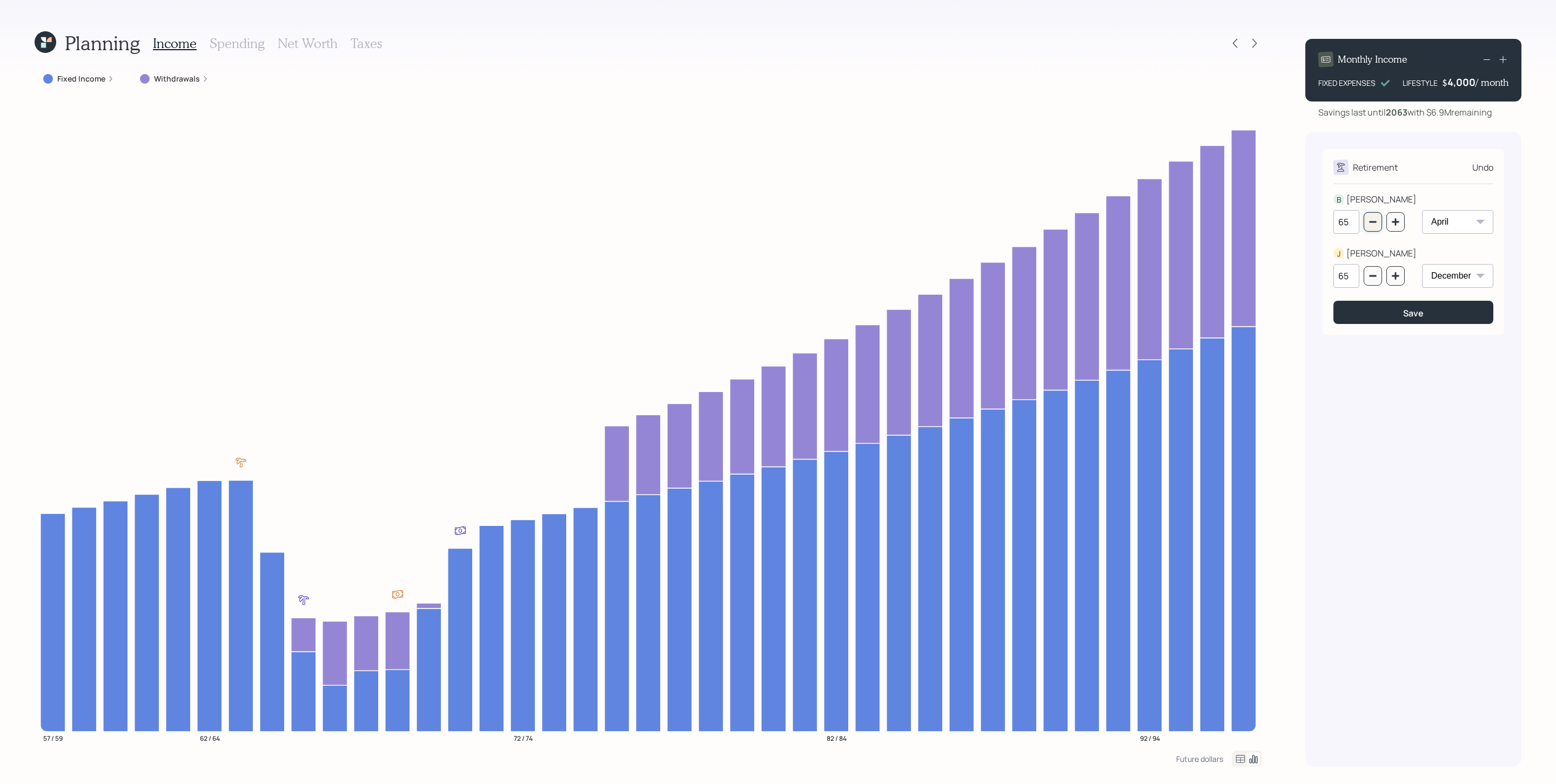
click at [1037, 222] on icon "button" at bounding box center [1371, 222] width 7 height 2
type input "63"
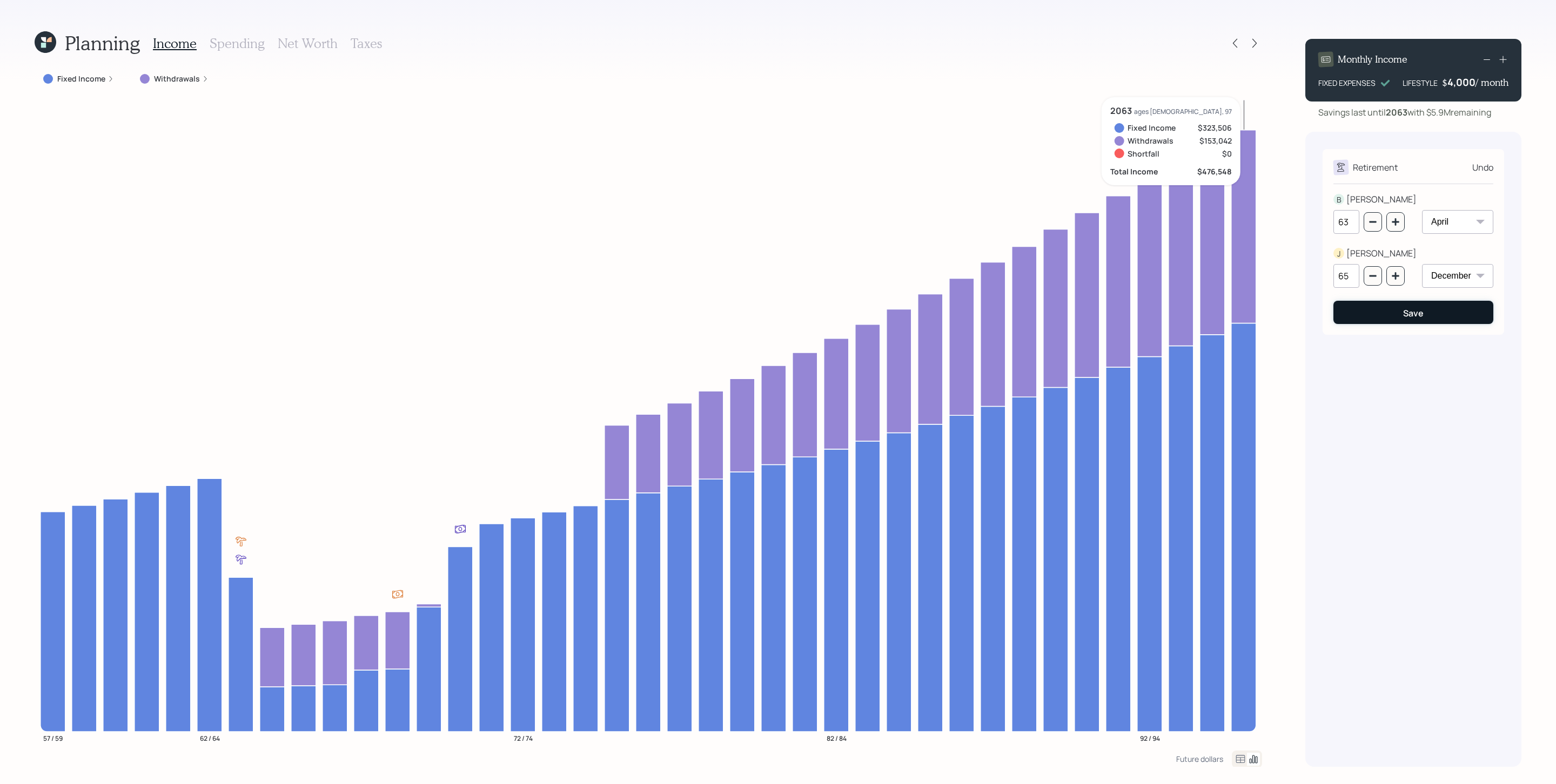
click at [1037, 310] on button "Save" at bounding box center [1412, 313] width 159 height 23
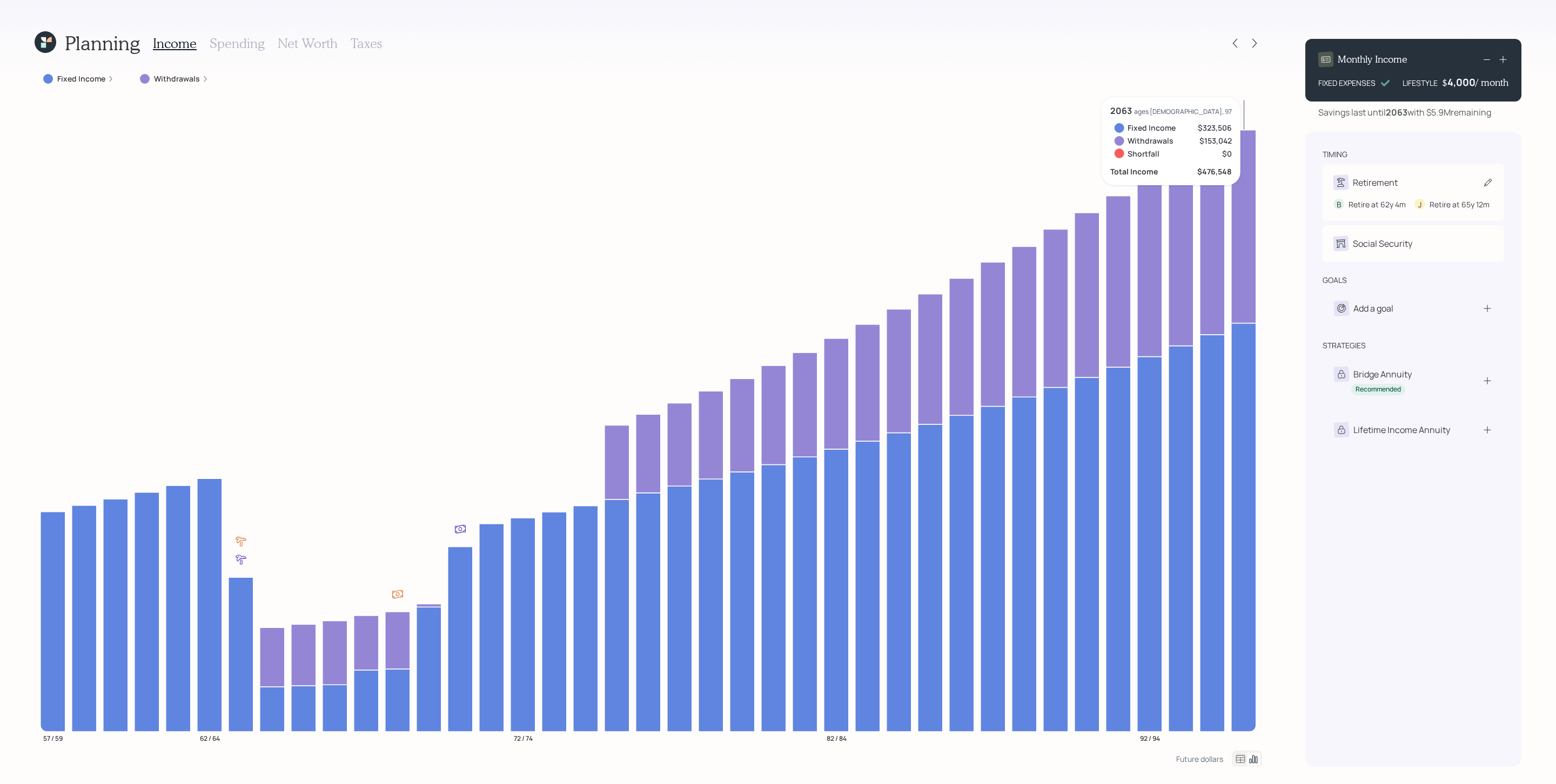
click at [1037, 171] on div "Retirement B Retire at 62y 4m J Retire at 65y 12m" at bounding box center [1413, 193] width 182 height 57
select select "4"
select select "12"
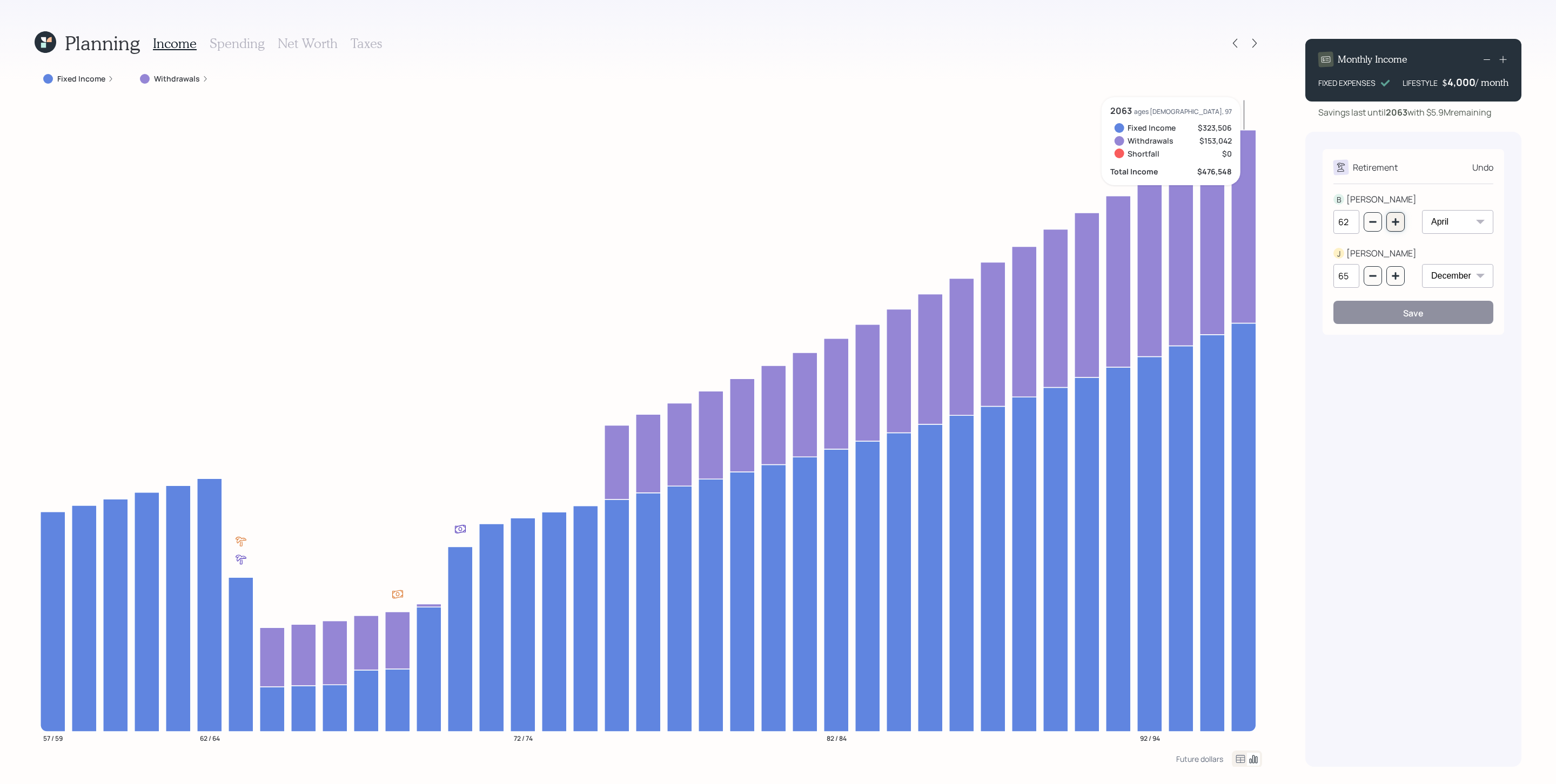
click at [1037, 222] on icon "button" at bounding box center [1395, 221] width 7 height 7
click at [1037, 225] on icon "button" at bounding box center [1395, 222] width 9 height 9
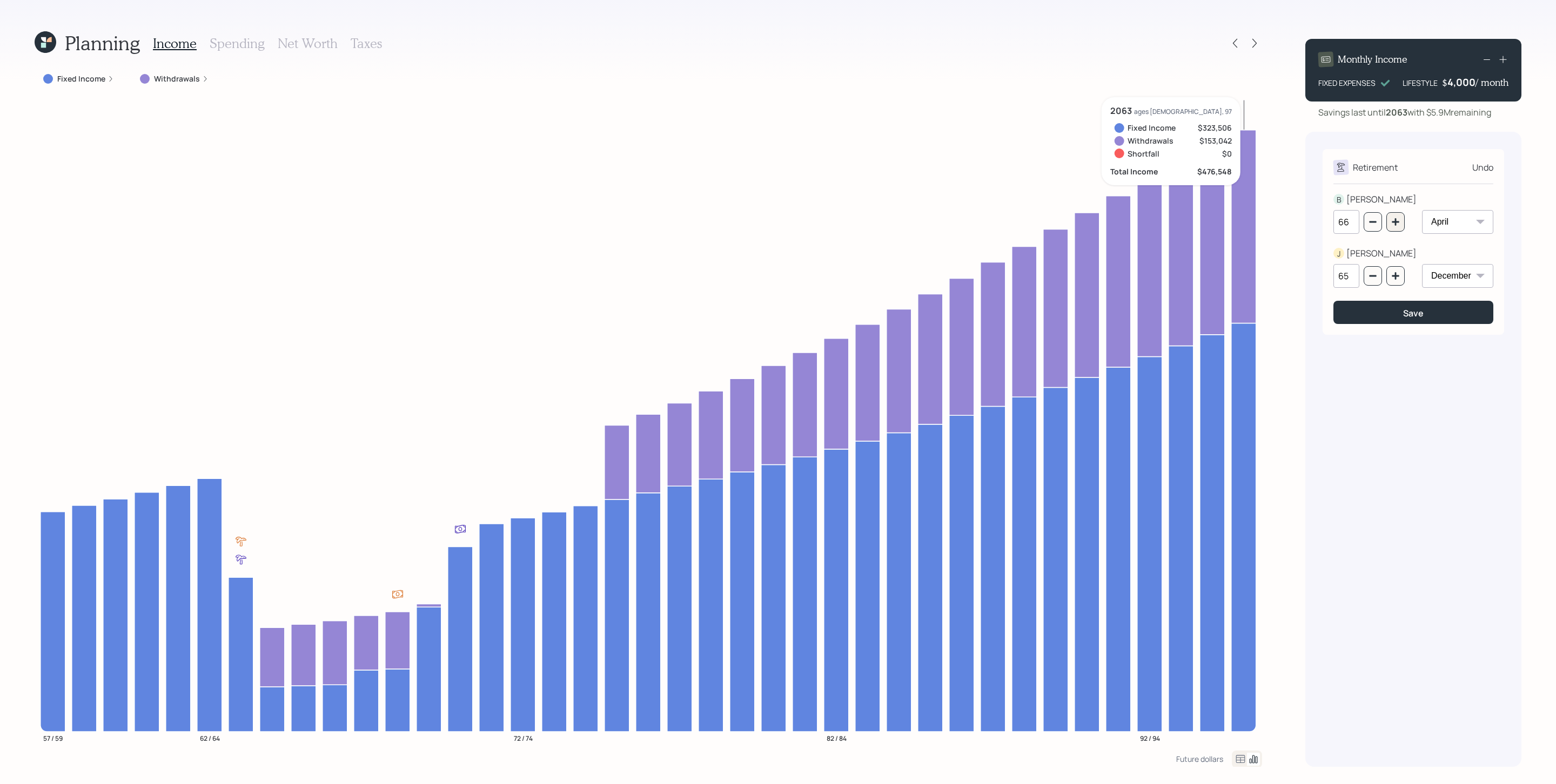
type input "67"
click at [1037, 271] on button "button" at bounding box center [1395, 276] width 19 height 20
type input "67"
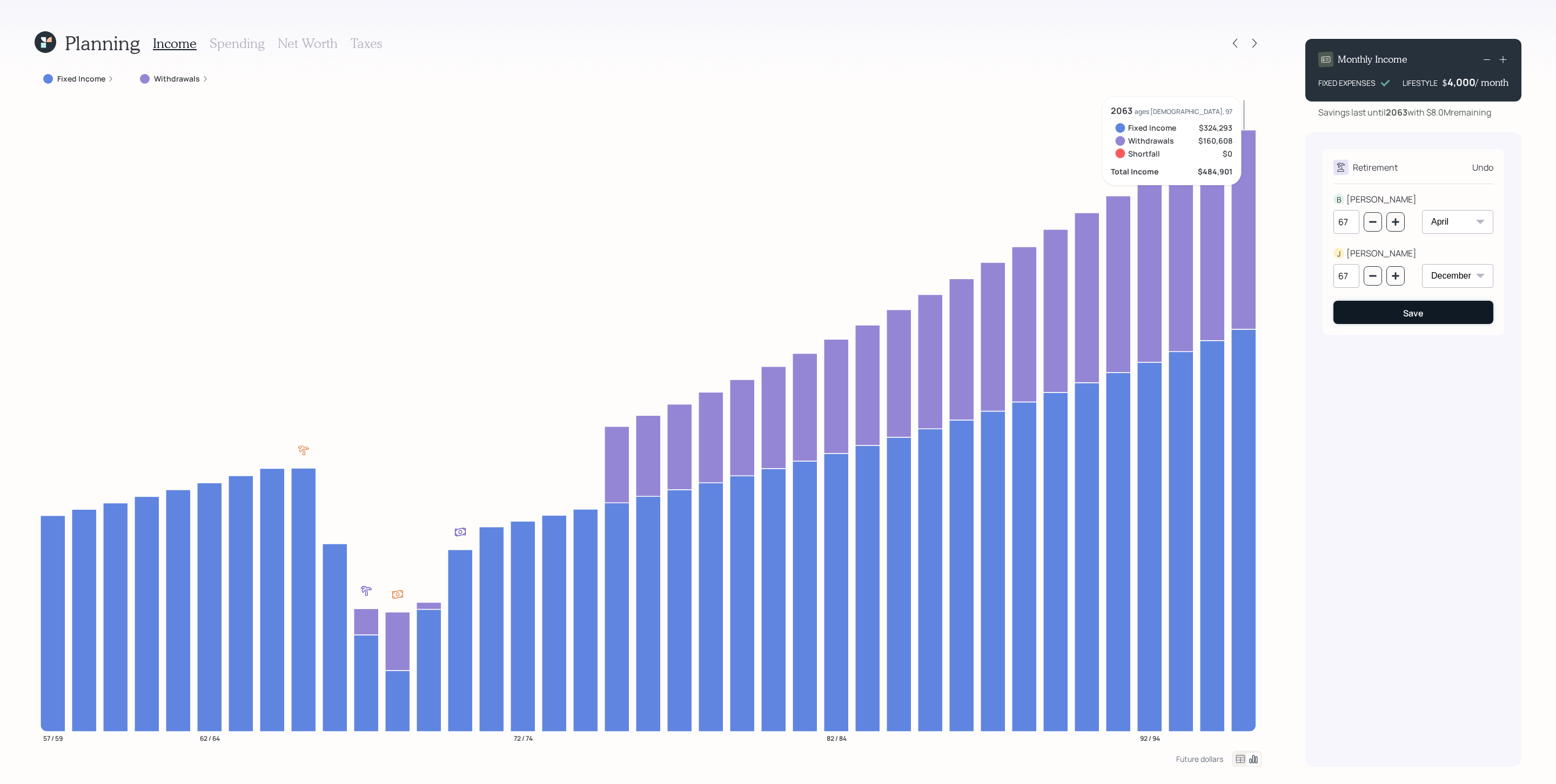
click at [1037, 317] on button "Save" at bounding box center [1412, 313] width 159 height 23
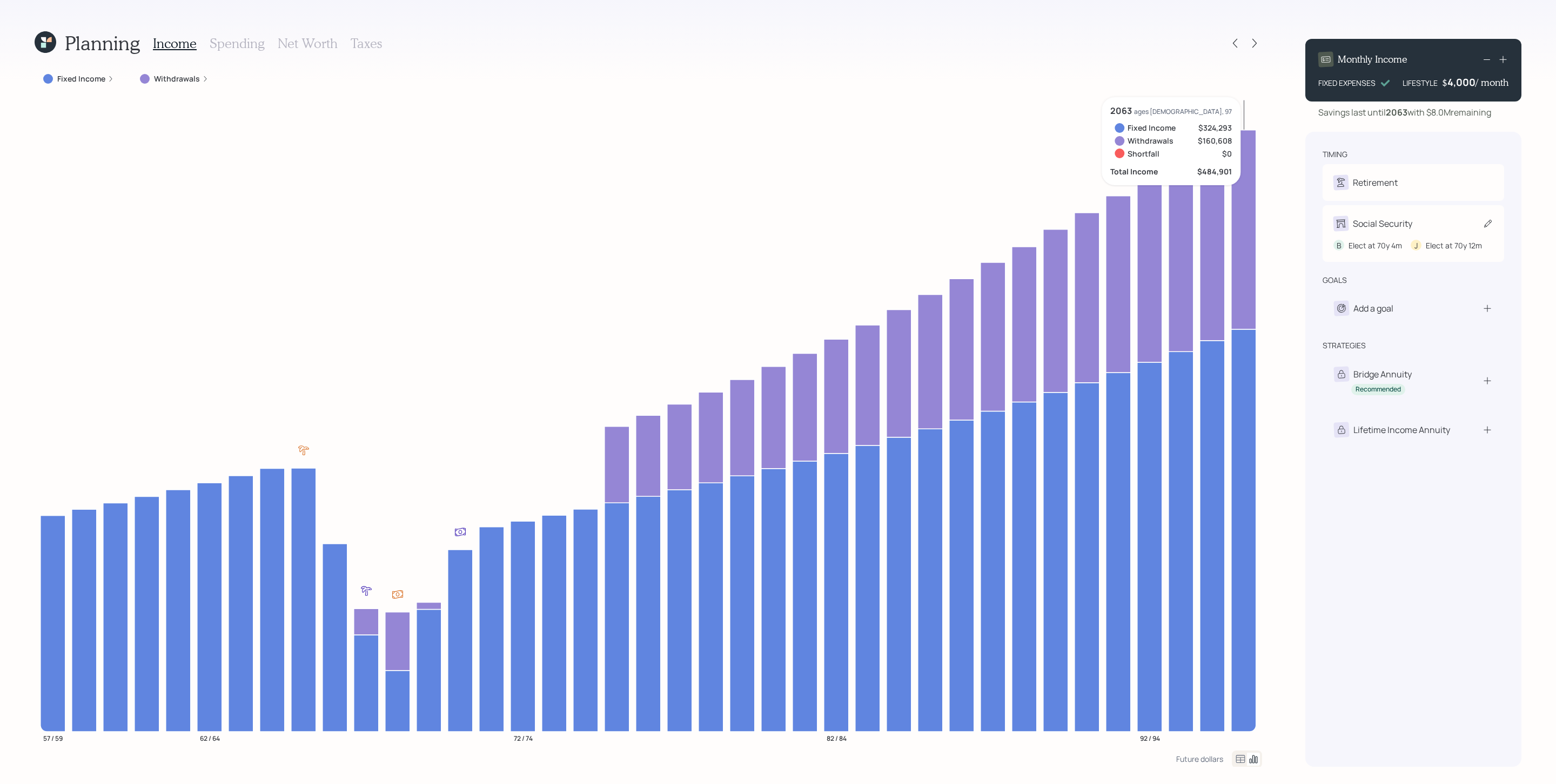
click at [1037, 219] on div "Social Security" at bounding box center [1382, 223] width 60 height 13
select select "4"
select select "12"
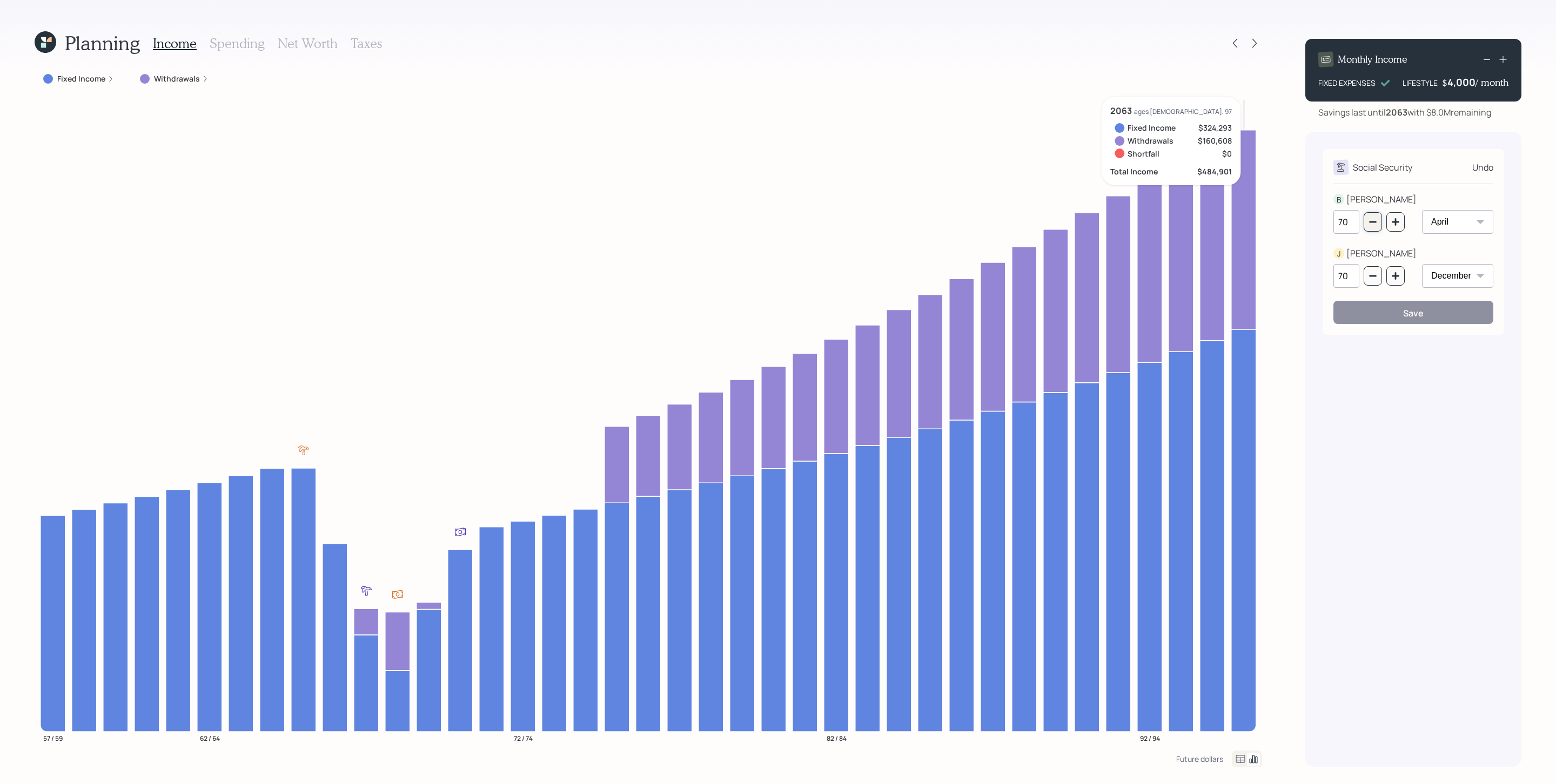
click at [1037, 221] on button "button" at bounding box center [1372, 222] width 19 height 20
type input "67"
click at [1037, 275] on icon "button" at bounding box center [1372, 276] width 9 height 9
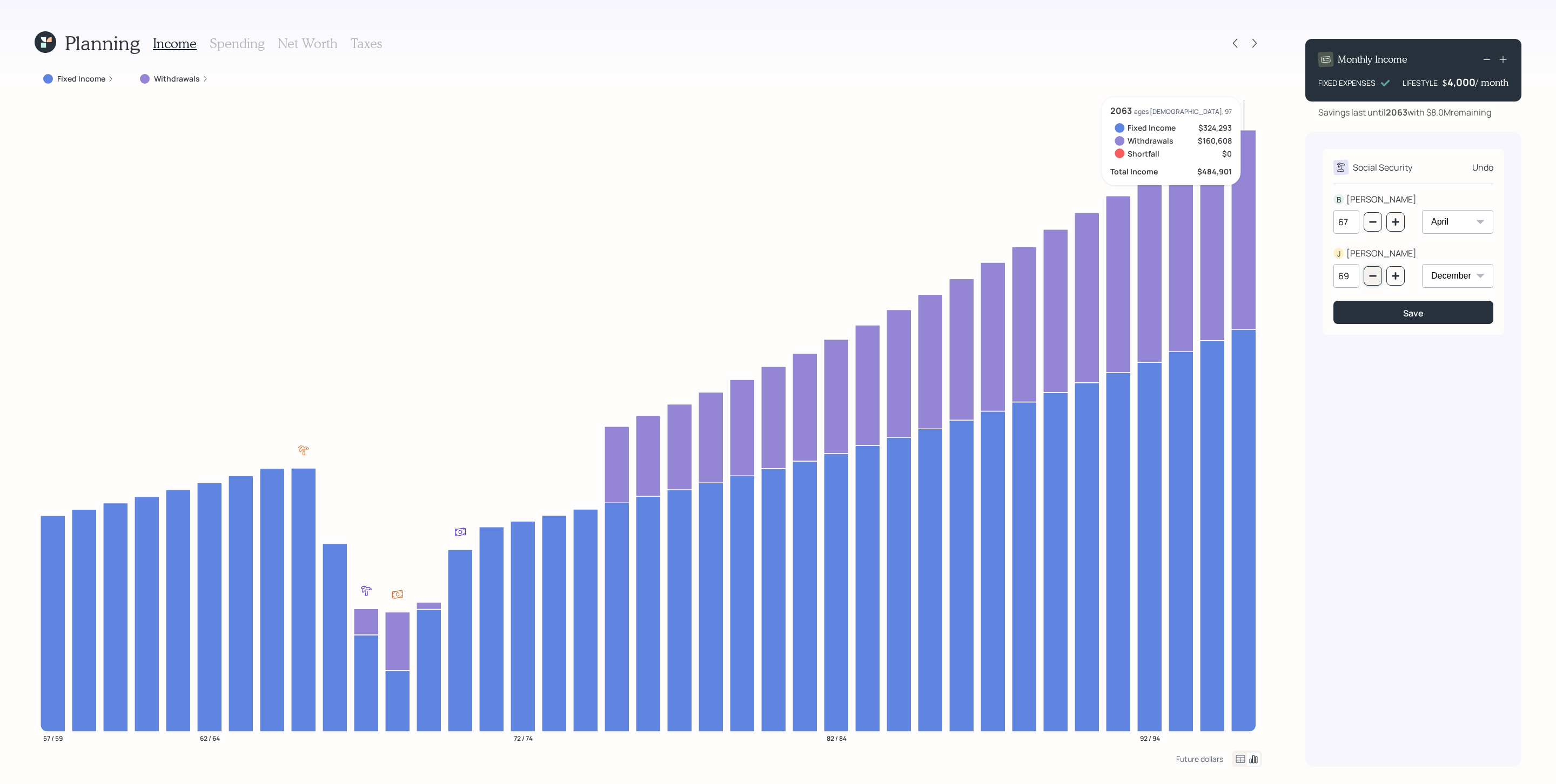
click at [1037, 274] on icon "button" at bounding box center [1372, 276] width 9 height 9
type input "67"
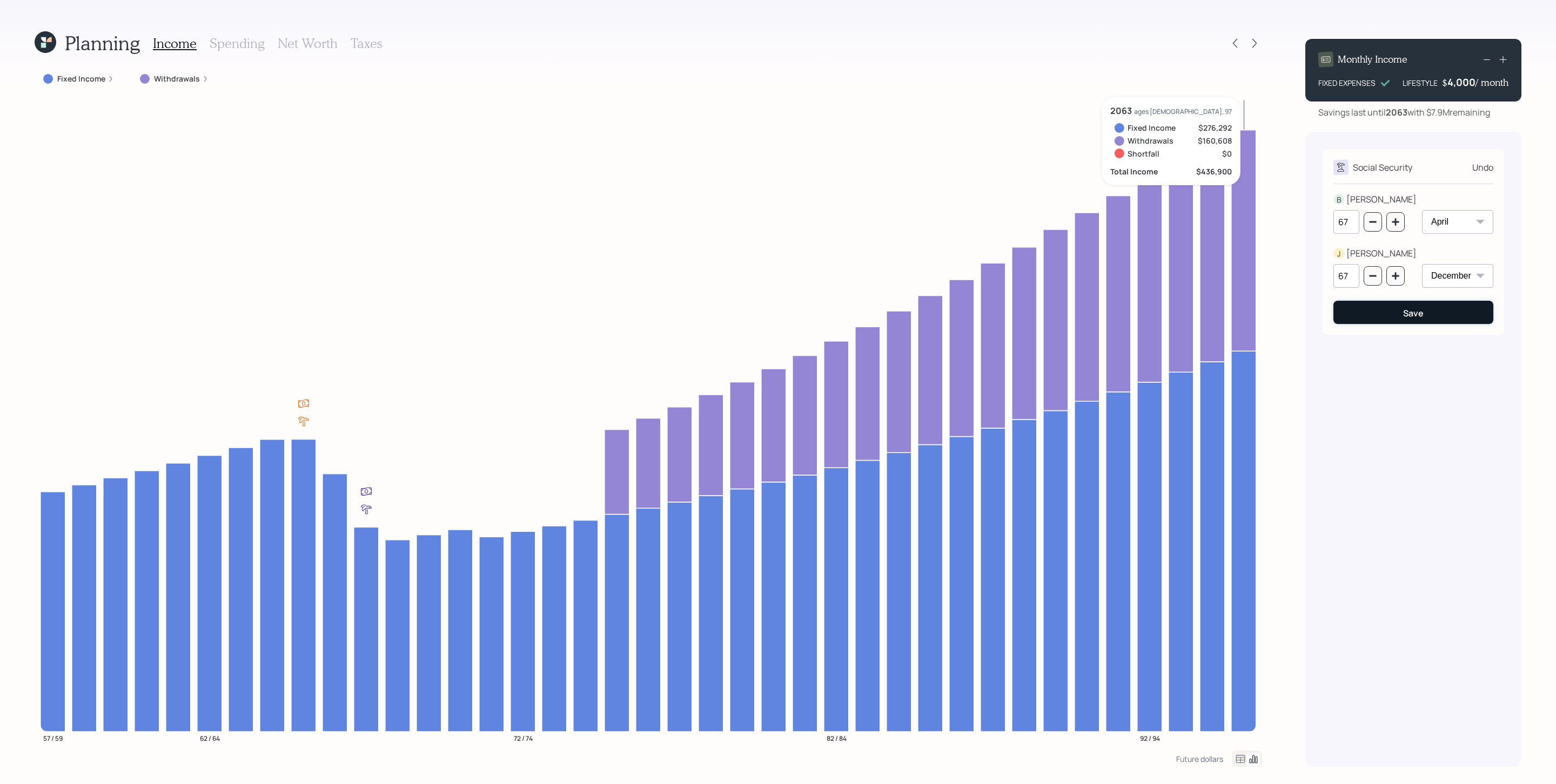
click at [1037, 309] on div "Save" at bounding box center [1412, 313] width 21 height 12
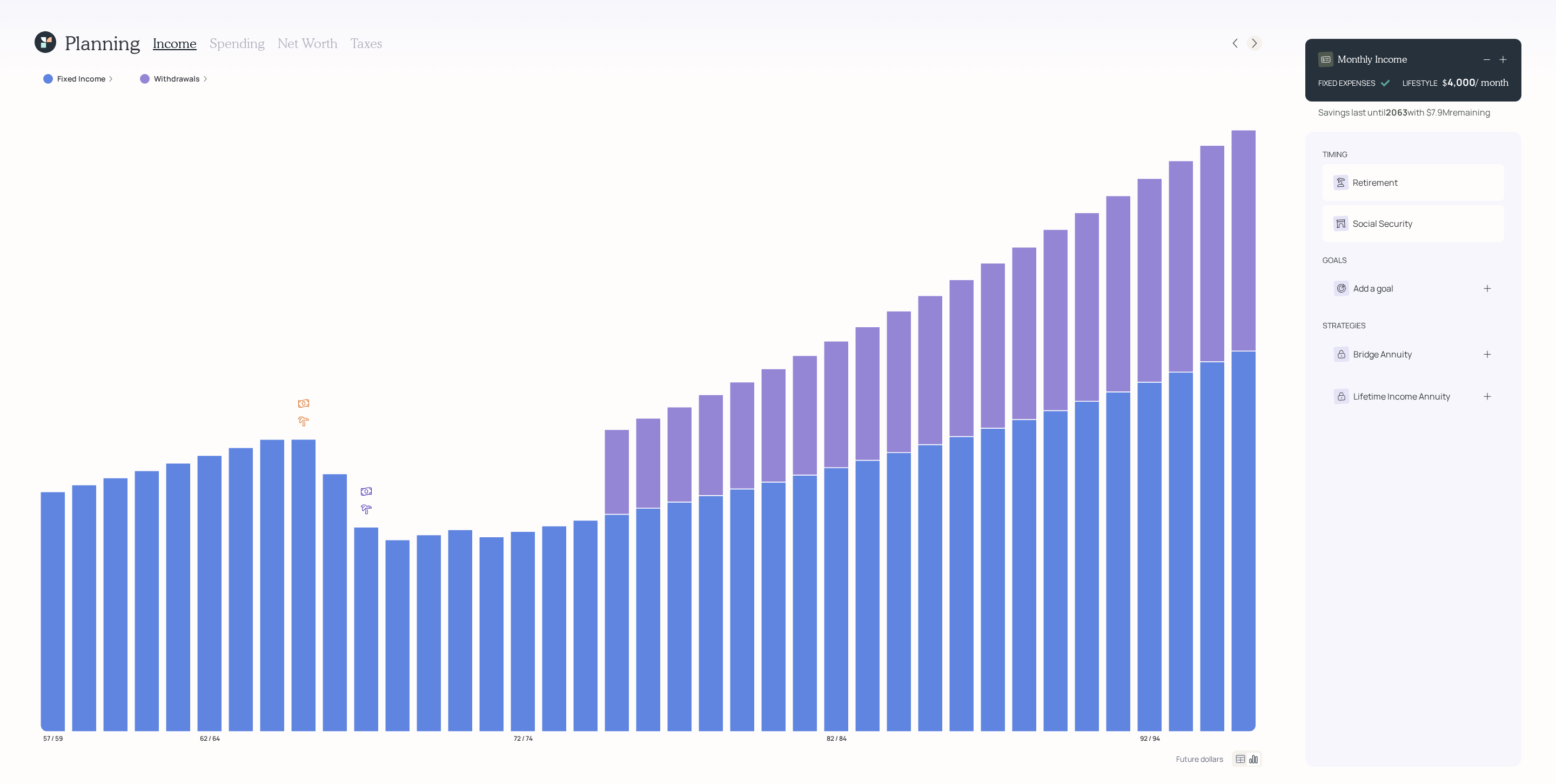
click at [1037, 42] on icon at bounding box center [1254, 43] width 11 height 11
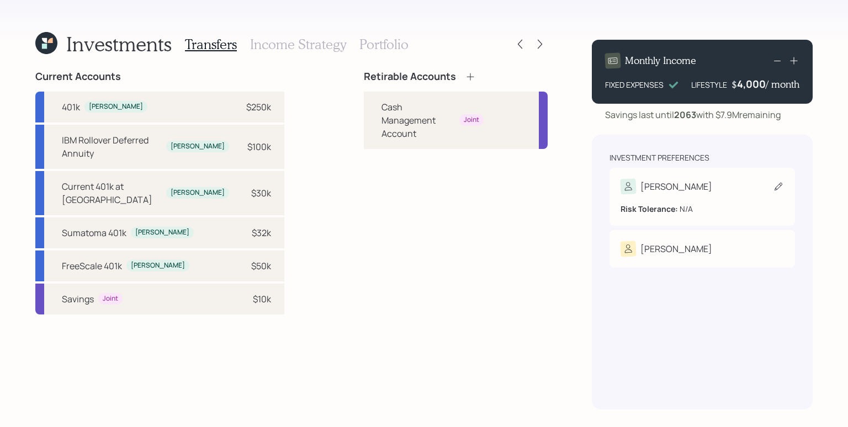
click at [692, 191] on div "[PERSON_NAME]" at bounding box center [702, 186] width 163 height 15
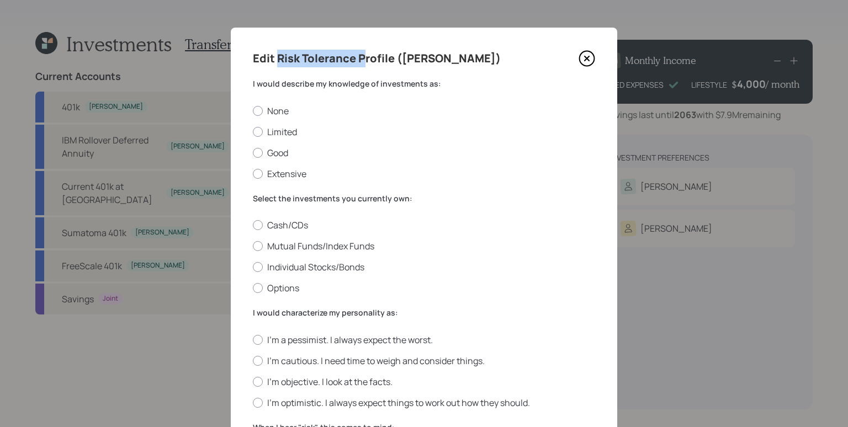
drag, startPoint x: 276, startPoint y: 58, endPoint x: 361, endPoint y: 59, distance: 85.1
click at [362, 59] on h4 "Edit Risk Tolerance Profile ([PERSON_NAME])" at bounding box center [377, 59] width 248 height 18
click at [274, 134] on label "Limited" at bounding box center [424, 132] width 342 height 12
click at [253, 132] on input "Limited" at bounding box center [252, 131] width 1 height 1
radio input "true"
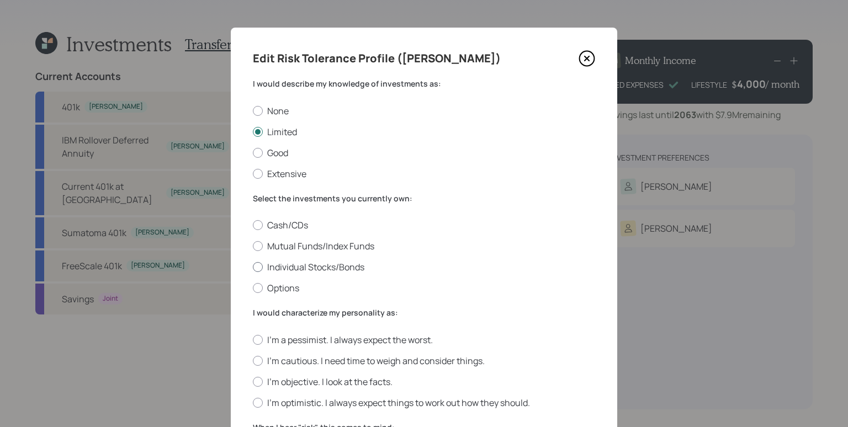
click at [289, 271] on label "Individual Stocks/Bonds" at bounding box center [424, 267] width 342 height 12
click at [253, 268] on input "Individual Stocks/Bonds" at bounding box center [252, 267] width 1 height 1
radio input "true"
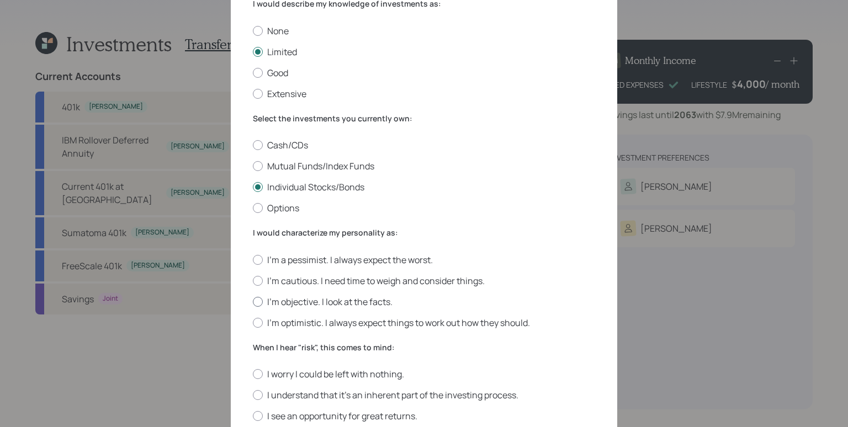
drag, startPoint x: 306, startPoint y: 295, endPoint x: 350, endPoint y: 299, distance: 43.8
click at [306, 296] on label "I'm objective. I look at the facts." at bounding box center [424, 302] width 342 height 12
click at [253, 302] on input "I'm objective. I look at the facts." at bounding box center [252, 302] width 1 height 1
radio input "true"
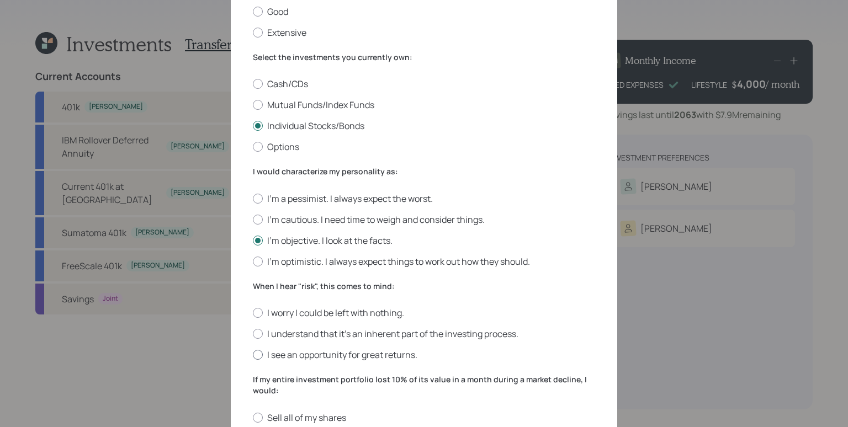
click at [332, 356] on label "I see an opportunity for great returns." at bounding box center [424, 355] width 342 height 12
click at [253, 356] on input "I see an opportunity for great returns." at bounding box center [252, 355] width 1 height 1
radio input "true"
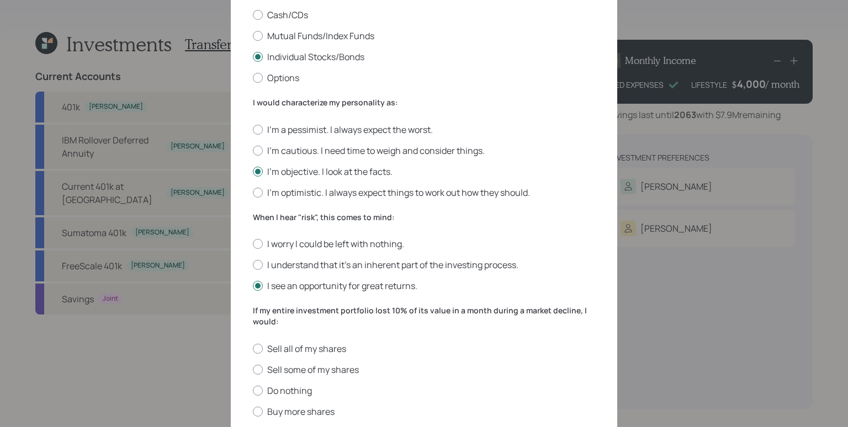
scroll to position [336, 0]
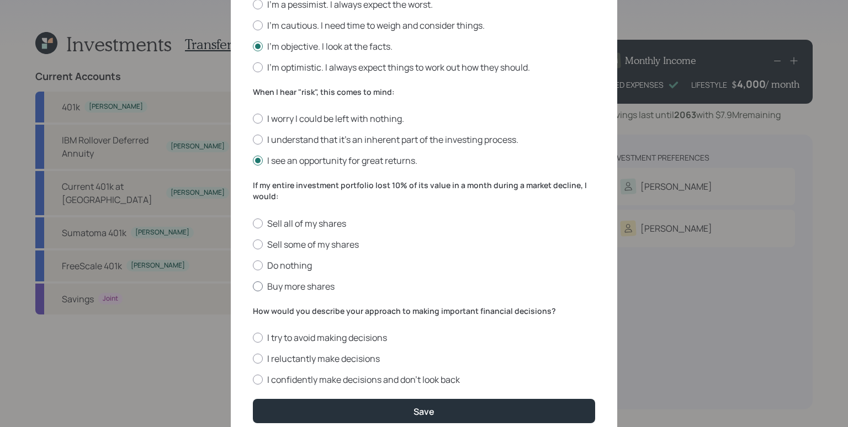
click at [310, 284] on label "Buy more shares" at bounding box center [424, 287] width 342 height 12
click at [253, 286] on input "Buy more shares" at bounding box center [252, 286] width 1 height 1
radio input "true"
click at [318, 374] on label "I confidently make decisions and don’t look back" at bounding box center [424, 380] width 342 height 12
click at [253, 380] on input "I confidently make decisions and don’t look back" at bounding box center [252, 380] width 1 height 1
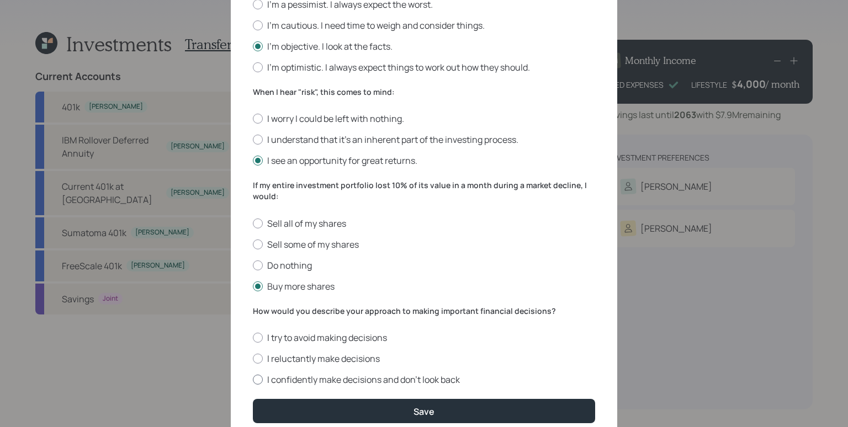
radio input "true"
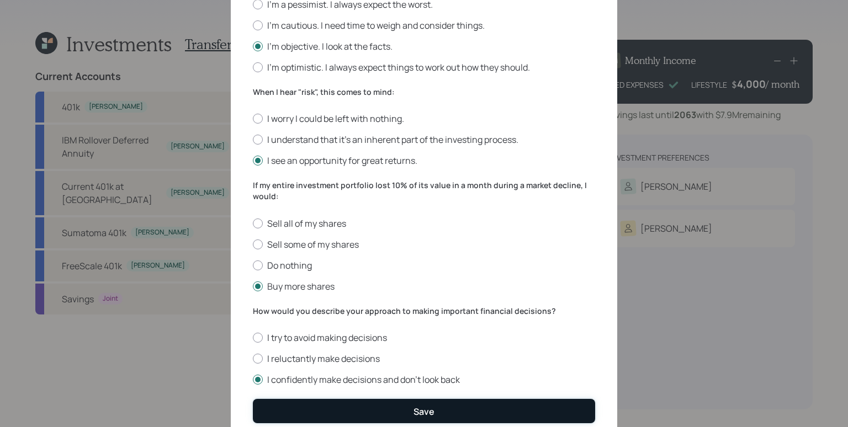
click at [356, 400] on button "Save" at bounding box center [424, 411] width 342 height 24
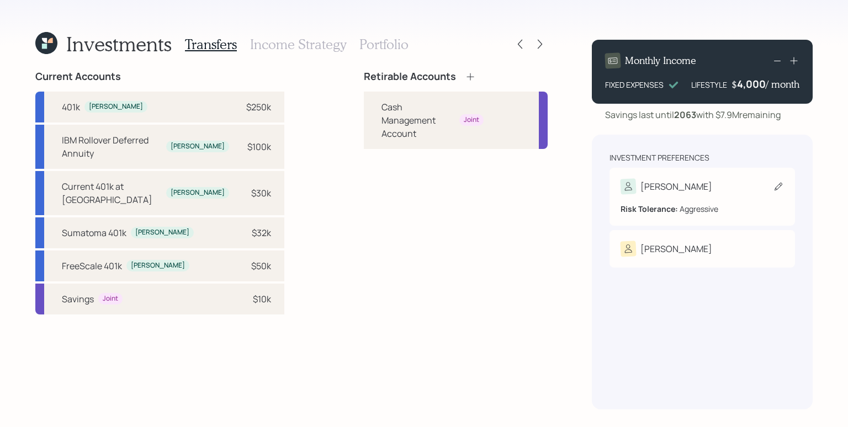
click at [673, 193] on div "[PERSON_NAME]" at bounding box center [702, 186] width 163 height 15
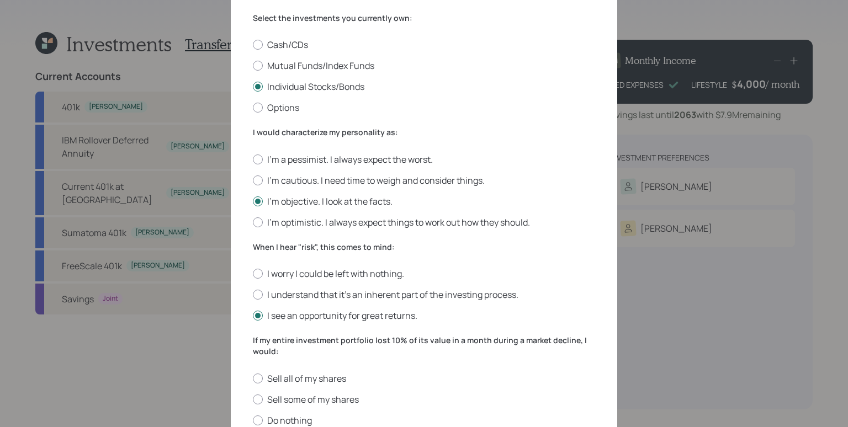
scroll to position [376, 0]
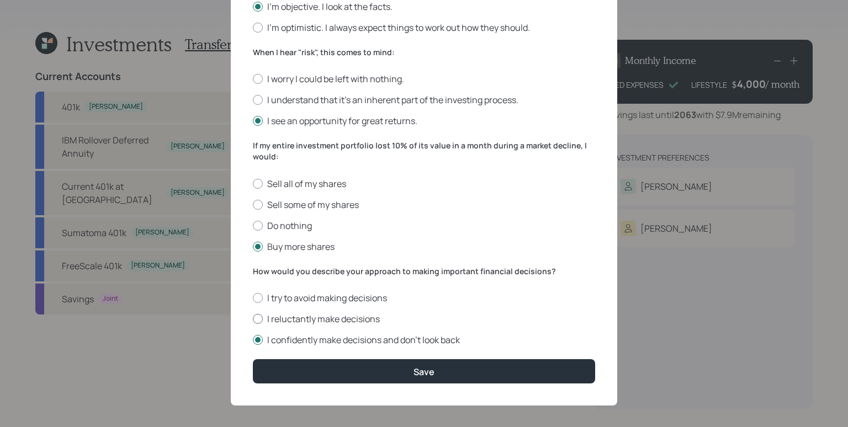
click at [276, 313] on label "I reluctantly make decisions" at bounding box center [424, 319] width 342 height 12
click at [253, 319] on input "I reluctantly make decisions" at bounding box center [252, 319] width 1 height 1
radio input "true"
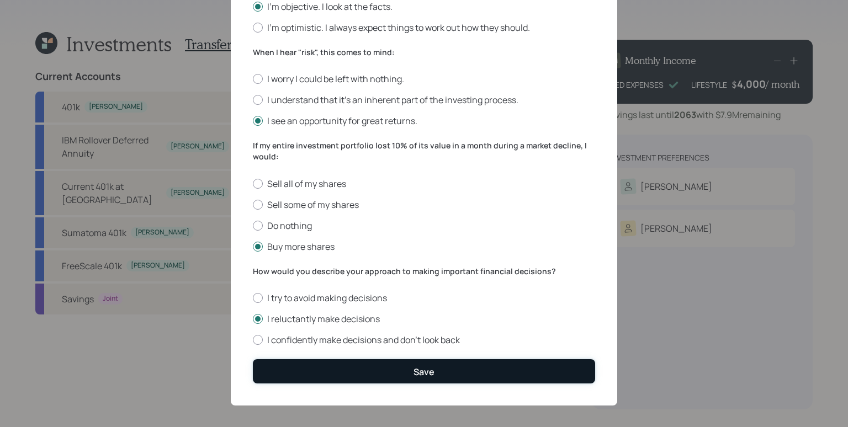
click at [358, 367] on button "Save" at bounding box center [424, 372] width 342 height 24
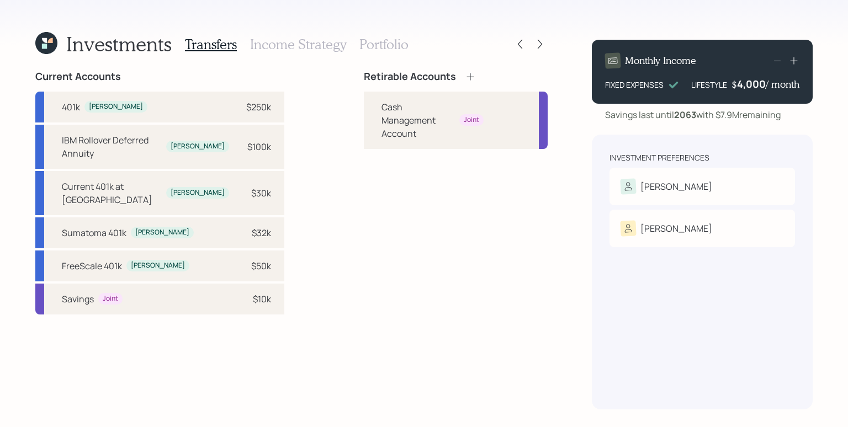
click at [465, 77] on icon at bounding box center [470, 76] width 11 height 11
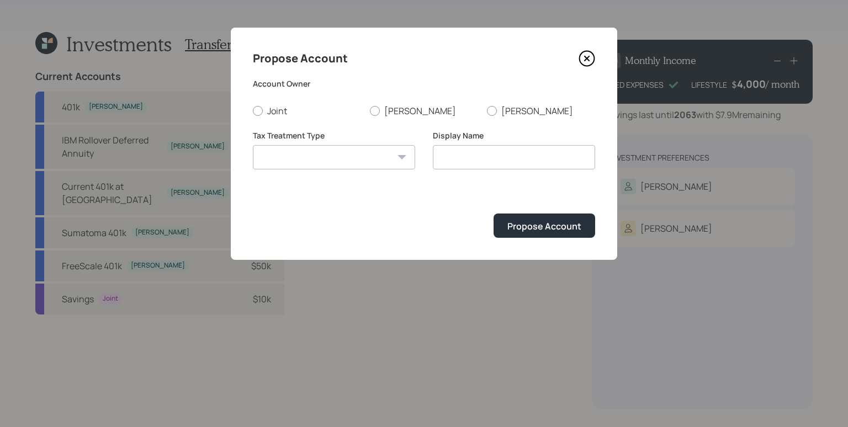
drag, startPoint x: 420, startPoint y: 108, endPoint x: 391, endPoint y: 119, distance: 31.3
click at [420, 108] on label "[PERSON_NAME]" at bounding box center [424, 111] width 108 height 12
click at [370, 110] on input "[PERSON_NAME]" at bounding box center [369, 110] width 1 height 1
radio input "true"
click at [356, 158] on select "[PERSON_NAME] Taxable Traditional" at bounding box center [334, 157] width 162 height 24
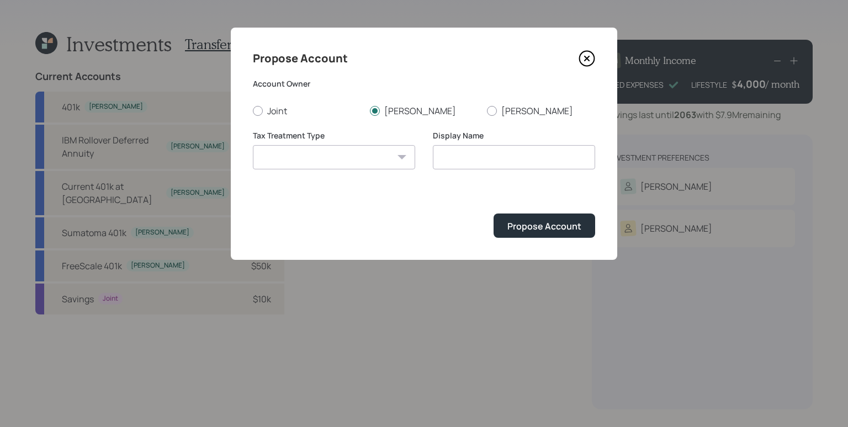
select select "traditional"
click at [253, 145] on select "[PERSON_NAME] Taxable Traditional" at bounding box center [334, 157] width 162 height 24
click at [438, 154] on input "Traditional" at bounding box center [514, 157] width 162 height 24
click at [520, 160] on input "[PERSON_NAME]'s Traditional" at bounding box center [514, 157] width 162 height 24
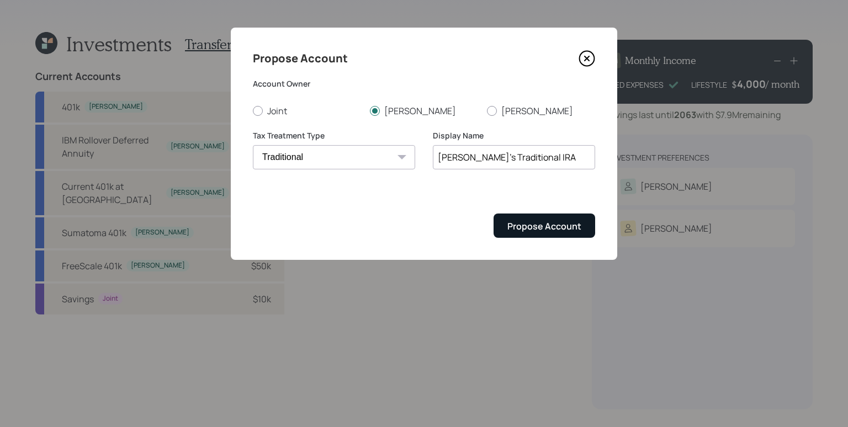
type input "[PERSON_NAME]'s Traditional IRA"
click at [550, 232] on button "Propose Account" at bounding box center [545, 226] width 102 height 24
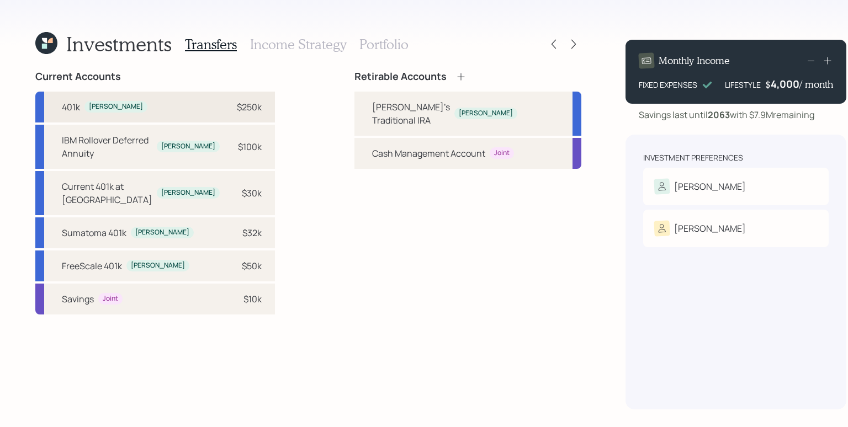
click at [237, 103] on div "$250k" at bounding box center [249, 107] width 25 height 13
click at [393, 104] on div "[PERSON_NAME]'s Traditional IRA" at bounding box center [411, 114] width 78 height 27
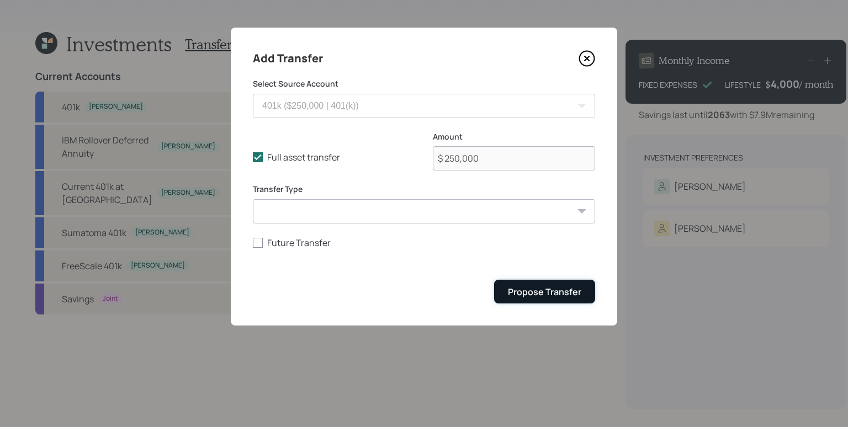
click at [547, 286] on div "Propose Transfer" at bounding box center [544, 292] width 73 height 12
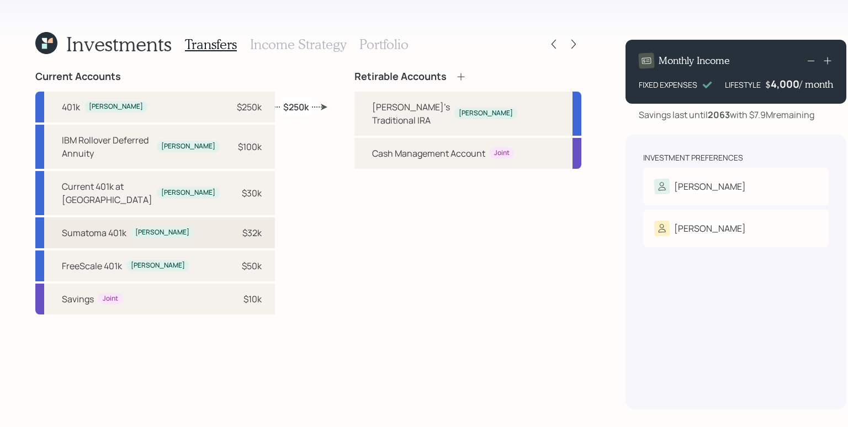
click at [229, 226] on div "$32k" at bounding box center [245, 232] width 33 height 13
click at [372, 107] on div "[PERSON_NAME]'s Traditional IRA" at bounding box center [411, 114] width 78 height 27
select select "3ab97f9f-95d0-43fb-948e-1ee61c668208"
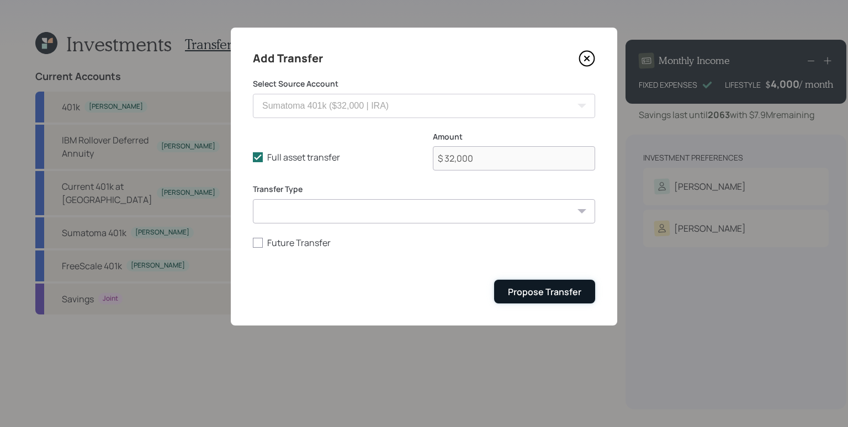
click at [552, 296] on div "Propose Transfer" at bounding box center [544, 292] width 73 height 12
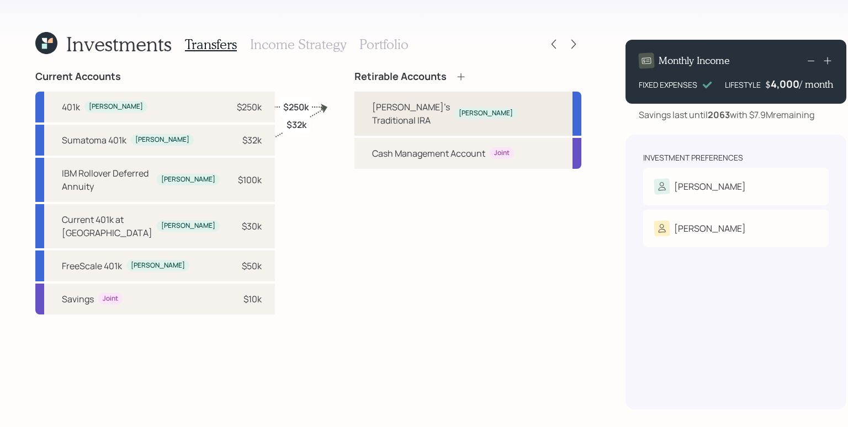
drag, startPoint x: 174, startPoint y: 255, endPoint x: 341, endPoint y: 122, distance: 213.5
click at [174, 254] on div "FreeScale 401k [PERSON_NAME] $50k" at bounding box center [155, 266] width 240 height 31
click at [372, 107] on div "[PERSON_NAME]'s Traditional IRA" at bounding box center [411, 114] width 78 height 27
select select "cf6a7216-5de0-46f1-a0a1-ce64a9ca34f0"
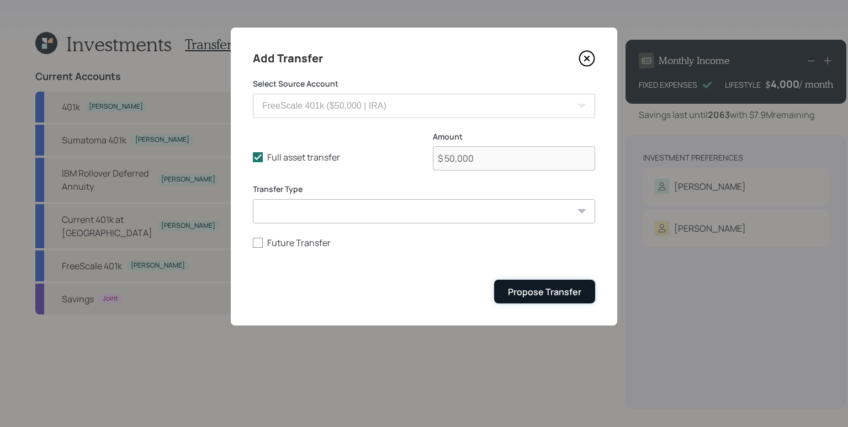
click at [543, 294] on div "Propose Transfer" at bounding box center [544, 292] width 73 height 12
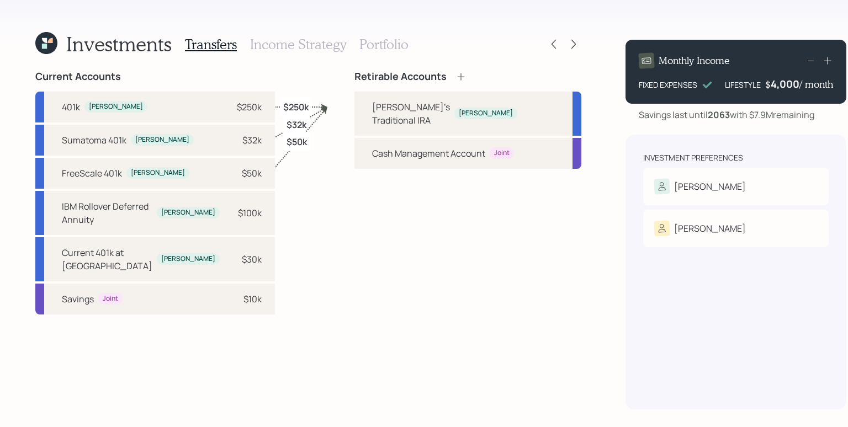
click at [295, 50] on h3 "Income Strategy" at bounding box center [298, 44] width 96 height 16
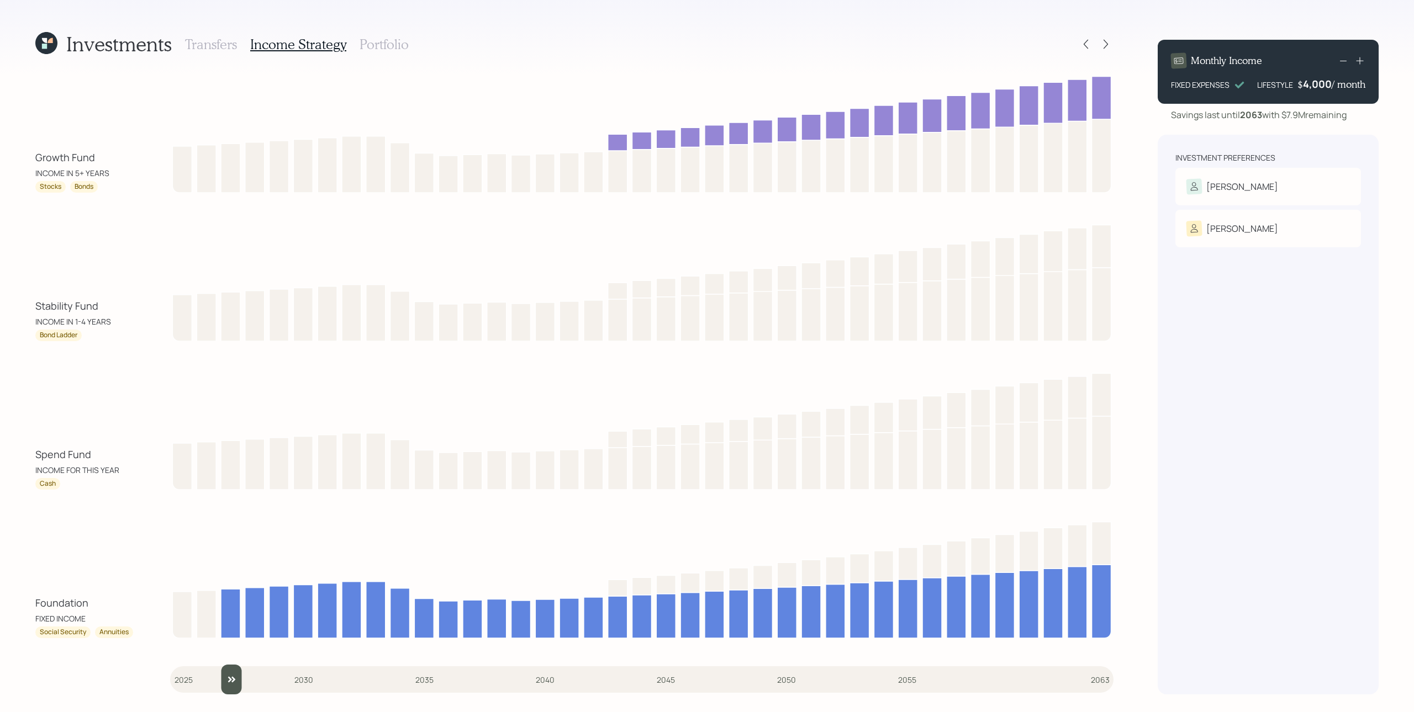
click at [215, 534] on input "slider" at bounding box center [641, 680] width 943 height 30
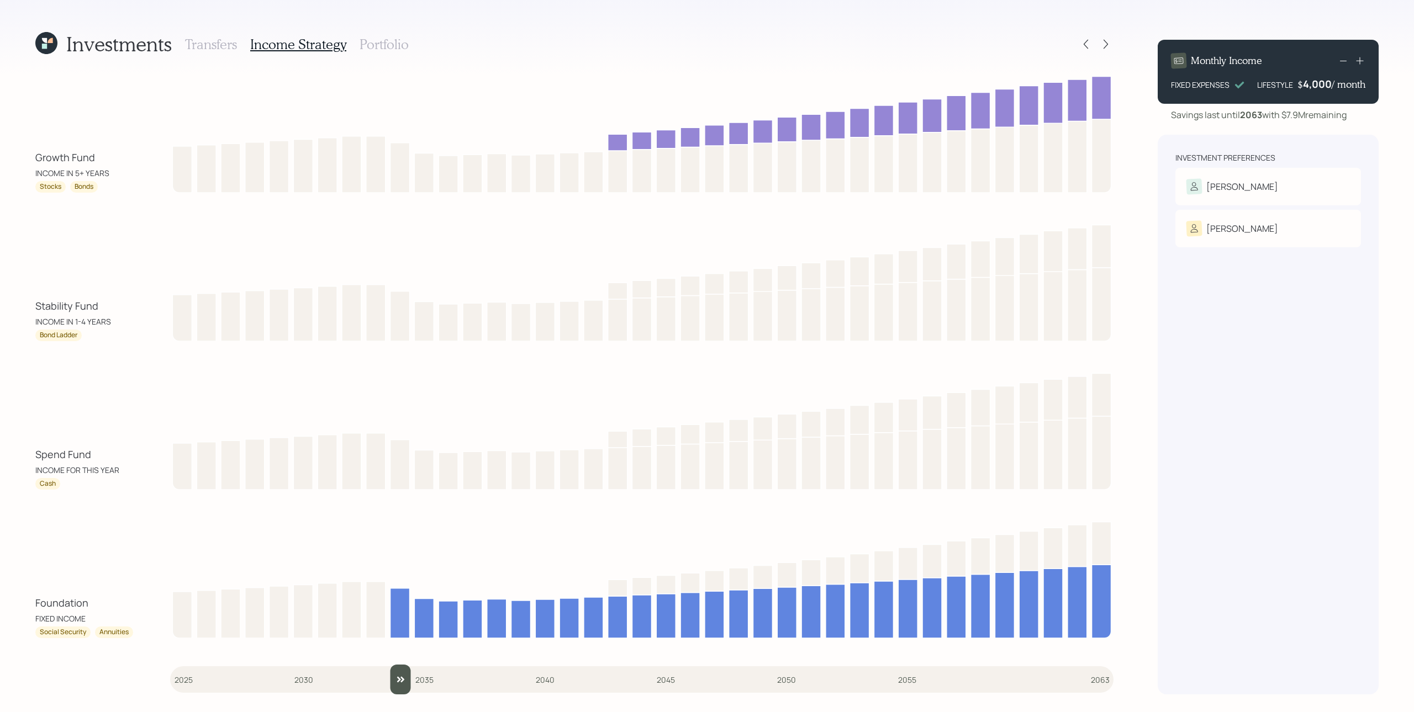
drag, startPoint x: 231, startPoint y: 682, endPoint x: 389, endPoint y: 683, distance: 157.4
click at [389, 534] on input "slider" at bounding box center [641, 680] width 943 height 30
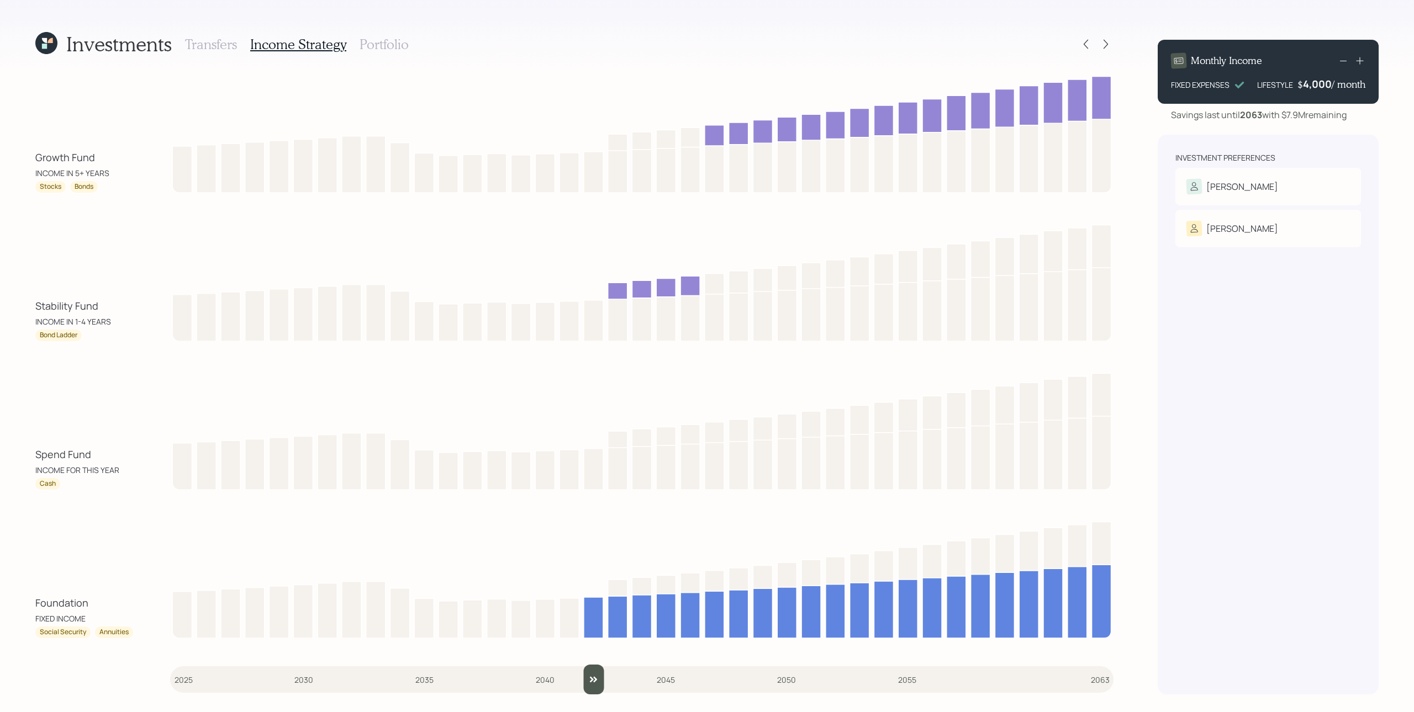
drag, startPoint x: 396, startPoint y: 679, endPoint x: 590, endPoint y: 652, distance: 196.3
click at [590, 534] on input "slider" at bounding box center [641, 680] width 943 height 30
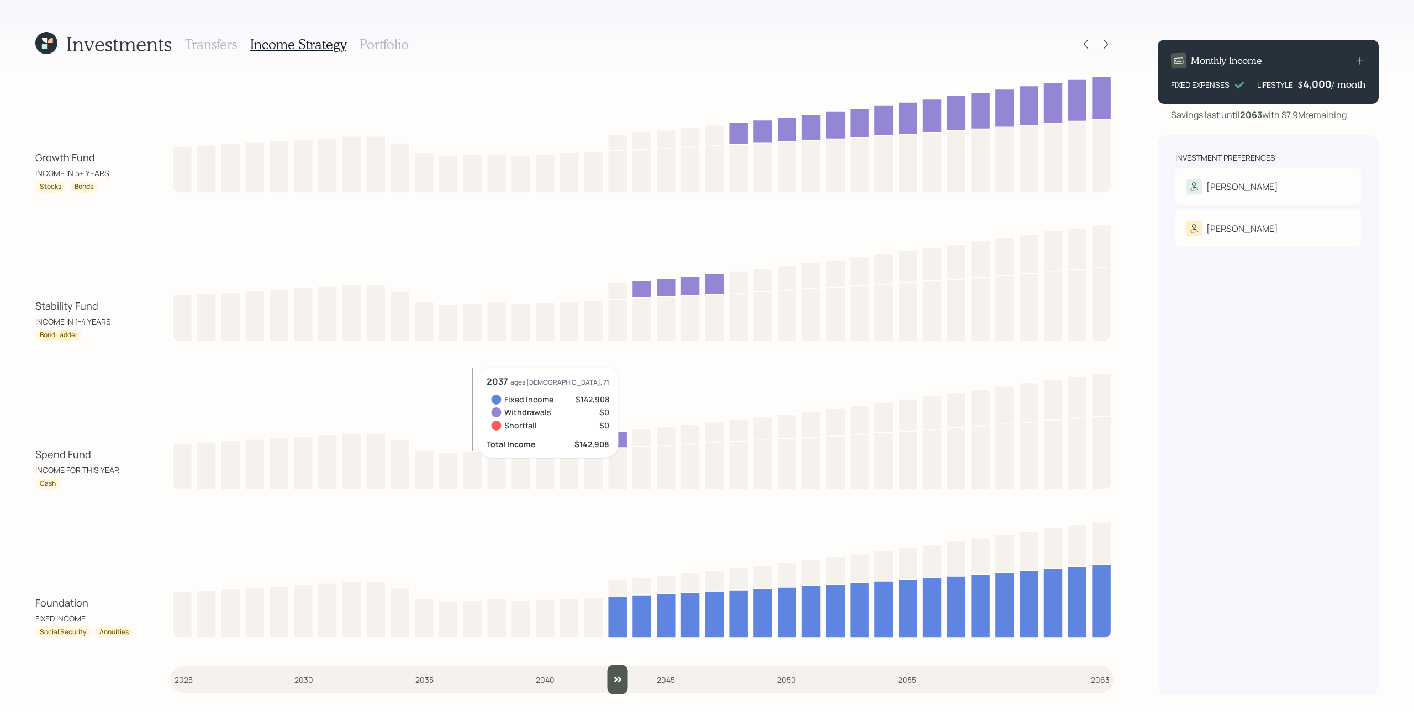
drag, startPoint x: 590, startPoint y: 680, endPoint x: 601, endPoint y: 662, distance: 21.6
type input "2043"
click at [609, 534] on input "slider" at bounding box center [641, 680] width 943 height 30
click at [380, 42] on h3 "Portfolio" at bounding box center [384, 44] width 49 height 16
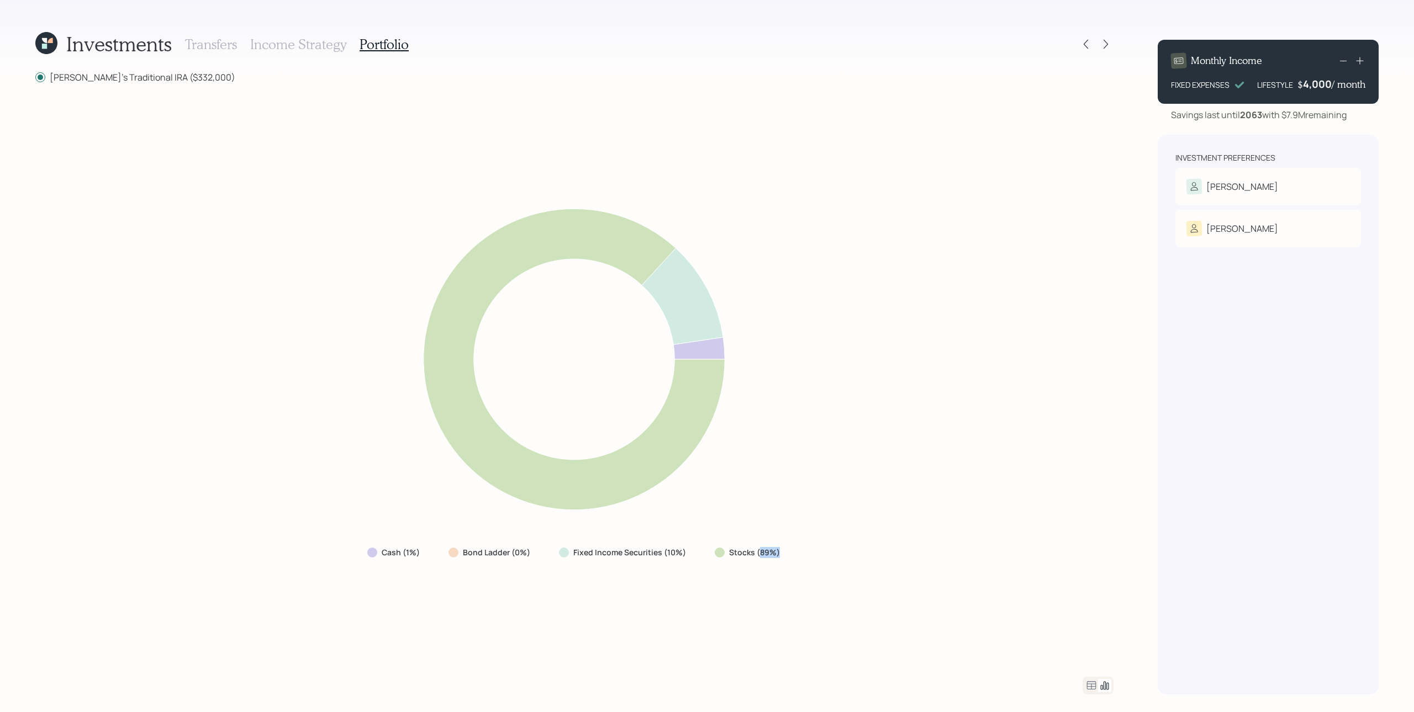
drag, startPoint x: 758, startPoint y: 553, endPoint x: 780, endPoint y: 556, distance: 22.3
click at [780, 534] on div "Stocks (89%)" at bounding box center [748, 553] width 85 height 20
click at [773, 534] on div "Cash (1%) Bond Ladder (0%) Fixed Income Securities (10%) Stocks (89%)" at bounding box center [574, 380] width 1078 height 567
drag, startPoint x: 664, startPoint y: 554, endPoint x: 678, endPoint y: 555, distance: 13.9
click at [678, 534] on label "Fixed Income Securities (10%)" at bounding box center [629, 552] width 113 height 11
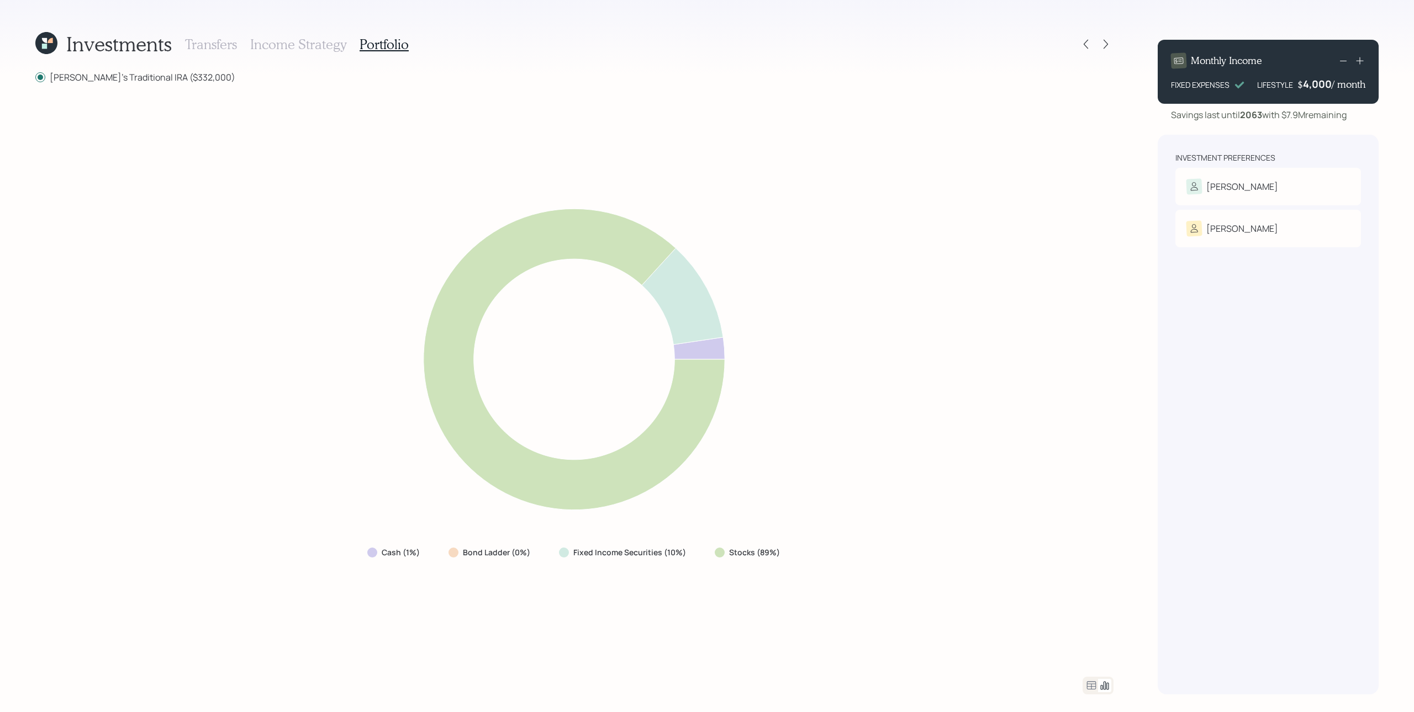
click at [731, 534] on div "Cash (1%) Bond Ladder (0%) Fixed Income Securities (10%) Stocks (89%)" at bounding box center [574, 380] width 1078 height 567
click at [1009, 410] on div "Cash (1%) Bond Ladder (0%) Fixed Income Securities (10%) Stocks (89%)" at bounding box center [574, 380] width 1078 height 567
click at [1060, 534] on icon at bounding box center [1091, 685] width 13 height 13
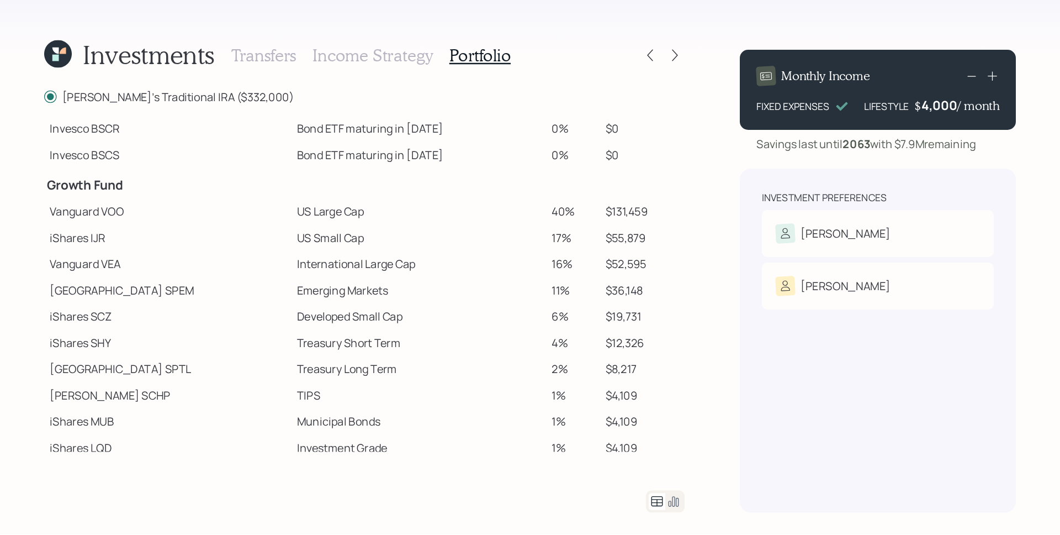
scroll to position [119, 0]
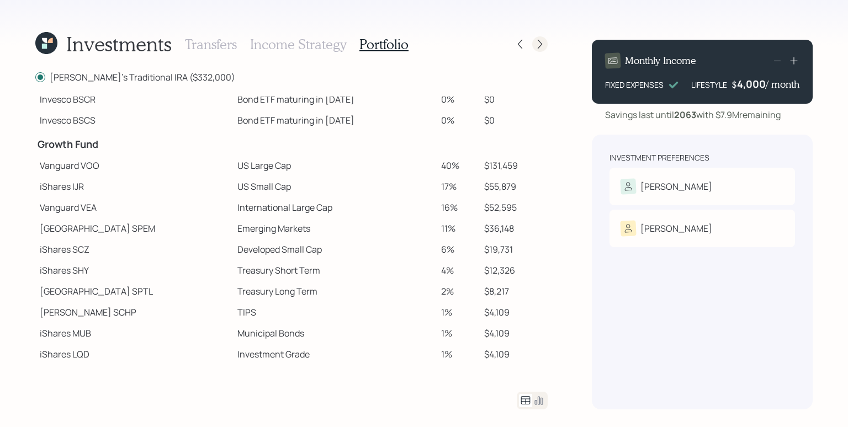
click at [543, 46] on icon at bounding box center [540, 44] width 11 height 11
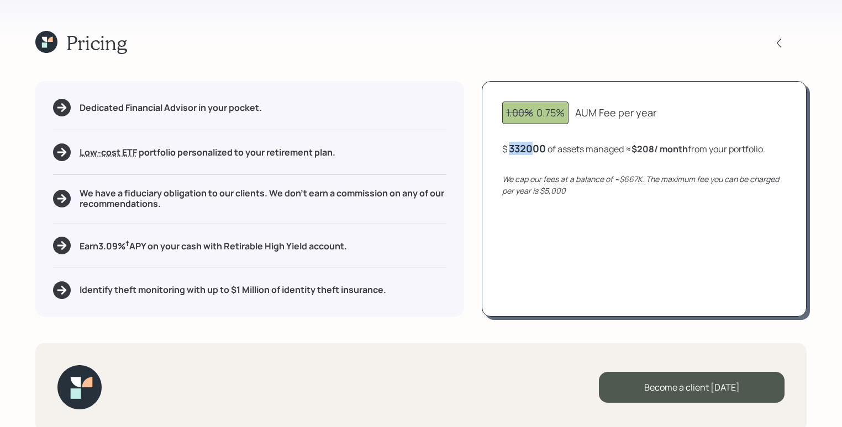
drag, startPoint x: 511, startPoint y: 153, endPoint x: 532, endPoint y: 154, distance: 21.5
click at [532, 154] on div "332000" at bounding box center [527, 148] width 37 height 13
click at [537, 172] on div "1.00% 0.75% AUM Fee per year $ 332000 of assets managed ≈ $208 / month from you…" at bounding box center [644, 198] width 325 height 235
drag, startPoint x: 538, startPoint y: 112, endPoint x: 599, endPoint y: 111, distance: 60.2
click at [599, 111] on div "1.00% 0.75% AUM Fee per year" at bounding box center [644, 113] width 284 height 23
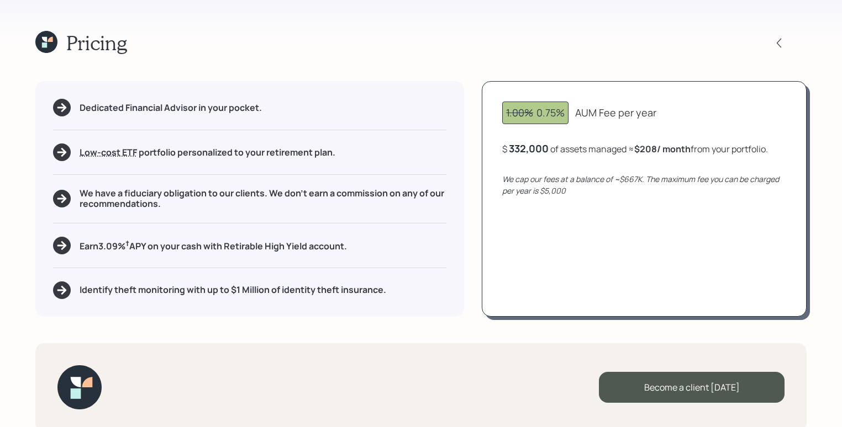
click at [593, 122] on div "1.00% 0.75% AUM Fee per year" at bounding box center [644, 113] width 284 height 23
click at [536, 150] on div "332000" at bounding box center [527, 148] width 37 height 13
click at [580, 195] on div "We cap our fees at a balance of ~$667K. The maximum fee you can be charged per …" at bounding box center [644, 184] width 284 height 23
click at [536, 142] on div "400,000" at bounding box center [530, 148] width 42 height 13
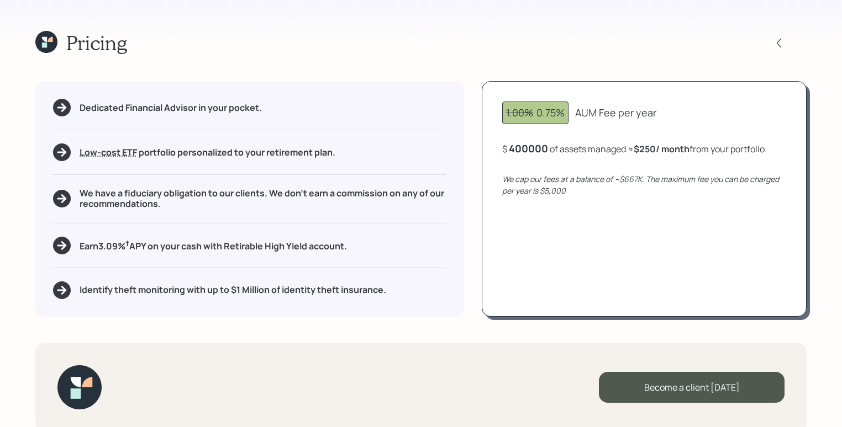
click at [535, 146] on div "400000" at bounding box center [528, 148] width 39 height 13
click at [590, 225] on div "1.00% 0.75% AUM Fee per year $ 300,000 of assets managed ≈ $188 / month from yo…" at bounding box center [644, 198] width 325 height 235
click at [530, 151] on div "300,000" at bounding box center [529, 148] width 41 height 13
click at [530, 151] on div "300000" at bounding box center [528, 148] width 39 height 13
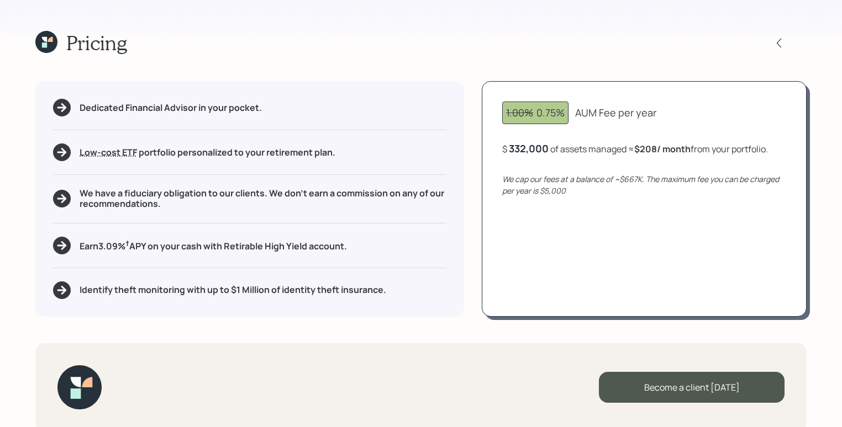
click at [616, 176] on icon "We cap our fees at a balance of ~$667K. The maximum fee you can be charged per …" at bounding box center [640, 185] width 277 height 22
drag, startPoint x: 619, startPoint y: 179, endPoint x: 641, endPoint y: 188, distance: 24.1
click at [643, 179] on icon "We cap our fees at a balance of ~$667K. The maximum fee you can be charged per …" at bounding box center [640, 185] width 277 height 22
click at [645, 221] on div "1.00% 0.75% AUM Fee per year $ 332,000 of assets managed ≈ $208 / month from yo…" at bounding box center [644, 198] width 325 height 235
drag, startPoint x: 536, startPoint y: 112, endPoint x: 559, endPoint y: 111, distance: 22.7
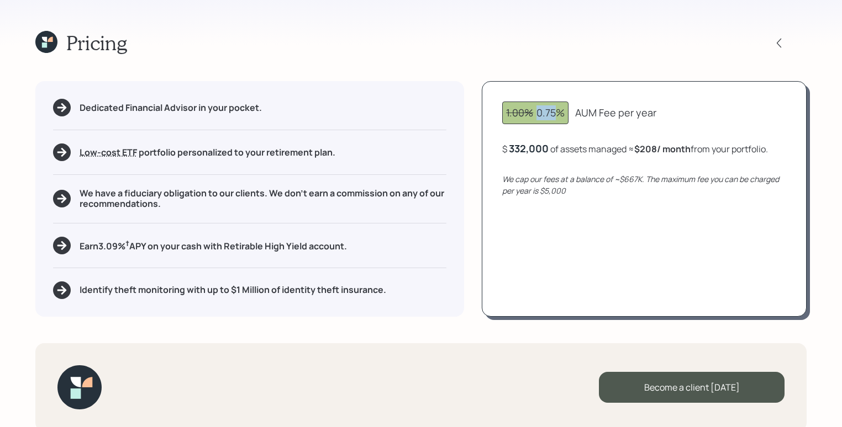
click at [559, 111] on div "1.00% 0.75%" at bounding box center [535, 112] width 59 height 15
click at [380, 176] on div "Dedicated Financial Advisor in your pocket. Low-cost ETF Retirable uses diversi…" at bounding box center [249, 198] width 429 height 235
drag, startPoint x: 371, startPoint y: 247, endPoint x: 77, endPoint y: 244, distance: 293.8
click at [77, 244] on div "Earn 3.09 % † APY on your cash with Retirable High Yield account." at bounding box center [249, 246] width 393 height 18
click at [94, 257] on div "Dedicated Financial Advisor in your pocket. Low-cost ETF Retirable uses diversi…" at bounding box center [249, 198] width 429 height 235
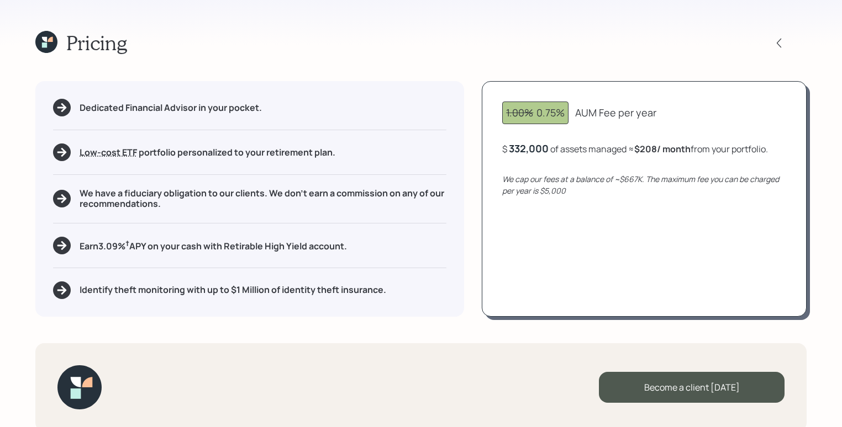
click at [247, 216] on div "Dedicated Financial Advisor in your pocket. Low-cost ETF Retirable uses diversi…" at bounding box center [249, 198] width 429 height 235
click at [52, 44] on icon at bounding box center [46, 42] width 22 height 22
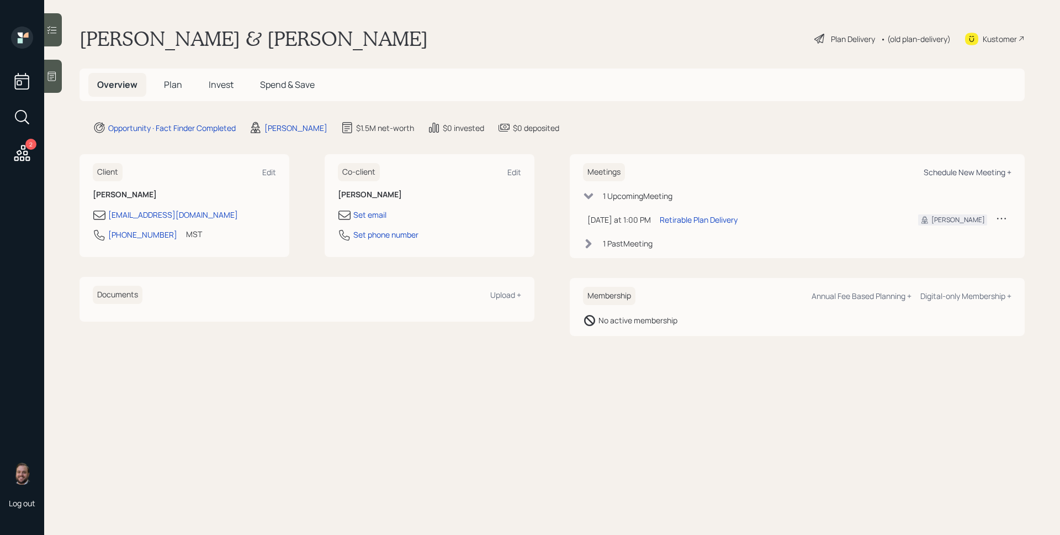
click at [950, 175] on div "Schedule New Meeting +" at bounding box center [968, 172] width 88 height 10
select select "d946c976-65aa-4529-ac9d-02c4f1114fc0"
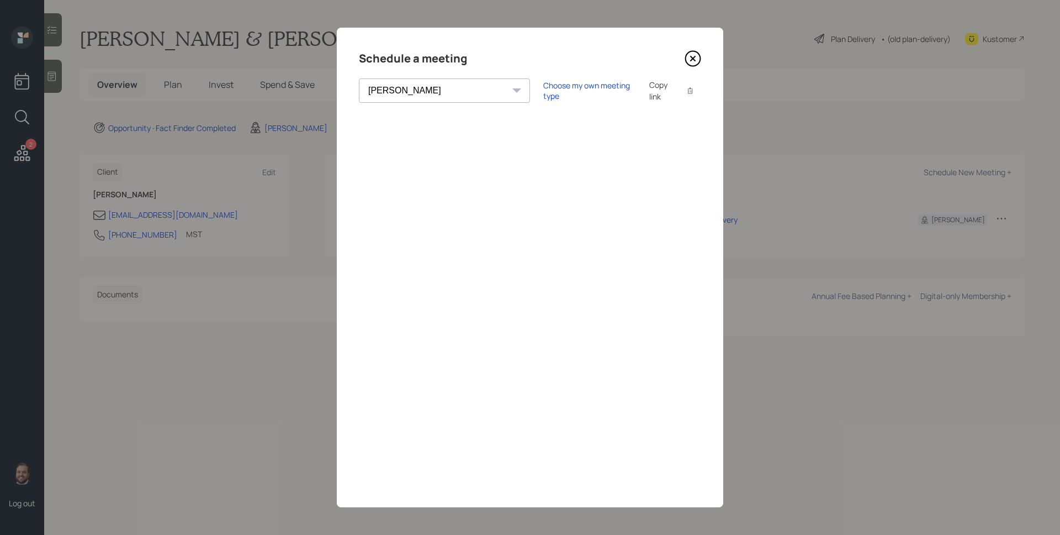
click at [695, 56] on icon at bounding box center [693, 58] width 17 height 17
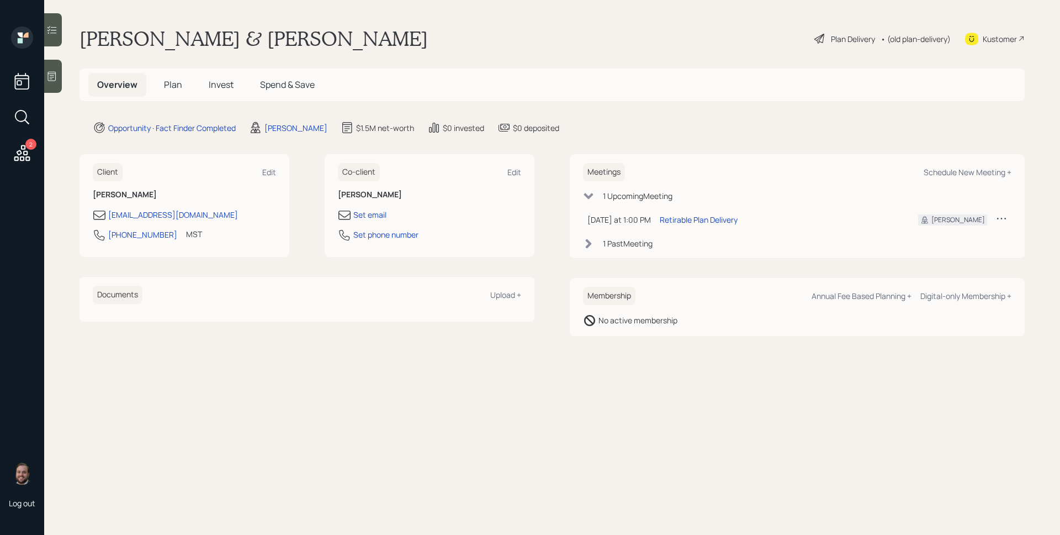
click at [167, 84] on span "Plan" at bounding box center [173, 84] width 18 height 12
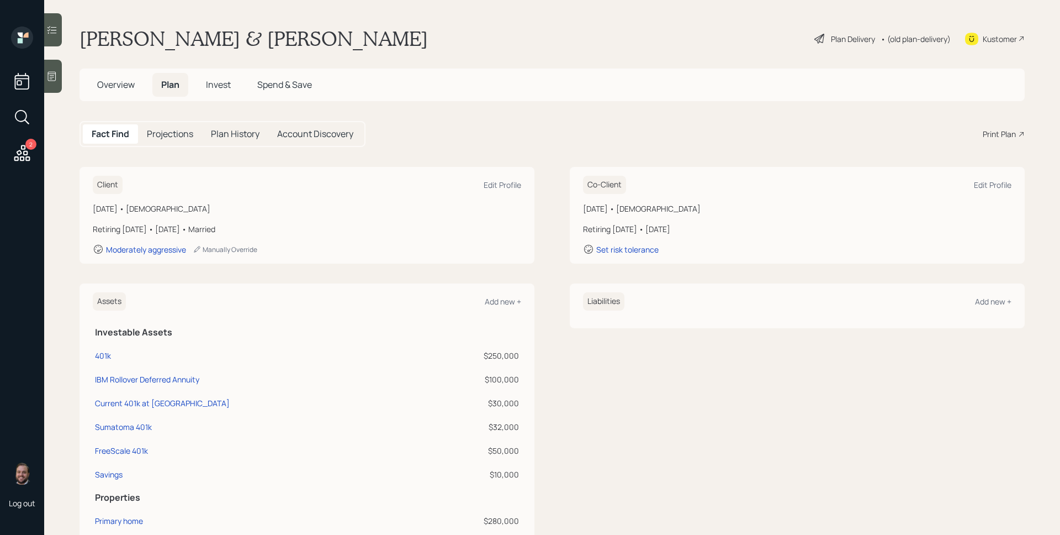
click at [1018, 132] on icon at bounding box center [1021, 134] width 7 height 7
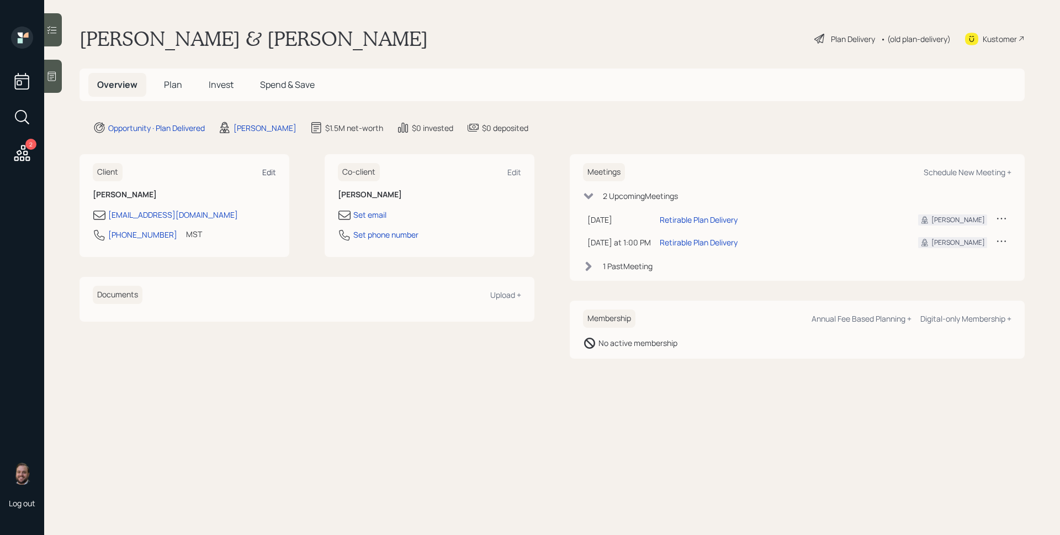
click at [265, 172] on div "Edit" at bounding box center [269, 172] width 14 height 10
select select "America/[GEOGRAPHIC_DATA]"
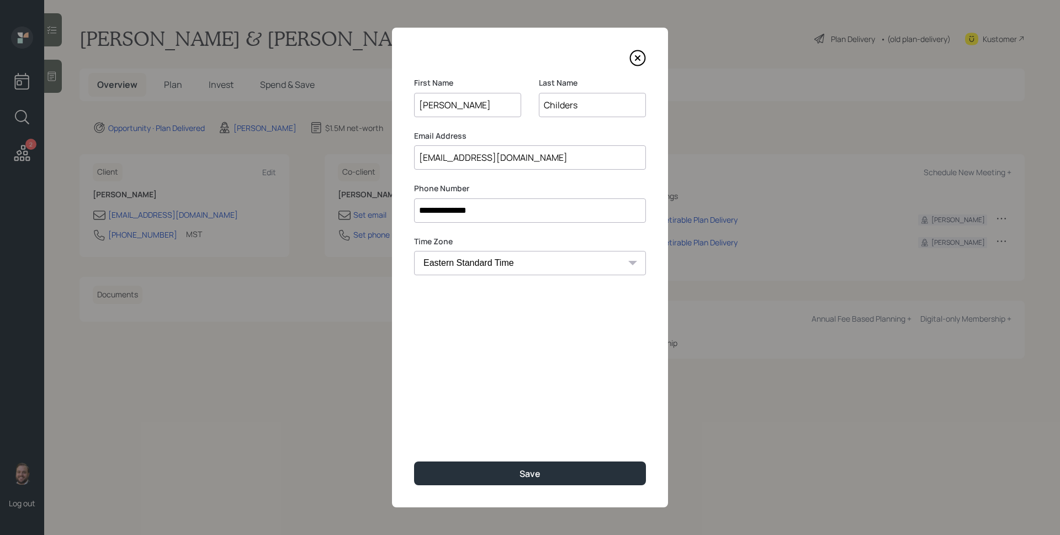
drag, startPoint x: 456, startPoint y: 102, endPoint x: 438, endPoint y: 102, distance: 17.7
click at [438, 102] on input "[PERSON_NAME]" at bounding box center [467, 105] width 107 height 24
type input "[PERSON_NAME]"
click at [477, 385] on div "**********" at bounding box center [530, 267] width 276 height 479
click at [541, 471] on button "Save" at bounding box center [530, 473] width 232 height 24
